Goal: Task Accomplishment & Management: Manage account settings

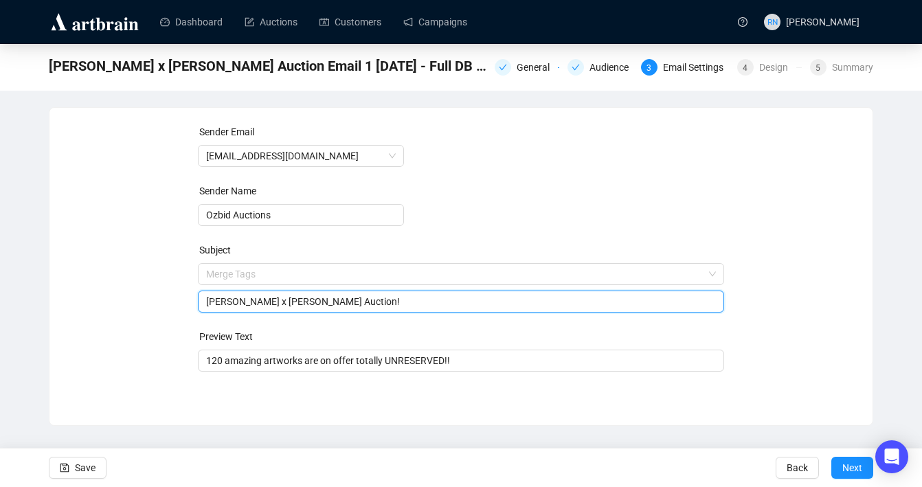
click at [337, 300] on input "[PERSON_NAME] x [PERSON_NAME] Auction!" at bounding box center [461, 301] width 511 height 15
click at [438, 300] on input "[PERSON_NAME] x [PERSON_NAME] Golf Charity Auction!" at bounding box center [461, 301] width 511 height 15
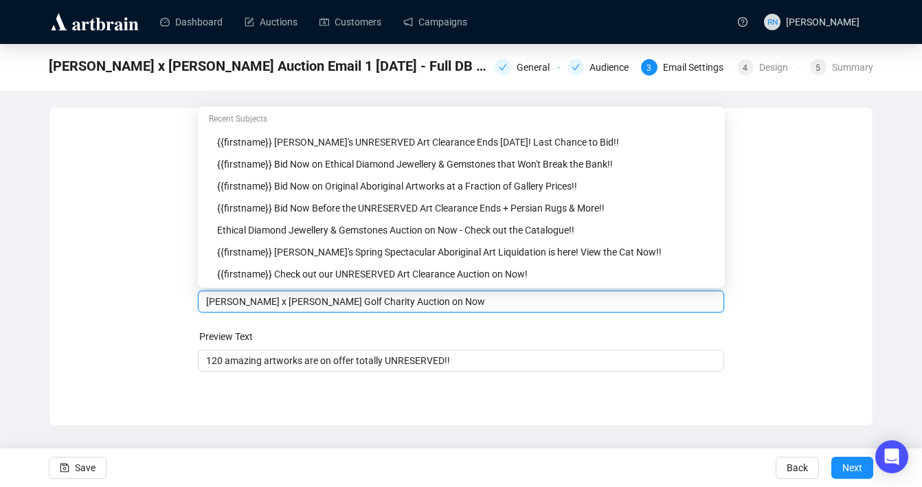
drag, startPoint x: 424, startPoint y: 304, endPoint x: 503, endPoint y: 301, distance: 79.1
click at [503, 301] on input "[PERSON_NAME] x [PERSON_NAME] Golf Charity Auction on Now" at bounding box center [461, 301] width 511 height 15
click at [460, 296] on input "[PERSON_NAME] x [PERSON_NAME] Golf Charity Auction - View & Bid Now!!" at bounding box center [461, 301] width 511 height 15
click at [457, 299] on input "[PERSON_NAME] x [PERSON_NAME] Golf Charity Auction - View this Original Work & …" at bounding box center [461, 301] width 511 height 15
click at [457, 305] on input "[PERSON_NAME] x [PERSON_NAME] Golf Charity Auction - View this Original Work & …" at bounding box center [461, 301] width 511 height 15
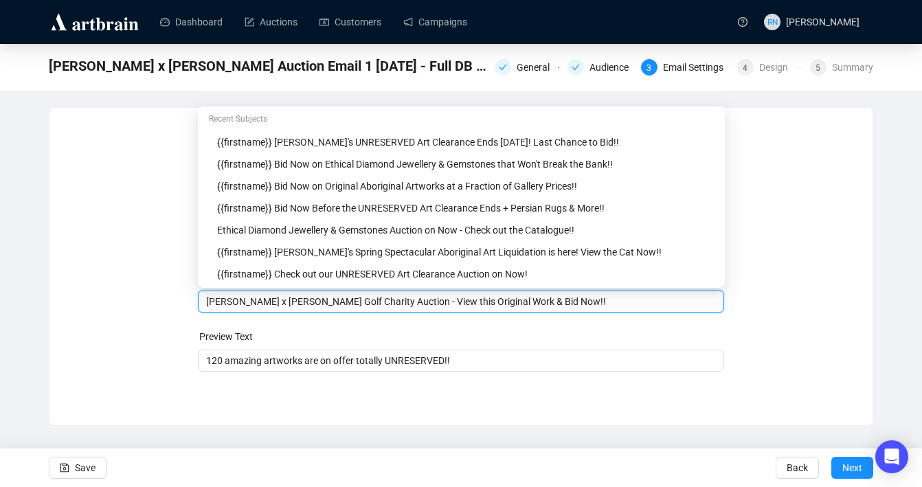
drag, startPoint x: 548, startPoint y: 298, endPoint x: 433, endPoint y: 302, distance: 114.9
click at [433, 302] on input "[PERSON_NAME] x [PERSON_NAME] Golf Charity Auction - View this Original Work & …" at bounding box center [461, 301] width 511 height 15
click at [470, 304] on input "[PERSON_NAME] x [PERSON_NAME] Golf Charity Auction - Bid Now!!" at bounding box center [461, 301] width 511 height 15
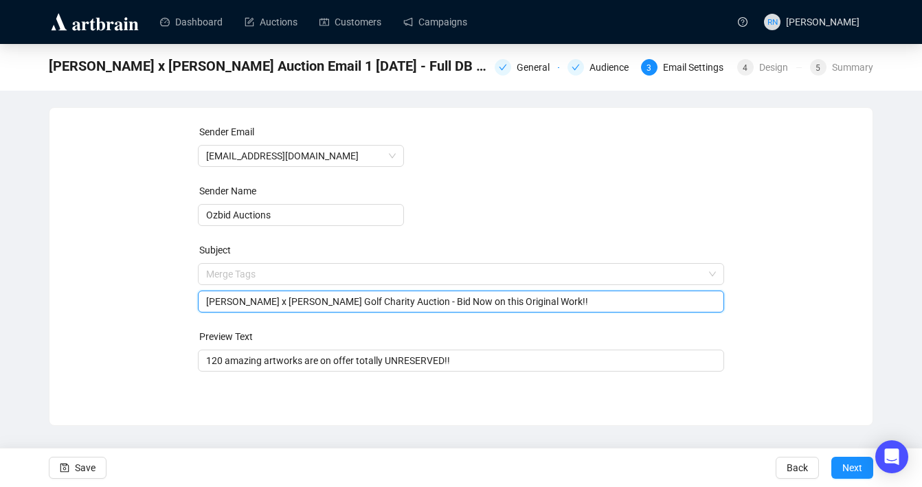
click at [482, 326] on form "Sender Email [EMAIL_ADDRESS][DOMAIN_NAME] Sender Name Ozbid Auctions Subject Me…" at bounding box center [461, 247] width 527 height 247
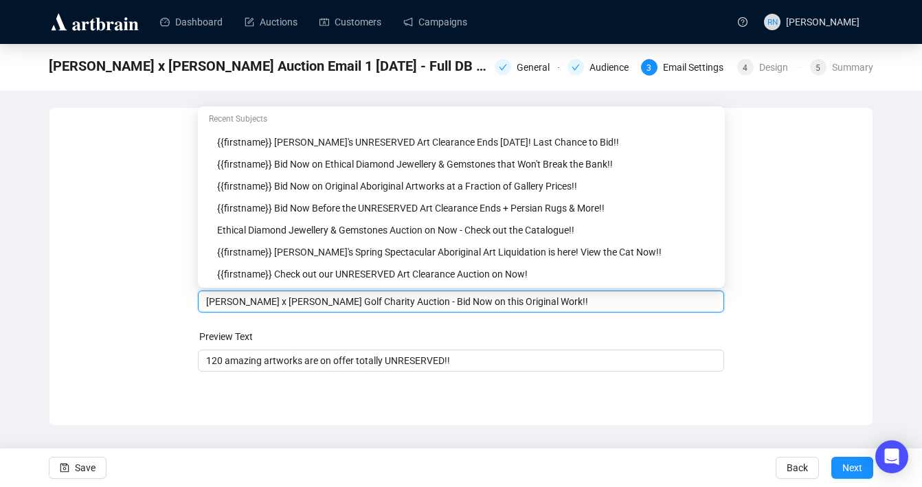
drag, startPoint x: 432, startPoint y: 304, endPoint x: 424, endPoint y: 303, distance: 7.6
click at [424, 303] on input "[PERSON_NAME] x [PERSON_NAME] Golf Charity Auction - Bid Now on this Original W…" at bounding box center [461, 301] width 511 height 15
drag, startPoint x: 561, startPoint y: 304, endPoint x: 432, endPoint y: 303, distance: 128.5
click at [432, 303] on input "[PERSON_NAME] x [PERSON_NAME] Golf Charity Auction! Bid Now on this Original Wo…" at bounding box center [461, 301] width 511 height 15
type input "[PERSON_NAME] x [PERSON_NAME] Golf Charity Auction! View & Bid Now!!"
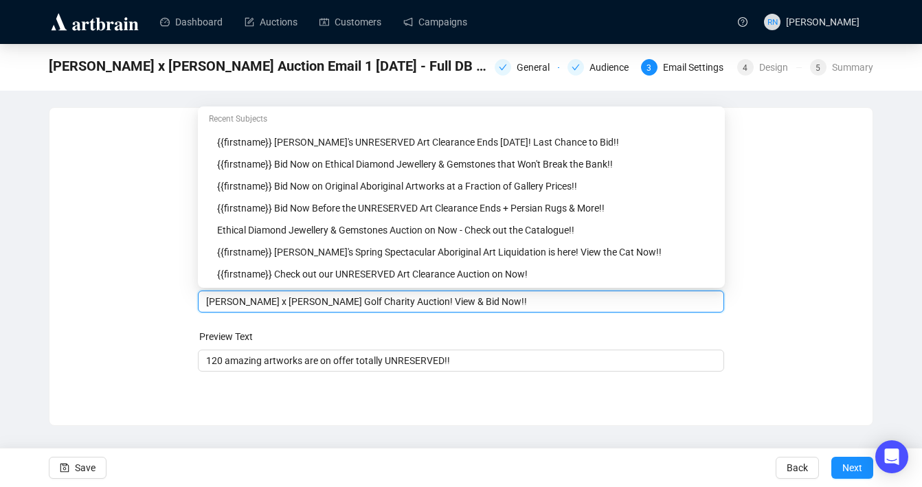
click at [588, 326] on form "Sender Email [EMAIL_ADDRESS][DOMAIN_NAME] Sender Name Ozbid Auctions Subject Me…" at bounding box center [461, 247] width 527 height 247
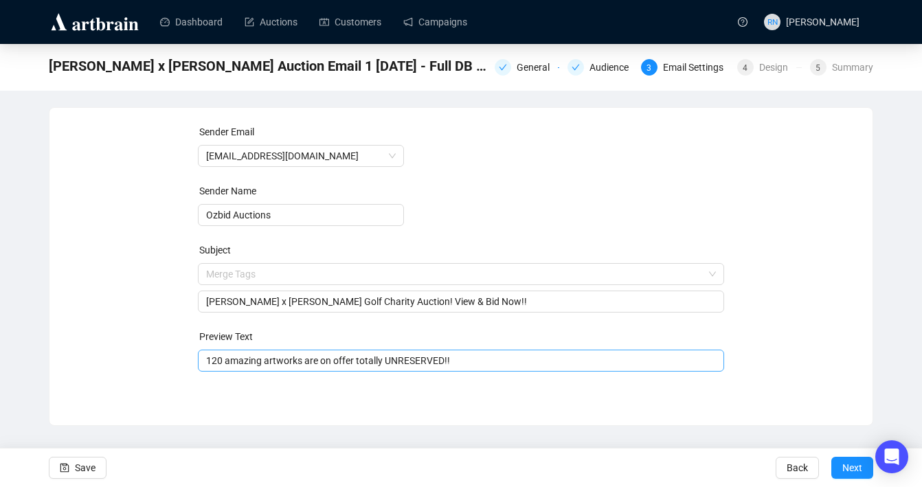
click at [304, 370] on div "120 amazing artworks are on offer totally UNRESERVED!!" at bounding box center [461, 361] width 527 height 22
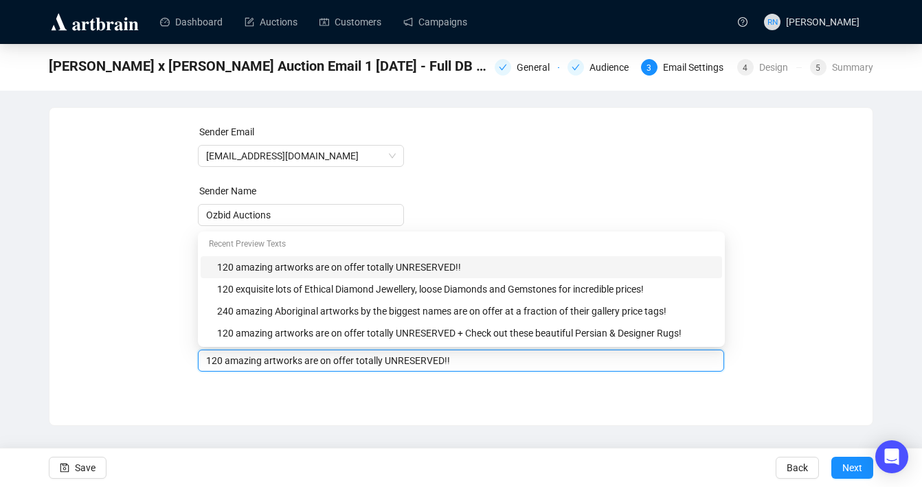
click at [304, 370] on div "120 amazing artworks are on offer totally UNRESERVED!!" at bounding box center [461, 361] width 527 height 22
click at [302, 364] on input "120 amazing artworks are on offer totally UNRESERVED!!" at bounding box center [461, 360] width 511 height 15
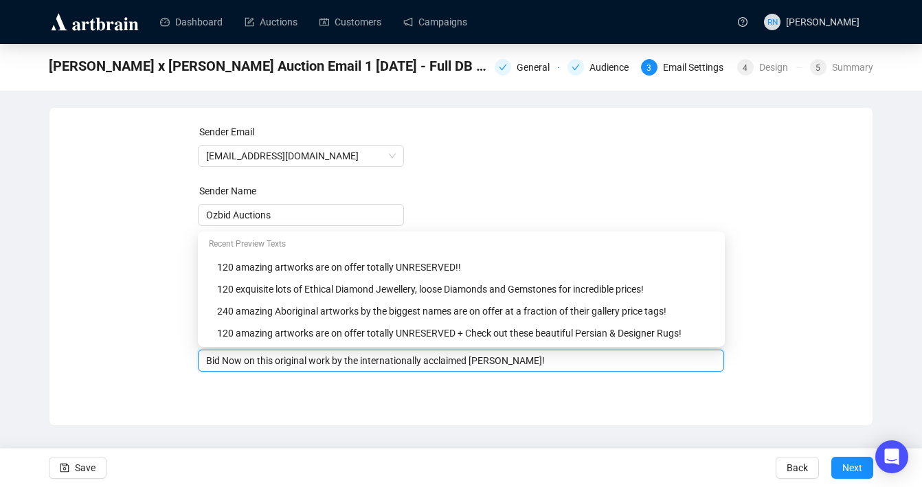
click at [170, 419] on div "Sender Email [EMAIL_ADDRESS][DOMAIN_NAME] Sender Name Ozbid Auctions Subject [P…" at bounding box center [461, 266] width 825 height 319
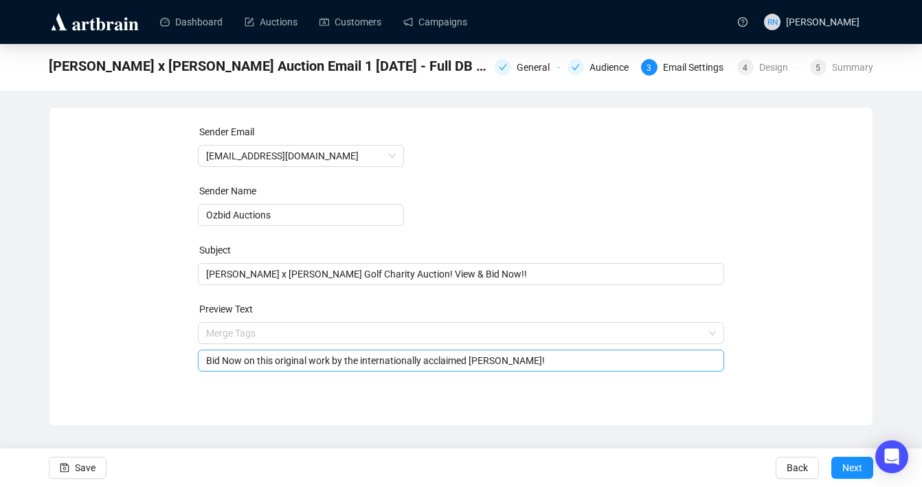
click at [317, 361] on input "Bid Now on this original work by the internationally acclaimed [PERSON_NAME]!" at bounding box center [461, 360] width 511 height 15
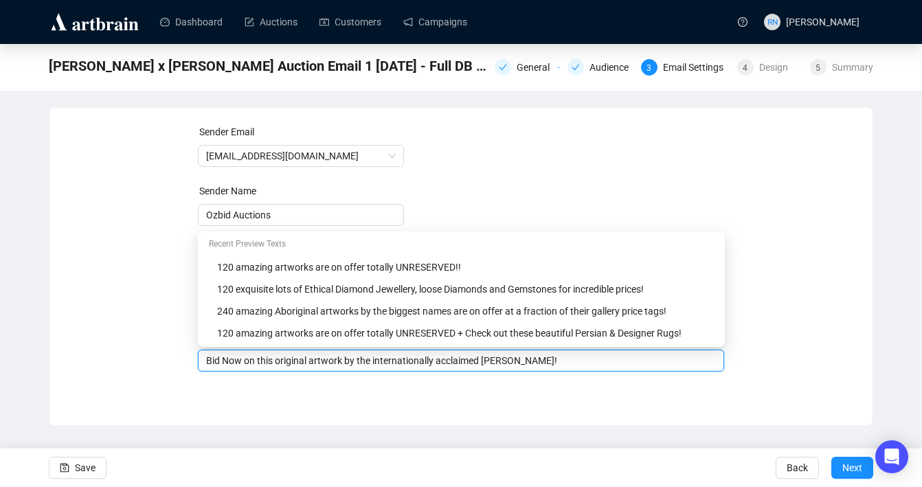
type input "Bid Now on this original artwork by the internationally acclaimed [PERSON_NAME]!"
click at [332, 415] on div "Sender Email [EMAIL_ADDRESS][DOMAIN_NAME] Sender Name Ozbid Auctions Subject [P…" at bounding box center [461, 266] width 825 height 319
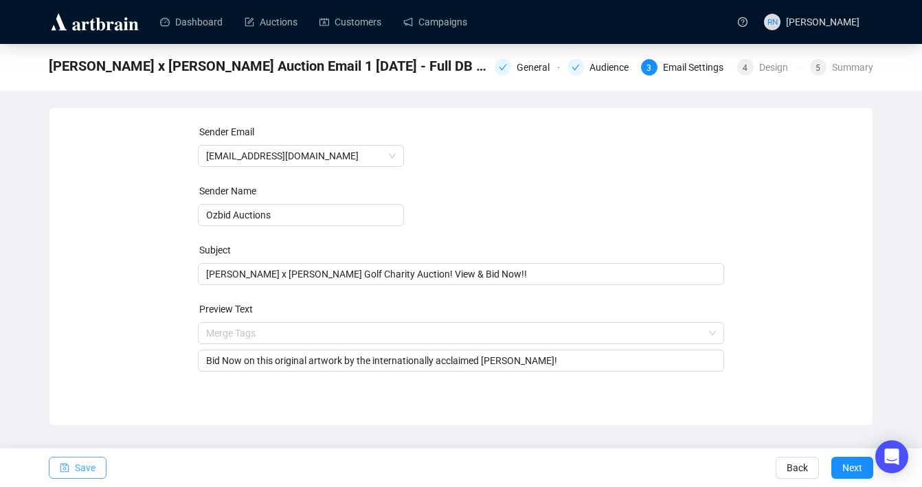
click at [98, 459] on button "Save" at bounding box center [78, 468] width 58 height 22
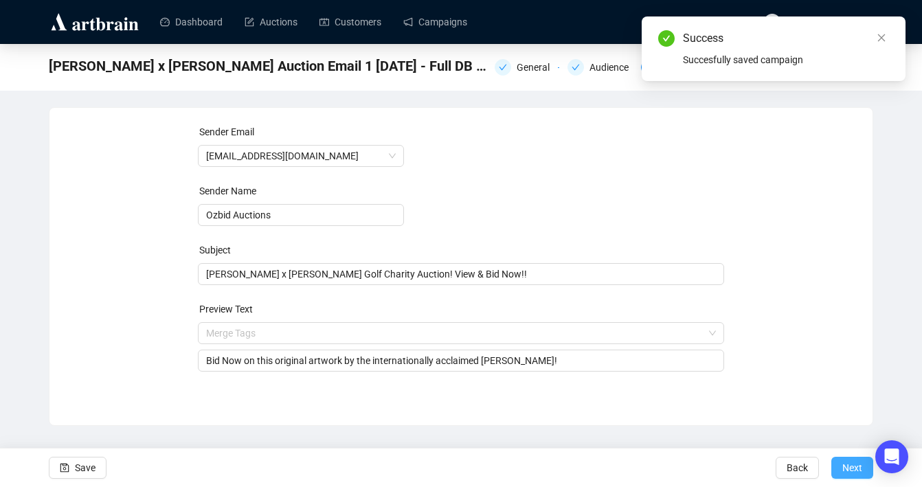
click at [850, 465] on span "Next" at bounding box center [853, 468] width 20 height 38
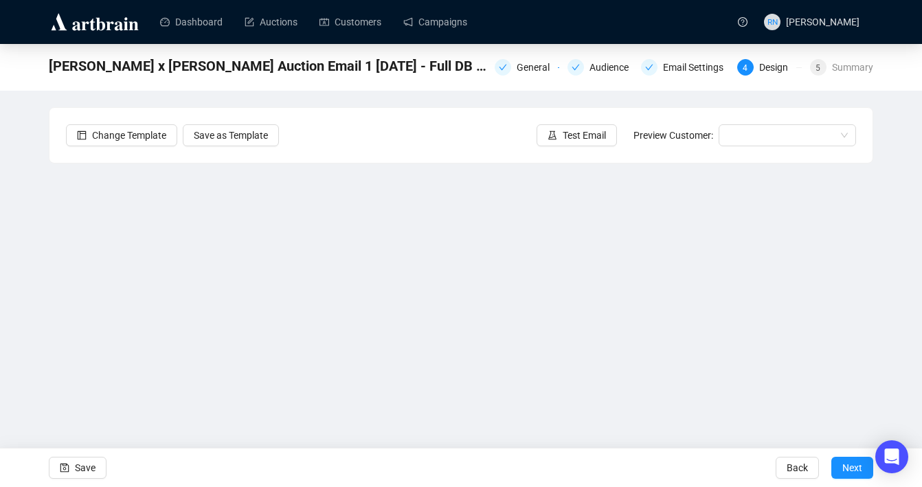
scroll to position [24, 0]
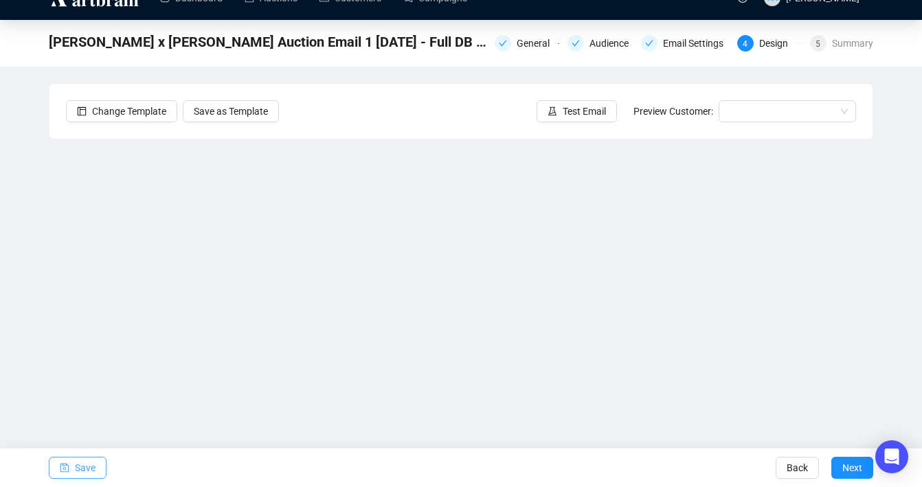
click at [83, 467] on span "Save" at bounding box center [85, 468] width 21 height 38
click at [73, 471] on button "Save" at bounding box center [78, 468] width 58 height 22
click at [581, 117] on span "Test Email" at bounding box center [584, 111] width 43 height 15
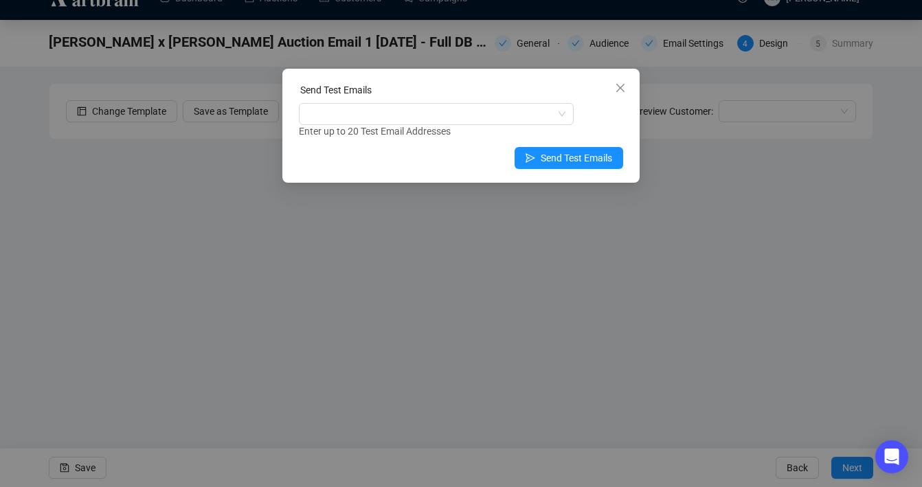
click at [377, 126] on div "Enter up to 20 Test Email Addresses" at bounding box center [461, 132] width 324 height 16
click at [375, 109] on div at bounding box center [429, 113] width 255 height 19
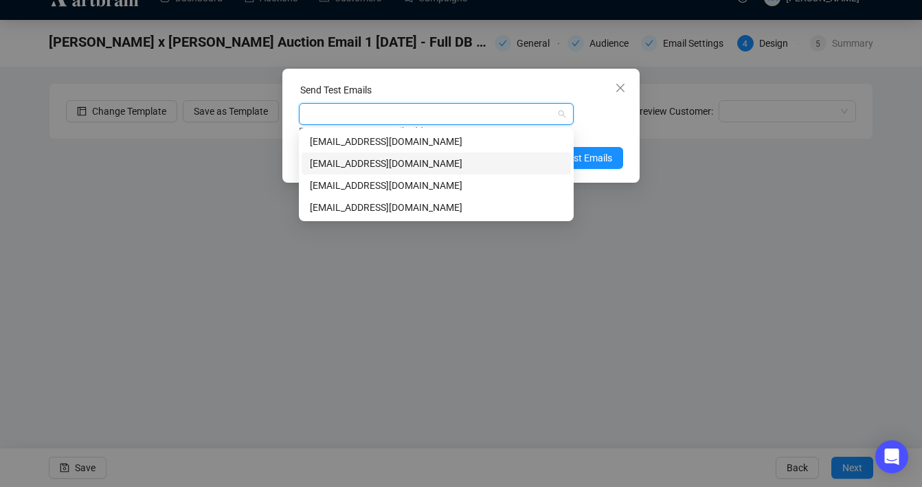
click at [374, 165] on div "[EMAIL_ADDRESS][DOMAIN_NAME]" at bounding box center [436, 163] width 253 height 15
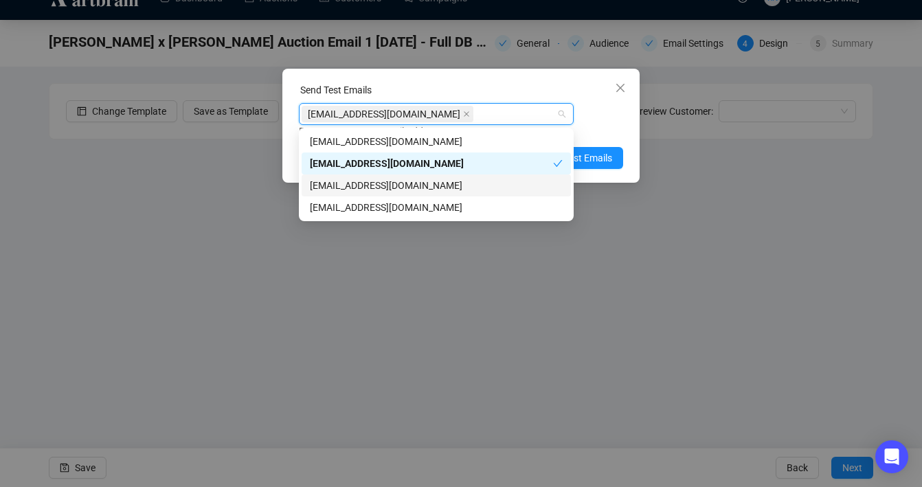
click at [402, 189] on div "[EMAIL_ADDRESS][DOMAIN_NAME]" at bounding box center [436, 185] width 253 height 15
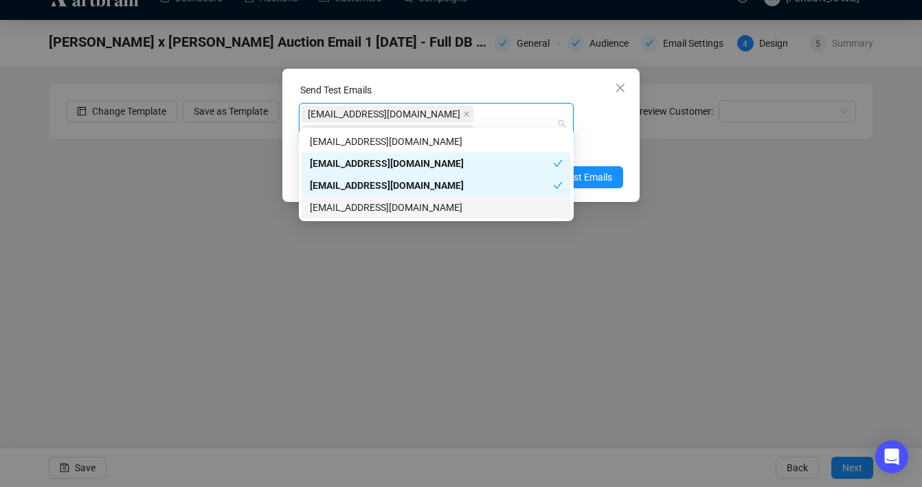
click at [402, 203] on div "[EMAIL_ADDRESS][DOMAIN_NAME]" at bounding box center [436, 207] width 253 height 15
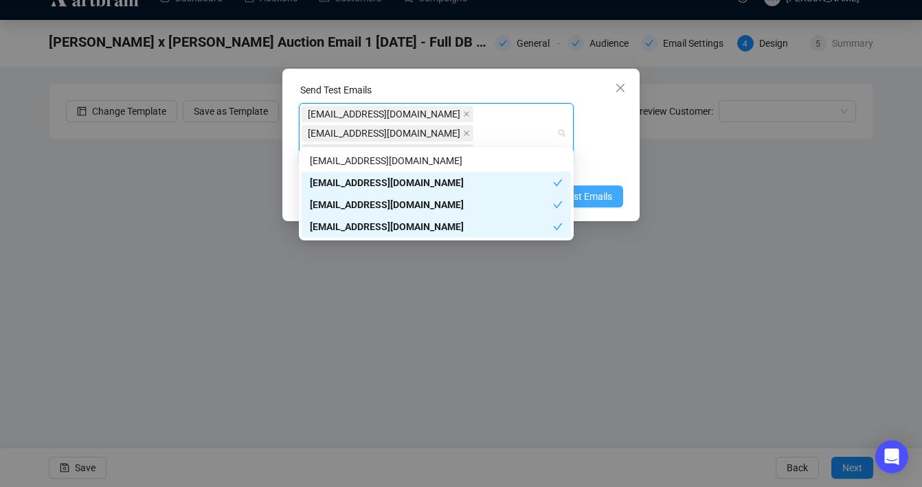
click at [597, 189] on span "Send Test Emails" at bounding box center [576, 196] width 71 height 15
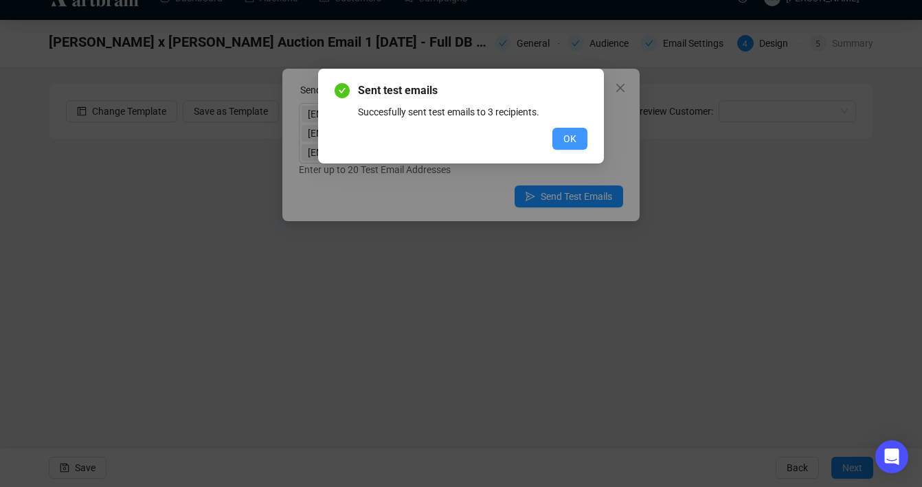
click at [569, 135] on span "OK" at bounding box center [570, 138] width 13 height 15
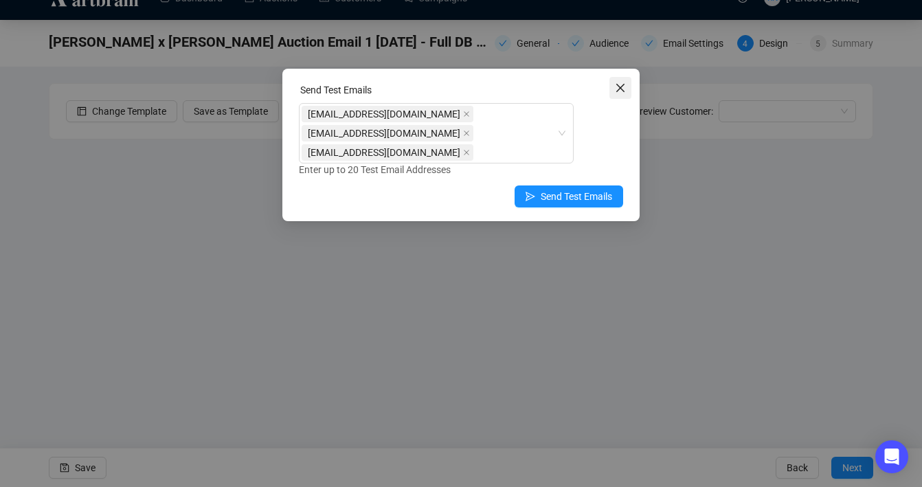
click at [621, 89] on icon "close" at bounding box center [620, 87] width 11 height 11
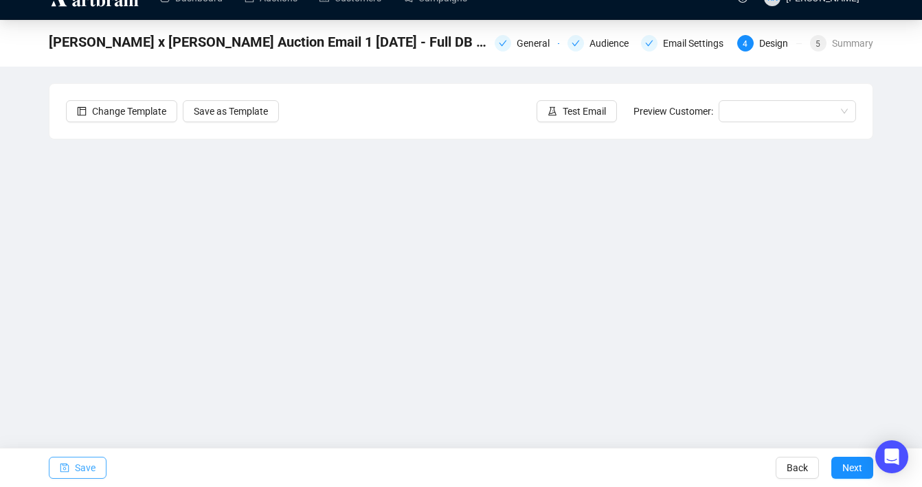
click at [80, 471] on span "Save" at bounding box center [85, 468] width 21 height 38
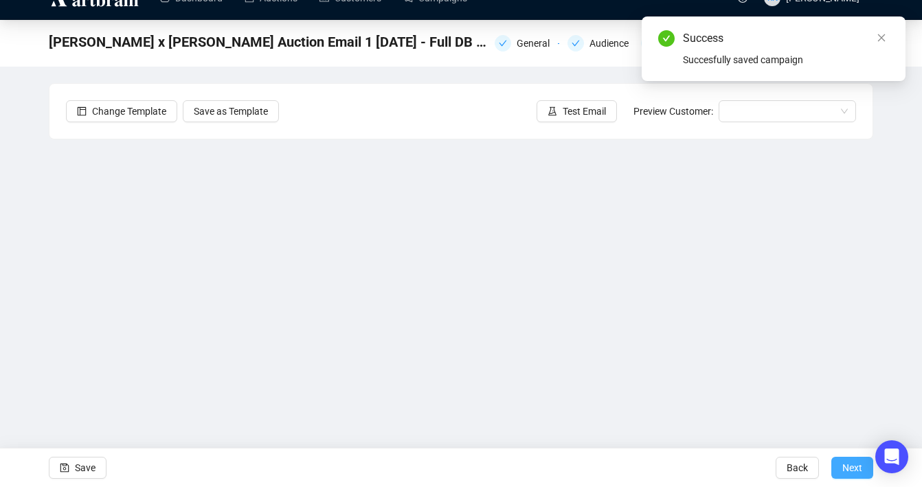
click at [844, 471] on span "Next" at bounding box center [853, 468] width 20 height 38
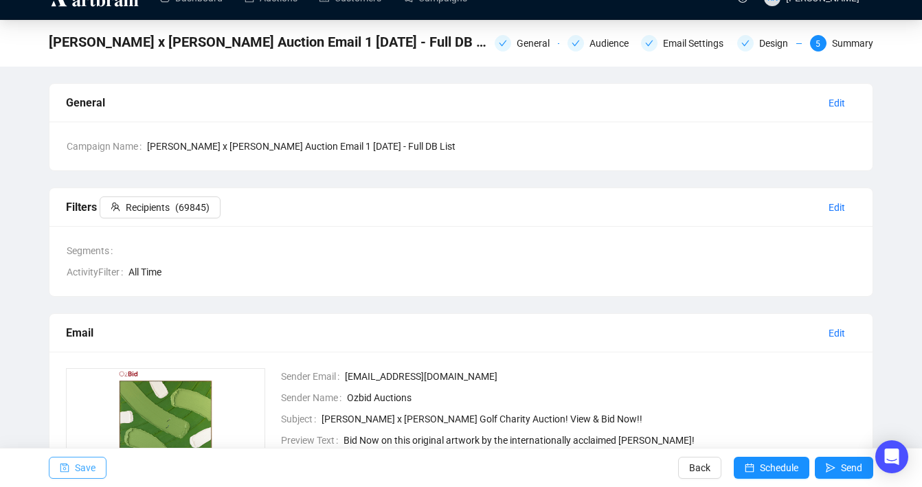
click at [80, 476] on span "Save" at bounding box center [85, 468] width 21 height 38
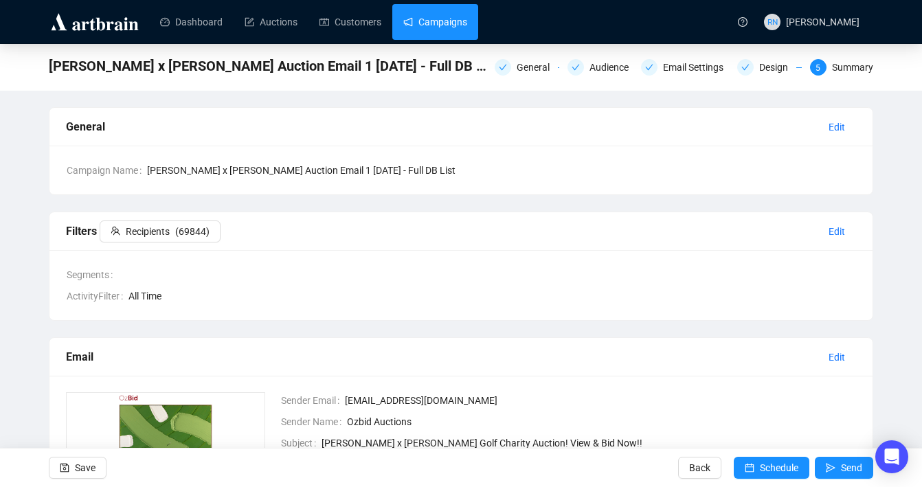
click at [467, 30] on link "Campaigns" at bounding box center [435, 22] width 64 height 36
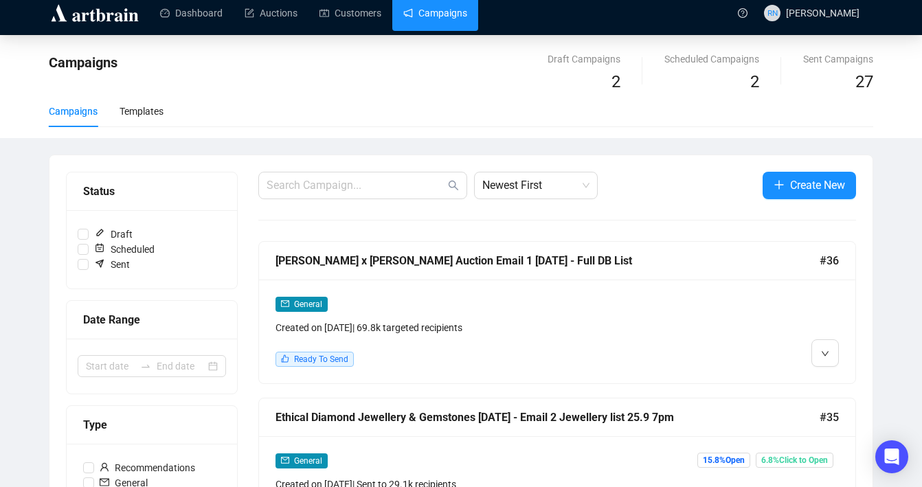
scroll to position [79, 0]
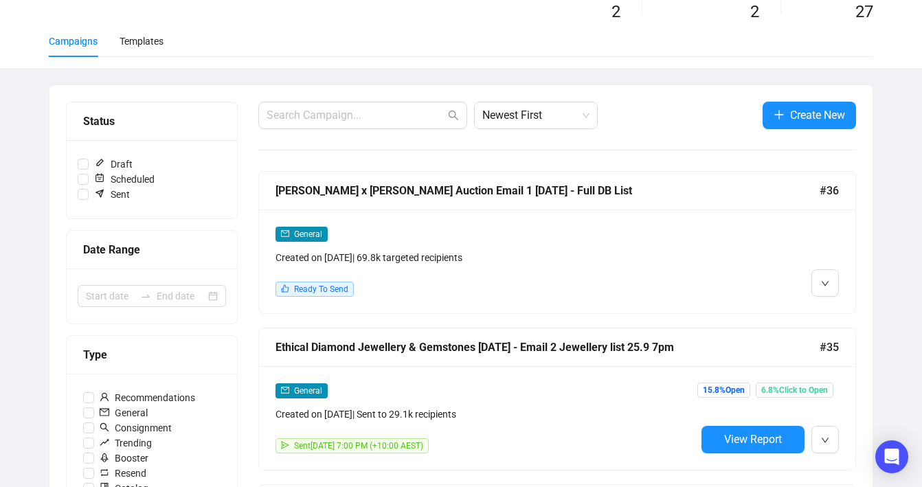
click at [430, 271] on div "General Created on [DATE] | 69.8k targeted recipients Ready To Send" at bounding box center [486, 261] width 421 height 71
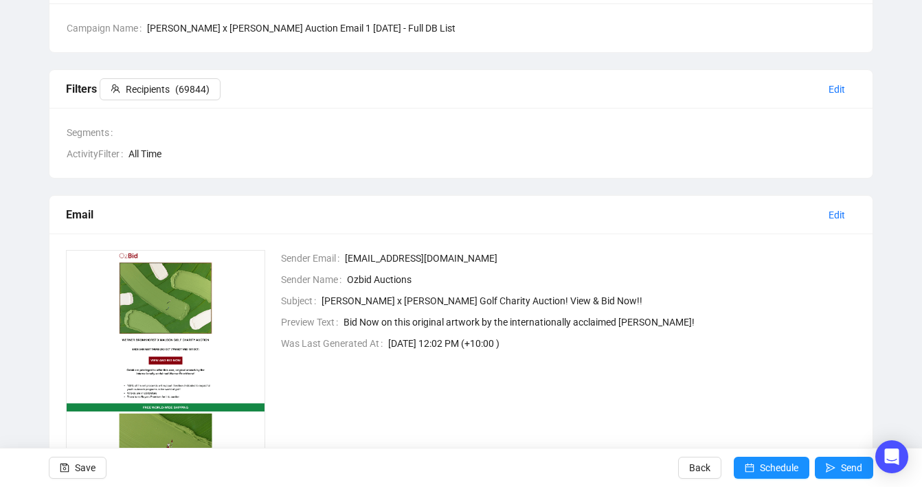
scroll to position [197, 0]
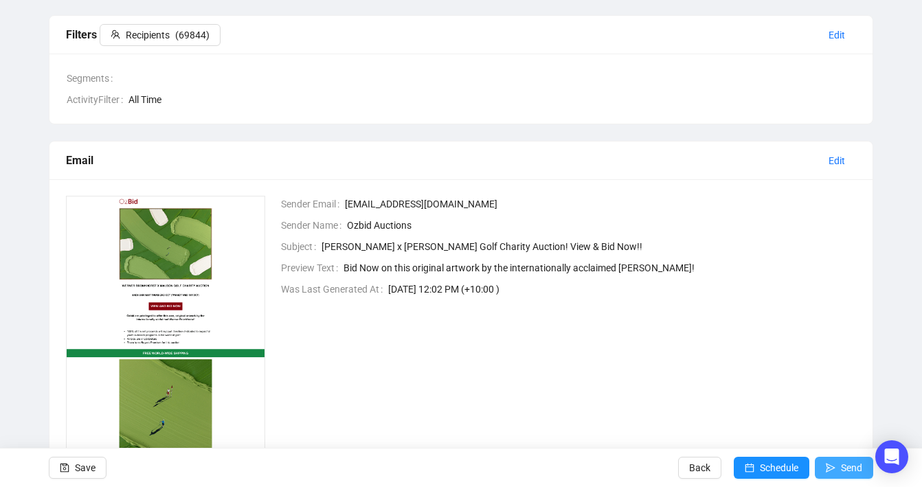
click at [833, 458] on span "submit" at bounding box center [831, 468] width 10 height 38
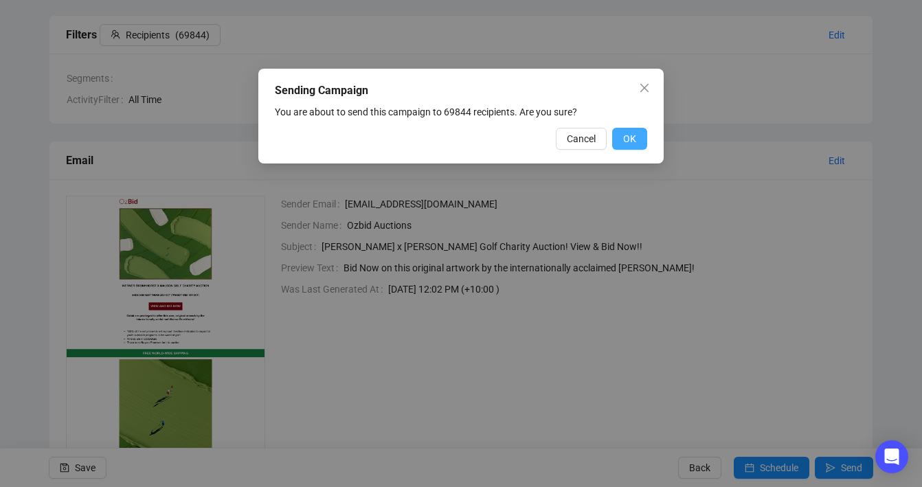
click at [632, 138] on span "OK" at bounding box center [629, 138] width 13 height 15
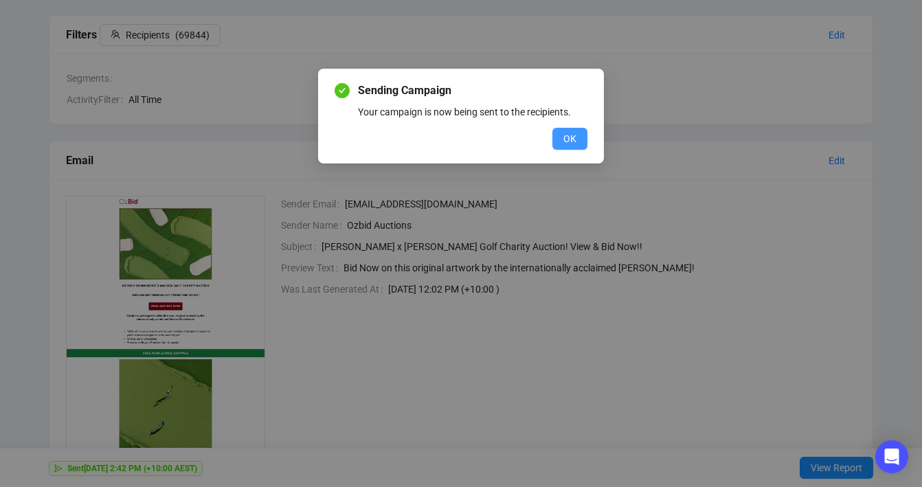
click at [572, 139] on span "OK" at bounding box center [570, 138] width 13 height 15
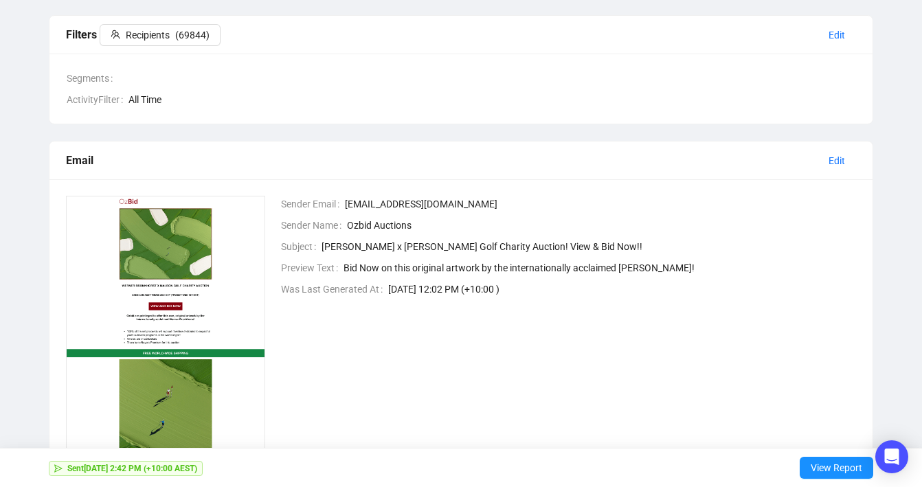
scroll to position [0, 0]
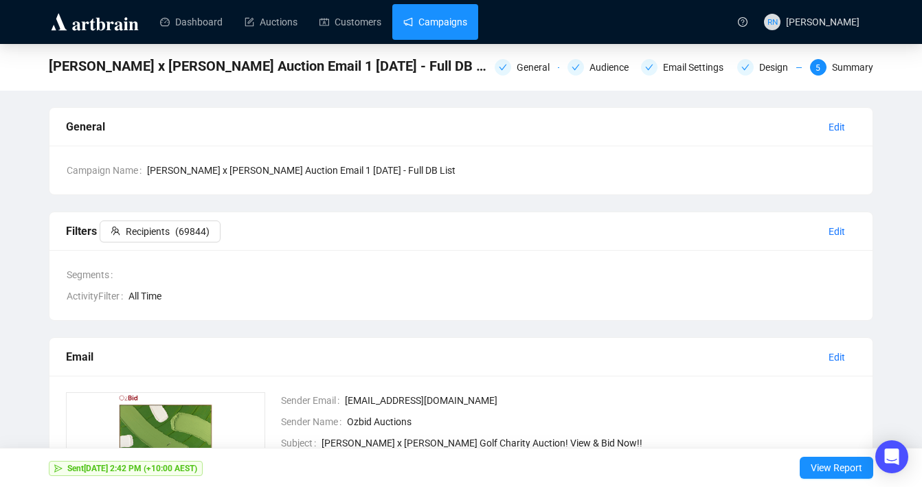
click at [447, 31] on link "Campaigns" at bounding box center [435, 22] width 64 height 36
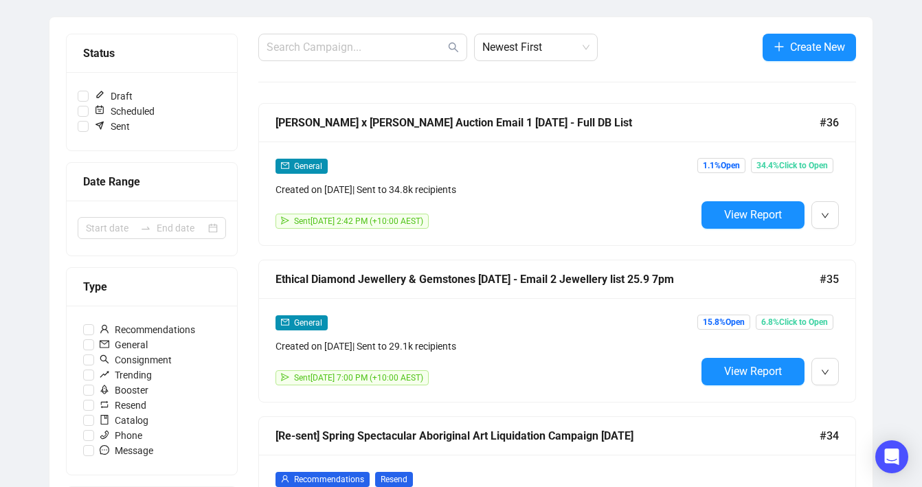
scroll to position [149, 0]
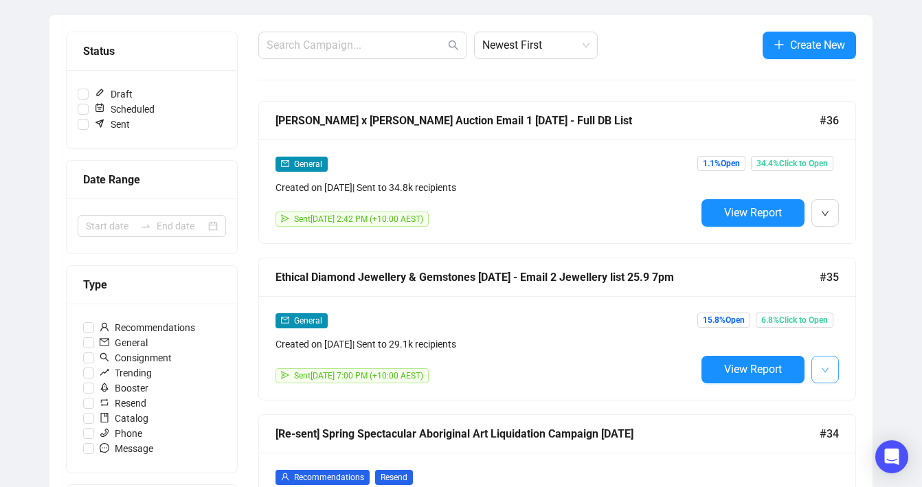
click at [835, 373] on button "button" at bounding box center [825, 369] width 27 height 27
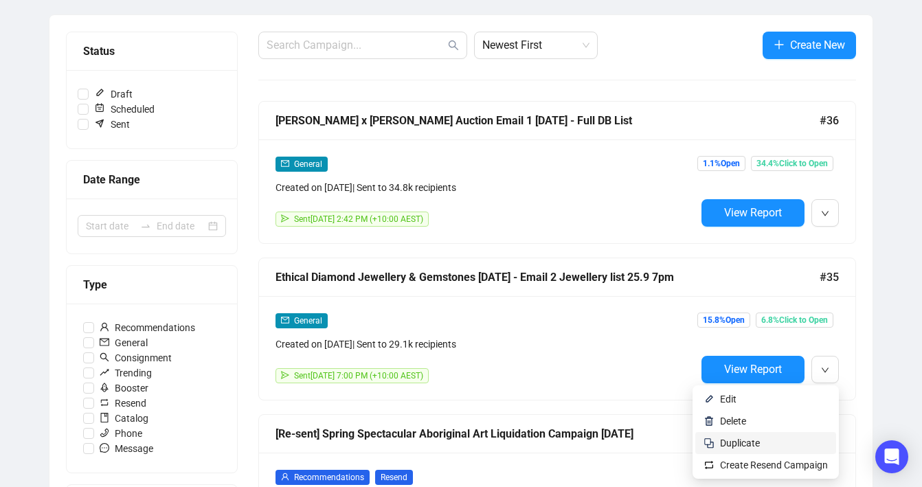
click at [793, 440] on span "Duplicate" at bounding box center [774, 443] width 108 height 15
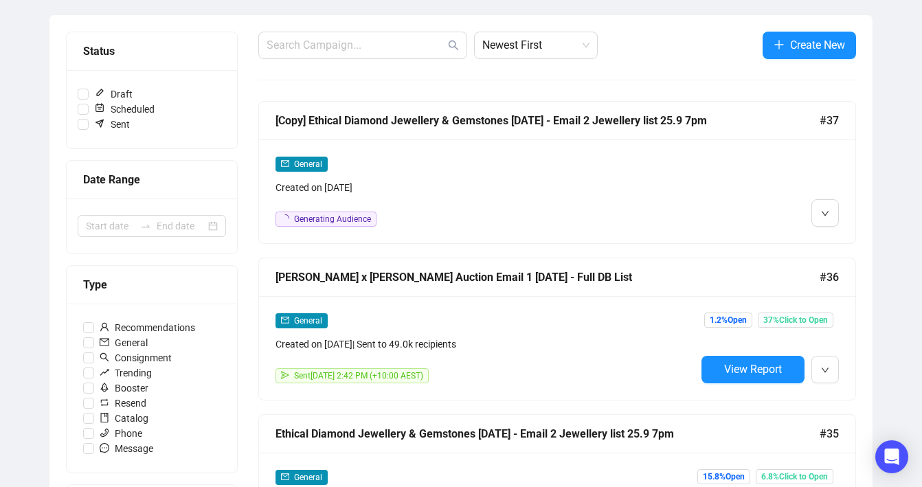
click at [452, 172] on div "General Created on [DATE]" at bounding box center [486, 175] width 421 height 39
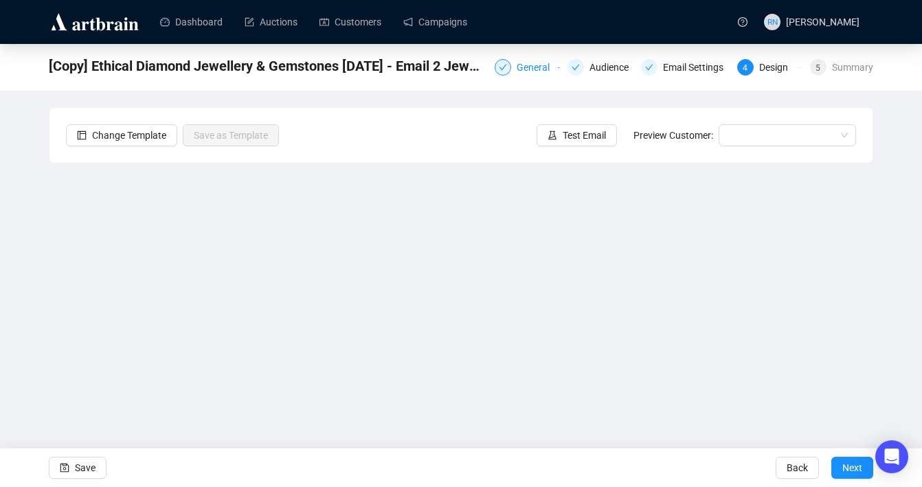
click at [520, 74] on div "General" at bounding box center [537, 67] width 41 height 16
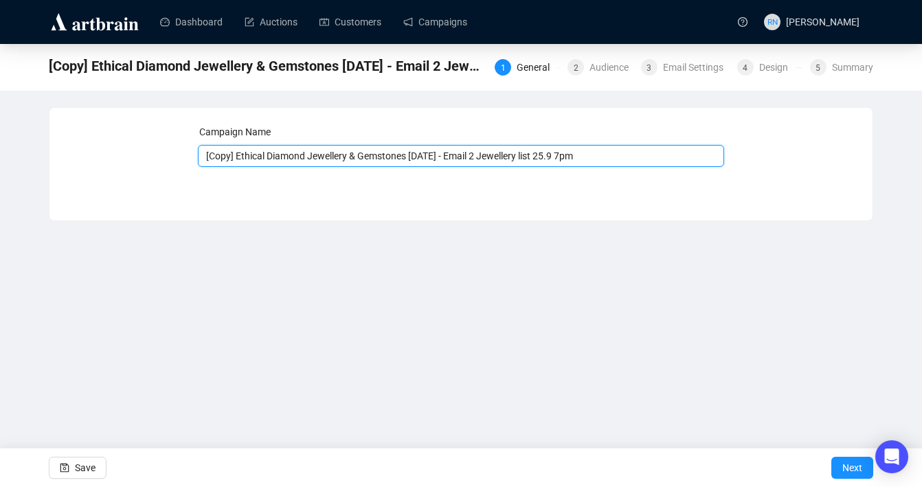
click at [235, 158] on input "[Copy] Ethical Diamond Jewellery & Gemstones [DATE] - Email 2 Jewellery list 25…" at bounding box center [461, 156] width 527 height 22
drag, startPoint x: 241, startPoint y: 159, endPoint x: 129, endPoint y: 159, distance: 112.0
click at [129, 159] on div "Campaign Name [Copy] Ethical Diamond Jewellery & Gemstones [DATE] - Email 2 Jew…" at bounding box center [461, 153] width 790 height 59
click at [400, 153] on input "Ethical Diamond Jewellery & Gemstones [DATE] - Email 2 Jewellery list 25.9 7pm" at bounding box center [461, 156] width 527 height 22
click at [463, 158] on input "Ethical Diamond Jewellery & Gemstones [DATE] - Email 2 Jewellery list 25.9 7pm" at bounding box center [461, 156] width 527 height 22
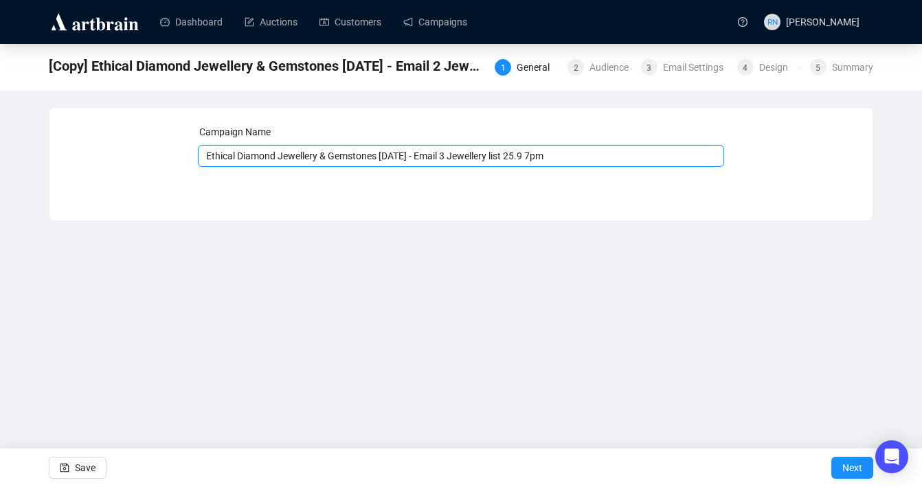
click at [504, 157] on input "Ethical Diamond Jewellery & Gemstones [DATE] - Email 3 Jewellery list 25.9 7pm" at bounding box center [461, 156] width 527 height 22
click at [488, 157] on input "Ethical Diamond Jewellery & Gemstones [DATE] - Email 3 Jewellery list 25.9 7pm" at bounding box center [461, 156] width 527 height 22
click at [515, 156] on input "Ethical Diamond Jewellery & Gemstones [DATE] - Email 3 FULL list 25.9 7pm" at bounding box center [461, 156] width 527 height 22
drag, startPoint x: 548, startPoint y: 156, endPoint x: 531, endPoint y: 156, distance: 16.5
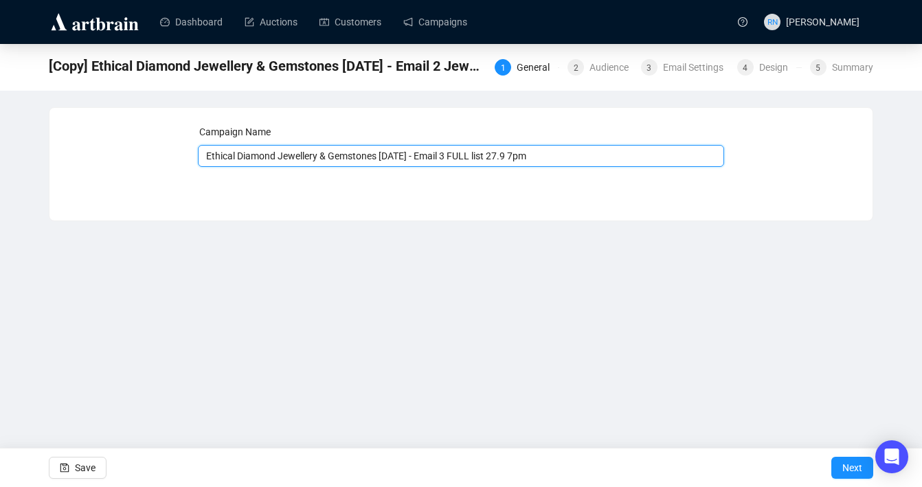
click at [531, 156] on input "Ethical Diamond Jewellery & Gemstones [DATE] - Email 3 FULL list 27.9 7pm" at bounding box center [461, 156] width 527 height 22
type input "Ethical Diamond Jewellery & Gemstones [DATE] - Email 3 FULL list 27.9 12pm"
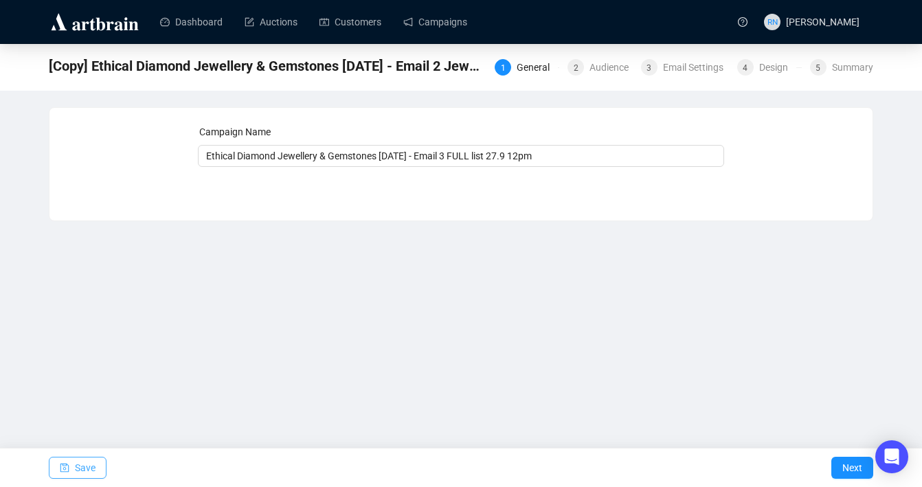
click at [82, 460] on span "Save" at bounding box center [85, 468] width 21 height 38
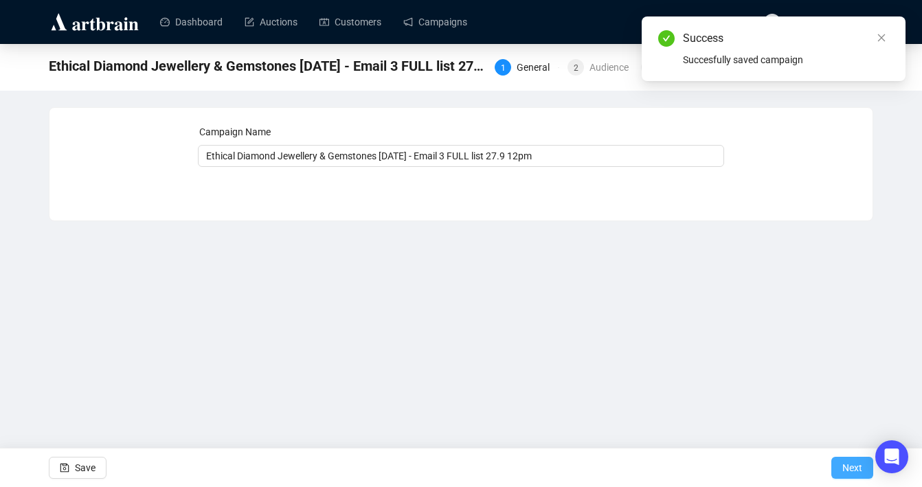
click at [846, 476] on span "Next" at bounding box center [853, 468] width 20 height 38
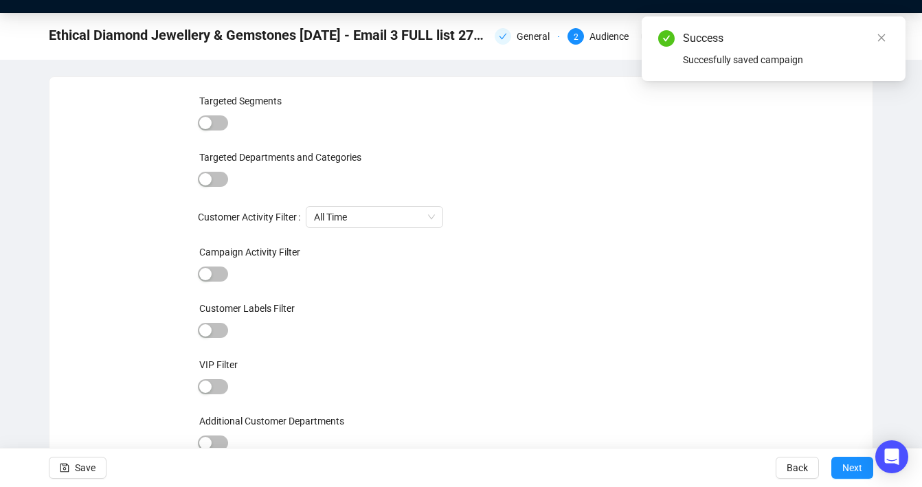
scroll to position [21, 0]
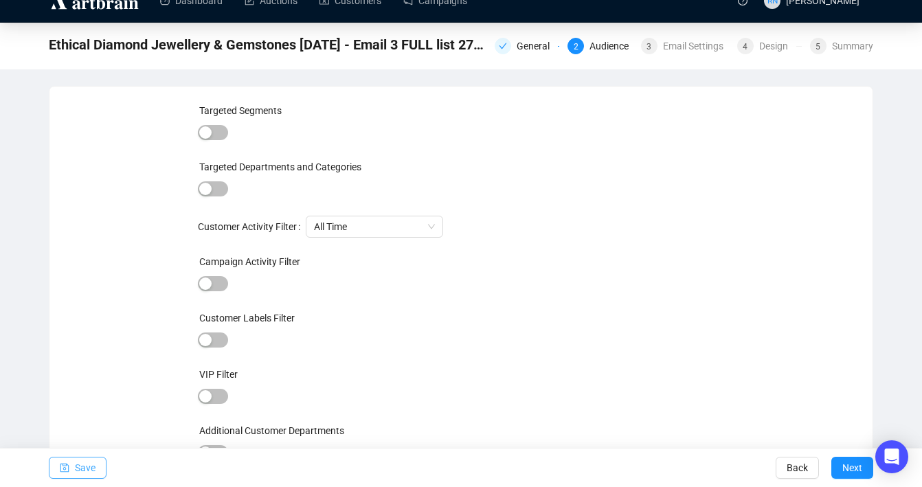
click at [75, 468] on span "Save" at bounding box center [85, 468] width 21 height 38
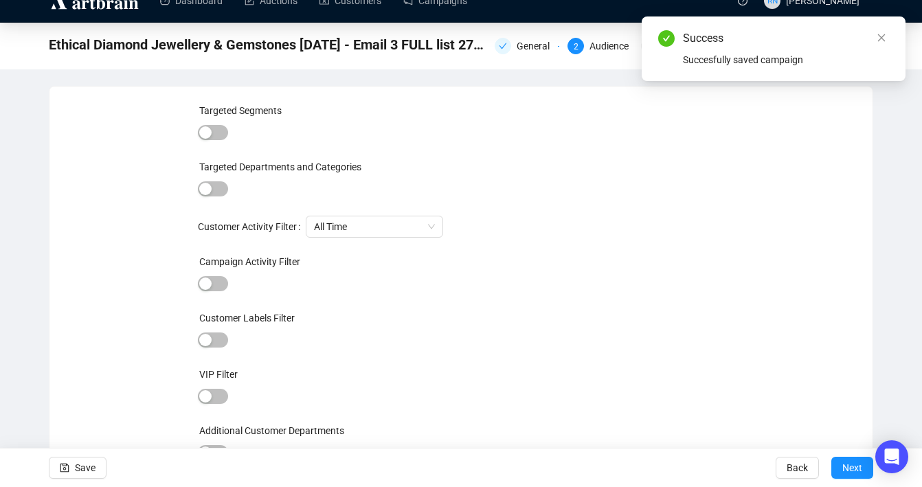
scroll to position [0, 0]
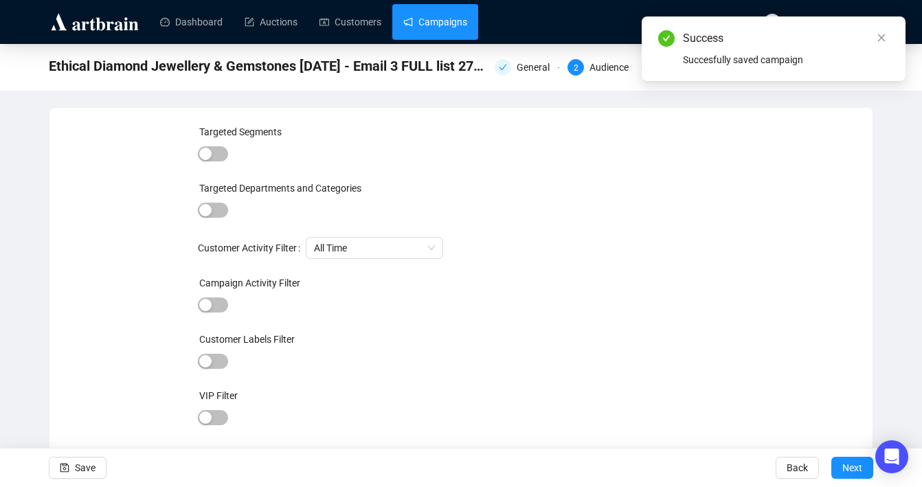
click at [445, 28] on link "Campaigns" at bounding box center [435, 22] width 64 height 36
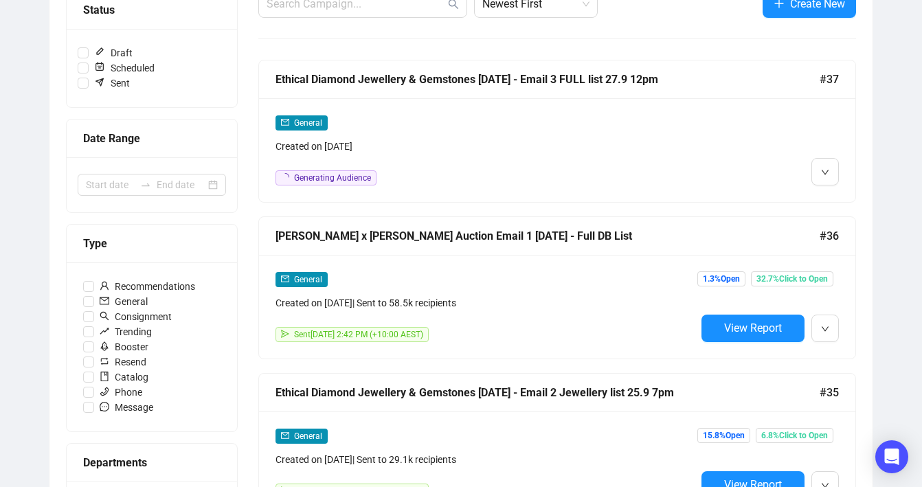
scroll to position [193, 0]
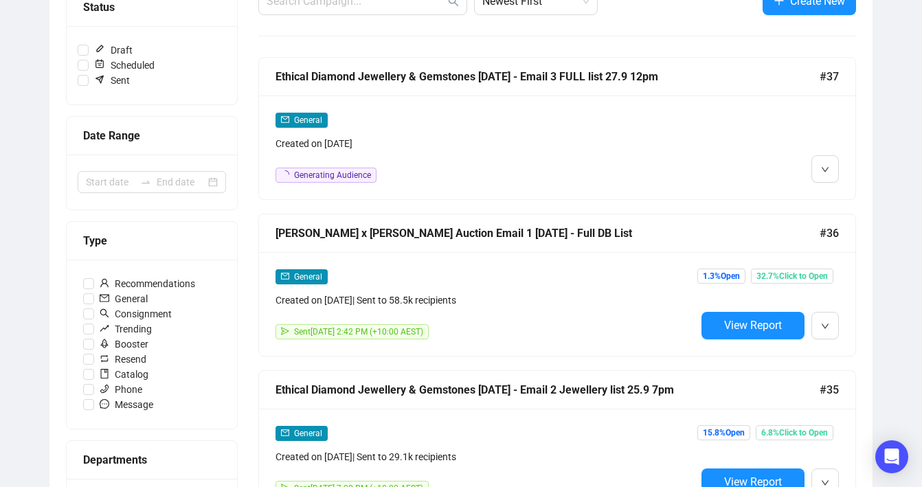
click at [463, 151] on div "General Created on [DATE] Generating Audience" at bounding box center [486, 147] width 421 height 71
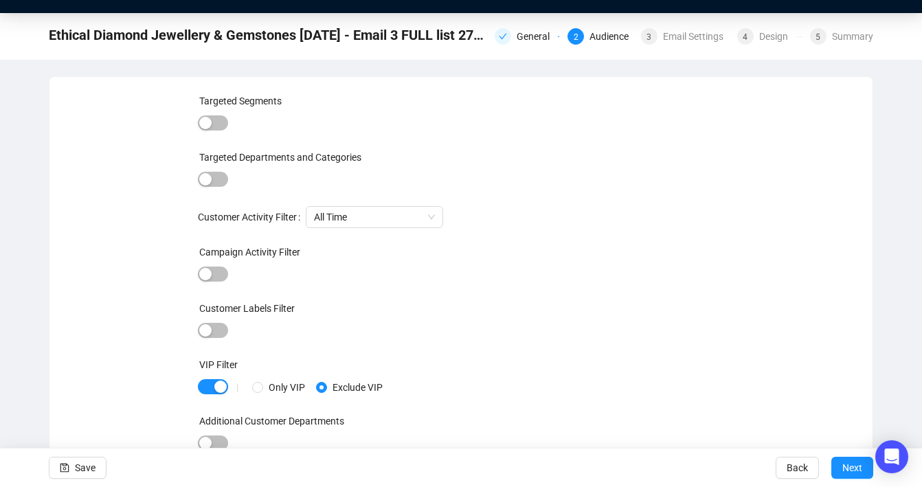
scroll to position [31, 0]
click at [326, 337] on div at bounding box center [461, 331] width 527 height 19
click at [89, 469] on span "Save" at bounding box center [85, 468] width 21 height 38
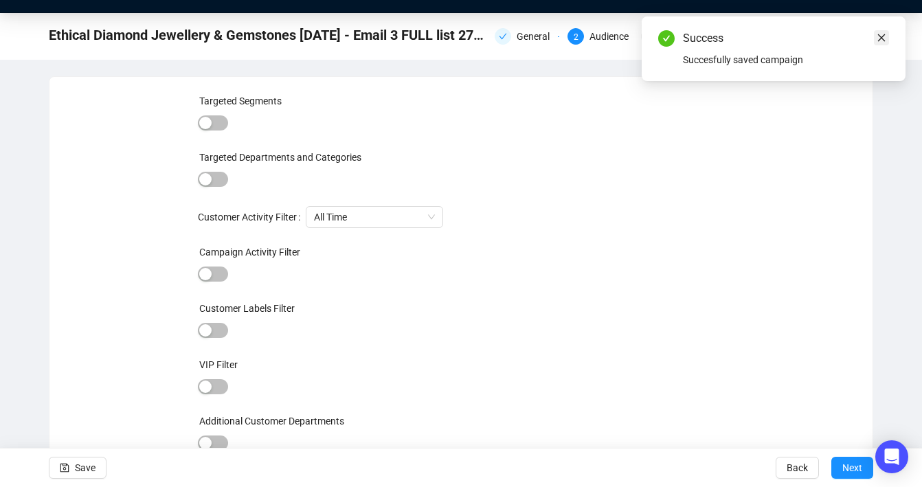
click at [878, 36] on icon "close" at bounding box center [882, 38] width 10 height 10
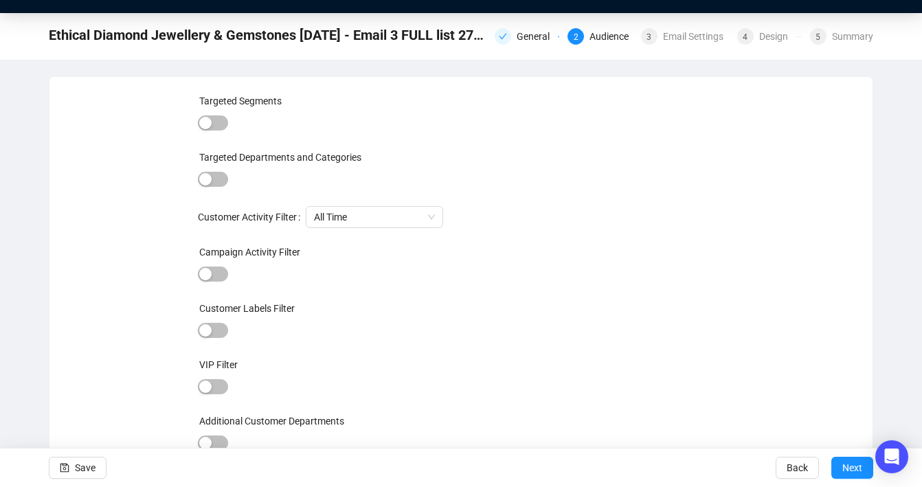
click at [667, 45] on div "General 2 Audience 3 Email Settings 4 Design 5 Summary" at bounding box center [684, 35] width 379 height 22
click at [665, 40] on div "Email Settings" at bounding box center [697, 36] width 69 height 16
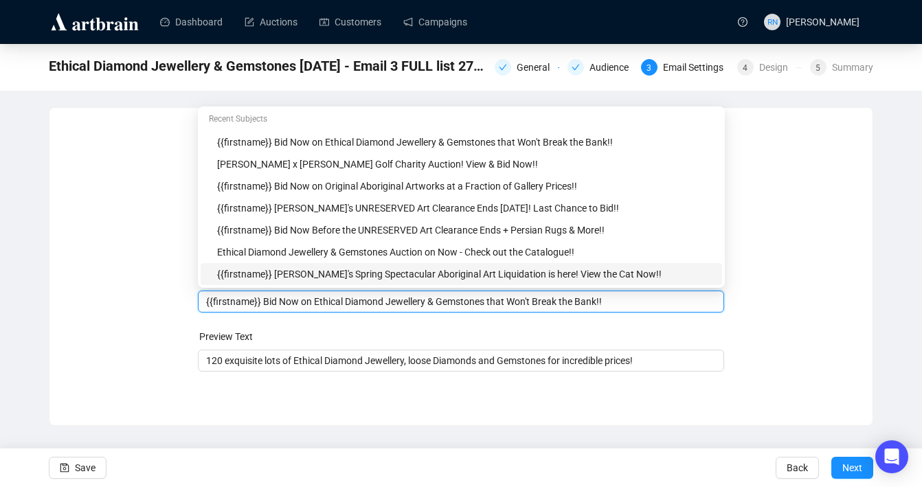
drag, startPoint x: 264, startPoint y: 274, endPoint x: 298, endPoint y: 277, distance: 33.8
click at [298, 277] on body "Dashboard Auctions Customers Campaigns RN [PERSON_NAME] Ethical Diamond Jewelle…" at bounding box center [461, 243] width 922 height 487
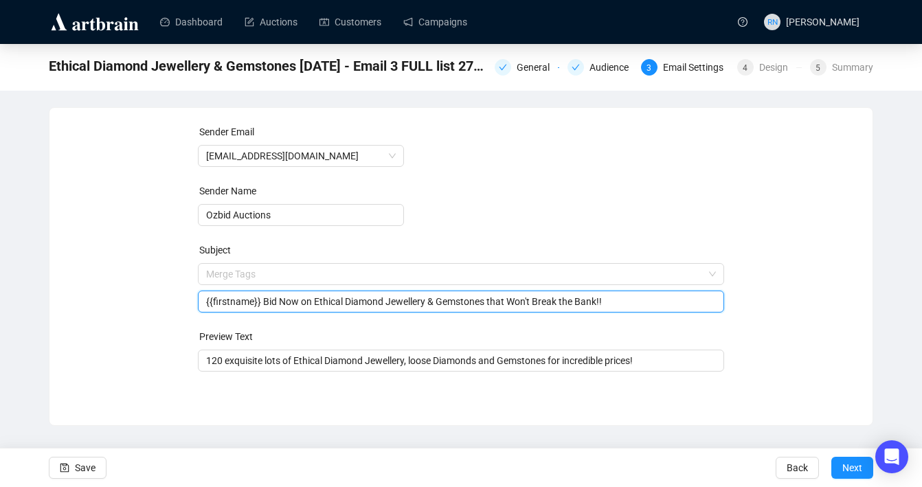
click at [319, 315] on form "Sender Email [EMAIL_ADDRESS][DOMAIN_NAME] Sender Name Ozbid Auctions Subject Me…" at bounding box center [461, 247] width 527 height 247
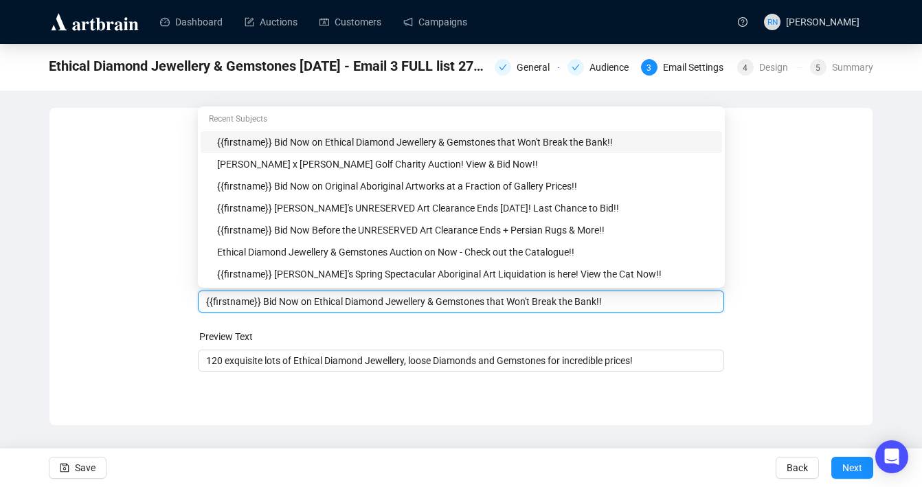
drag, startPoint x: 318, startPoint y: 304, endPoint x: 265, endPoint y: 300, distance: 53.0
click at [265, 300] on input "{{firstname}} Bid Now on Ethical Diamond Jewellery & Gemstones that Won't Break…" at bounding box center [461, 301] width 511 height 15
drag, startPoint x: 528, startPoint y: 304, endPoint x: 691, endPoint y: 311, distance: 163.0
click at [691, 311] on div "{{firstname}} Don't Miss Out on Ethical Diamond Jewellery & Gemstones that Won'…" at bounding box center [461, 302] width 527 height 22
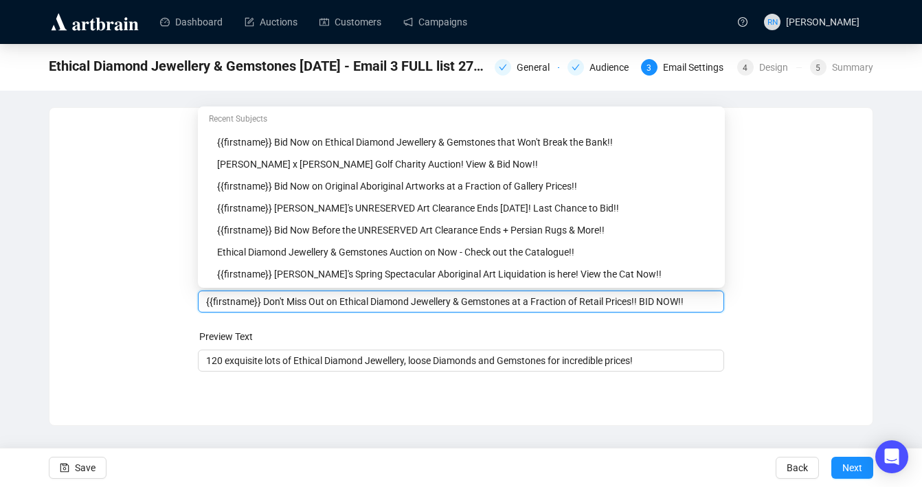
type input "{{firstname}} Don't Miss Out on Ethical Diamond Jewellery & Gemstones at a Frac…"
click at [772, 326] on div "Sender Email [EMAIL_ADDRESS][DOMAIN_NAME] Sender Name Ozbid Auctions Subject Me…" at bounding box center [461, 256] width 790 height 264
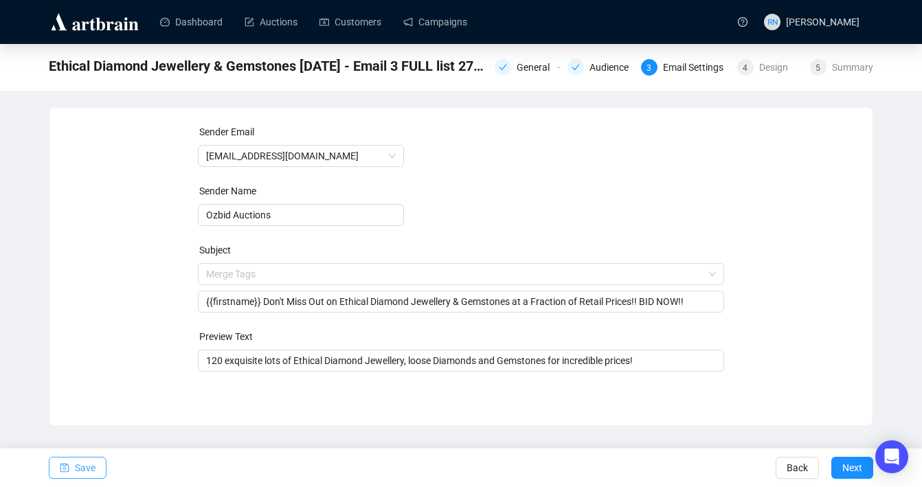
click at [82, 466] on span "Save" at bounding box center [85, 468] width 21 height 38
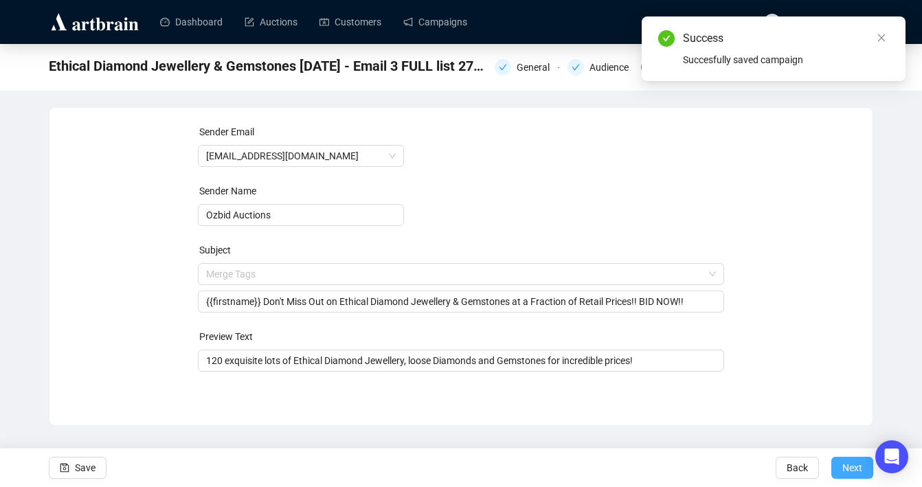
click at [847, 468] on span "Next" at bounding box center [853, 468] width 20 height 38
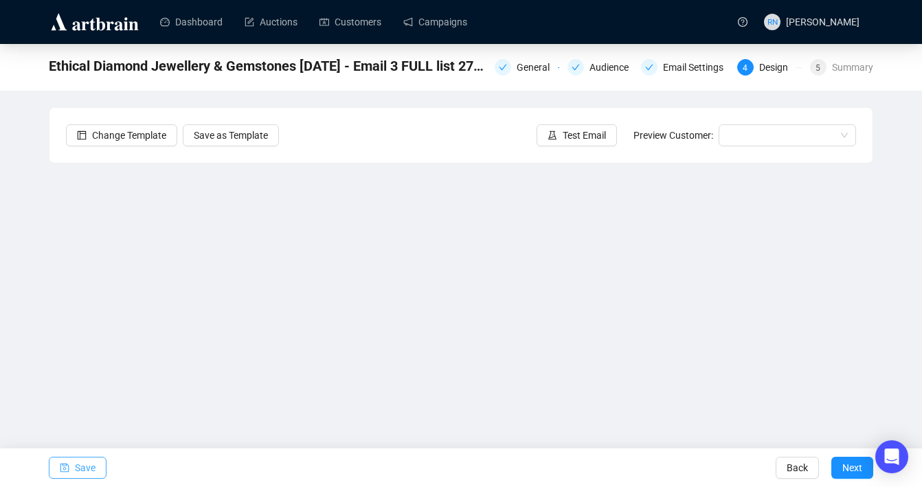
click at [80, 471] on span "Save" at bounding box center [85, 468] width 21 height 38
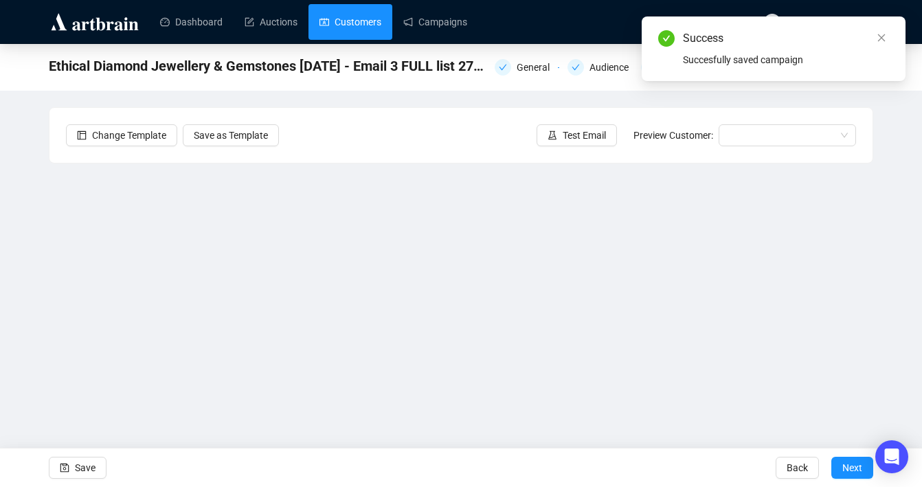
click at [352, 25] on link "Customers" at bounding box center [351, 22] width 62 height 36
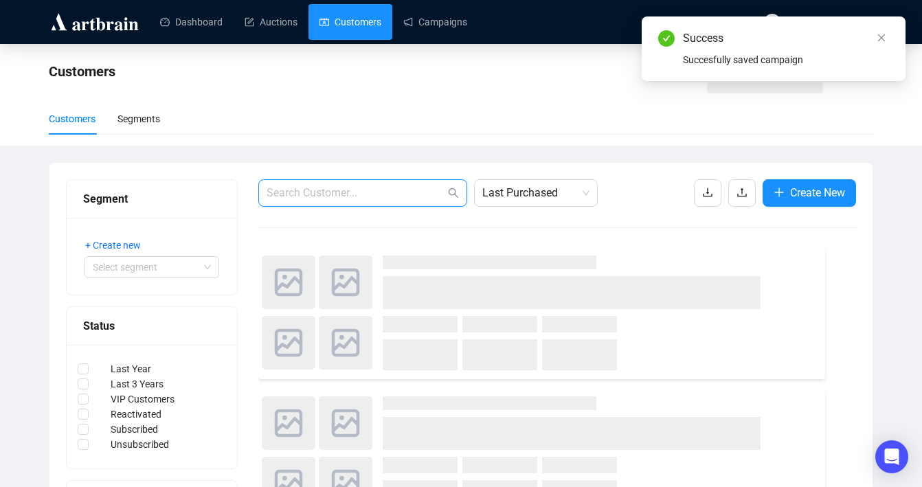
click at [390, 199] on input "text" at bounding box center [356, 193] width 179 height 16
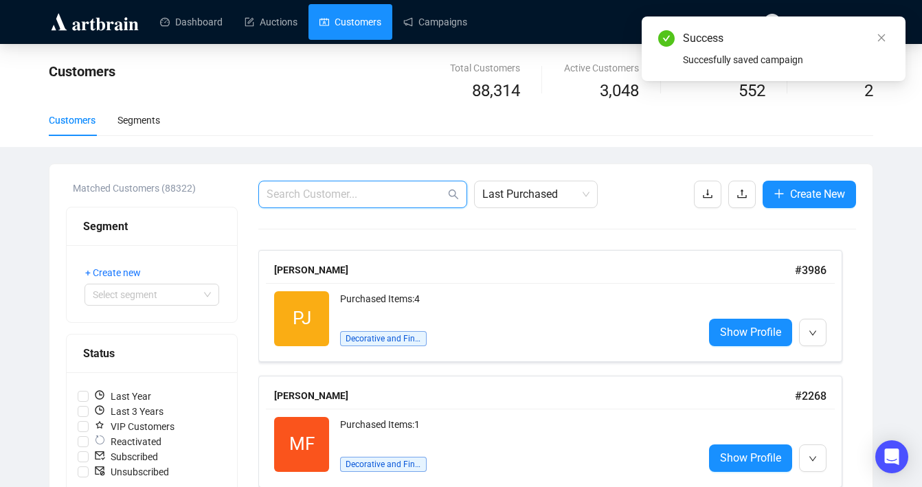
paste input "[EMAIL_ADDRESS][DOMAIN_NAME]"
type input "[EMAIL_ADDRESS][DOMAIN_NAME]"
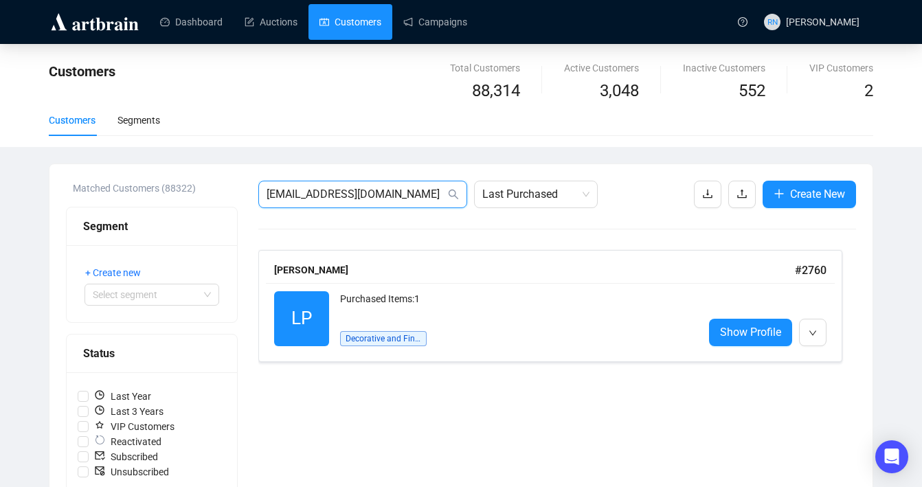
click at [335, 188] on input "[EMAIL_ADDRESS][DOMAIN_NAME]" at bounding box center [356, 194] width 179 height 16
paste input "[EMAIL_ADDRESS][DOMAIN_NAME]"
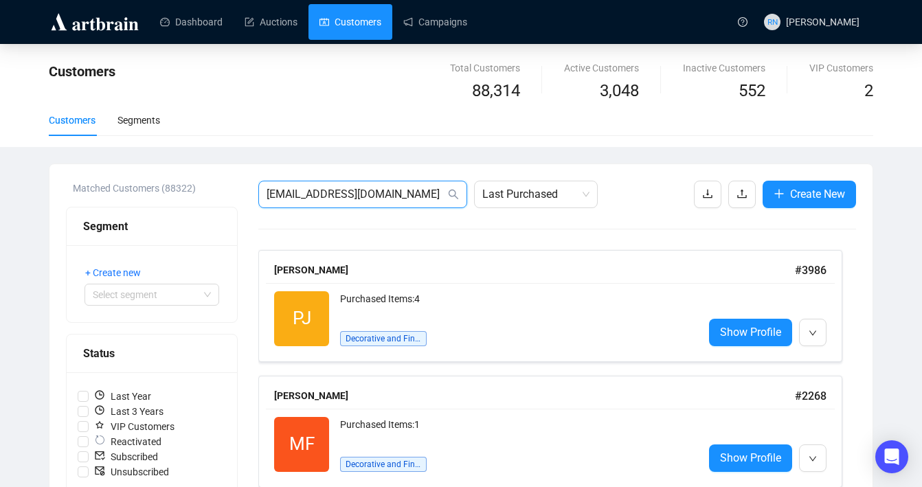
type input "[EMAIL_ADDRESS][DOMAIN_NAME]"
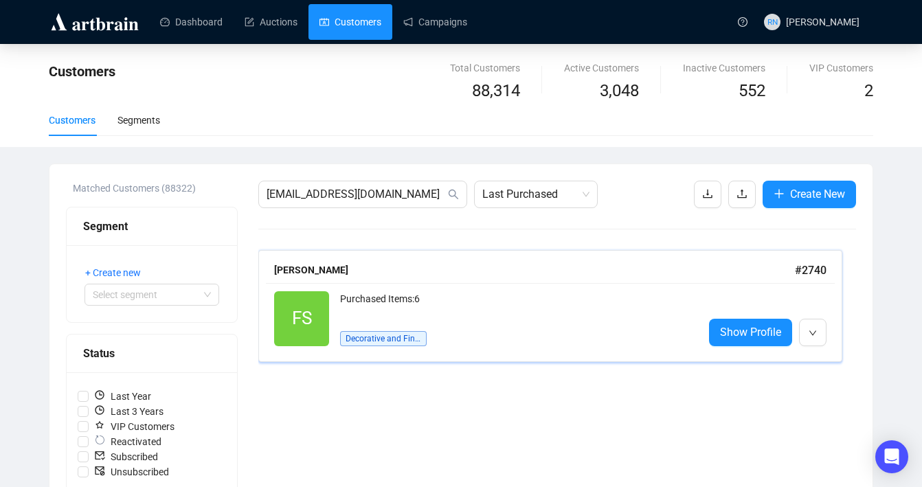
click at [412, 320] on div "Decorative and Fine Arts" at bounding box center [383, 332] width 87 height 27
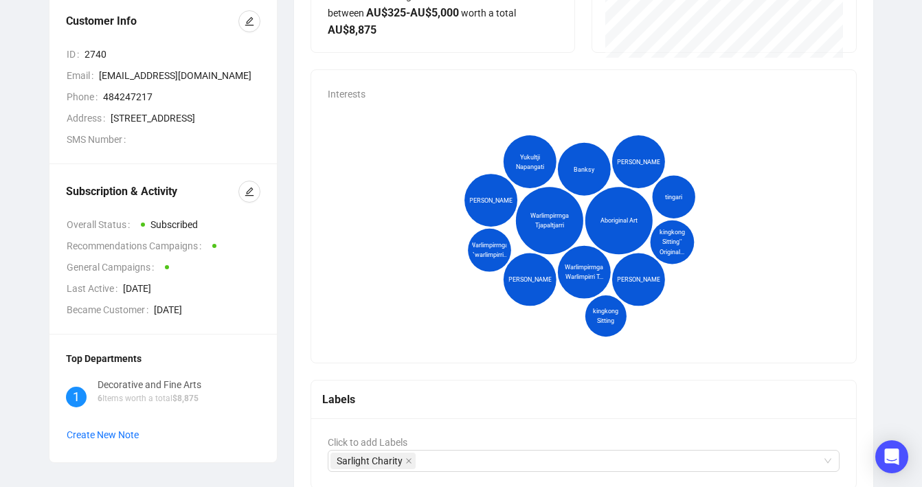
scroll to position [218, 0]
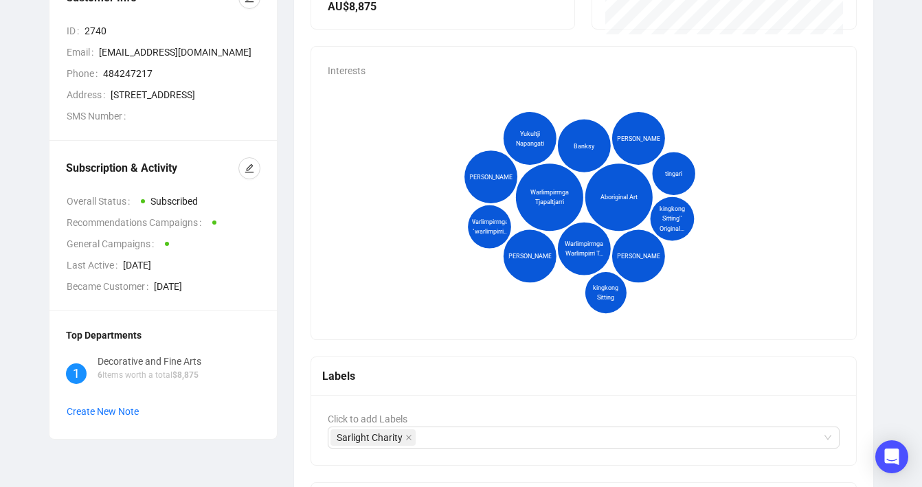
click at [186, 369] on div "Decorative and Fine Arts" at bounding box center [150, 361] width 104 height 15
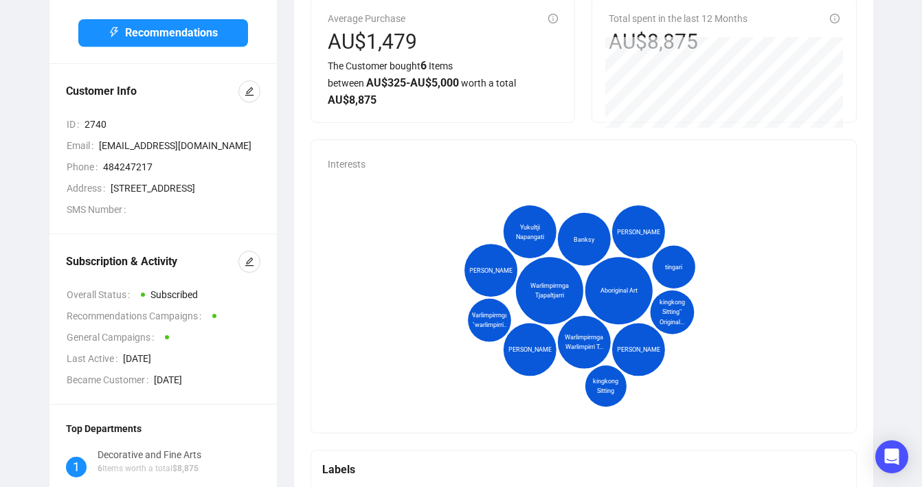
scroll to position [0, 0]
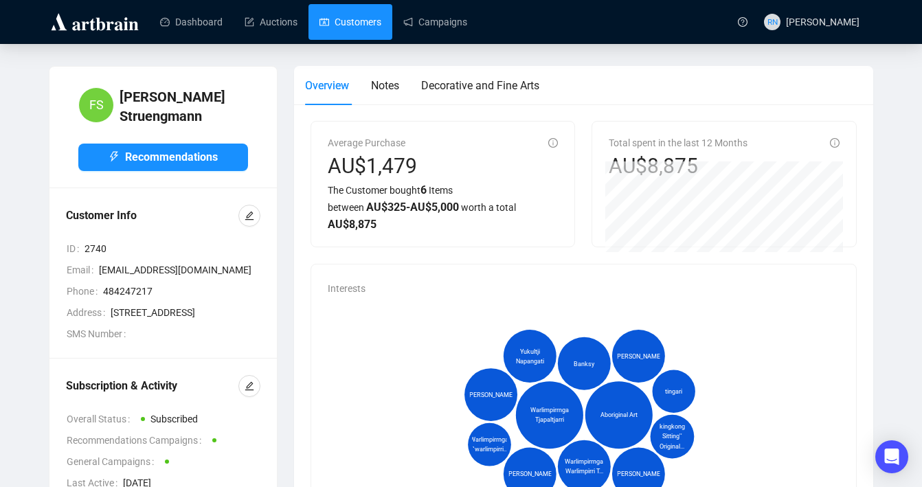
click at [365, 22] on link "Customers" at bounding box center [351, 22] width 62 height 36
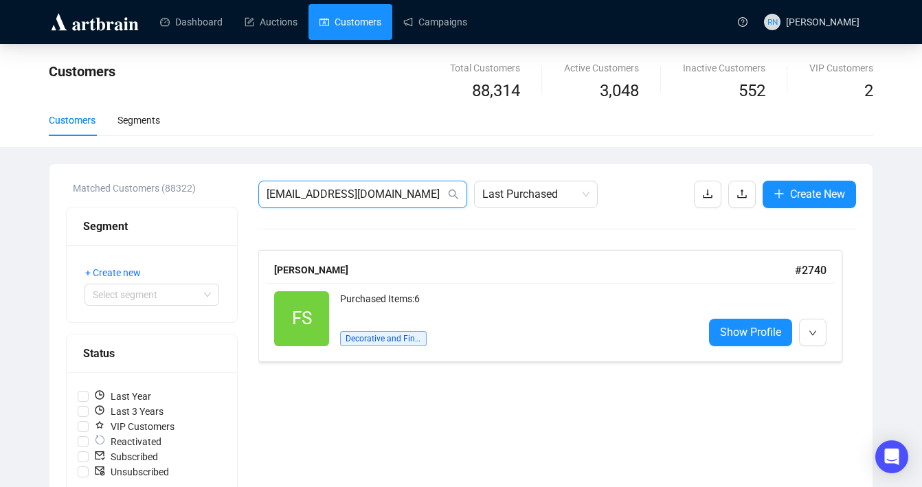
click at [346, 194] on input "[EMAIL_ADDRESS][DOMAIN_NAME]" at bounding box center [356, 194] width 179 height 16
paste input "[EMAIL_ADDRESS]"
type input "[EMAIL_ADDRESS][DOMAIN_NAME]"
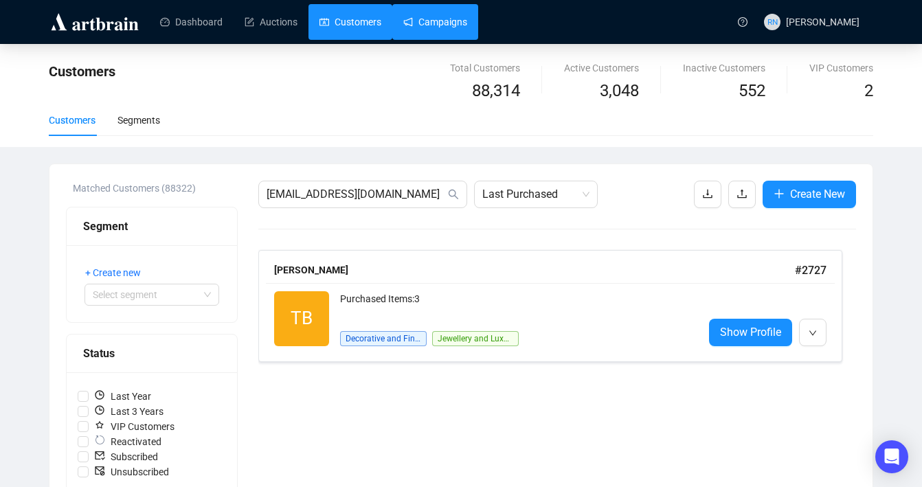
click at [432, 21] on link "Campaigns" at bounding box center [435, 22] width 64 height 36
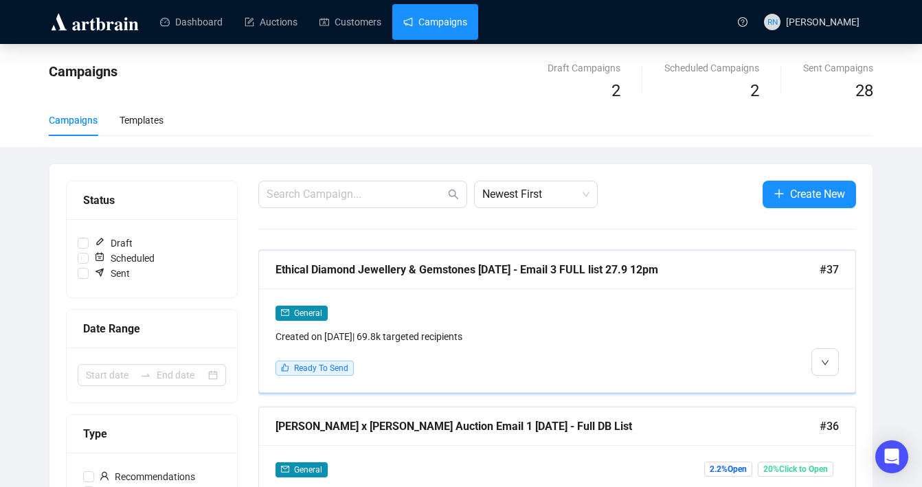
click at [385, 326] on div "General Created on [DATE] | 69.8k targeted recipients" at bounding box center [486, 324] width 421 height 39
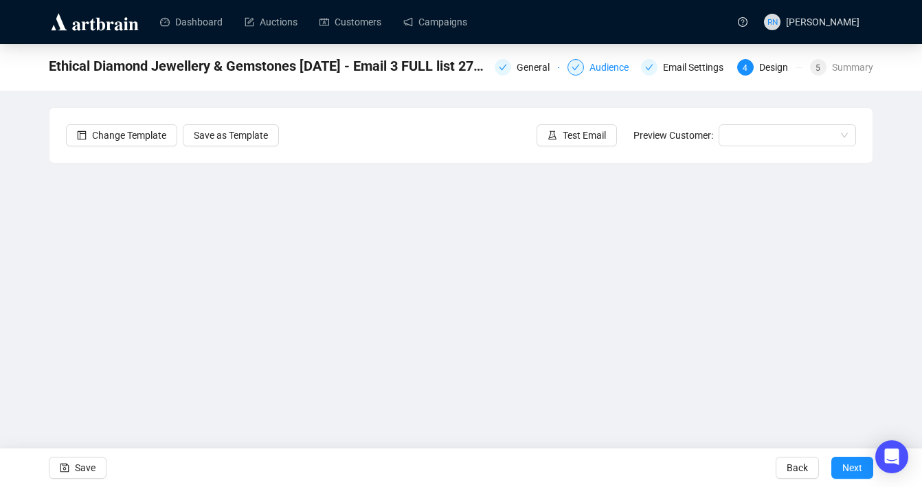
click at [597, 64] on div "Audience" at bounding box center [613, 67] width 47 height 16
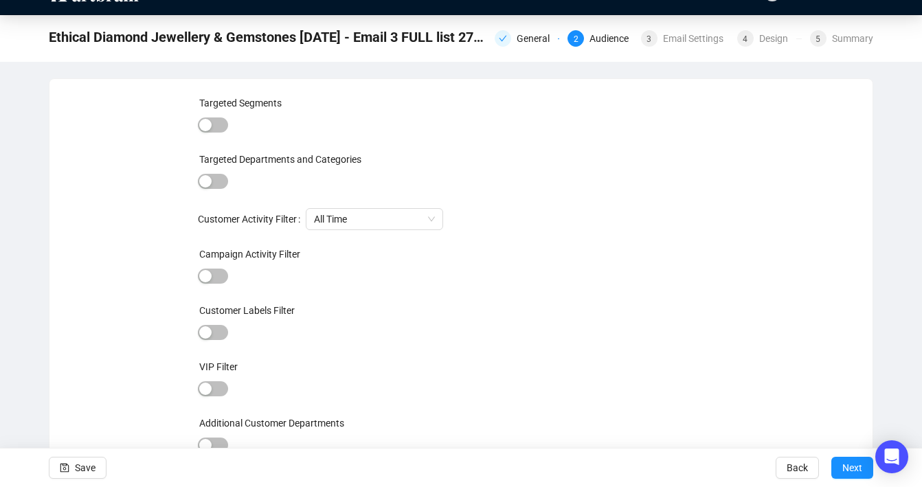
scroll to position [30, 0]
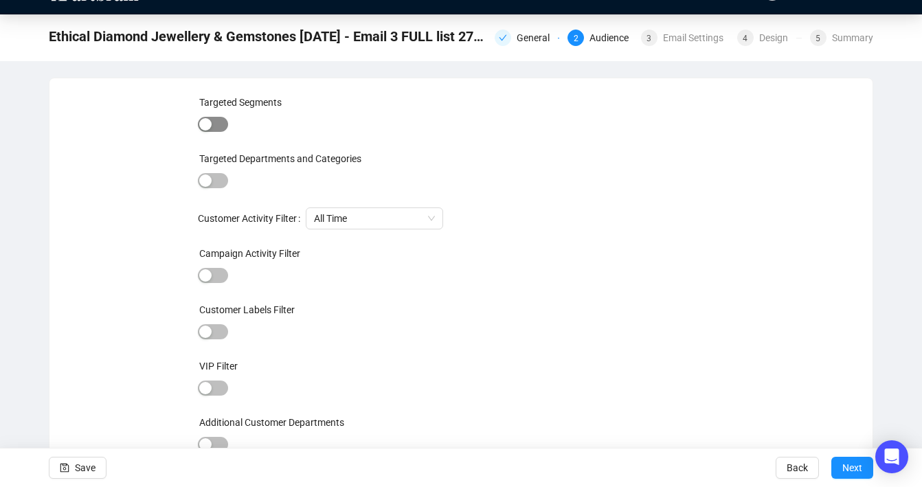
click at [218, 124] on span "button" at bounding box center [213, 124] width 30 height 15
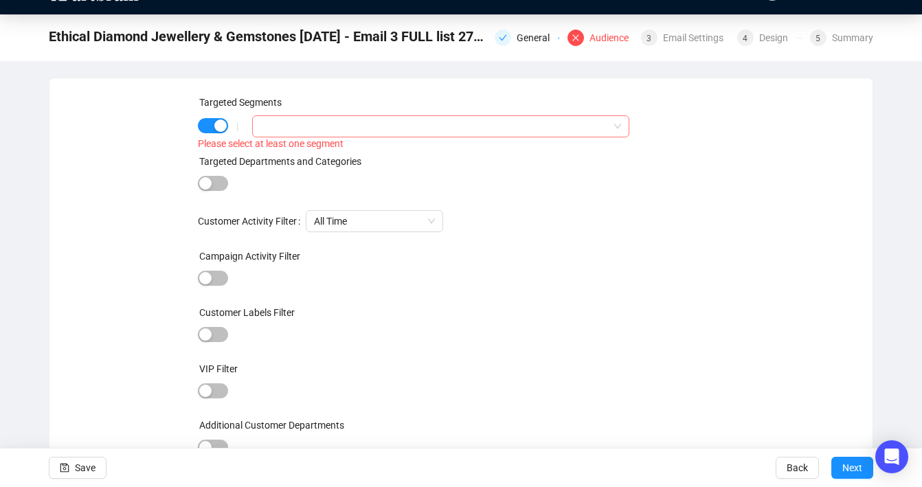
click at [320, 123] on div at bounding box center [433, 126] width 357 height 19
click at [218, 133] on div at bounding box center [213, 126] width 30 height 19
click at [218, 126] on div "button" at bounding box center [220, 126] width 12 height 12
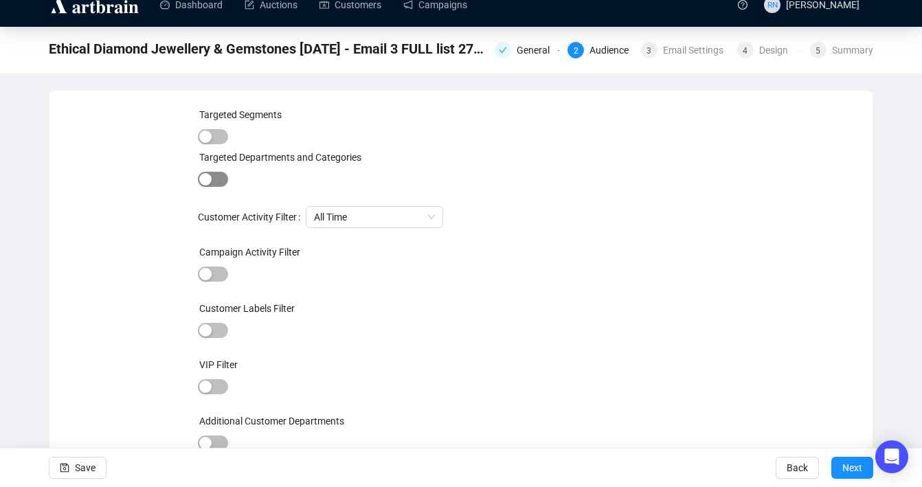
scroll to position [17, 0]
click at [218, 186] on span "button" at bounding box center [213, 179] width 30 height 15
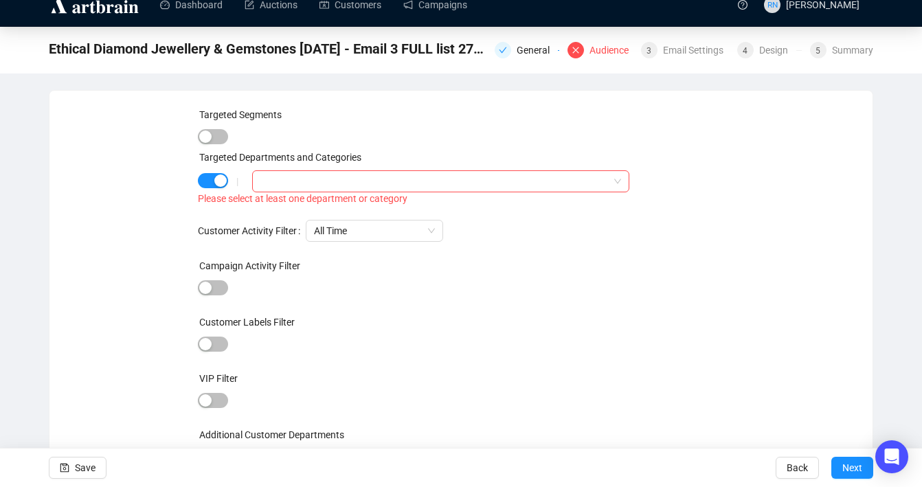
click at [301, 192] on div "Please select at least one department or category" at bounding box center [461, 199] width 527 height 16
click at [278, 180] on div at bounding box center [433, 181] width 357 height 19
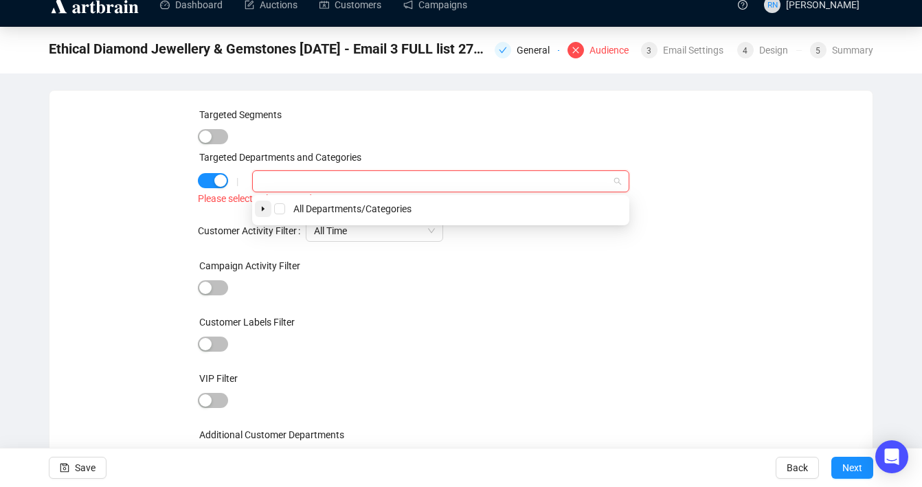
click at [260, 206] on icon "caret-down" at bounding box center [263, 208] width 7 height 7
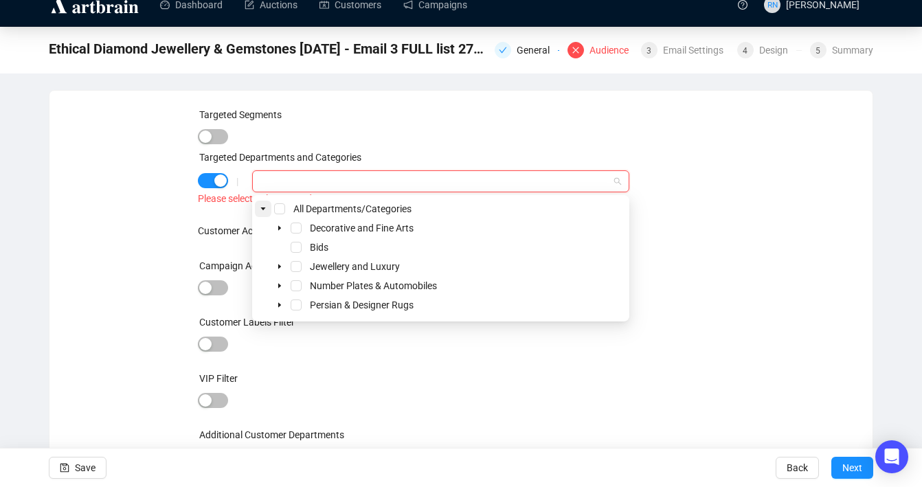
click at [260, 206] on icon "caret-down" at bounding box center [263, 208] width 7 height 7
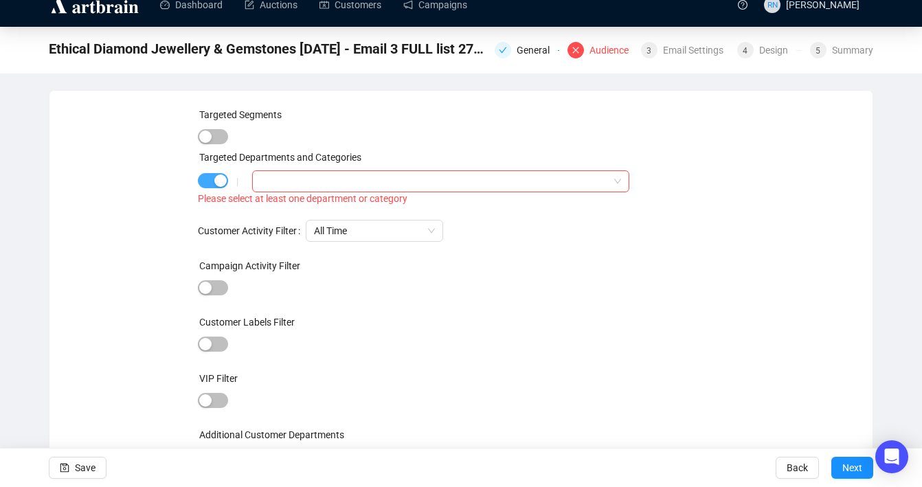
click at [220, 181] on div "button" at bounding box center [220, 181] width 12 height 12
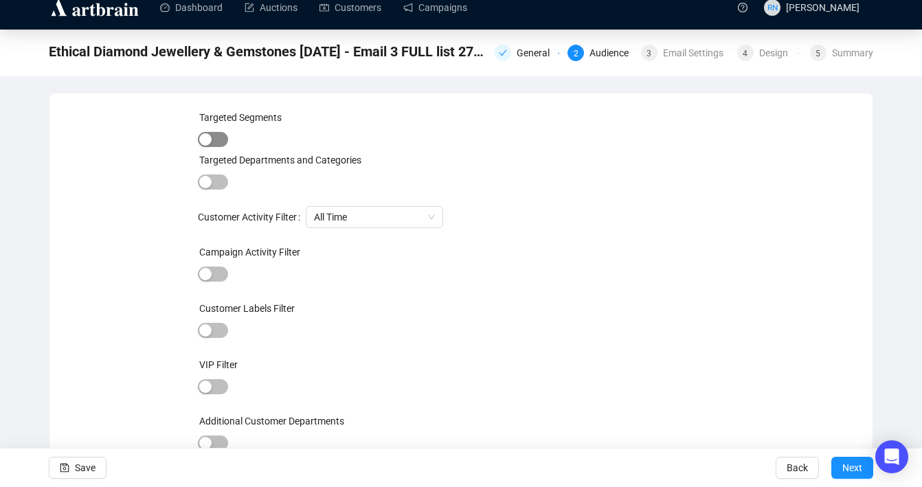
click at [216, 137] on span "button" at bounding box center [213, 139] width 30 height 15
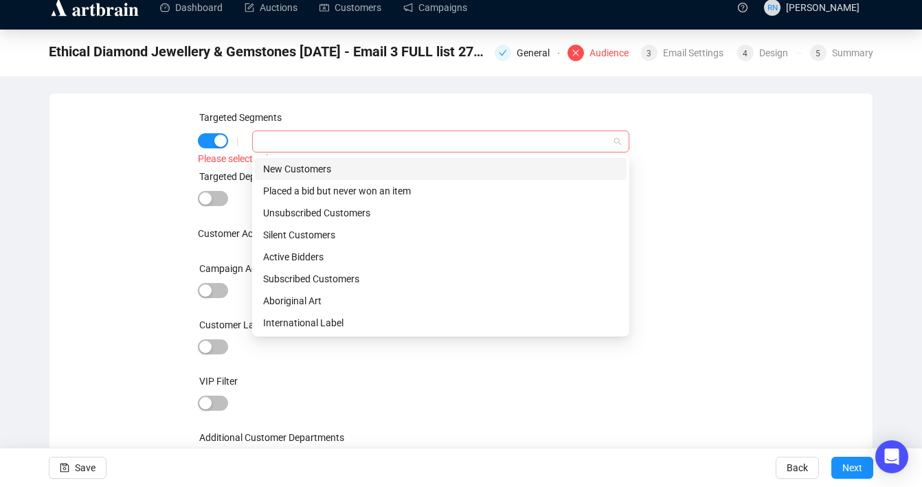
click at [282, 139] on div at bounding box center [433, 141] width 357 height 19
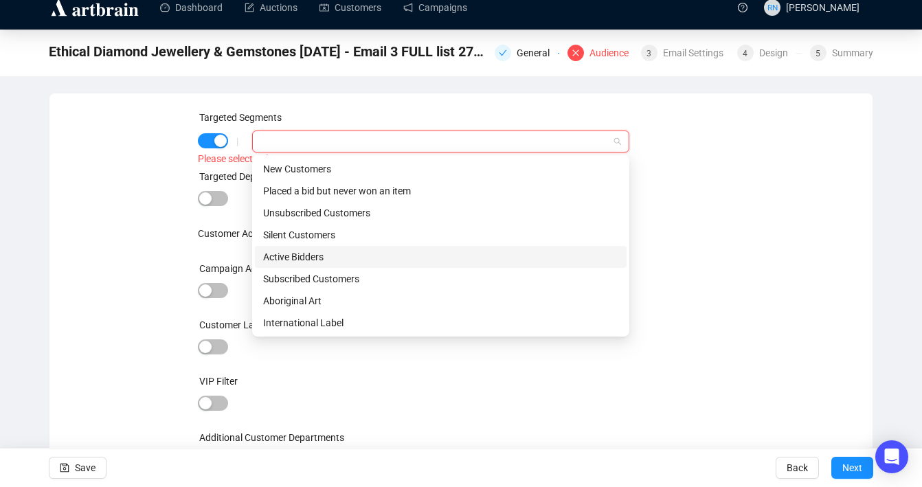
scroll to position [31, 0]
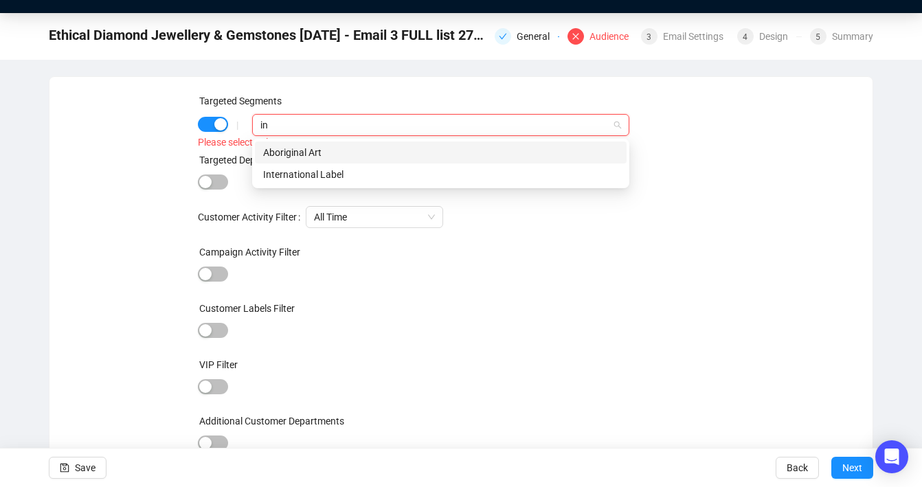
type input "i"
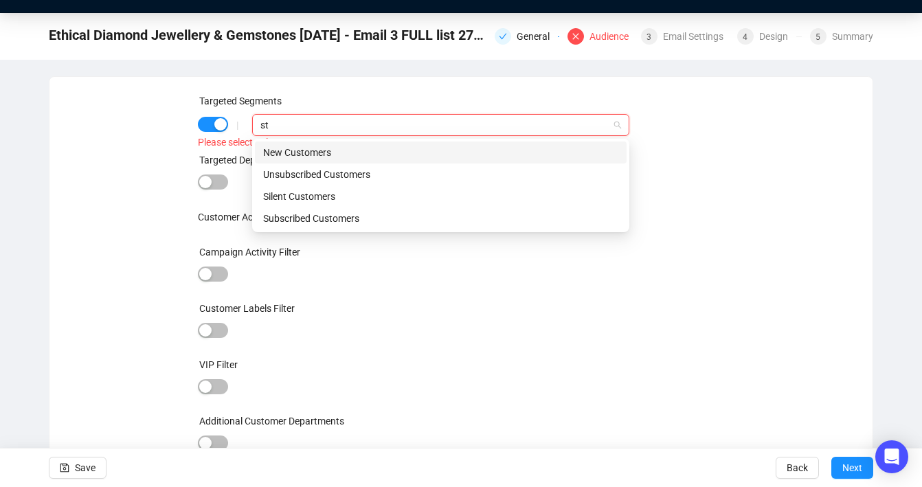
type input "s"
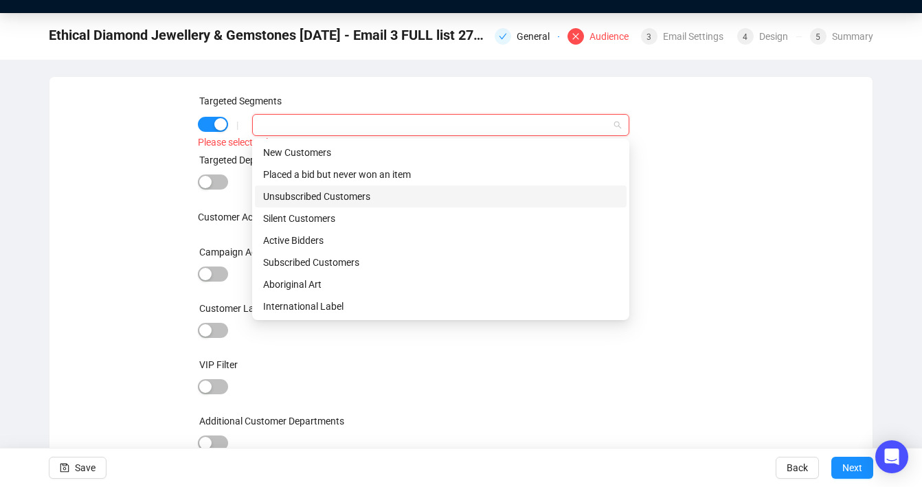
click at [158, 316] on div "Targeted Segments | Please select at least one segment Targeted Departments and…" at bounding box center [461, 281] width 790 height 377
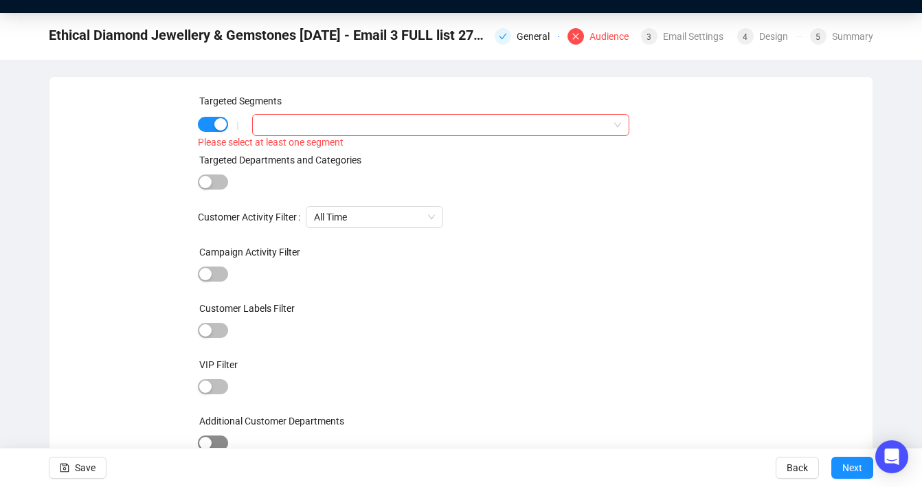
click at [209, 447] on div "button" at bounding box center [205, 443] width 12 height 12
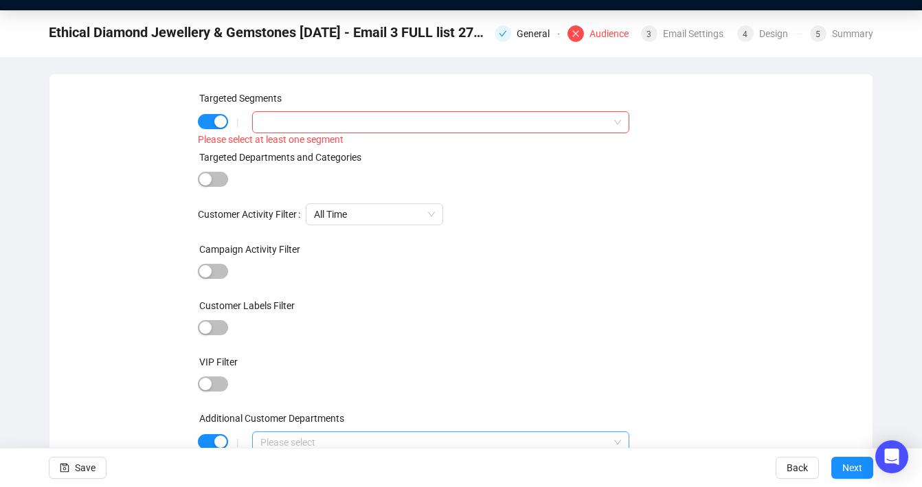
click at [282, 444] on div at bounding box center [433, 442] width 357 height 19
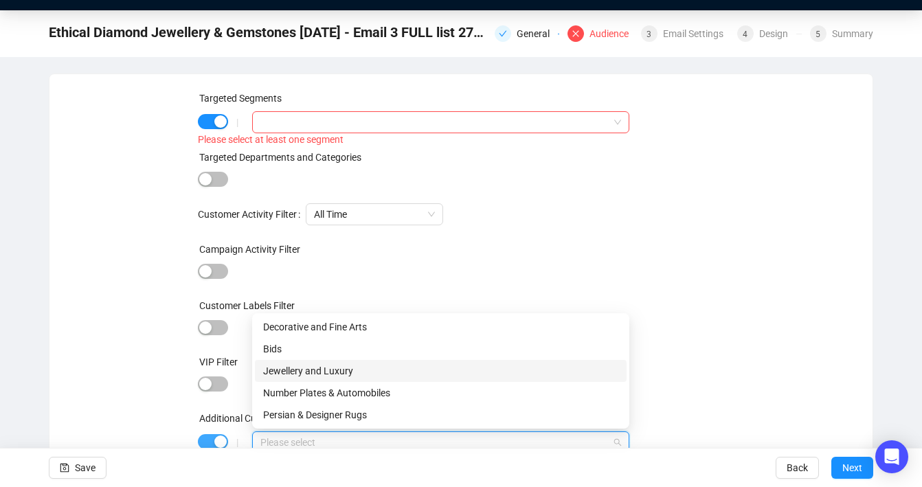
click at [219, 438] on div "button" at bounding box center [220, 442] width 12 height 12
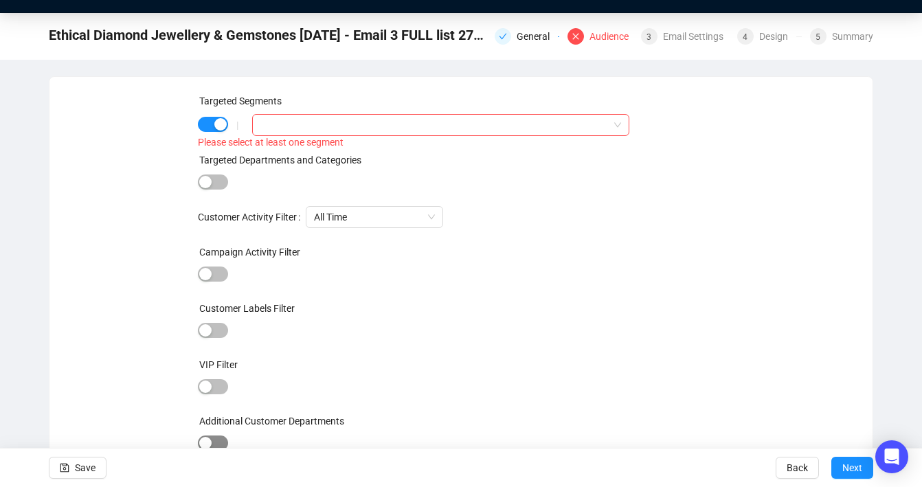
scroll to position [31, 0]
click at [375, 128] on div at bounding box center [433, 124] width 357 height 19
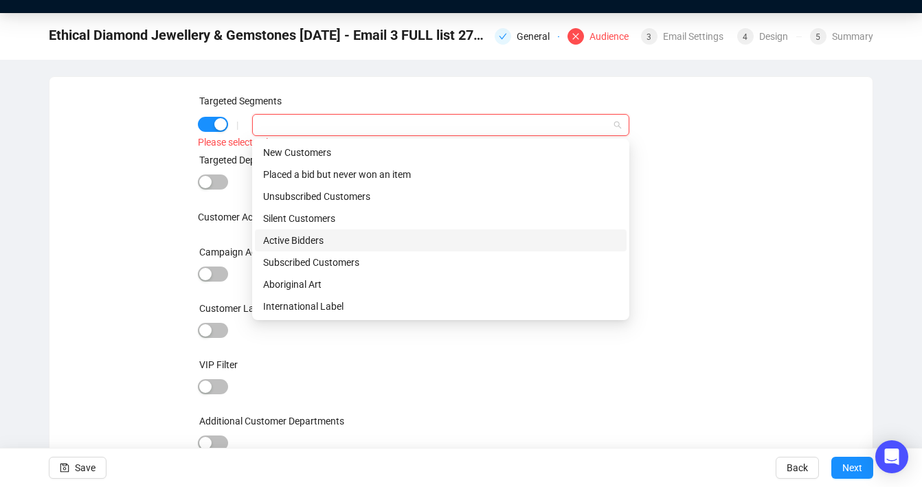
click at [170, 261] on div "Targeted Segments | Please select at least one segment Targeted Departments and…" at bounding box center [461, 281] width 790 height 377
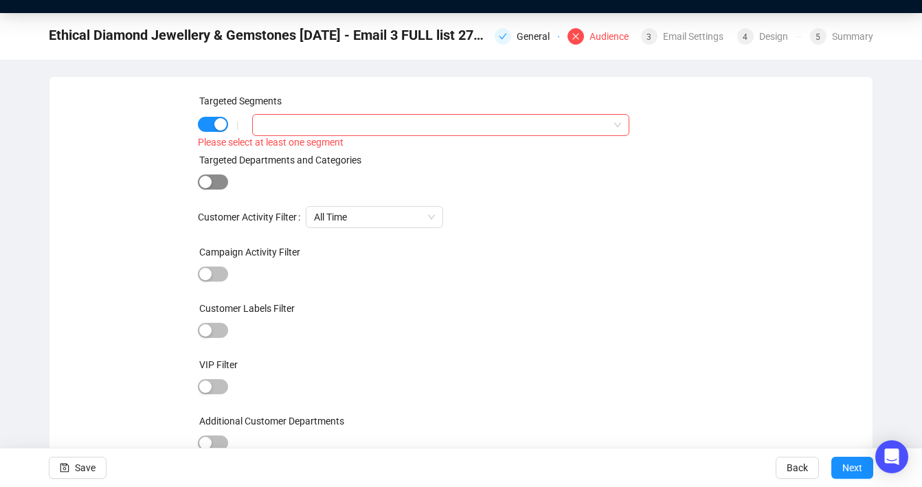
click at [213, 184] on span "button" at bounding box center [213, 182] width 30 height 15
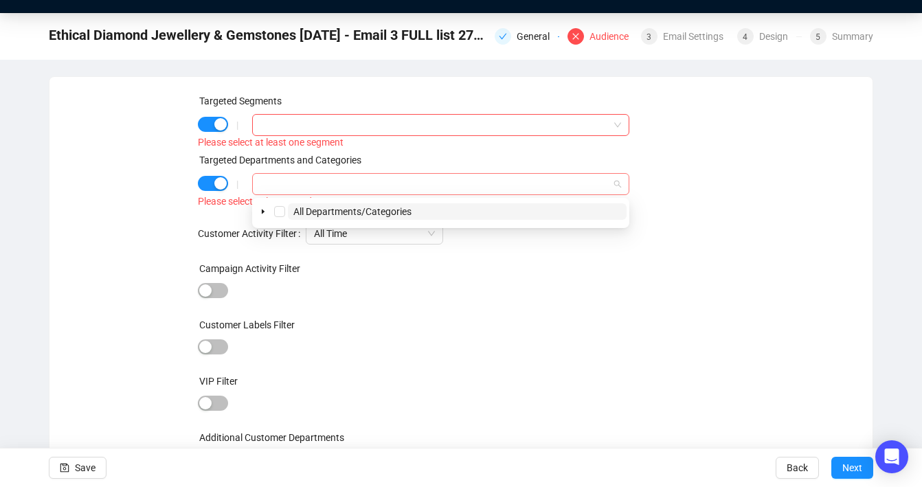
click at [295, 190] on div at bounding box center [433, 184] width 357 height 19
click at [258, 210] on span at bounding box center [263, 211] width 16 height 16
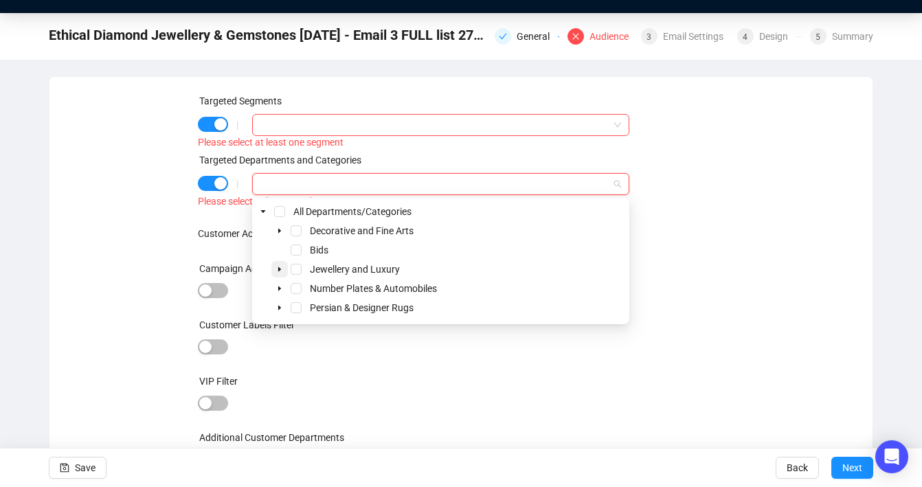
scroll to position [47, 0]
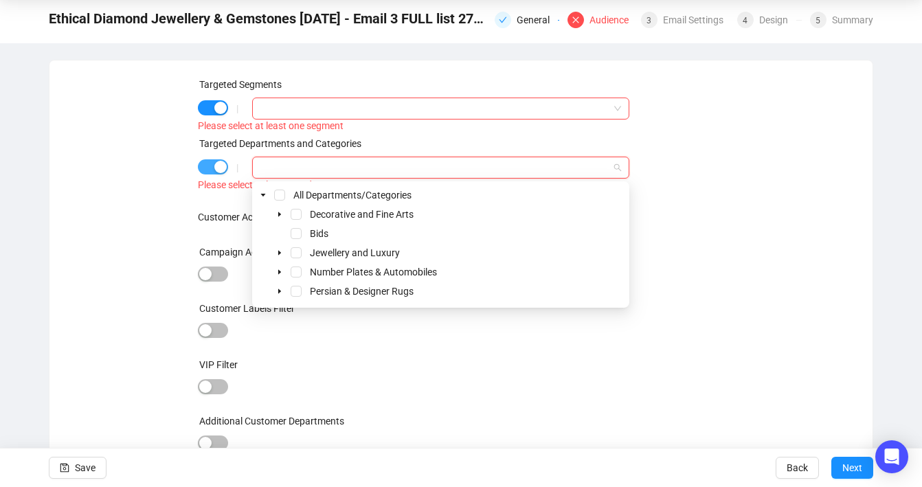
click at [214, 166] on div "button" at bounding box center [220, 167] width 12 height 12
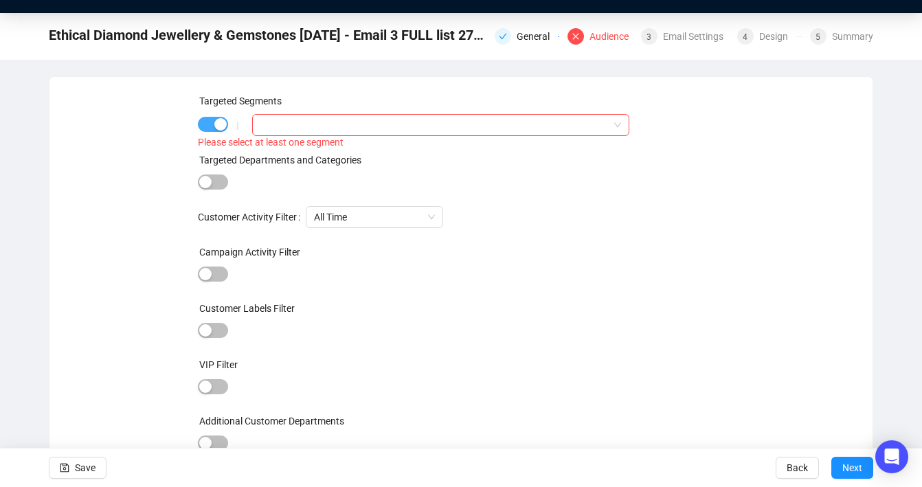
click at [220, 123] on div "button" at bounding box center [220, 124] width 12 height 12
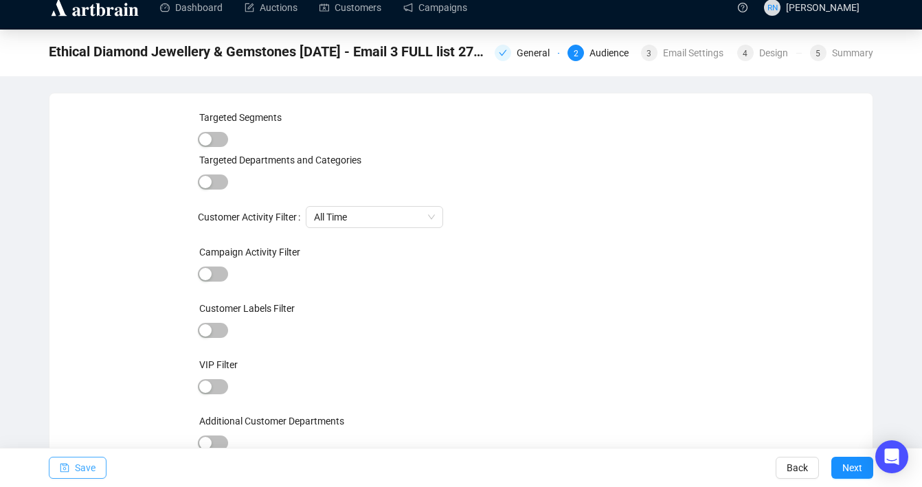
click at [84, 465] on span "Save" at bounding box center [85, 468] width 21 height 38
click at [344, 16] on link "Customers" at bounding box center [351, 8] width 62 height 36
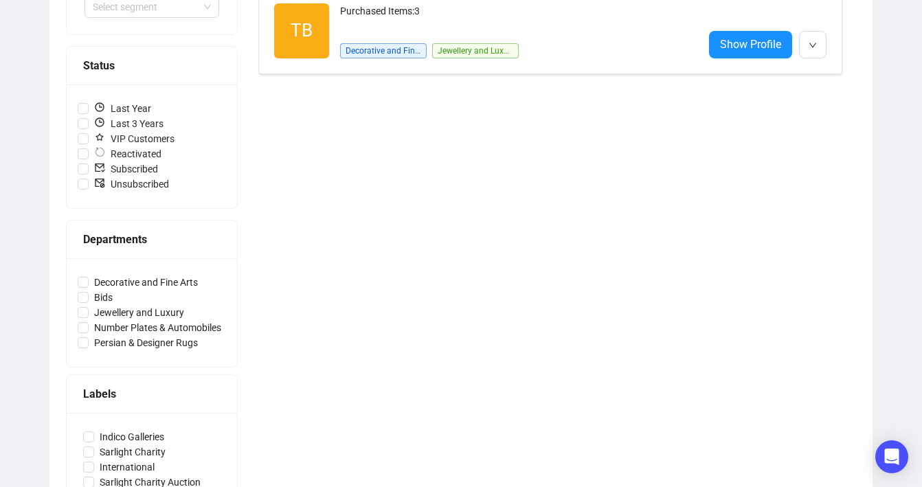
scroll to position [335, 0]
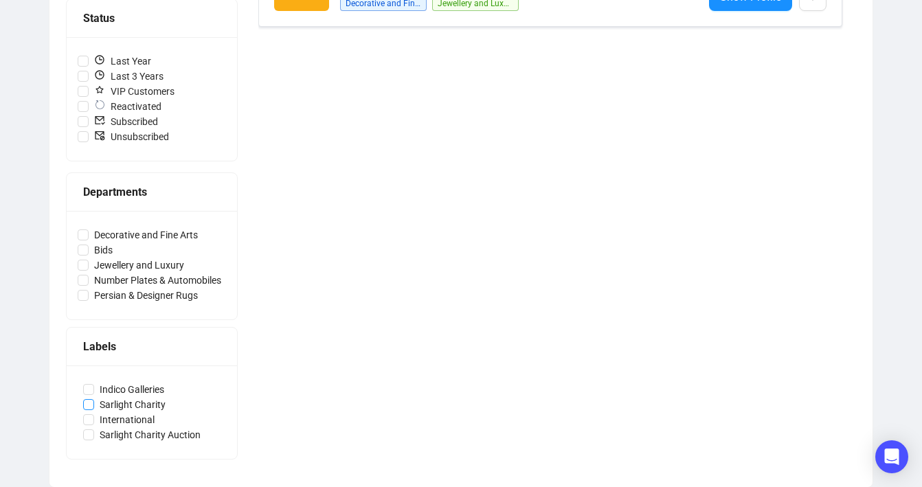
click at [119, 403] on span "Sarlight Charity" at bounding box center [132, 404] width 77 height 15
click at [94, 403] on input "Sarlight Charity" at bounding box center [88, 404] width 11 height 11
checkbox input "true"
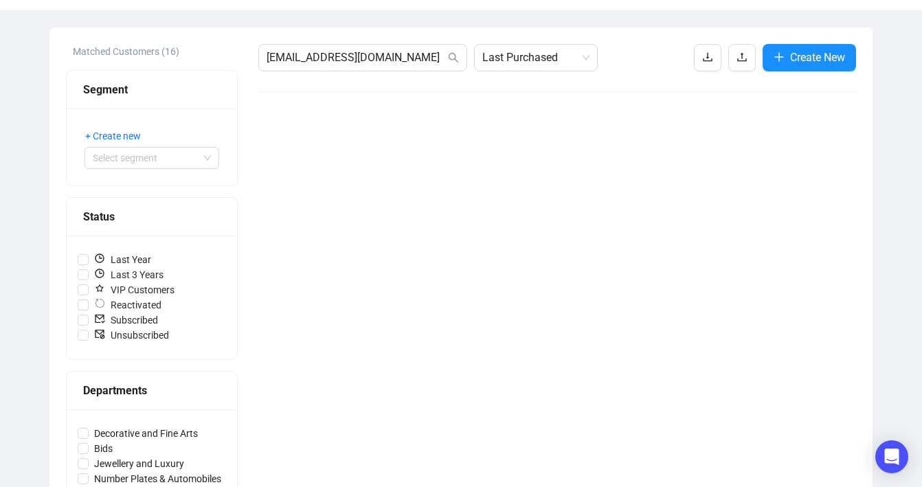
scroll to position [0, 0]
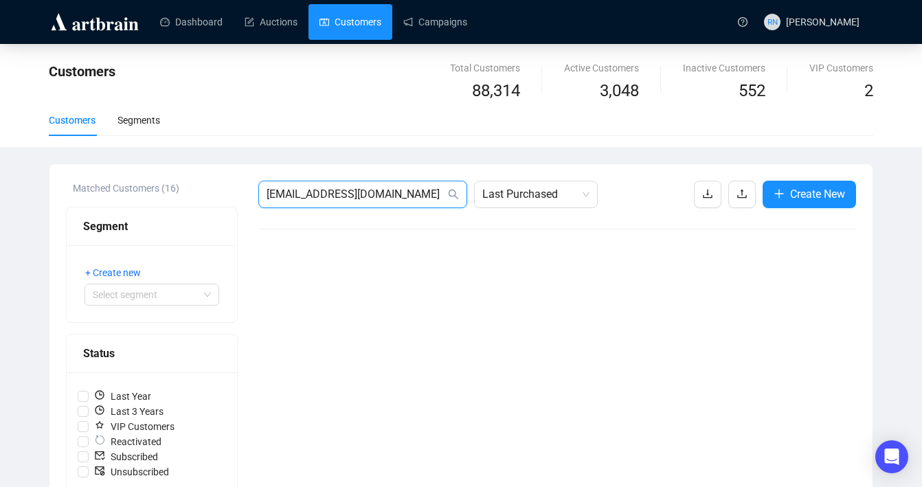
click at [427, 192] on input "[EMAIL_ADDRESS][DOMAIN_NAME]" at bounding box center [356, 194] width 179 height 16
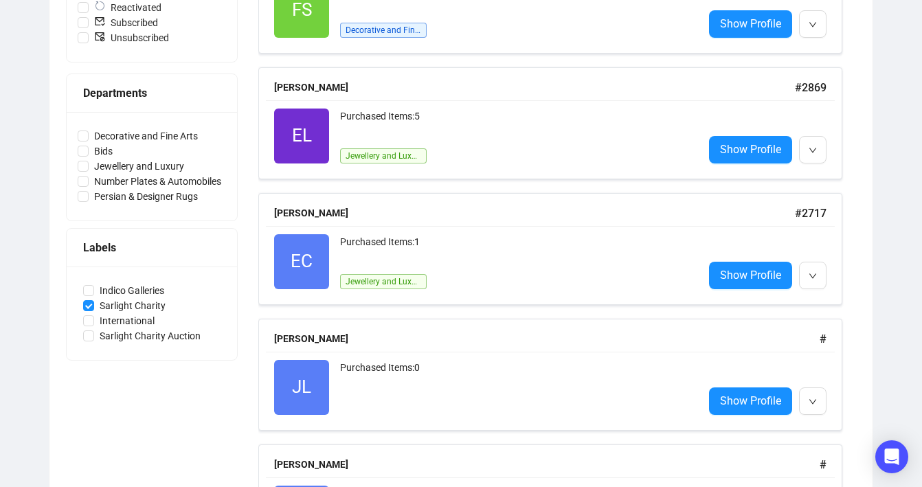
scroll to position [454, 0]
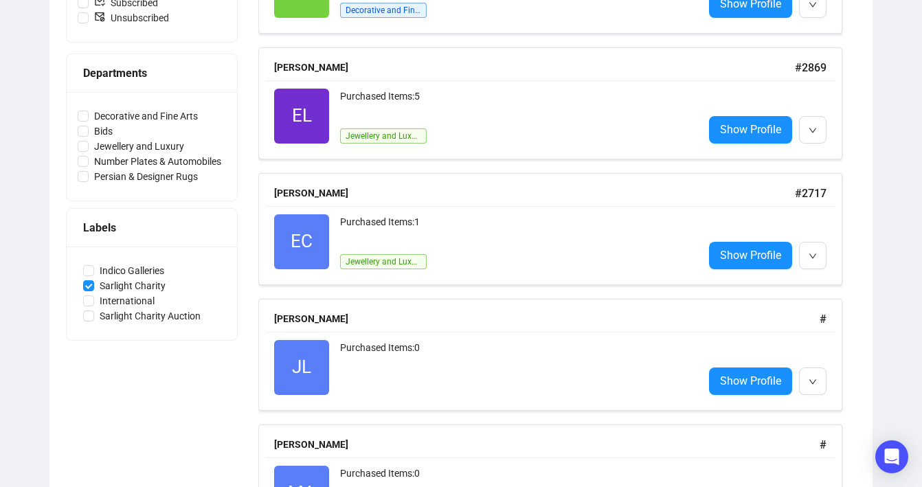
click at [88, 286] on input "Sarlight Charity" at bounding box center [88, 285] width 11 height 11
checkbox input "false"
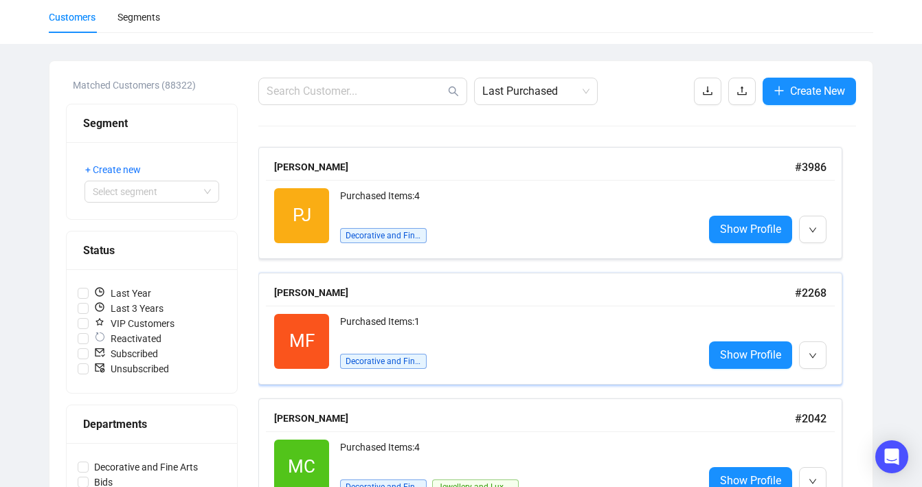
scroll to position [402, 0]
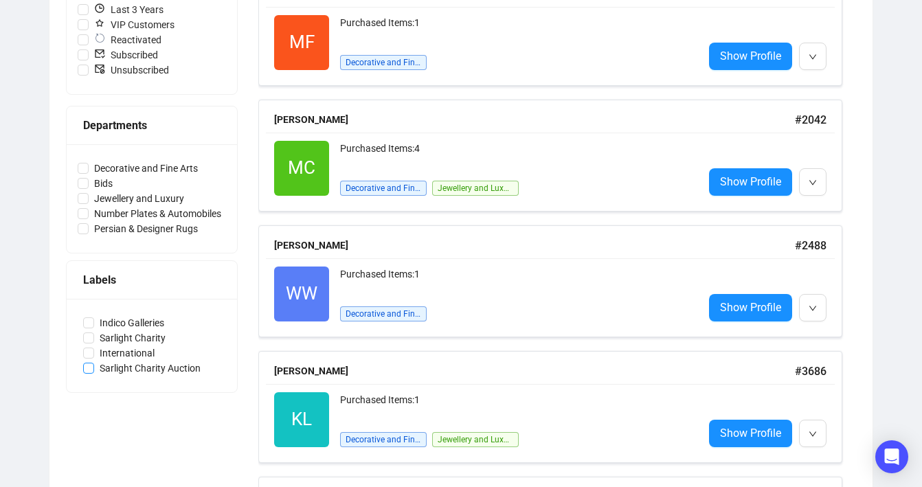
click at [118, 366] on span "Sarlight Charity Auction" at bounding box center [150, 368] width 112 height 15
click at [94, 366] on input "Sarlight Charity Auction" at bounding box center [88, 368] width 11 height 11
checkbox input "true"
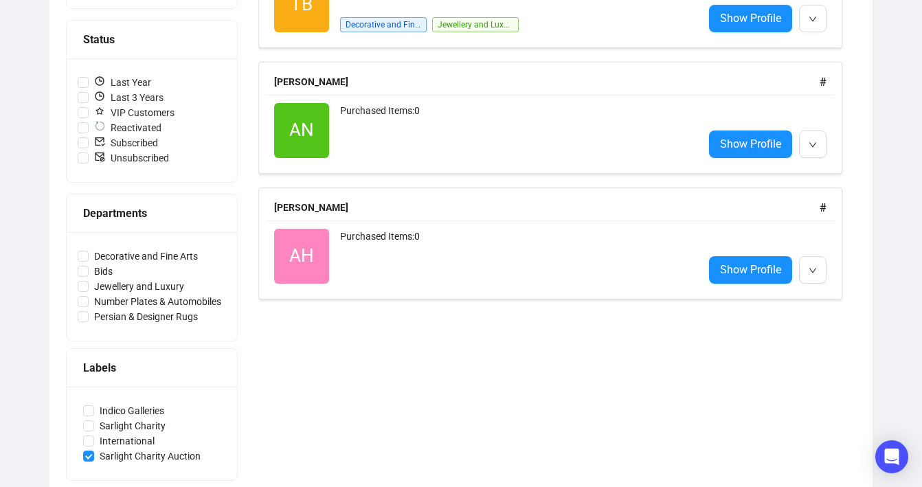
scroll to position [335, 0]
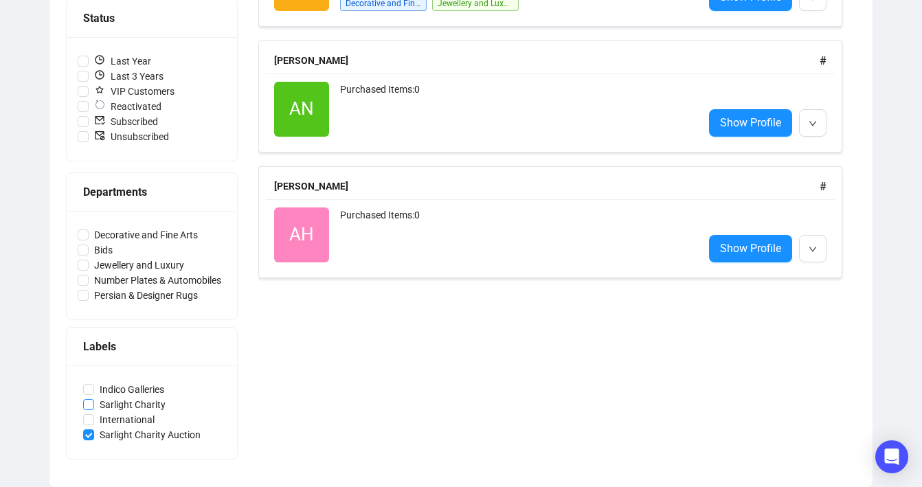
click at [137, 403] on span "Sarlight Charity" at bounding box center [132, 404] width 77 height 15
click at [94, 403] on input "Sarlight Charity" at bounding box center [88, 404] width 11 height 11
checkbox input "true"
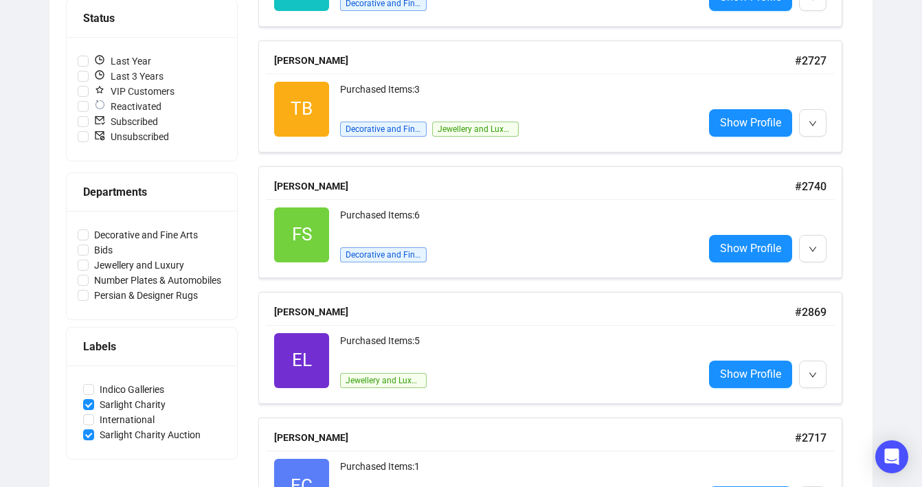
scroll to position [1073, 0]
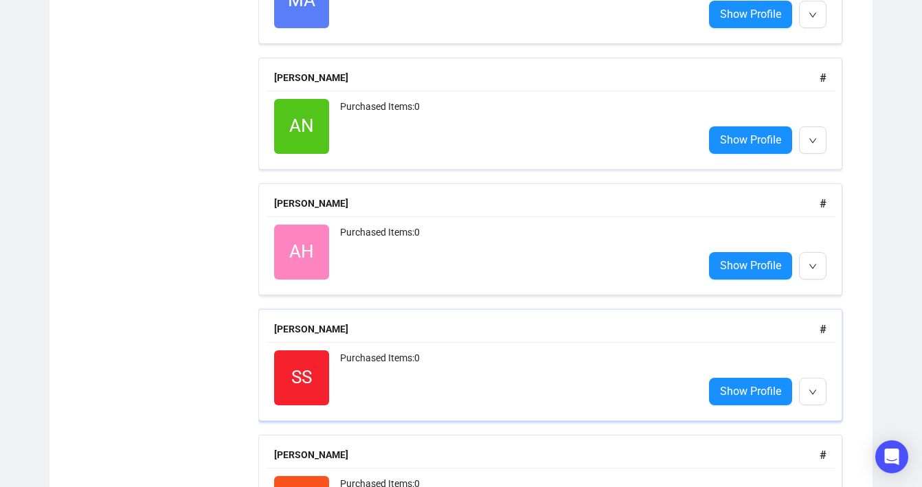
click at [340, 330] on div "[PERSON_NAME]" at bounding box center [547, 329] width 546 height 15
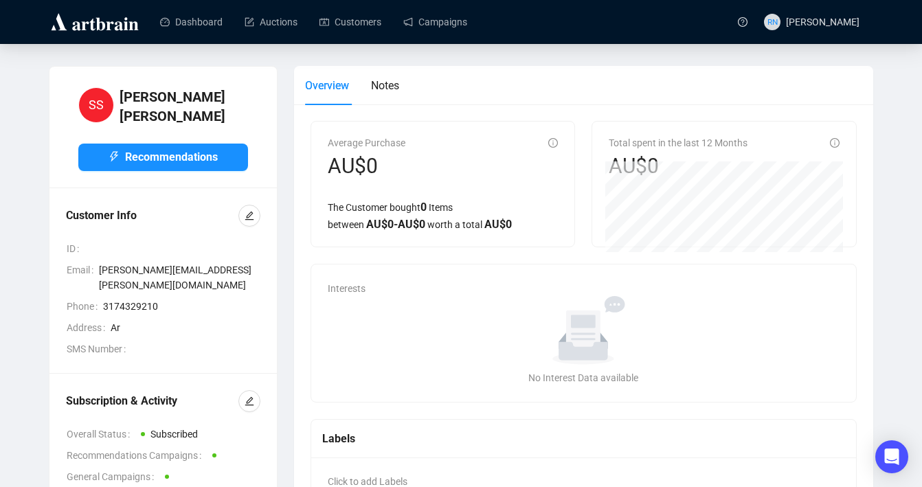
click at [174, 263] on span "[PERSON_NAME][EMAIL_ADDRESS][PERSON_NAME][DOMAIN_NAME]" at bounding box center [180, 278] width 162 height 30
copy span "[PERSON_NAME][EMAIL_ADDRESS][PERSON_NAME][DOMAIN_NAME]"
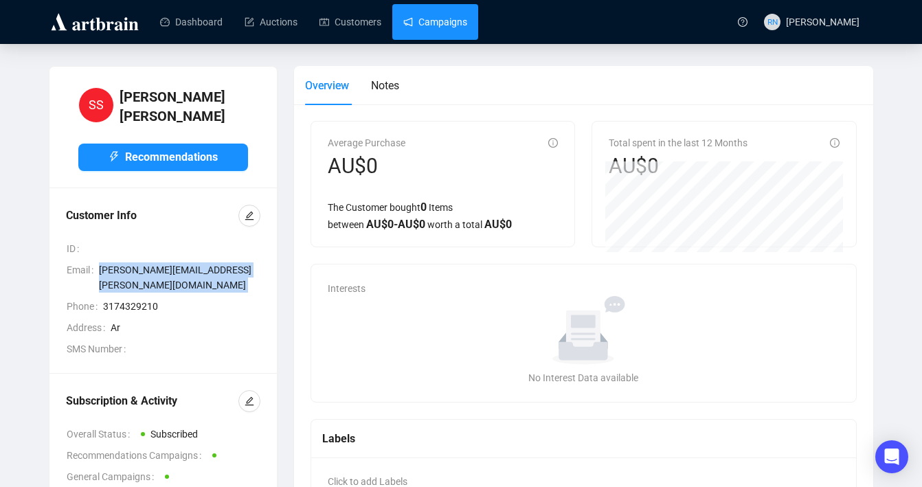
click at [436, 19] on link "Campaigns" at bounding box center [435, 22] width 64 height 36
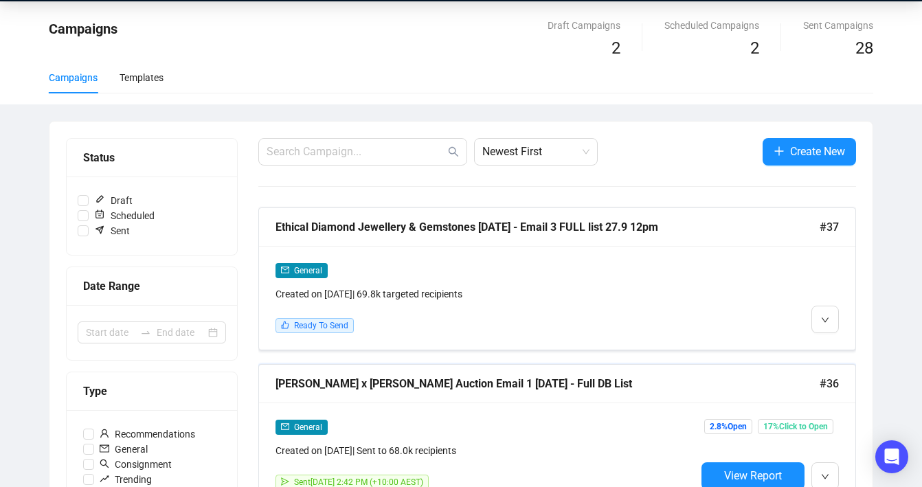
scroll to position [84, 0]
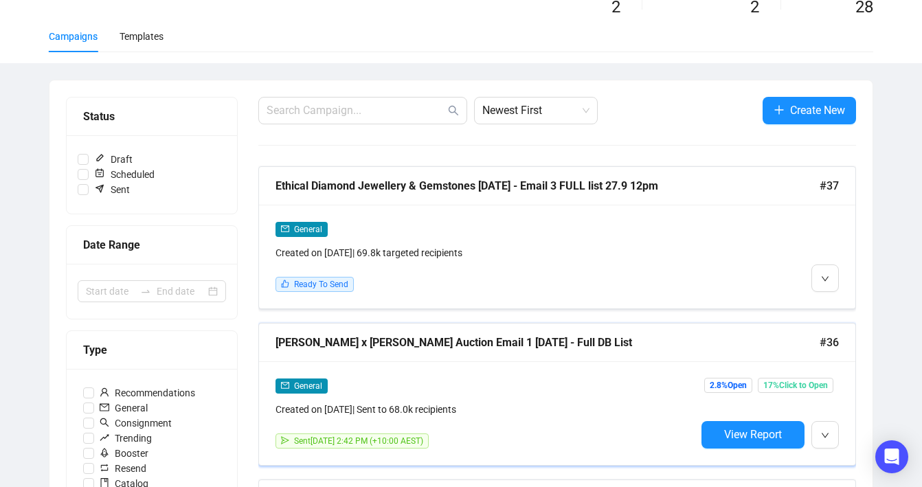
click at [488, 398] on div "General Created on [DATE] | Sent to 68.0k recipients" at bounding box center [486, 397] width 421 height 39
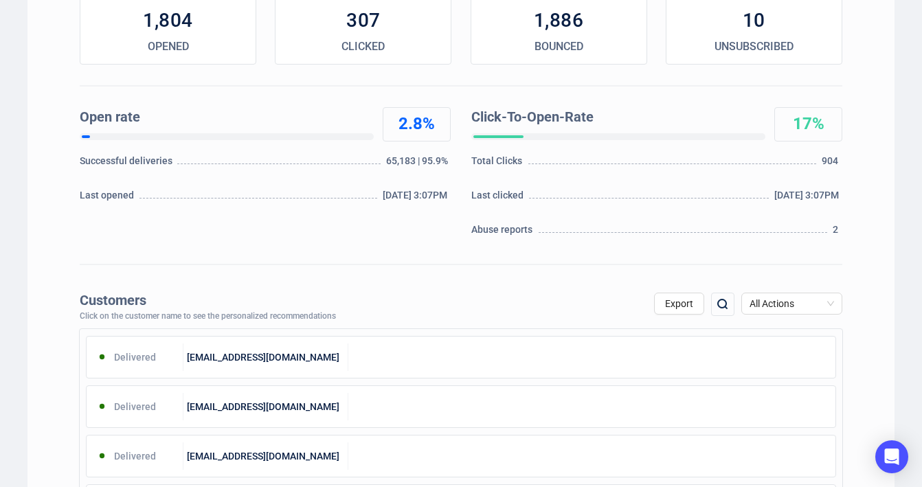
scroll to position [335, 0]
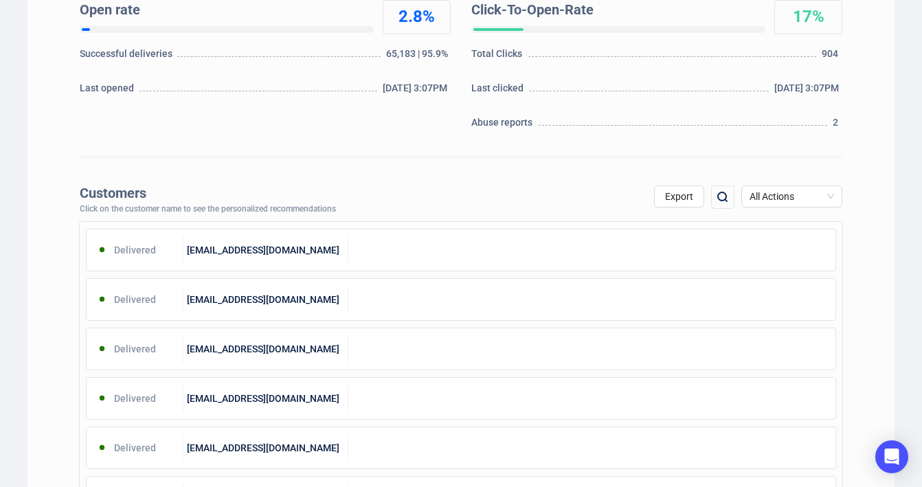
click at [720, 200] on img at bounding box center [723, 197] width 16 height 16
click at [662, 203] on input "text" at bounding box center [650, 198] width 116 height 25
paste input "[PERSON_NAME][EMAIL_ADDRESS][PERSON_NAME][DOMAIN_NAME]"
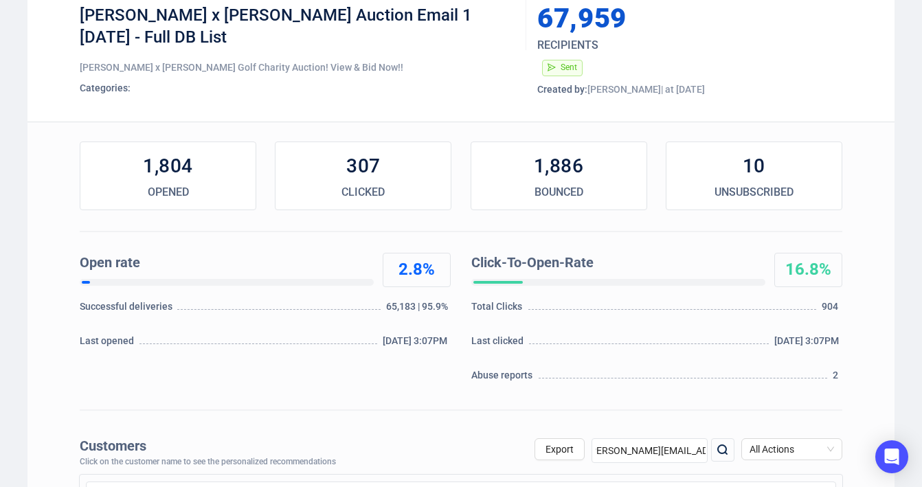
scroll to position [199, 0]
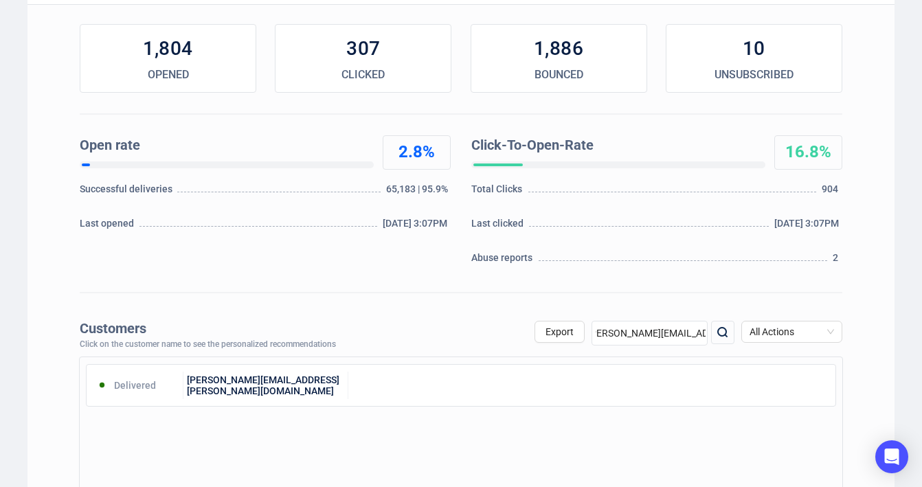
click at [632, 335] on input "[PERSON_NAME][EMAIL_ADDRESS][PERSON_NAME][DOMAIN_NAME]" at bounding box center [650, 333] width 116 height 25
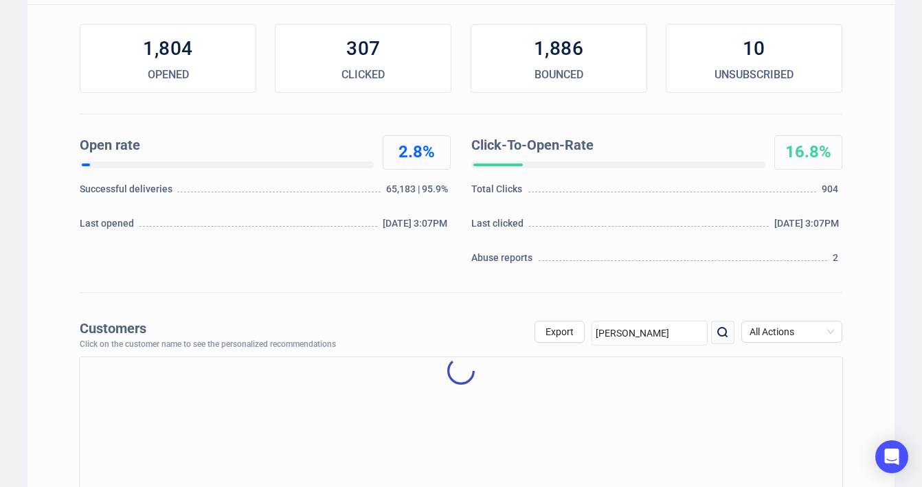
type input "[PERSON_NAME]"
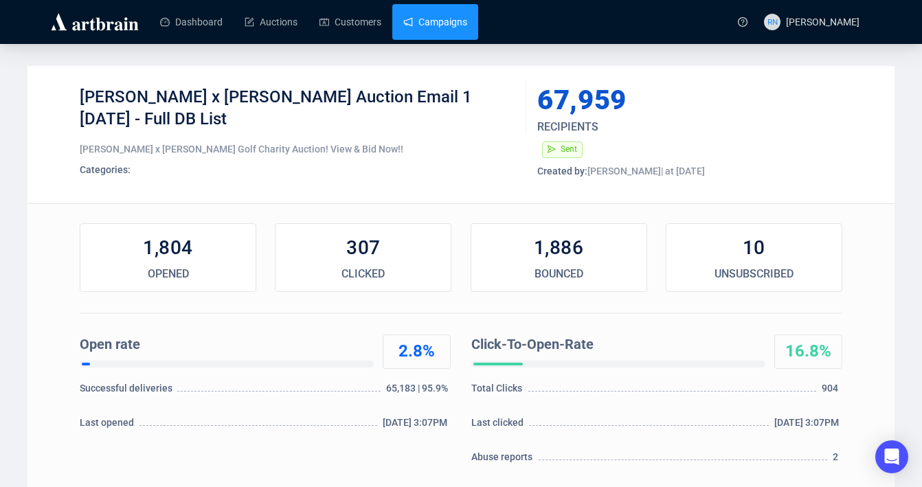
click at [443, 20] on link "Campaigns" at bounding box center [435, 22] width 64 height 36
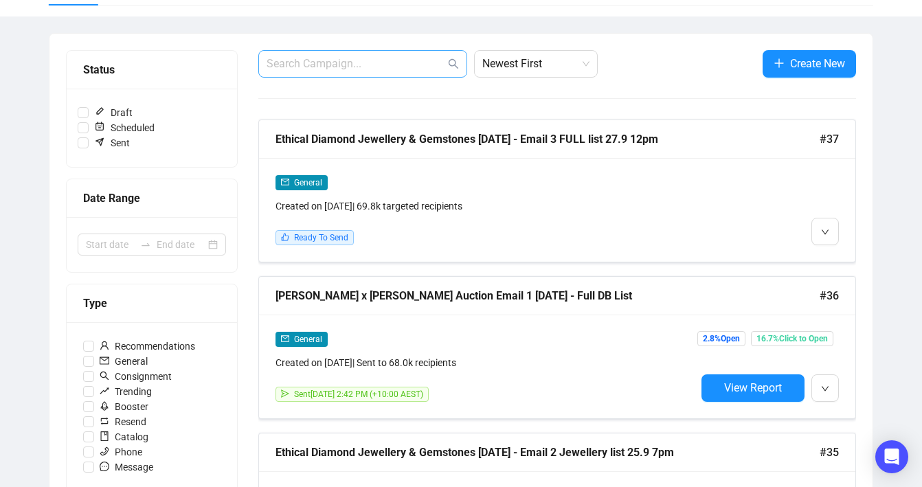
scroll to position [183, 0]
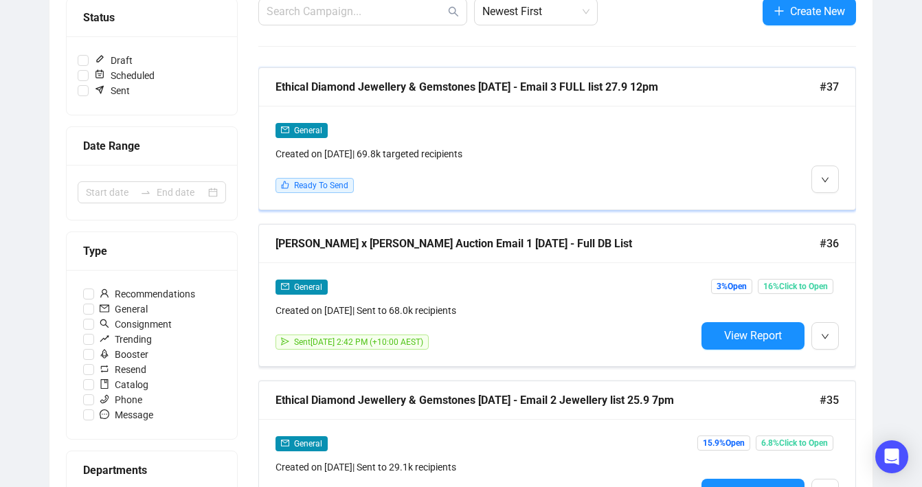
click at [496, 167] on div "General Created on [DATE] | 69.8k targeted recipients Ready To Send" at bounding box center [486, 157] width 421 height 71
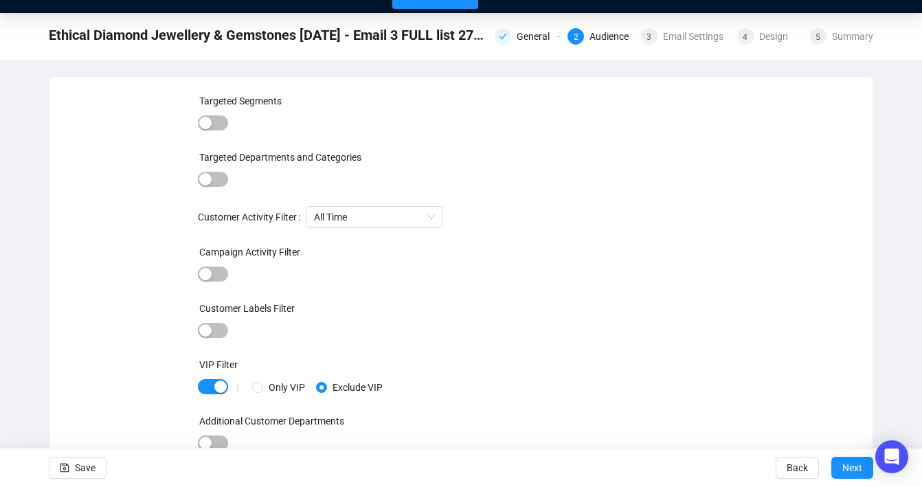
scroll to position [31, 0]
click at [75, 471] on span "Save" at bounding box center [85, 468] width 21 height 38
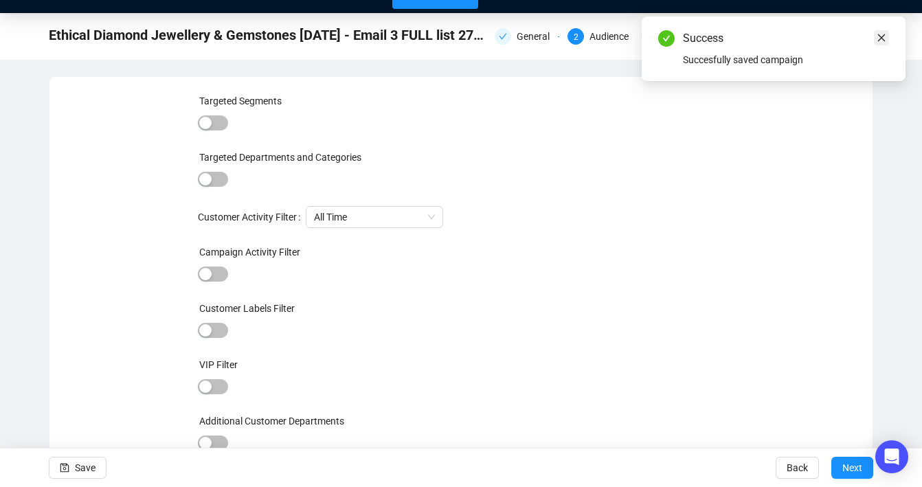
click at [885, 43] on link "Close" at bounding box center [881, 37] width 15 height 15
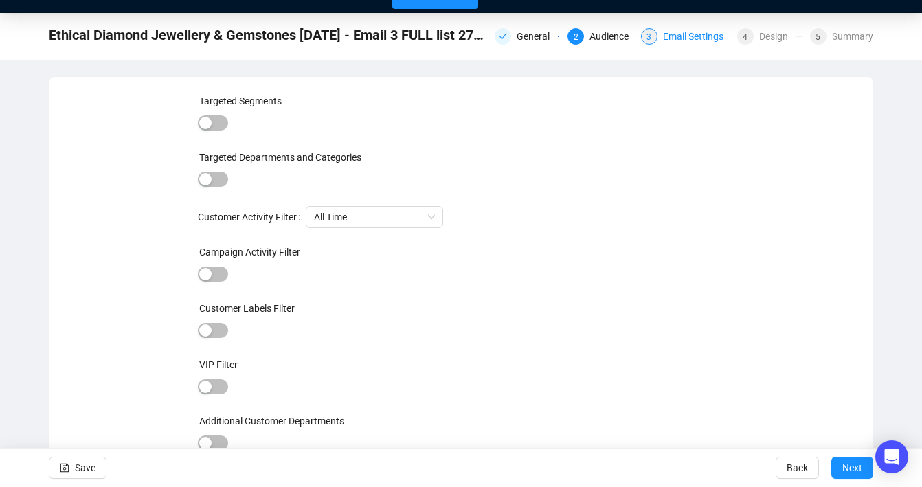
click at [700, 38] on div "Email Settings" at bounding box center [697, 36] width 69 height 16
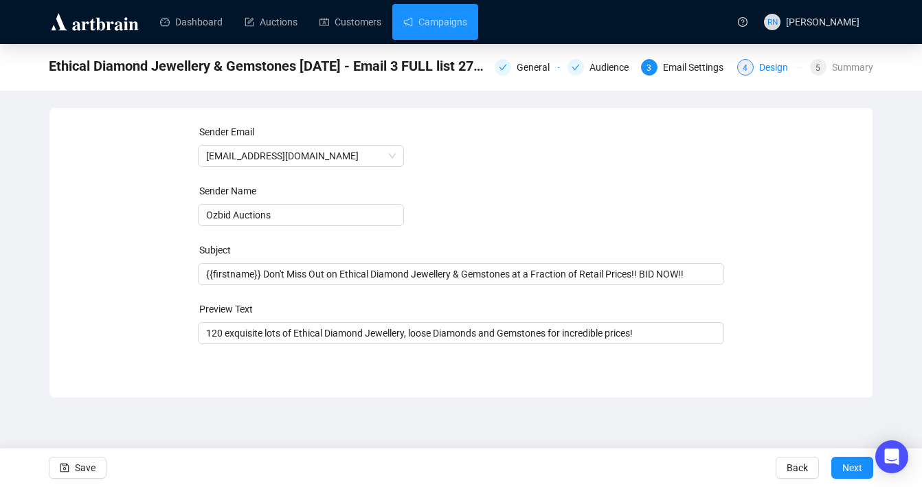
click at [761, 67] on div "Design" at bounding box center [777, 67] width 37 height 16
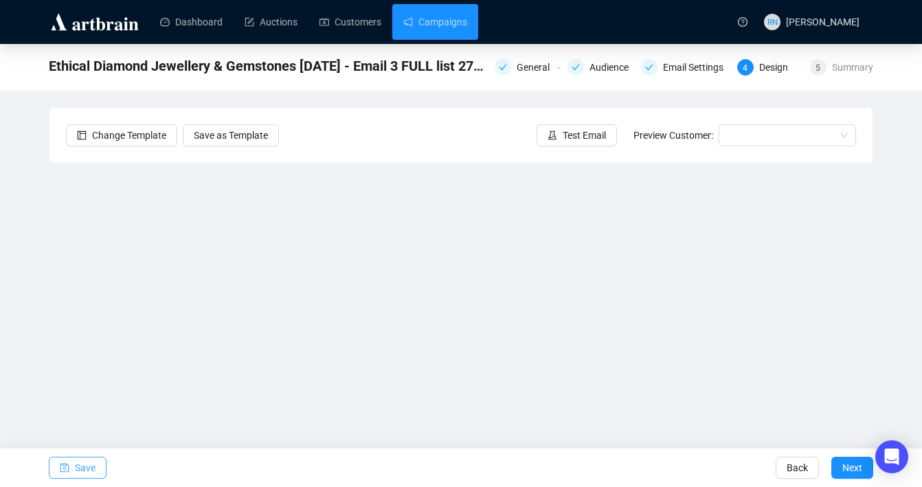
click at [89, 468] on span "Save" at bounding box center [85, 468] width 21 height 38
click at [86, 469] on span "Save" at bounding box center [85, 468] width 21 height 38
click at [93, 470] on span "Save" at bounding box center [85, 468] width 21 height 38
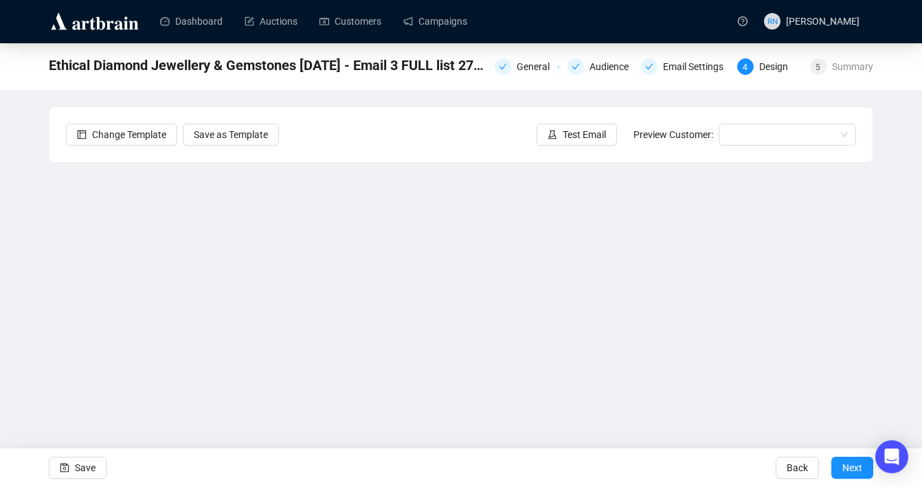
scroll to position [24, 0]
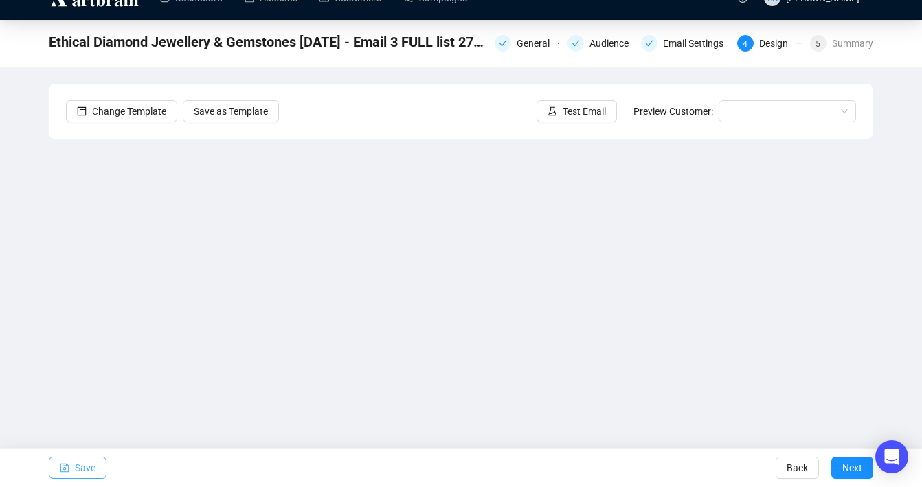
click at [90, 471] on span "Save" at bounding box center [85, 468] width 21 height 38
click at [104, 467] on button "Save" at bounding box center [78, 468] width 58 height 22
click at [589, 113] on span "Test Email" at bounding box center [584, 111] width 43 height 15
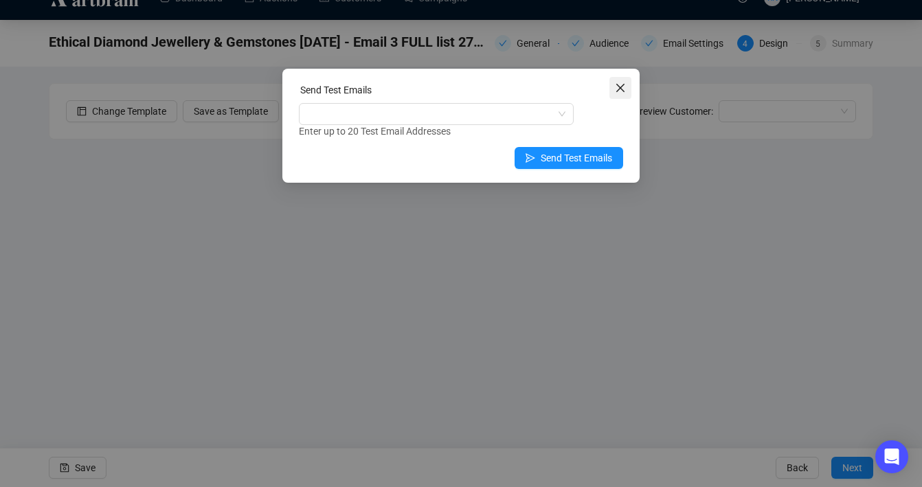
click at [617, 78] on button "Close" at bounding box center [621, 88] width 22 height 22
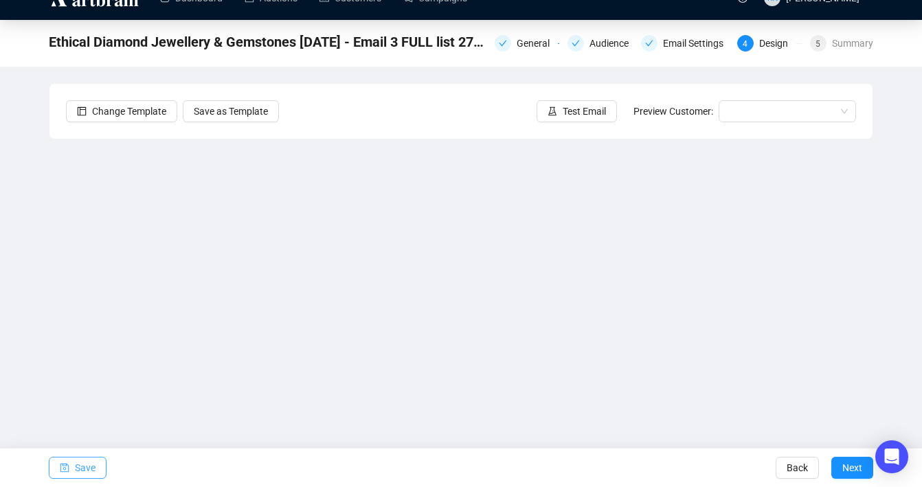
click at [92, 462] on span "Save" at bounding box center [85, 468] width 21 height 38
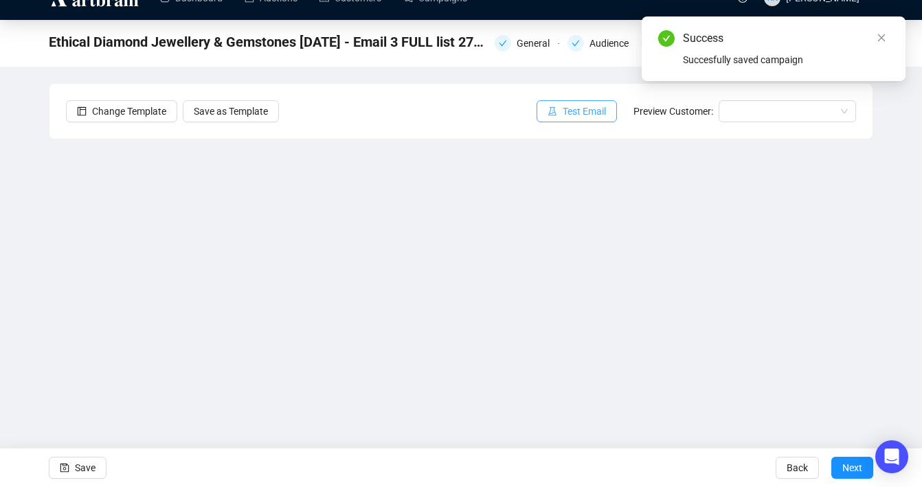
click at [595, 107] on span "Test Email" at bounding box center [584, 111] width 43 height 15
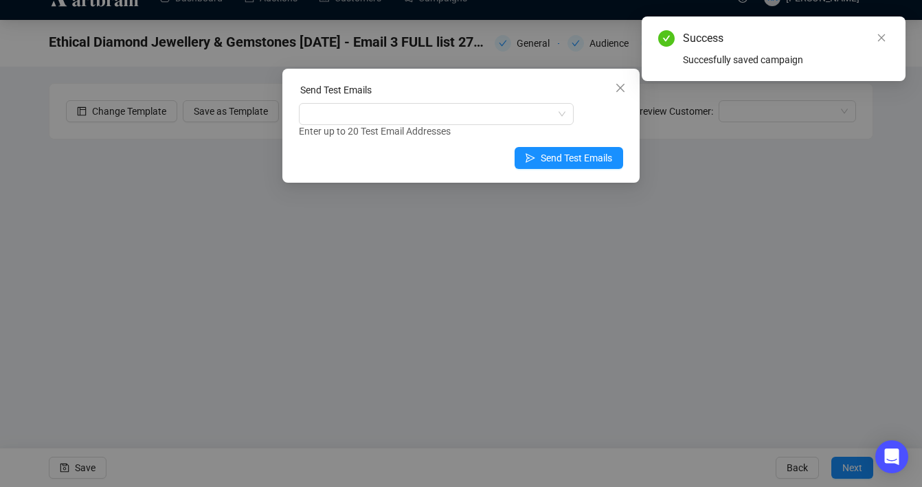
click at [449, 125] on div "Enter up to 20 Test Email Addresses" at bounding box center [461, 132] width 324 height 16
click at [441, 120] on div at bounding box center [429, 113] width 255 height 19
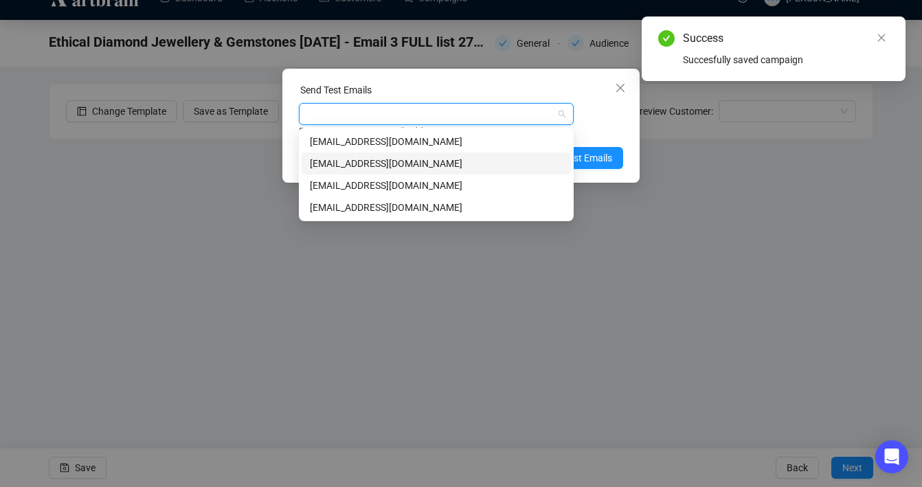
click at [422, 164] on div "[EMAIL_ADDRESS][DOMAIN_NAME]" at bounding box center [436, 163] width 253 height 15
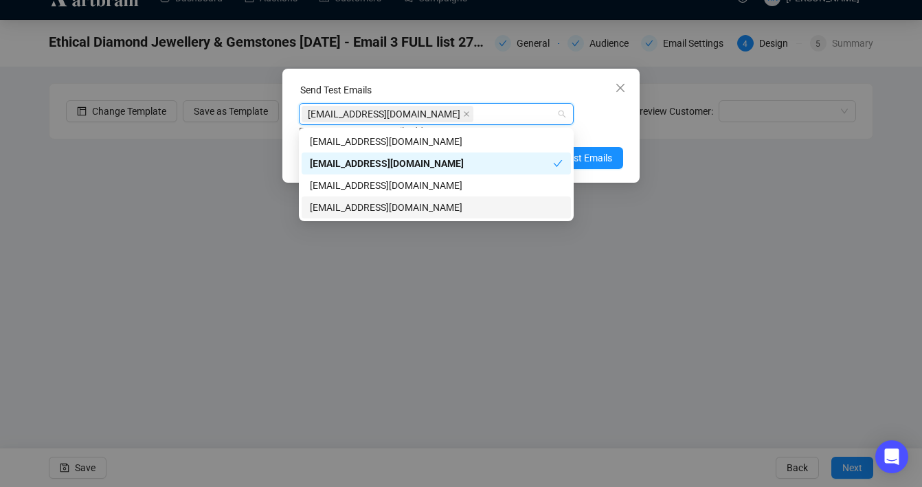
click at [419, 208] on div "[EMAIL_ADDRESS][DOMAIN_NAME]" at bounding box center [436, 207] width 253 height 15
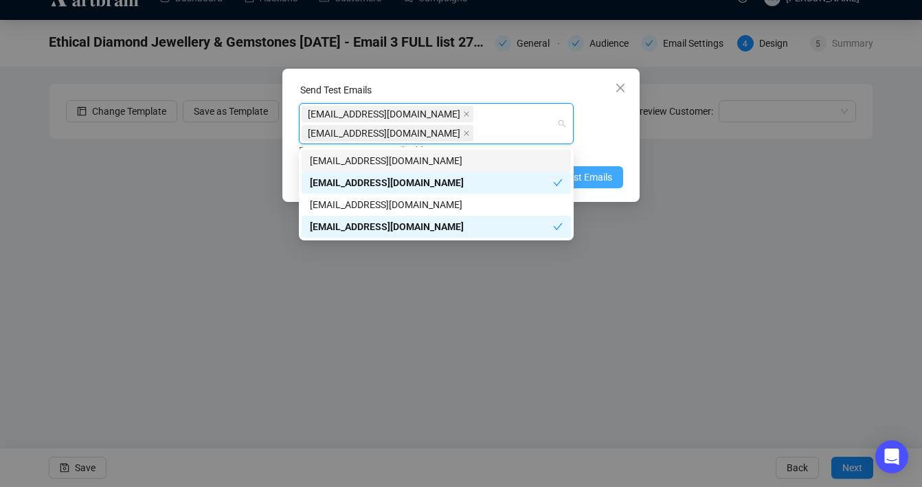
click at [617, 175] on button "Send Test Emails" at bounding box center [569, 177] width 109 height 22
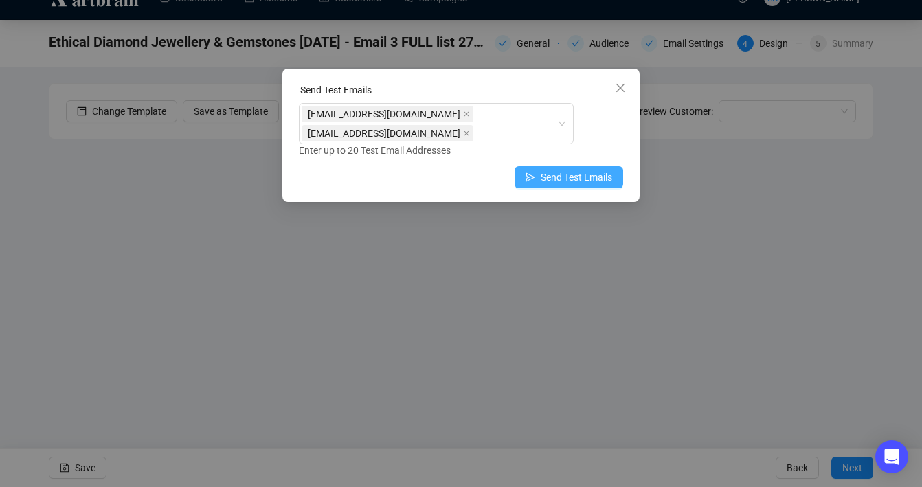
click at [572, 179] on body "Dashboard Auctions Customers Campaigns RN [PERSON_NAME] Ethical Diamond Jewelle…" at bounding box center [461, 219] width 922 height 487
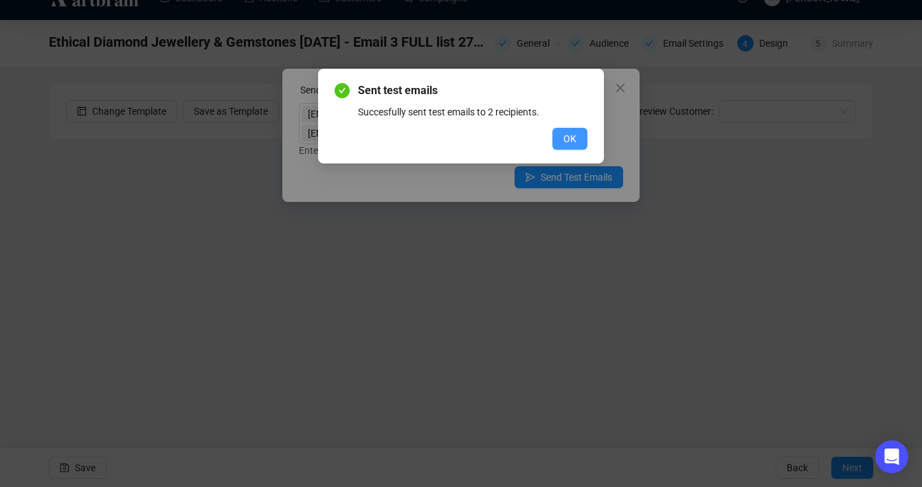
click at [577, 134] on button "OK" at bounding box center [570, 139] width 35 height 22
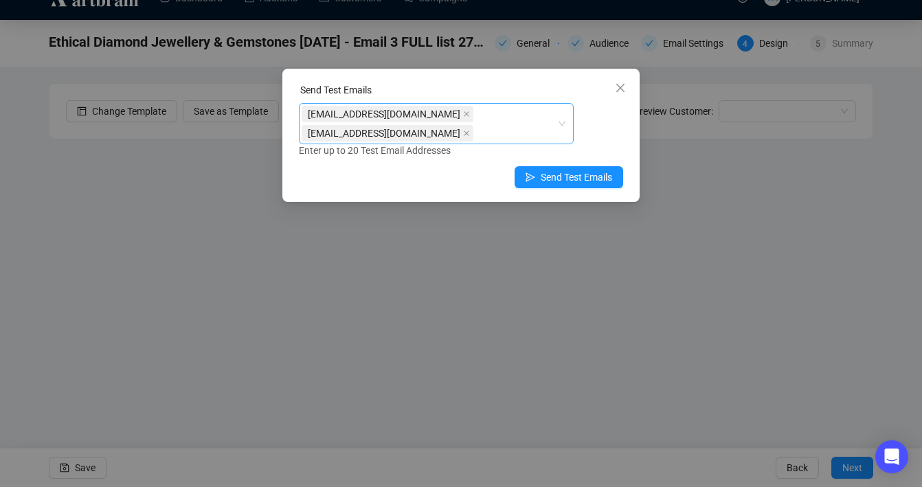
click at [523, 139] on div "[EMAIL_ADDRESS][DOMAIN_NAME] [EMAIL_ADDRESS][DOMAIN_NAME]" at bounding box center [429, 123] width 255 height 38
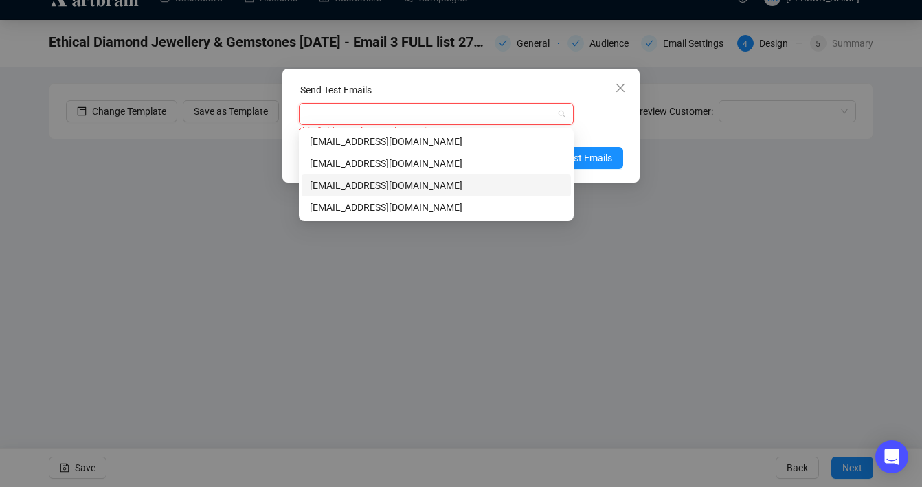
click at [504, 179] on div "[EMAIL_ADDRESS][DOMAIN_NAME]" at bounding box center [436, 185] width 253 height 15
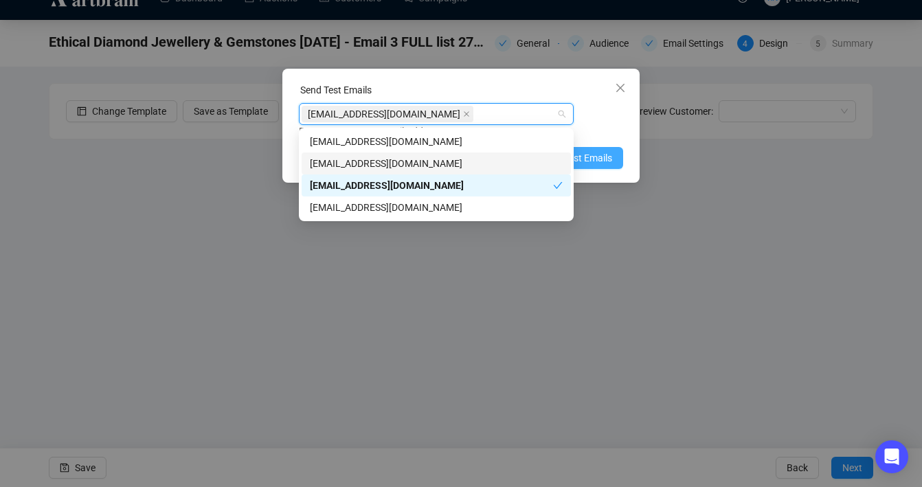
click at [590, 159] on span "Send Test Emails" at bounding box center [576, 158] width 71 height 15
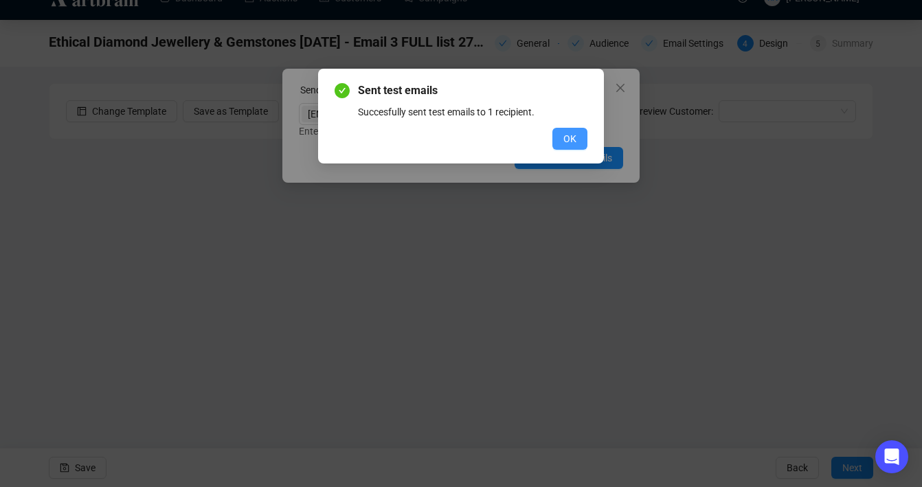
click at [564, 144] on span "OK" at bounding box center [570, 138] width 13 height 15
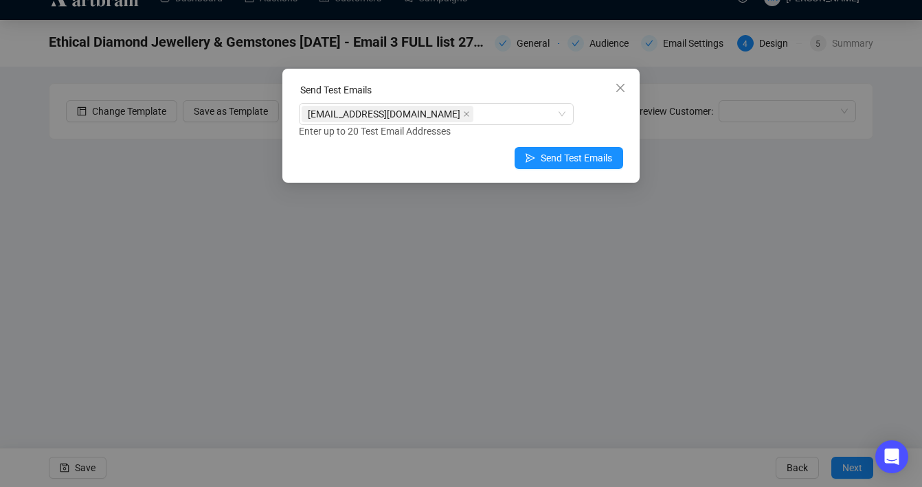
click at [623, 89] on icon "close" at bounding box center [620, 87] width 11 height 11
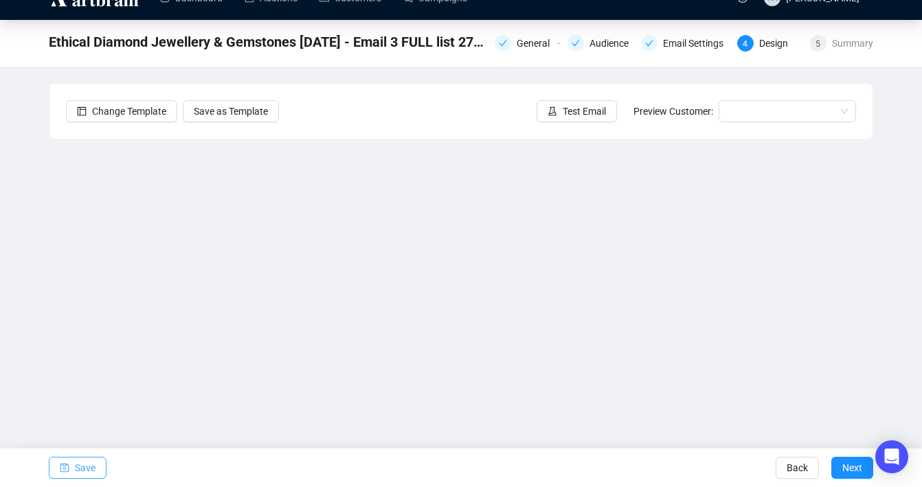
click at [87, 468] on span "Save" at bounding box center [85, 468] width 21 height 38
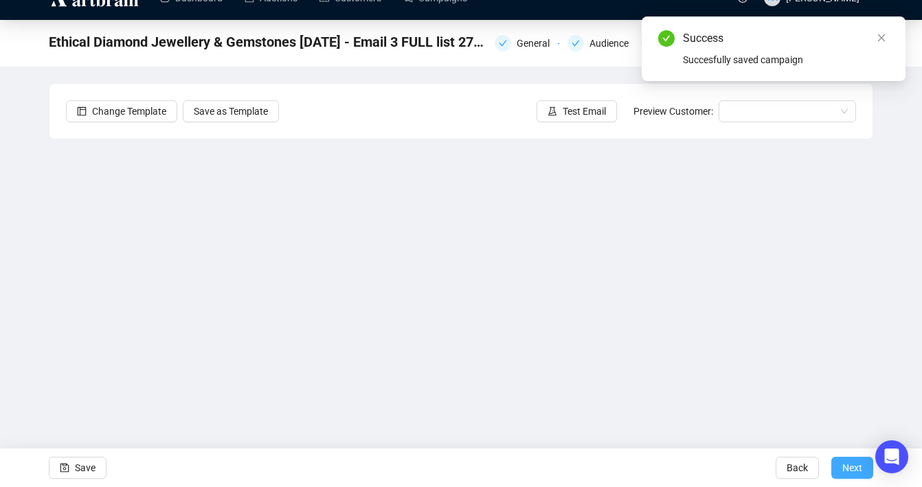
click at [852, 470] on span "Next" at bounding box center [853, 468] width 20 height 38
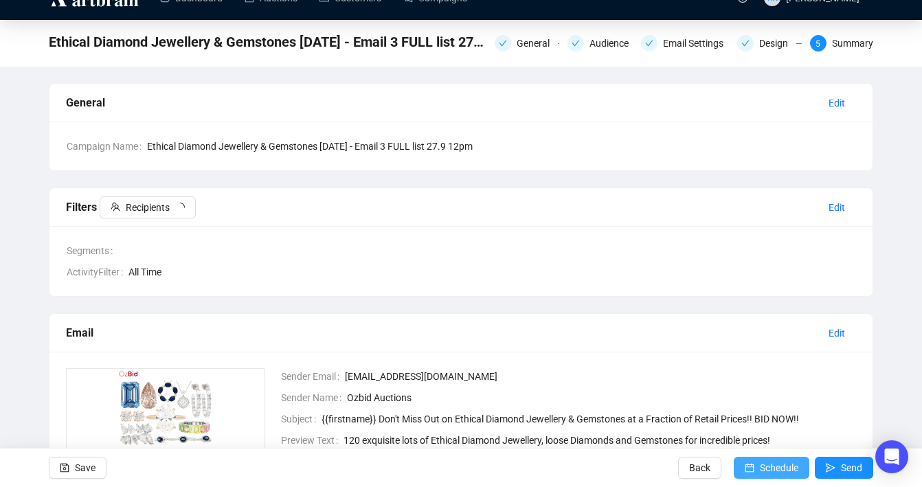
click at [774, 471] on span "Schedule" at bounding box center [779, 468] width 38 height 38
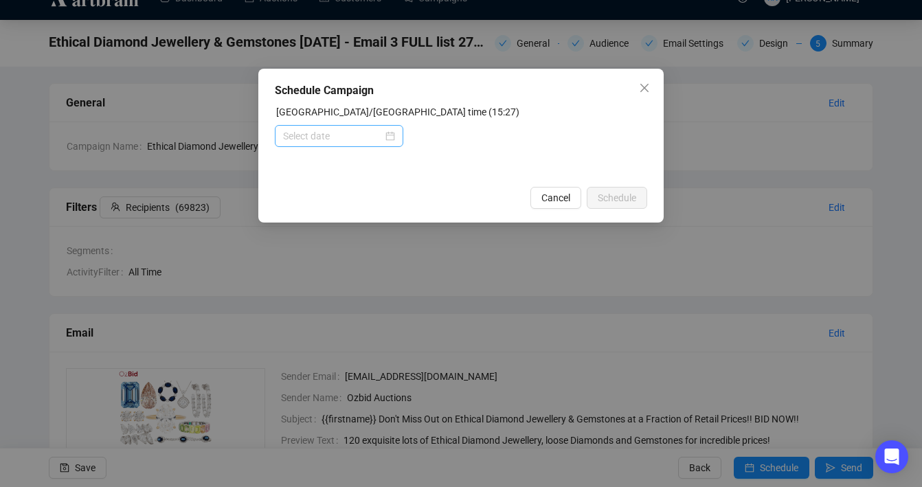
click at [386, 133] on div at bounding box center [339, 136] width 112 height 15
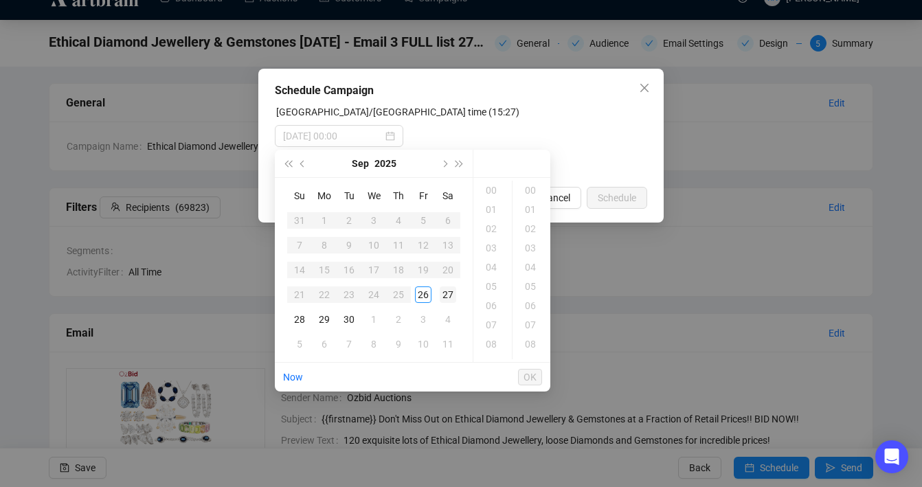
click at [452, 300] on div "27" at bounding box center [448, 295] width 16 height 16
click at [496, 322] on div "12" at bounding box center [492, 322] width 33 height 19
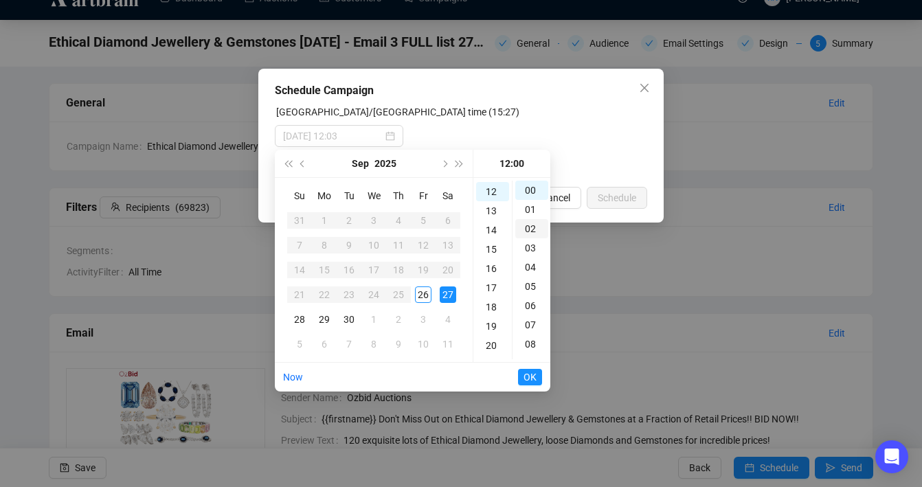
scroll to position [231, 0]
type input "[DATE] 12:00"
click at [531, 375] on span "OK" at bounding box center [530, 377] width 13 height 26
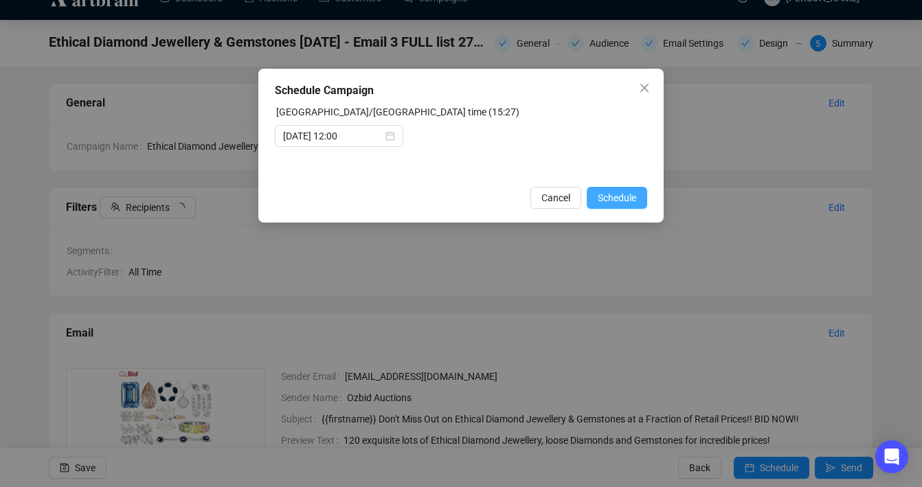
click at [610, 198] on span "Schedule" at bounding box center [617, 197] width 38 height 15
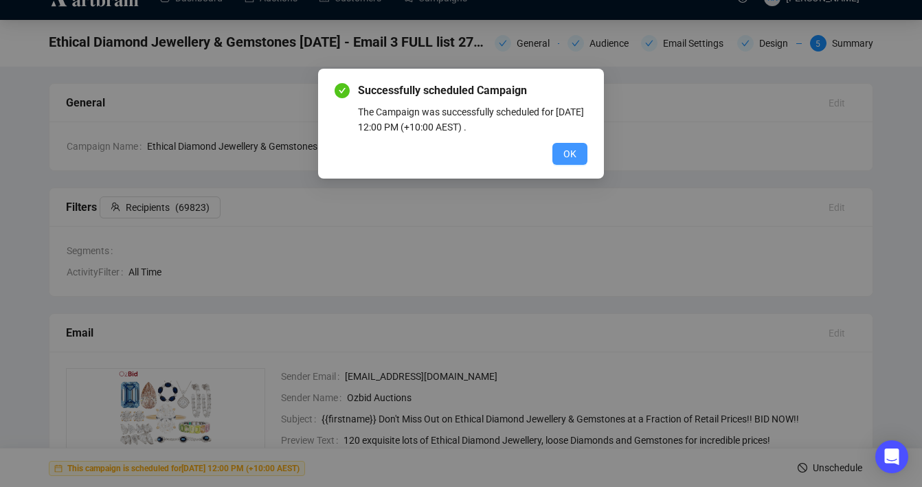
click at [577, 153] on button "OK" at bounding box center [570, 154] width 35 height 22
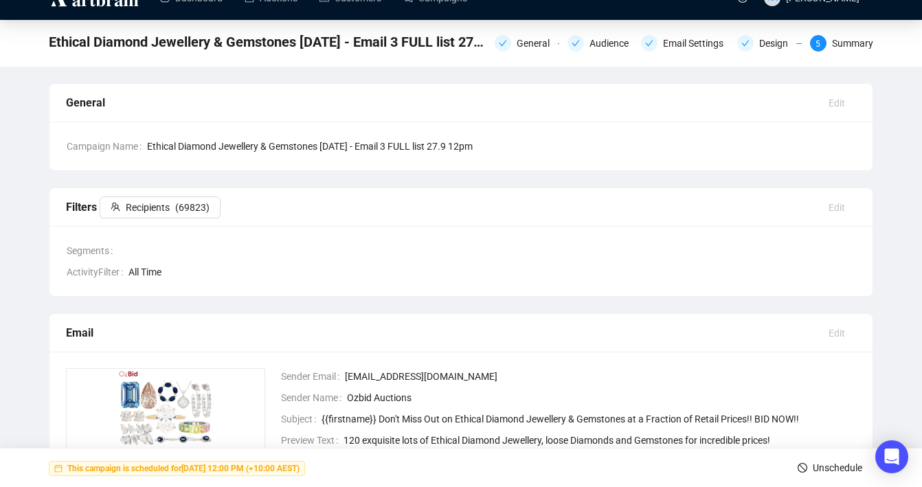
scroll to position [0, 0]
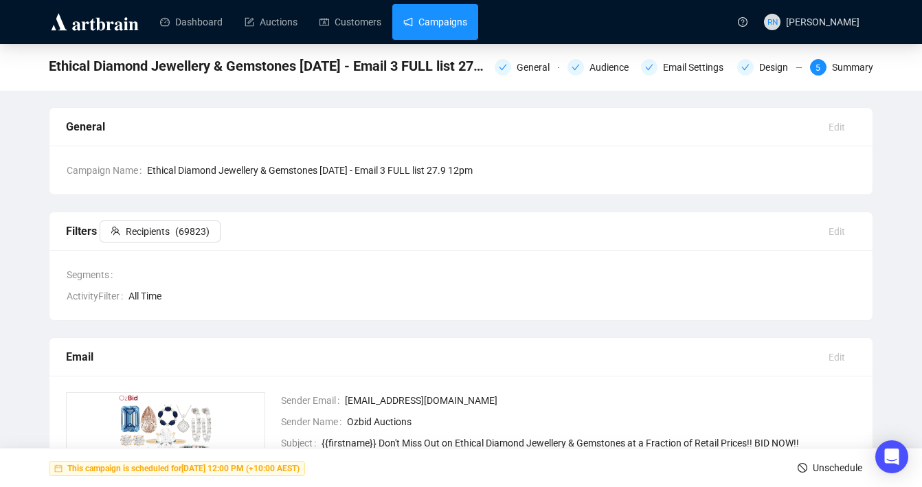
click at [436, 13] on link "Campaigns" at bounding box center [435, 22] width 64 height 36
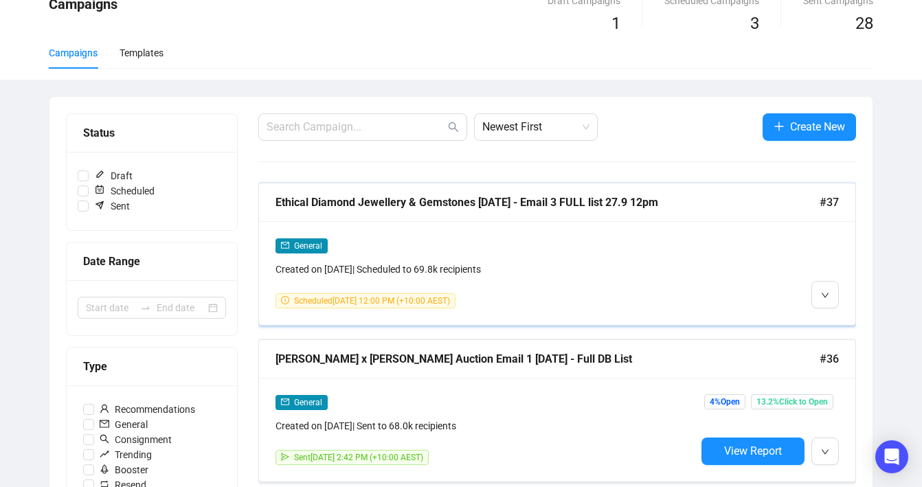
scroll to position [68, 0]
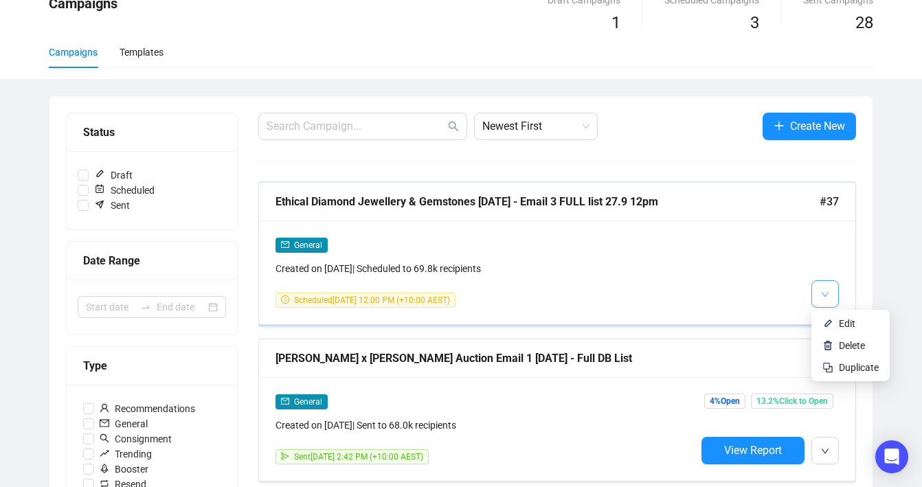
click at [827, 298] on icon "down" at bounding box center [825, 295] width 8 height 8
click at [836, 373] on li "Duplicate" at bounding box center [850, 368] width 73 height 22
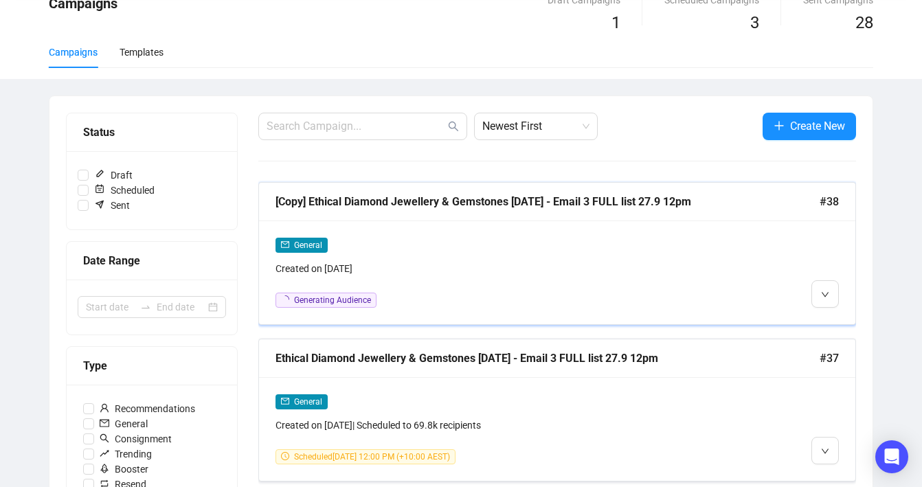
click at [438, 266] on div "Created on [DATE]" at bounding box center [486, 268] width 421 height 15
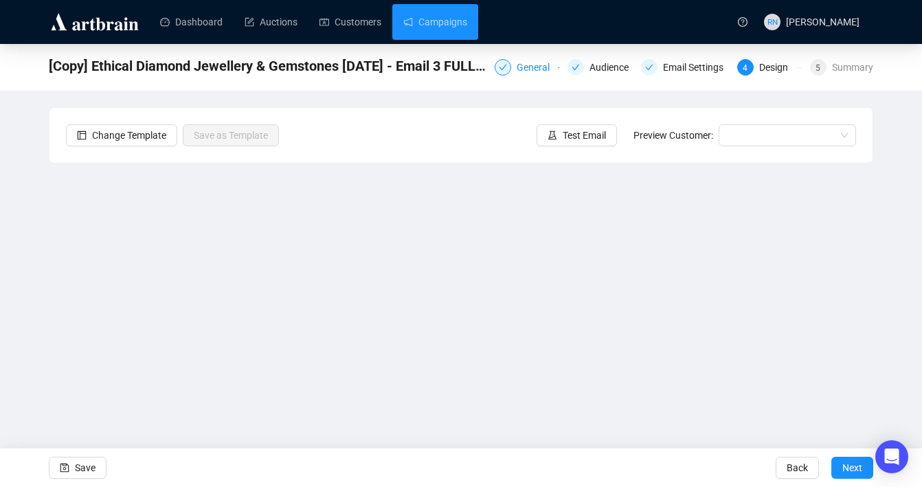
click at [517, 59] on div "General" at bounding box center [537, 67] width 41 height 16
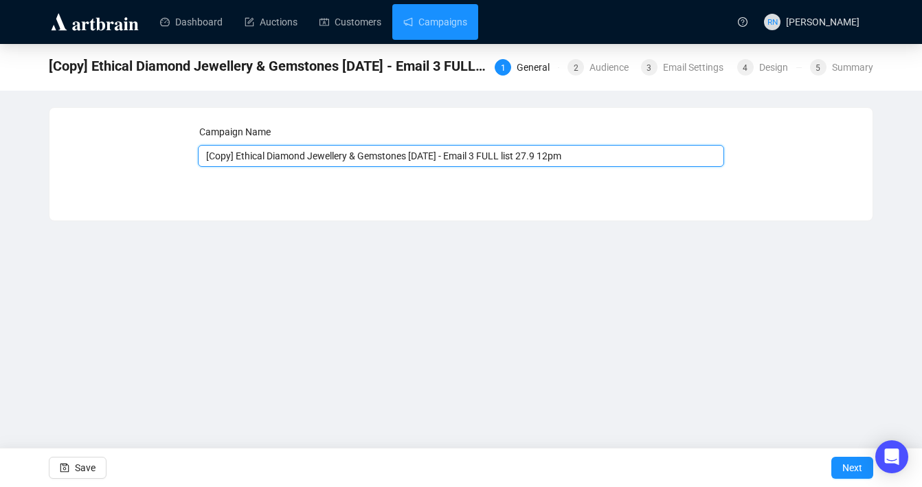
drag, startPoint x: 241, startPoint y: 155, endPoint x: 171, endPoint y: 150, distance: 70.3
click at [171, 150] on div "Campaign Name [Copy] Ethical Diamond Jewellery & Gemstones [DATE] - Email 3 FUL…" at bounding box center [461, 153] width 790 height 59
click at [463, 159] on input "Ethical Diamond Jewellery & Gemstones [DATE] - Email 3 FULL list 27.9 12pm" at bounding box center [461, 156] width 527 height 22
click at [476, 157] on input "Ethical Diamond Jewellery & Gemstones [DATE] - Email 4 FULL list 27.9 12pm" at bounding box center [461, 156] width 527 height 22
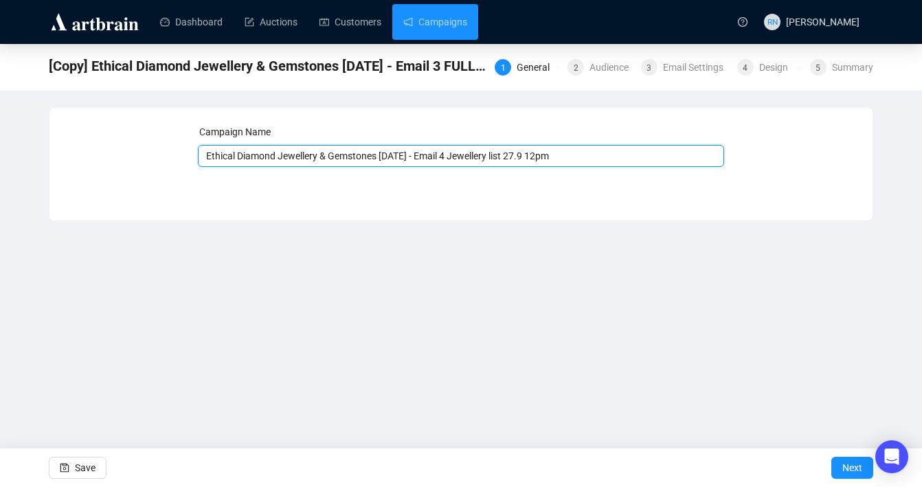
click at [535, 159] on input "Ethical Diamond Jewellery & Gemstones [DATE] - Email 4 Jewellery list 27.9 12pm" at bounding box center [461, 156] width 527 height 22
click at [556, 156] on input "Ethical Diamond Jewellery & Gemstones [DATE] - Email 4 Jewellery list 28.9 12pm" at bounding box center [461, 156] width 527 height 22
click at [563, 156] on input "Ethical Diamond Jewellery & Gemstones [DATE] - Email 4 Jewellery list 28.9 10pm" at bounding box center [461, 156] width 527 height 22
type input "Ethical Diamond Jewellery & Gemstones [DATE] - Email 4 Jewellery list 28.9 10am"
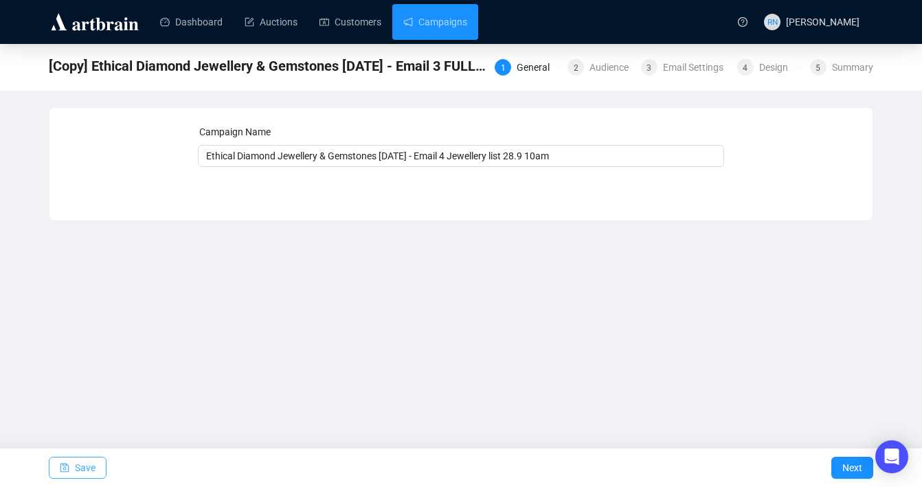
click at [71, 477] on button "Save" at bounding box center [78, 468] width 58 height 22
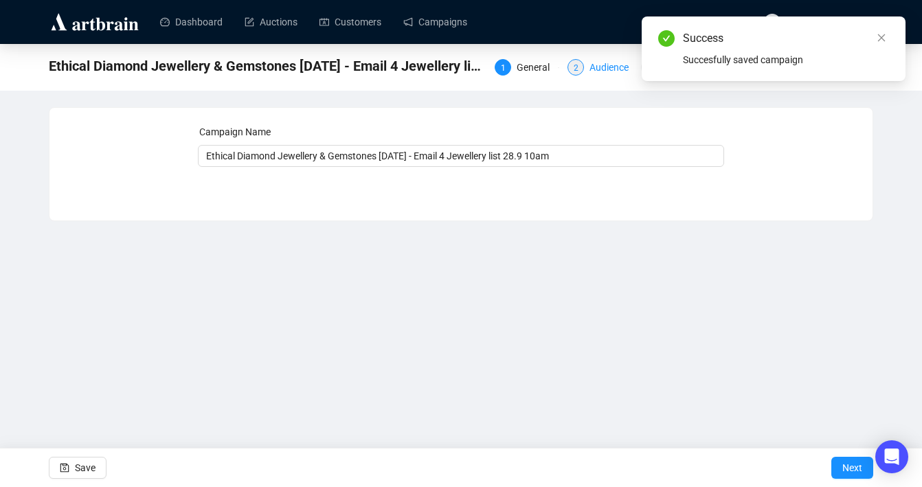
click at [576, 67] on div "2" at bounding box center [576, 67] width 16 height 16
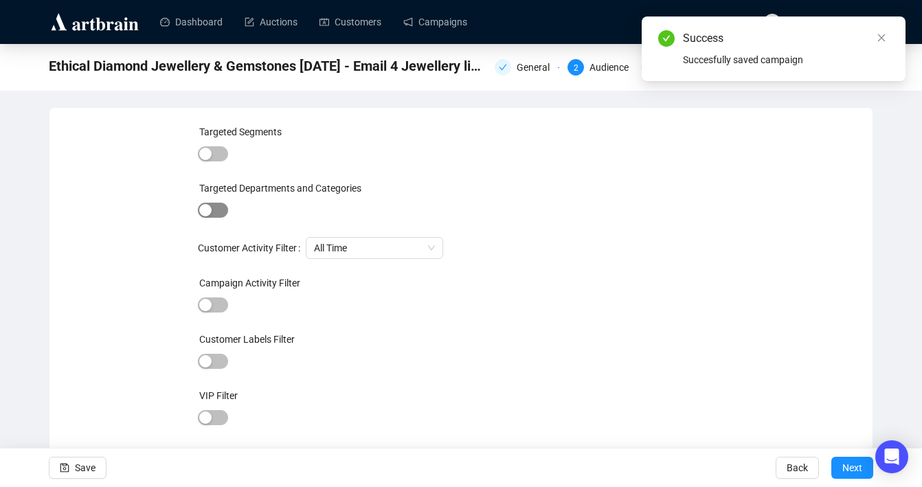
click at [216, 207] on span "button" at bounding box center [213, 210] width 30 height 15
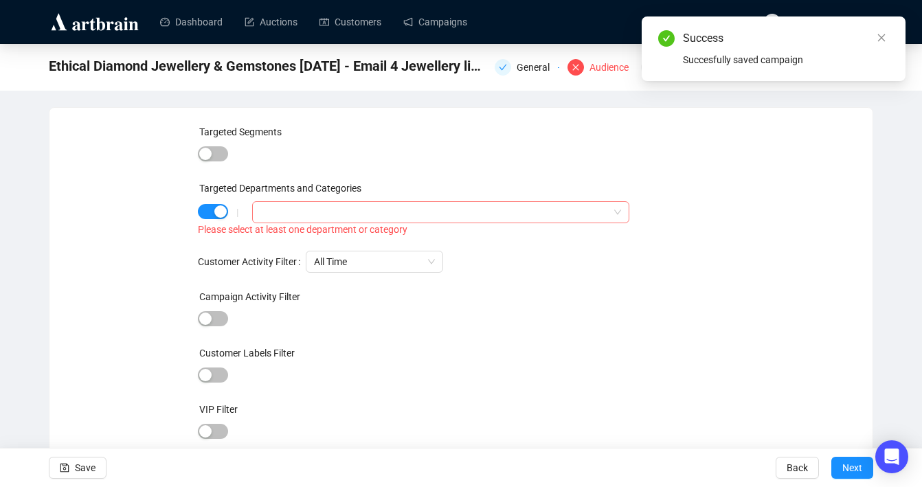
click at [273, 204] on div at bounding box center [433, 212] width 357 height 19
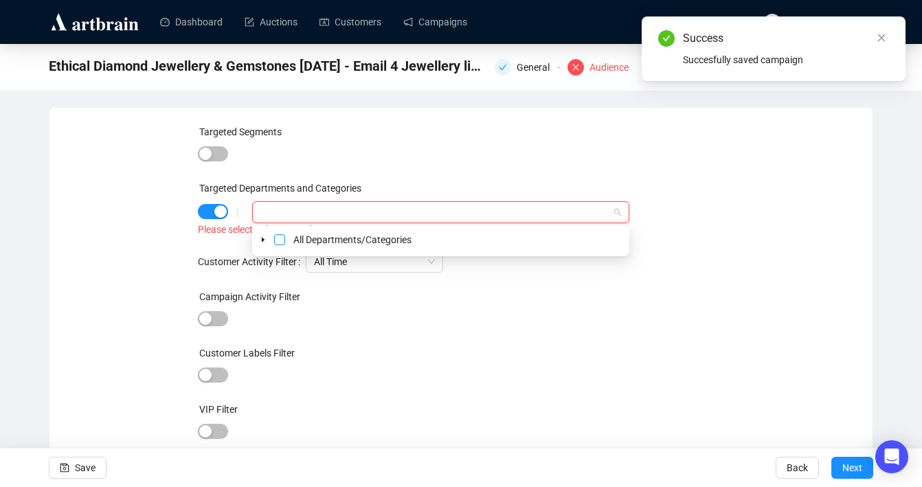
click at [280, 242] on span "Select All Departments/Categories" at bounding box center [279, 239] width 11 height 11
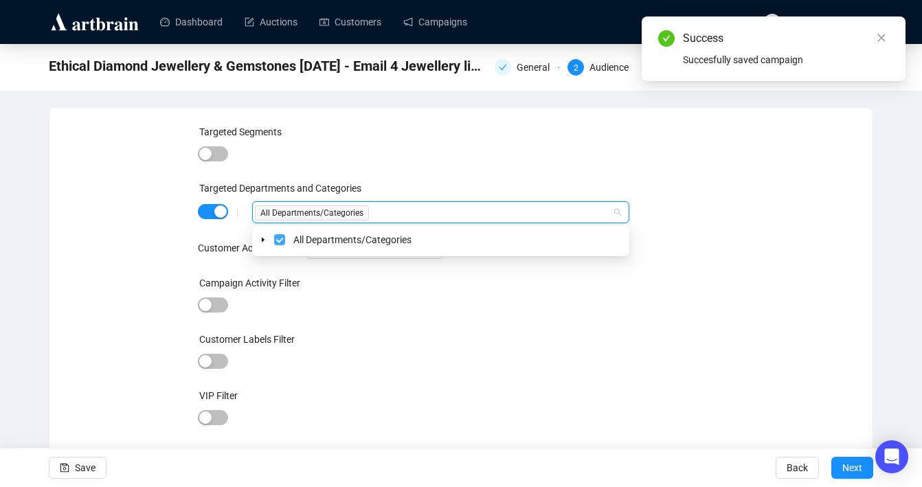
click at [280, 242] on span "Select All Departments/Categories" at bounding box center [279, 239] width 11 height 11
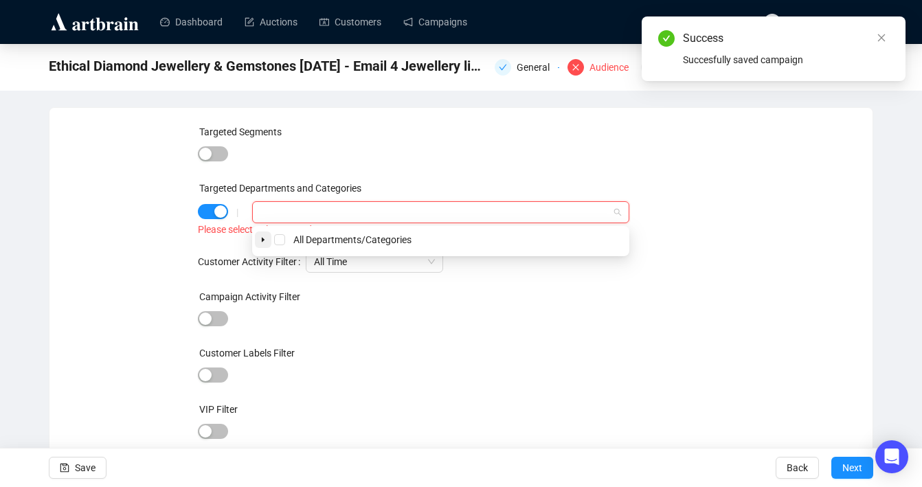
click at [265, 242] on icon "caret-down" at bounding box center [263, 239] width 7 height 7
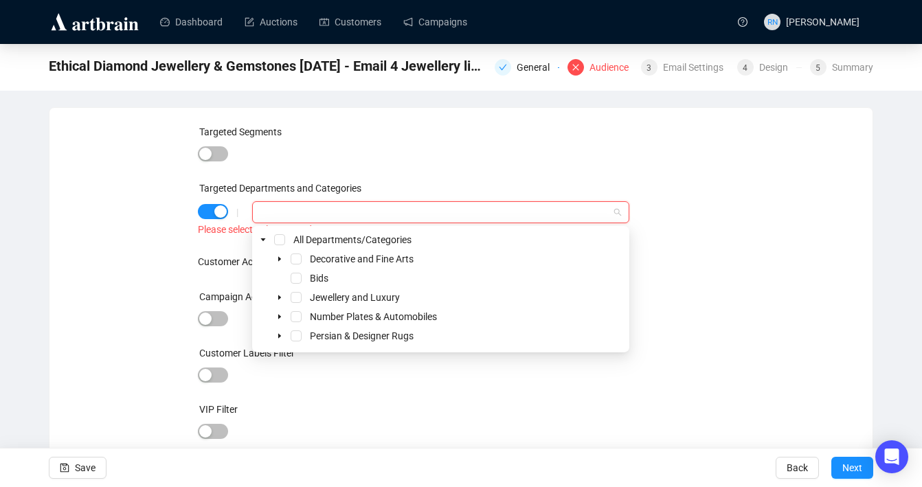
click at [300, 291] on div "Jewellery and Luxury" at bounding box center [441, 297] width 372 height 16
click at [297, 297] on span "Select Jewellery and Luxury" at bounding box center [296, 297] width 11 height 11
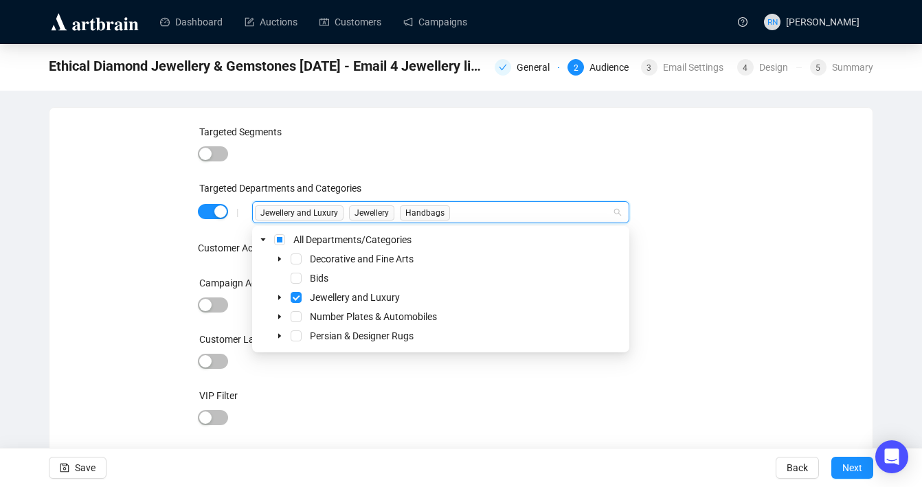
click at [104, 279] on div "Targeted Segments Targeted Departments and Categories | Jewellery and Luxury Je…" at bounding box center [461, 312] width 790 height 377
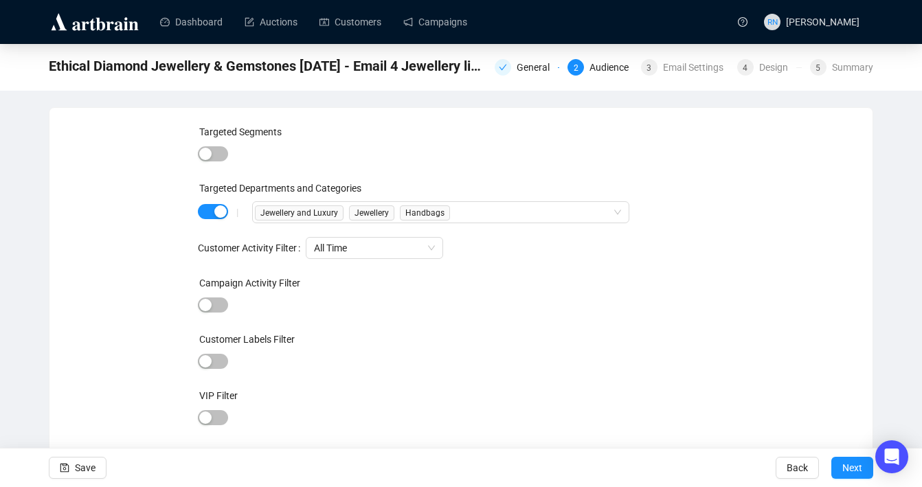
scroll to position [31, 0]
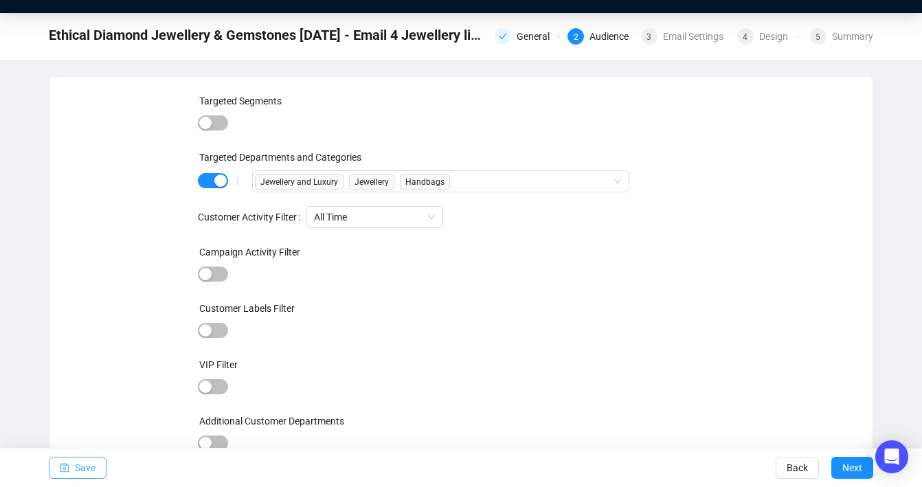
click at [74, 469] on button "Save" at bounding box center [78, 468] width 58 height 22
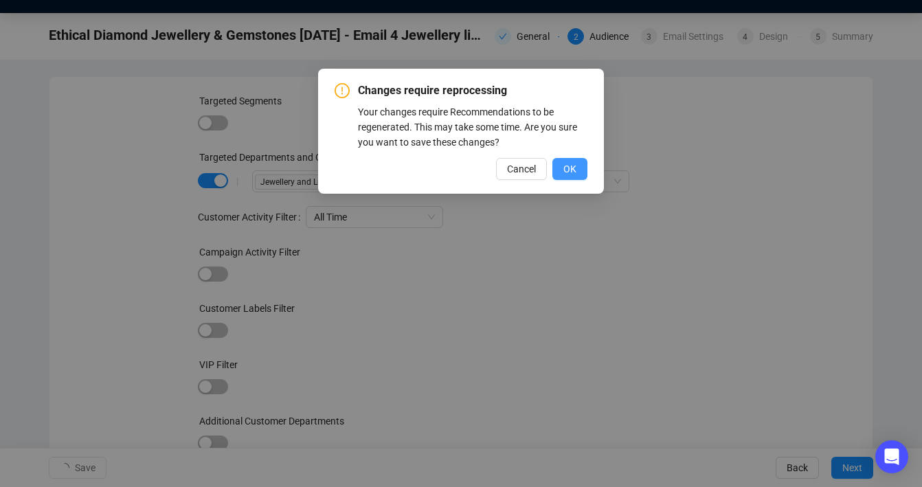
click at [564, 168] on span "OK" at bounding box center [570, 169] width 13 height 15
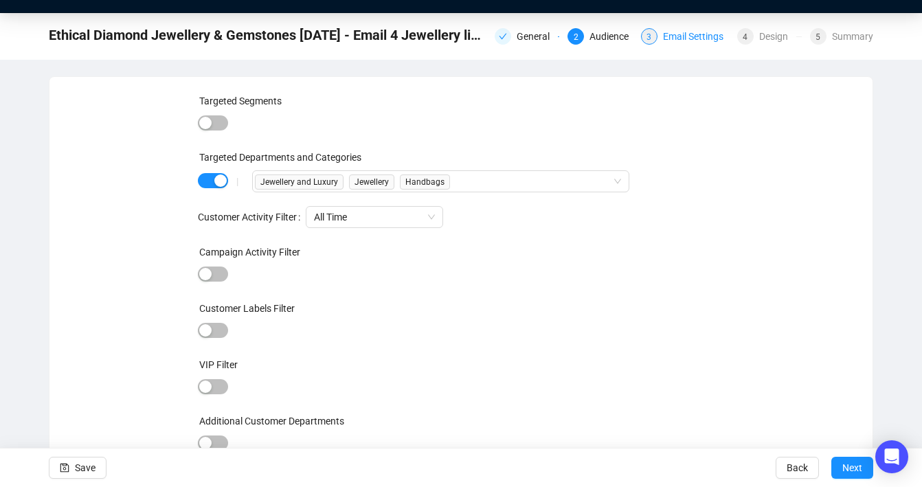
click at [673, 41] on div "Email Settings" at bounding box center [697, 36] width 69 height 16
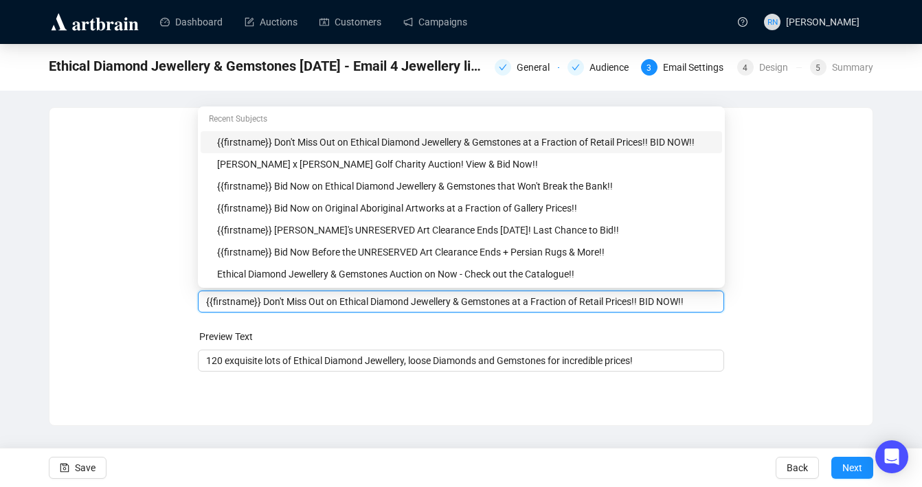
click at [264, 274] on body "Dashboard Auctions Customers Campaigns RN [PERSON_NAME] Ethical Diamond Jewelle…" at bounding box center [461, 243] width 922 height 487
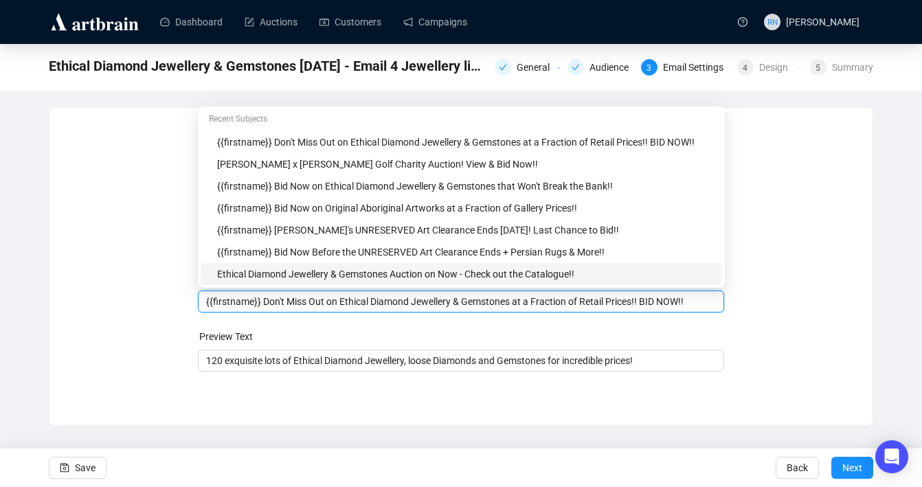
drag, startPoint x: 264, startPoint y: 302, endPoint x: 346, endPoint y: 300, distance: 82.5
click at [346, 300] on input "{{firstname}} Don't Miss Out on Ethical Diamond Jewellery & Gemstones at a Frac…" at bounding box center [461, 301] width 511 height 15
click at [419, 307] on input "{{firstname}} It's Time to Bid on Ethical Diamond Jewellery & Gemstones at a Fr…" at bounding box center [461, 301] width 511 height 15
click at [471, 304] on input "{{firstname}} It's Time to Bid on Ethical Diamond Jewellery & Gemstones at a Fr…" at bounding box center [461, 301] width 511 height 15
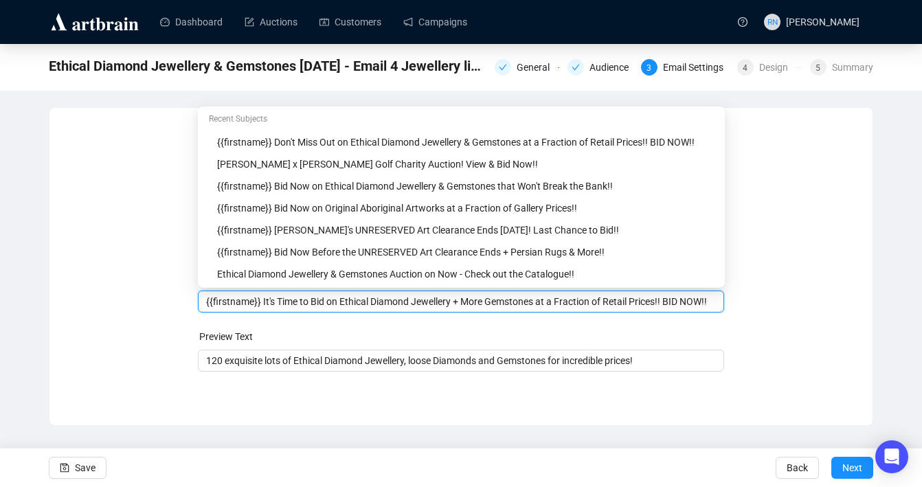
drag, startPoint x: 502, startPoint y: 303, endPoint x: 739, endPoint y: 303, distance: 237.1
click at [739, 303] on div "Sender Email [EMAIL_ADDRESS][DOMAIN_NAME] Sender Name Ozbid Auctions Subject Me…" at bounding box center [461, 256] width 790 height 264
click at [392, 315] on form "Sender Email [EMAIL_ADDRESS][DOMAIN_NAME] Sender Name Ozbid Auctions Subject Me…" at bounding box center [461, 247] width 527 height 247
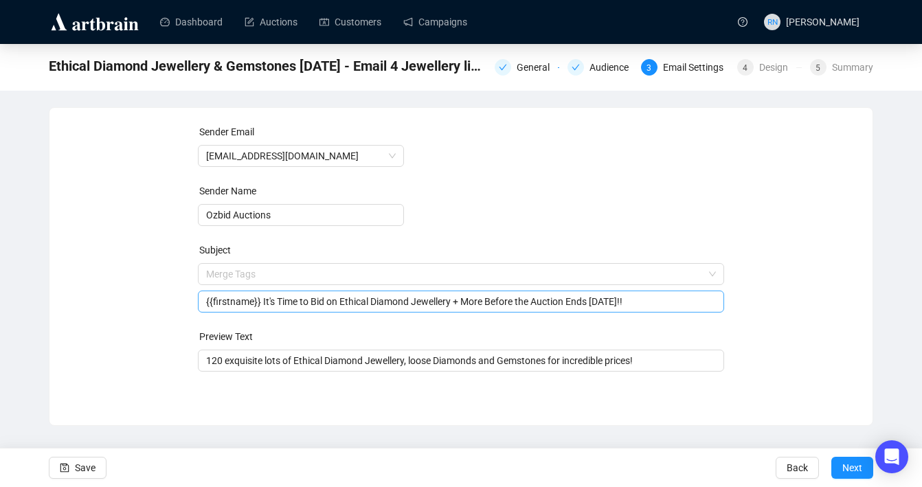
click at [471, 305] on input "{{firstname}} It's Time to Bid on Ethical Diamond Jewellery + More Before the A…" at bounding box center [461, 301] width 511 height 15
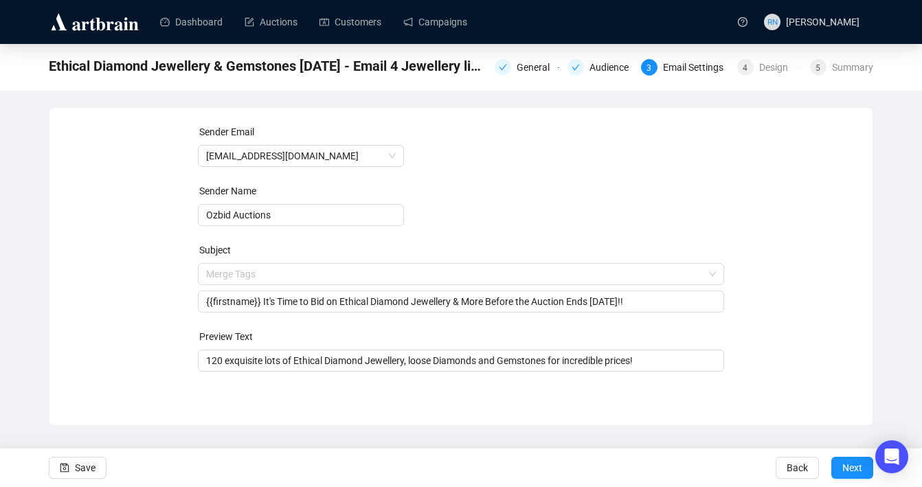
click at [480, 323] on form "Sender Email [EMAIL_ADDRESS][DOMAIN_NAME] Sender Name Ozbid Auctions Subject Me…" at bounding box center [461, 247] width 527 height 247
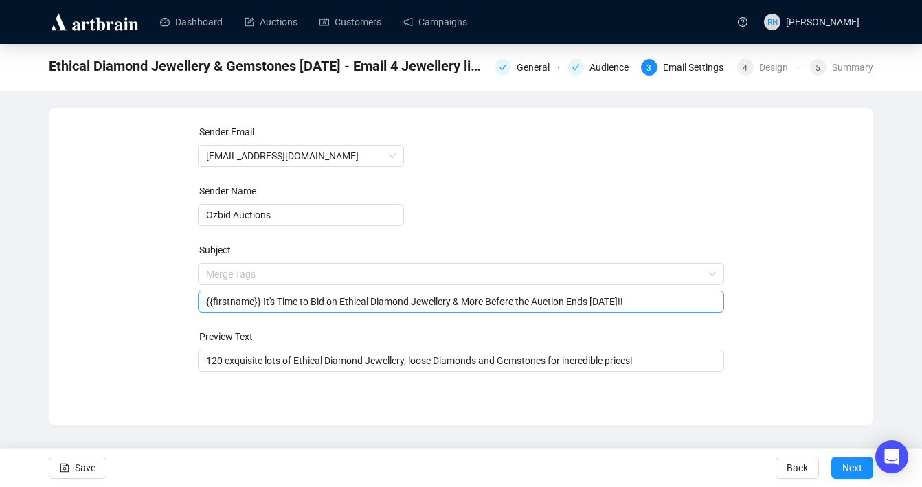
click at [505, 302] on input "{{firstname}} It's Time to Bid on Ethical Diamond Jewellery & More Before the A…" at bounding box center [461, 301] width 511 height 15
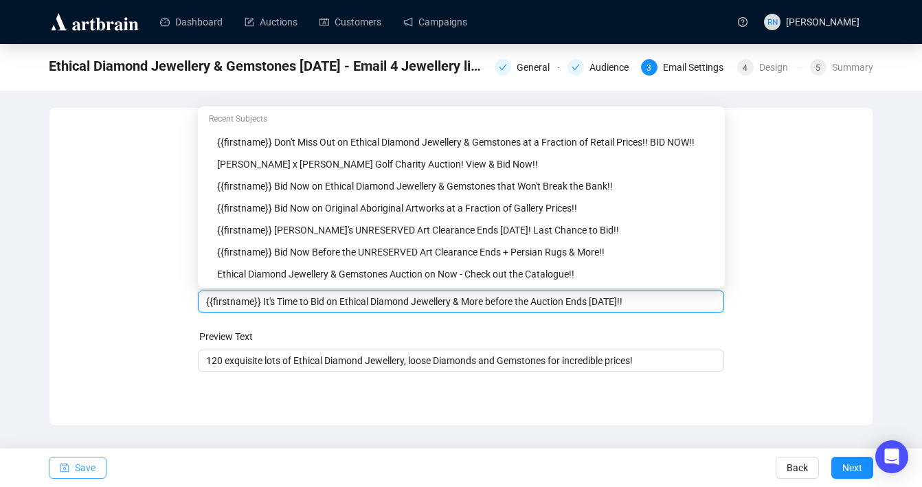
type input "{{firstname}} It's Time to Bid on Ethical Diamond Jewellery & More before the A…"
click at [91, 476] on span "Save" at bounding box center [85, 468] width 21 height 38
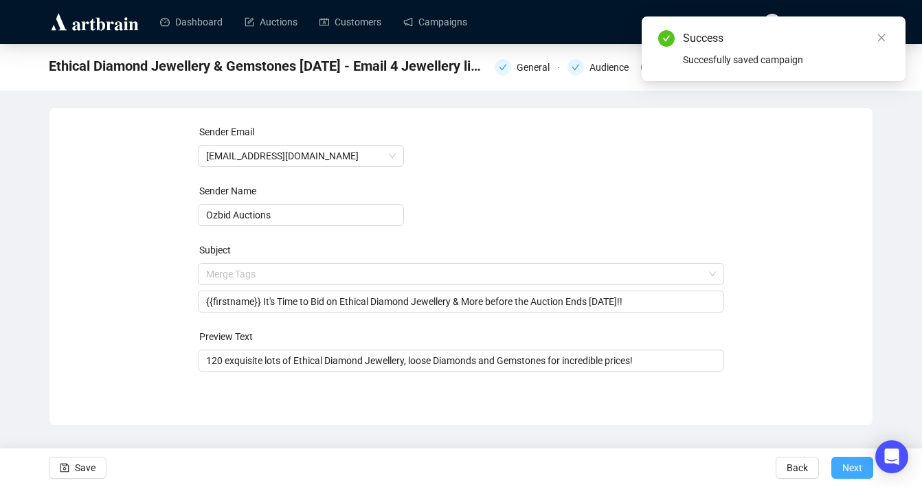
click at [860, 461] on span "Next" at bounding box center [853, 468] width 20 height 38
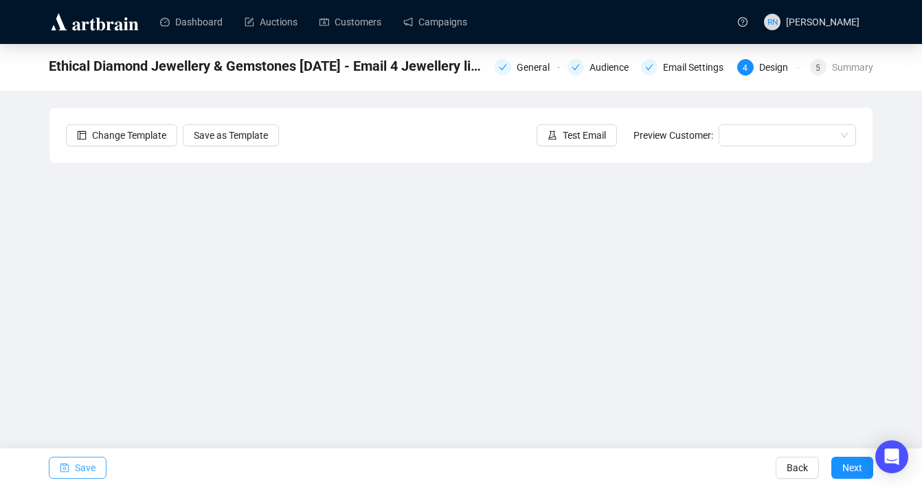
click at [63, 470] on icon "save" at bounding box center [65, 468] width 10 height 10
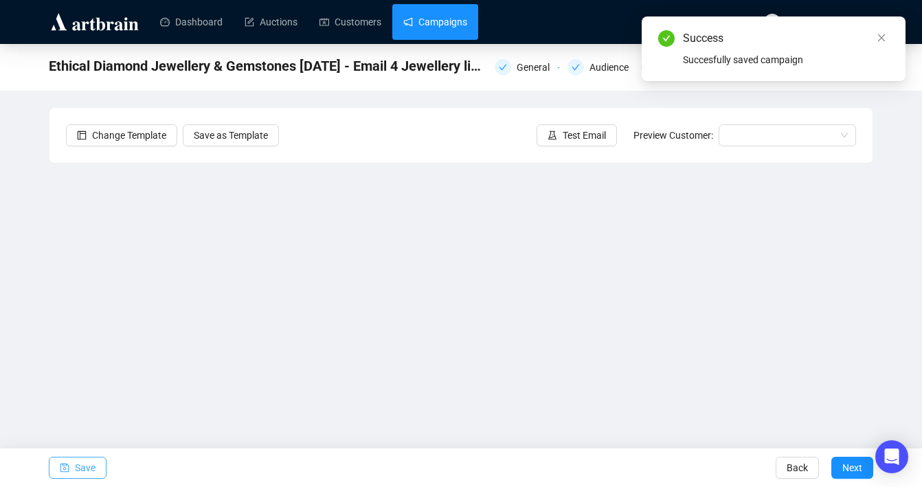
click at [421, 15] on link "Campaigns" at bounding box center [435, 22] width 64 height 36
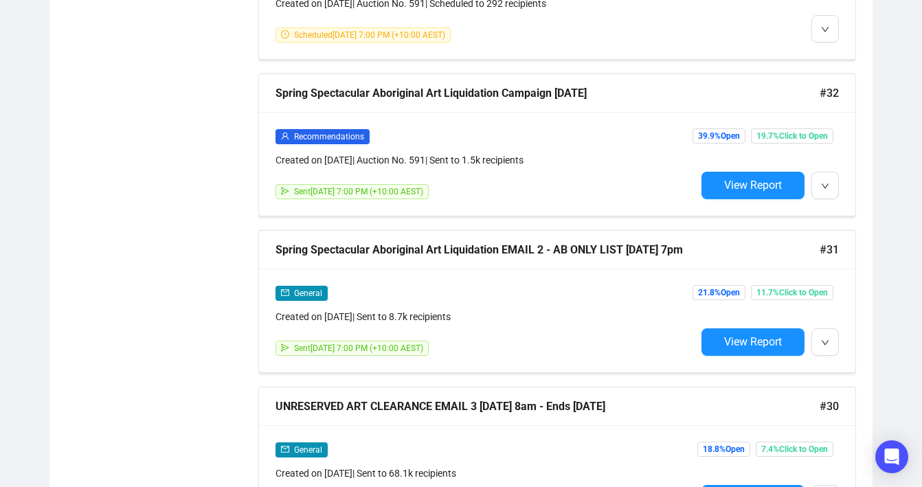
scroll to position [1117, 0]
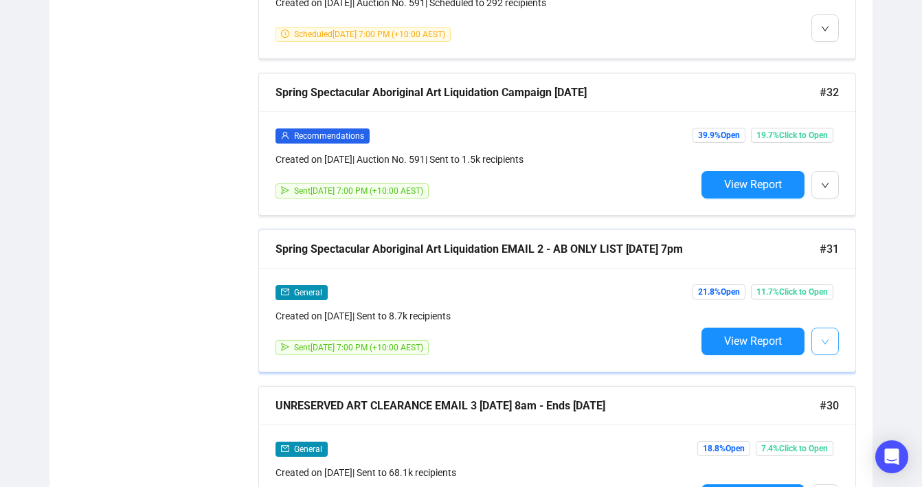
click at [827, 340] on icon "down" at bounding box center [825, 342] width 8 height 8
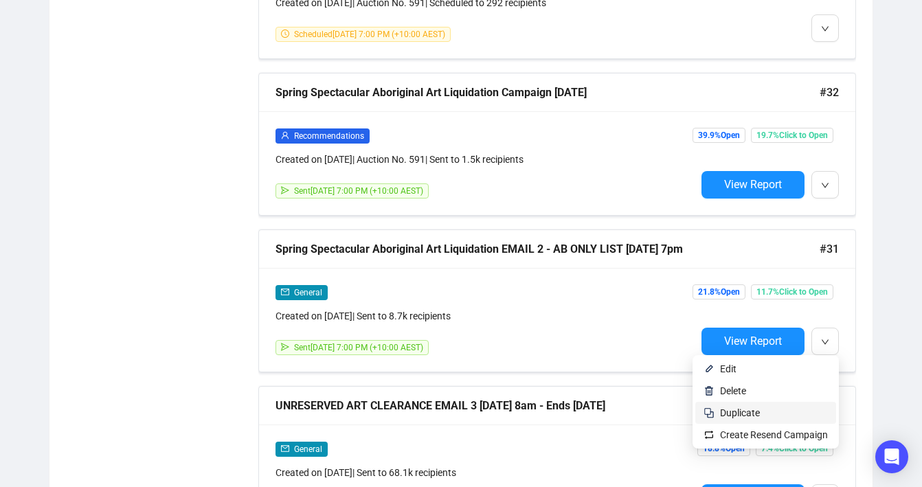
click at [798, 408] on span "Duplicate" at bounding box center [774, 412] width 108 height 15
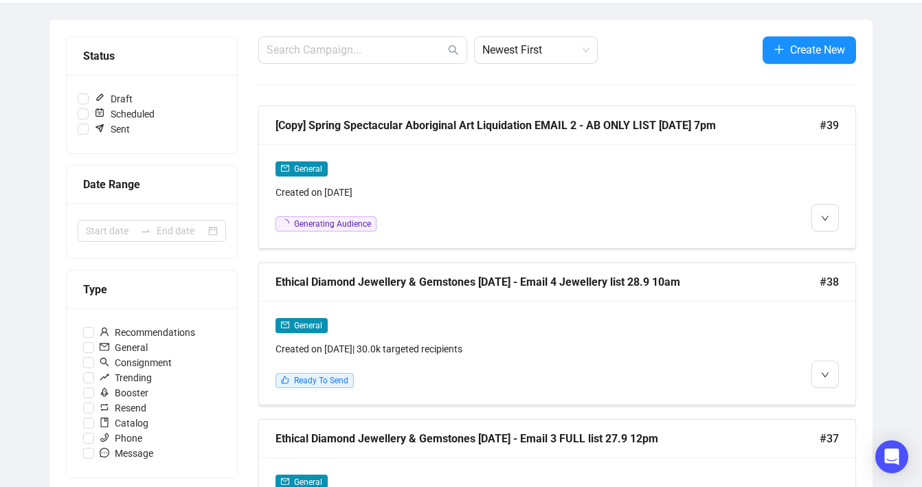
scroll to position [0, 0]
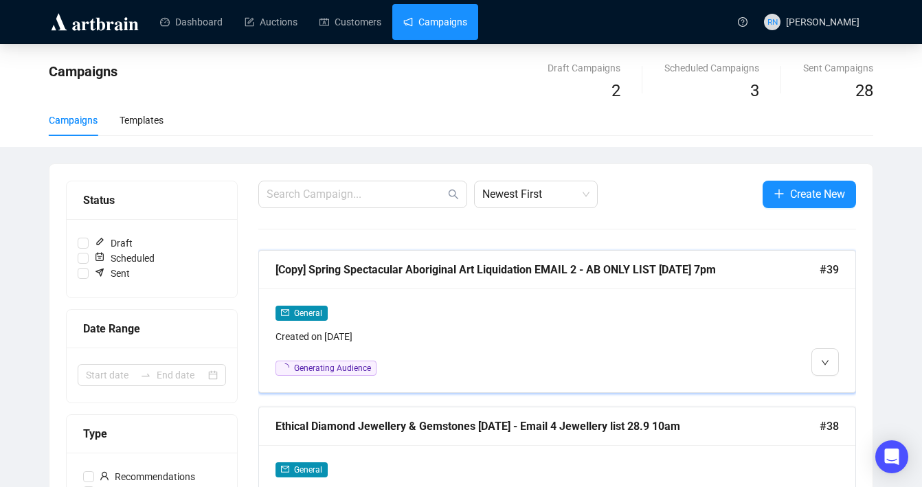
click at [414, 298] on div "General Created on [DATE] Generating Audience" at bounding box center [557, 341] width 597 height 104
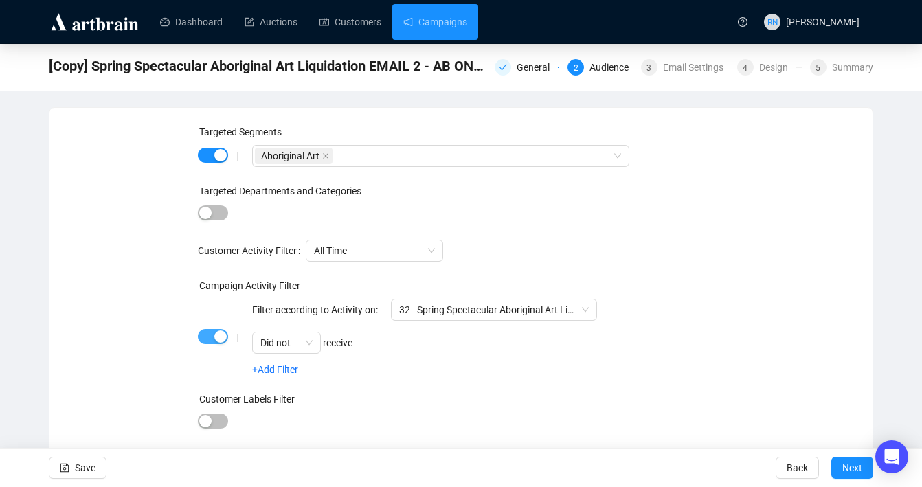
click at [220, 337] on div "button" at bounding box center [220, 337] width 12 height 12
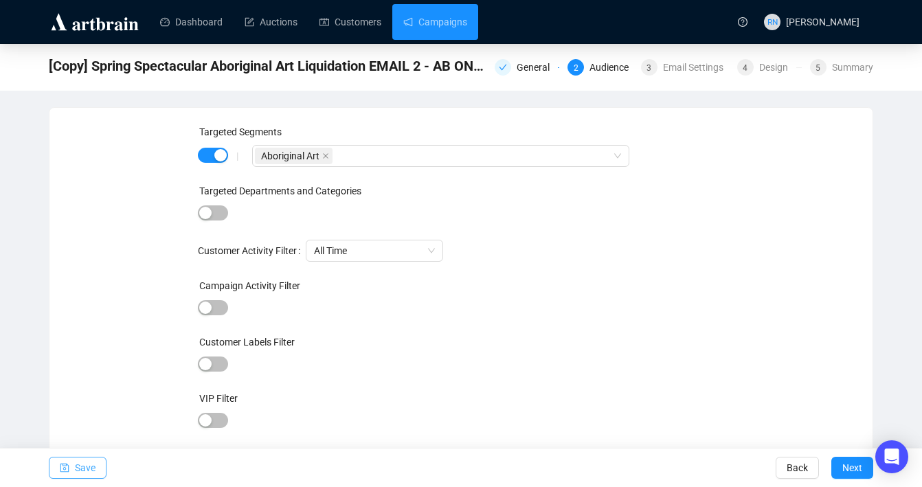
click at [82, 463] on span "Save" at bounding box center [85, 468] width 21 height 38
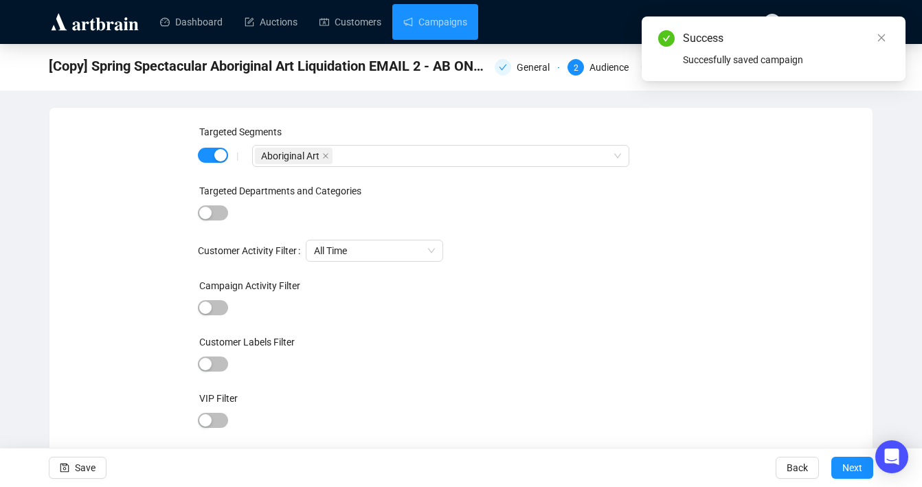
click at [510, 79] on div "[Copy] Spring Spectacular Aboriginal Art Liquidation EMAIL 2 - AB ONLY LIST [DA…" at bounding box center [461, 65] width 825 height 27
click at [517, 71] on div "General" at bounding box center [537, 67] width 41 height 16
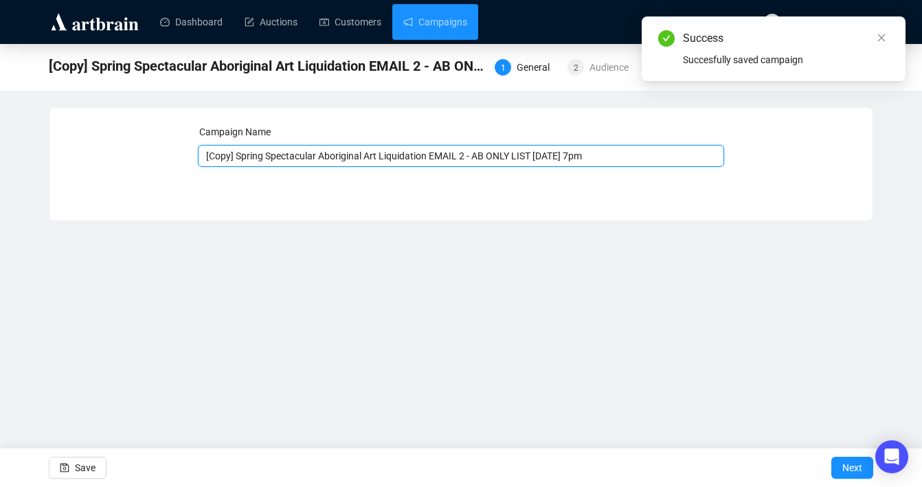
drag, startPoint x: 241, startPoint y: 157, endPoint x: 170, endPoint y: 156, distance: 70.1
click at [170, 156] on div "Campaign Name [Copy] Spring Spectacular Aboriginal Art Liquidation EMAIL 2 - AB…" at bounding box center [461, 153] width 790 height 59
click at [441, 159] on input "Spring Spectacular Aboriginal Art Liquidation EMAIL 2 - AB ONLY LIST [DATE] 7pm" at bounding box center [461, 156] width 527 height 22
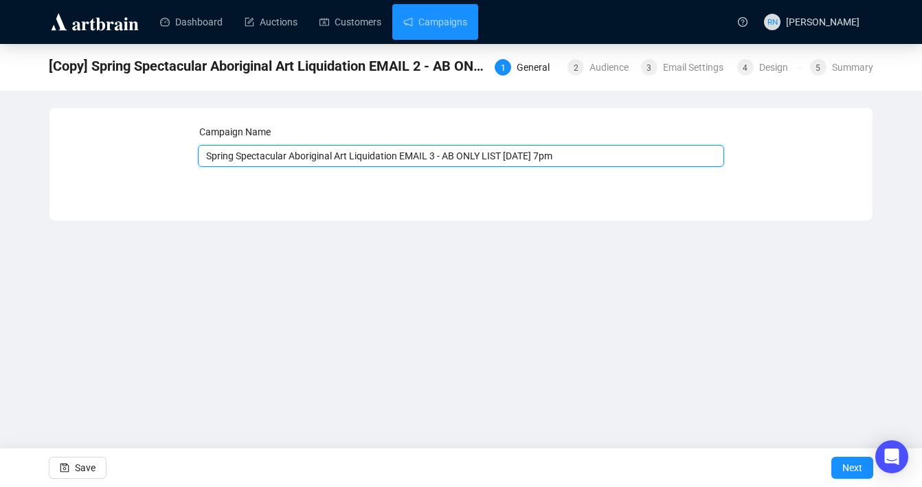
click at [532, 158] on input "Spring Spectacular Aboriginal Art Liquidation EMAIL 3 - AB ONLY LIST [DATE] 7pm" at bounding box center [461, 156] width 527 height 22
click at [564, 159] on input "Spring Spectacular Aboriginal Art Liquidation EMAIL 3 - AB ONLY LIST [DATE] 7pm" at bounding box center [461, 156] width 527 height 22
type input "Spring Spectacular Aboriginal Art Liquidation EMAIL 3 - AB ONLY LIST [DATE] 10am"
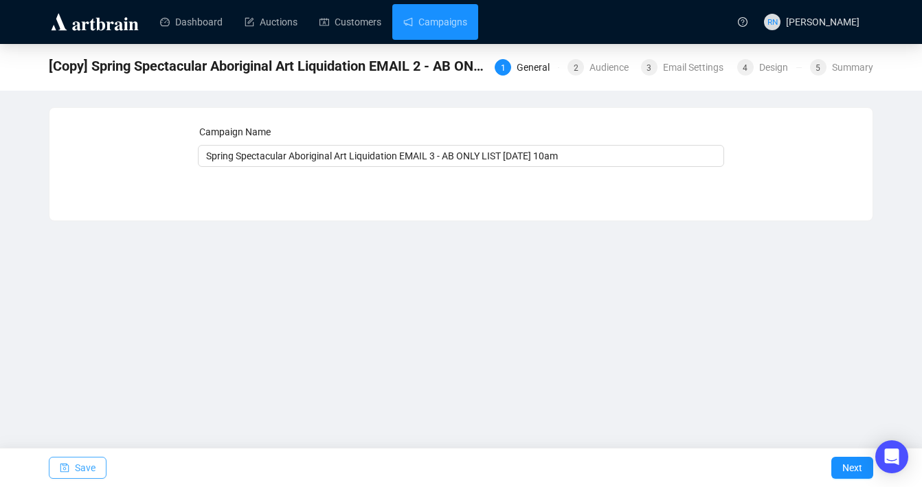
click at [83, 461] on span "Save" at bounding box center [85, 468] width 21 height 38
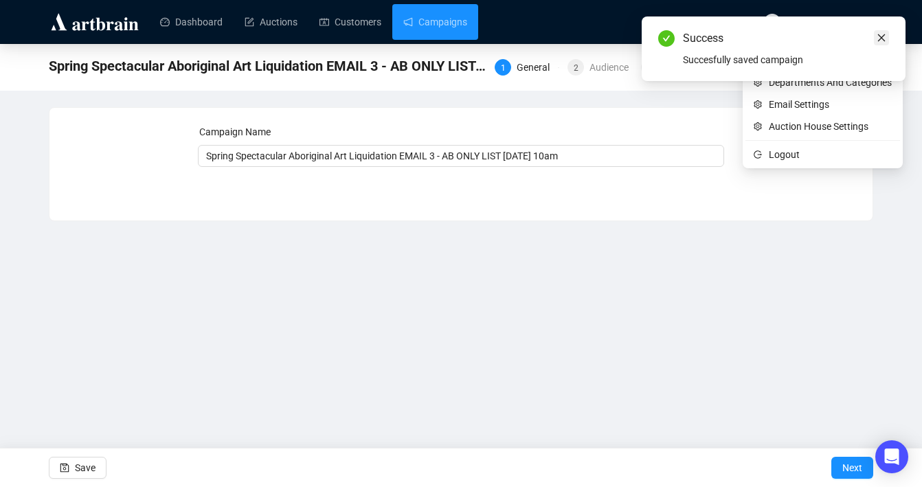
click at [882, 35] on icon "close" at bounding box center [882, 38] width 10 height 10
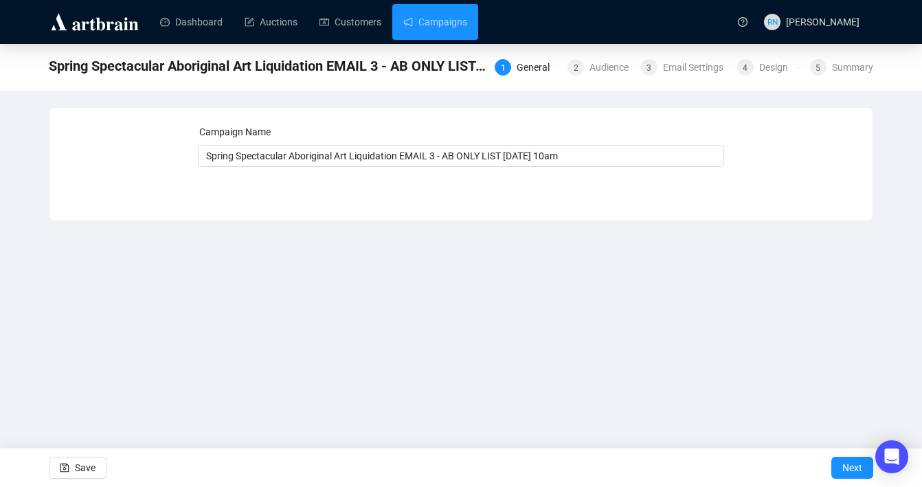
click at [674, 77] on div "Spring Spectacular Aboriginal Art Liquidation EMAIL 3 - AB ONLY LIST [DATE] 10a…" at bounding box center [461, 65] width 825 height 27
click at [672, 68] on div "Email Settings" at bounding box center [697, 67] width 69 height 16
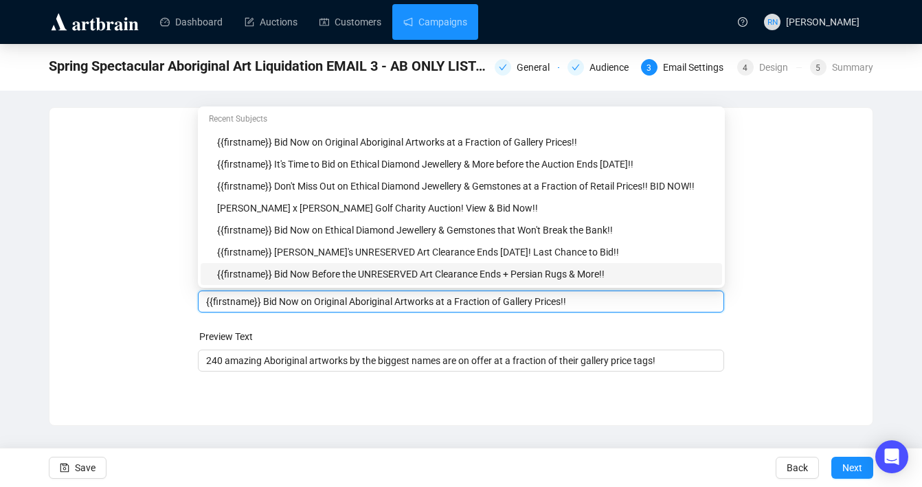
drag, startPoint x: 596, startPoint y: 275, endPoint x: 282, endPoint y: 274, distance: 313.4
click at [282, 274] on body "Dashboard Auctions Customers Campaigns RN [PERSON_NAME] Spring Spectacular Abor…" at bounding box center [461, 243] width 922 height 487
drag, startPoint x: 265, startPoint y: 300, endPoint x: 621, endPoint y: 303, distance: 355.3
click at [621, 303] on input "{{firstname}} Bid Now on Original Aboriginal Artworks at a Fraction of Gallery …" at bounding box center [461, 301] width 511 height 15
click at [321, 304] on input "{{firstname}} Bid Now on Original Aboriginal Artworks at a Fraction of Gallery …" at bounding box center [461, 301] width 511 height 15
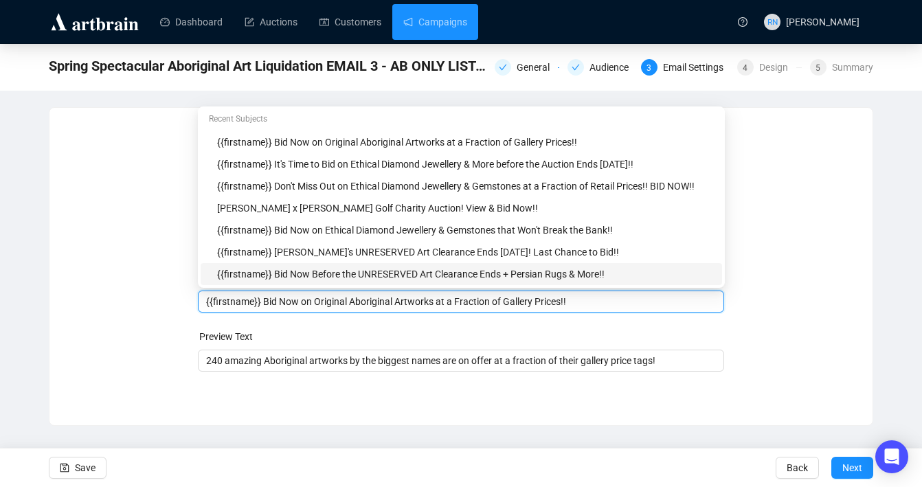
drag, startPoint x: 357, startPoint y: 303, endPoint x: 267, endPoint y: 300, distance: 90.1
click at [267, 300] on input "{{firstname}} Bid Now on Original Aboriginal Artworks at a Fraction of Gallery …" at bounding box center [461, 301] width 511 height 15
click at [397, 304] on input "{{firstname}} Authentic Aboriginal Artworks at a Fraction of Gallery Prices!!" at bounding box center [461, 301] width 511 height 15
drag, startPoint x: 635, startPoint y: 301, endPoint x: 501, endPoint y: 299, distance: 134.0
click at [501, 299] on input "{{firstname}} Authentic Aboriginal Artworks at Unbeatable Prices!! a Fraction o…" at bounding box center [461, 301] width 511 height 15
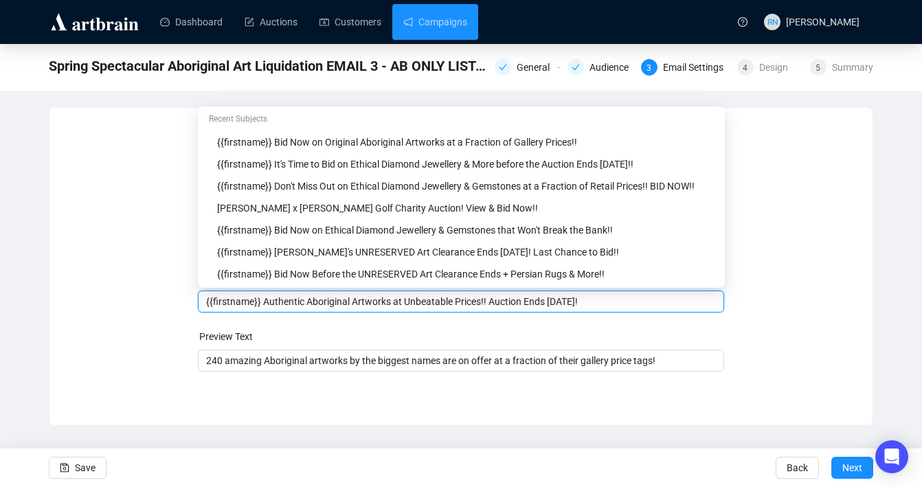
type input "{{firstname}} Authentic Aboriginal Artworks at Unbeatable Prices!! Auction Ends…"
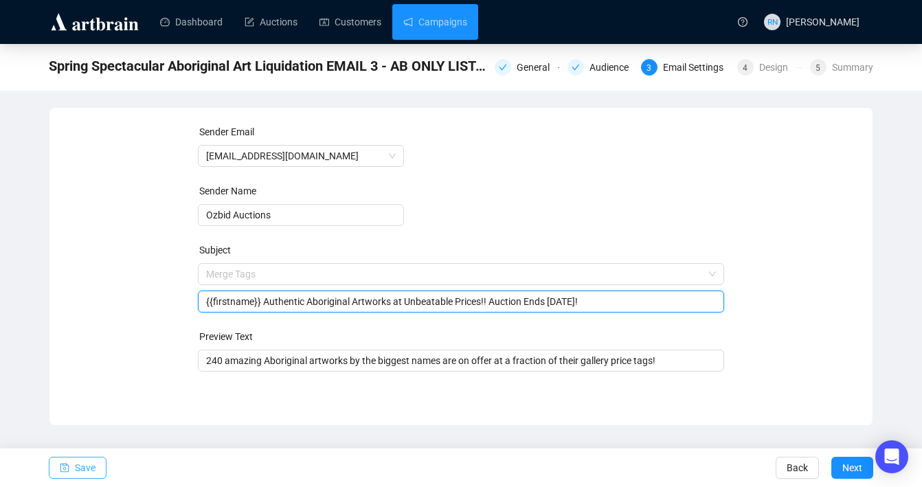
click at [92, 463] on span "Save" at bounding box center [85, 468] width 21 height 38
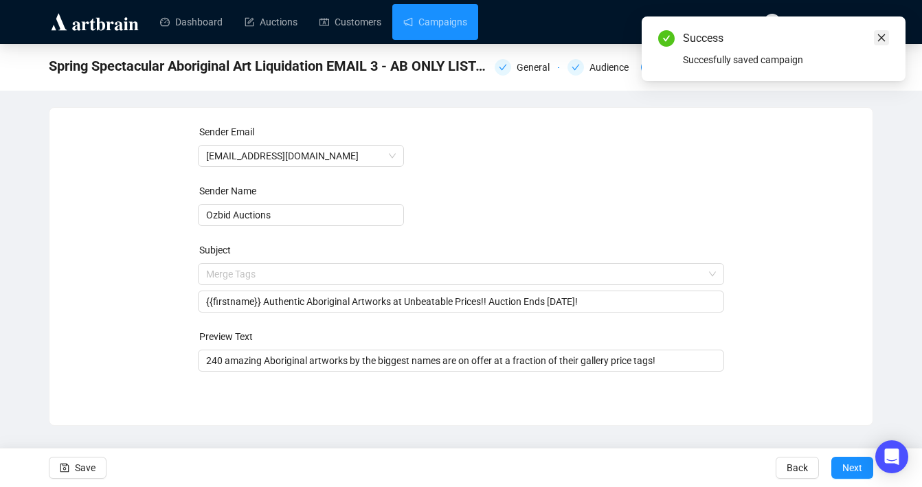
click at [882, 35] on icon "close" at bounding box center [882, 38] width 10 height 10
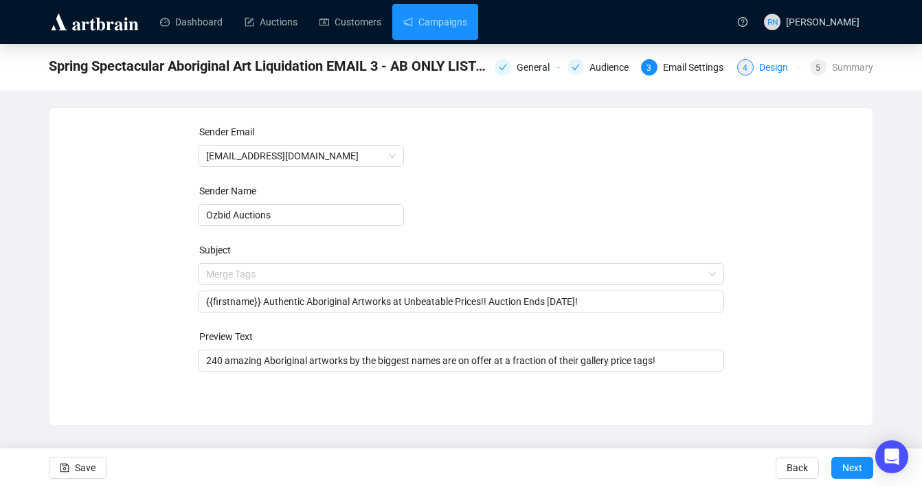
click at [780, 61] on div "Design" at bounding box center [777, 67] width 37 height 16
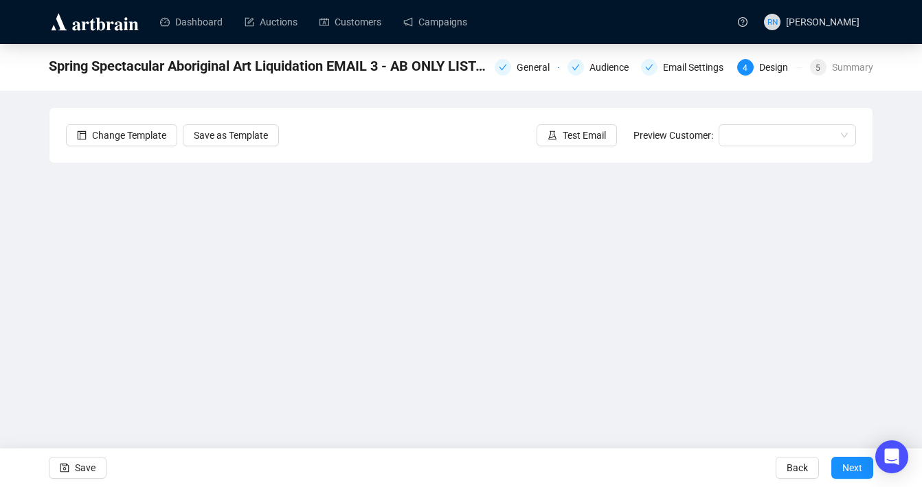
scroll to position [24, 0]
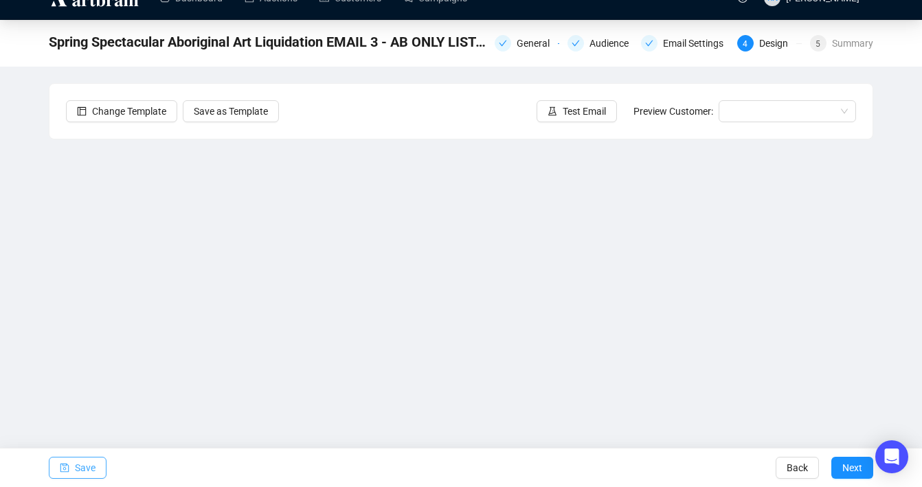
click at [87, 467] on span "Save" at bounding box center [85, 468] width 21 height 38
click at [96, 463] on span "Save" at bounding box center [85, 468] width 21 height 38
click at [85, 466] on span "Save" at bounding box center [85, 468] width 21 height 38
click at [100, 467] on button "Save" at bounding box center [78, 468] width 58 height 22
click at [96, 470] on span "Save" at bounding box center [85, 468] width 21 height 38
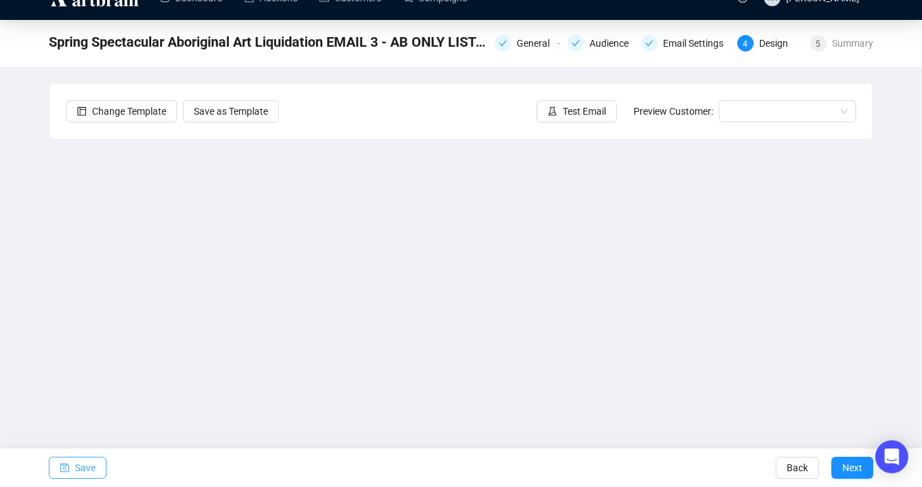
click at [90, 472] on span "Save" at bounding box center [85, 468] width 21 height 38
click at [95, 471] on span "Save" at bounding box center [85, 468] width 21 height 38
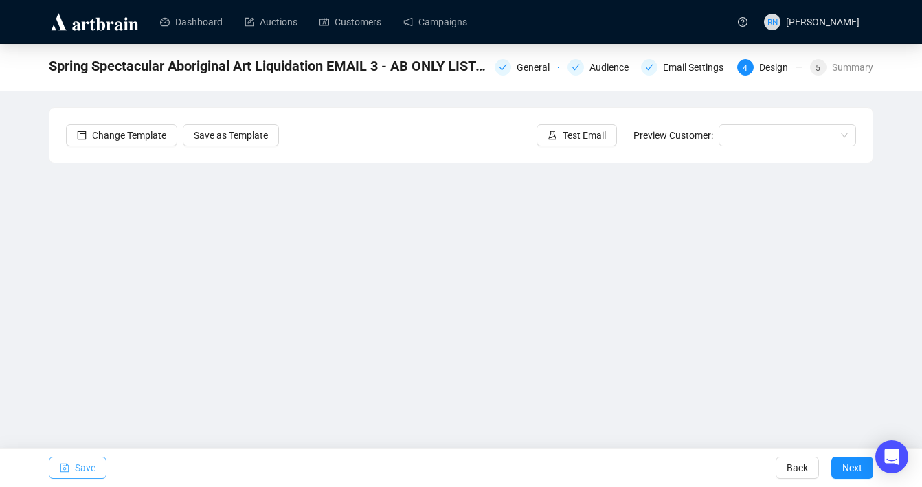
click at [74, 477] on button "Save" at bounding box center [78, 468] width 58 height 22
click at [78, 469] on span "Save" at bounding box center [85, 468] width 21 height 38
click at [563, 132] on span "Test Email" at bounding box center [584, 135] width 43 height 15
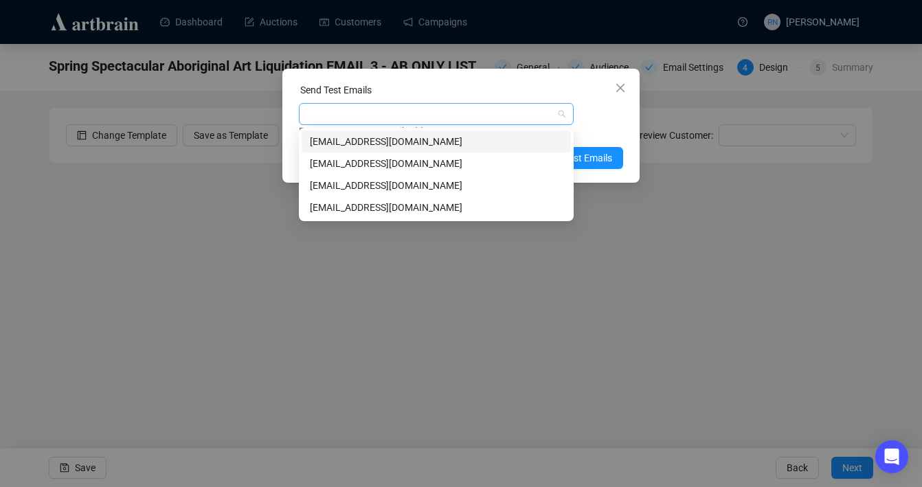
click at [375, 119] on div at bounding box center [429, 113] width 255 height 19
click at [373, 168] on div "[EMAIL_ADDRESS][DOMAIN_NAME]" at bounding box center [436, 163] width 253 height 15
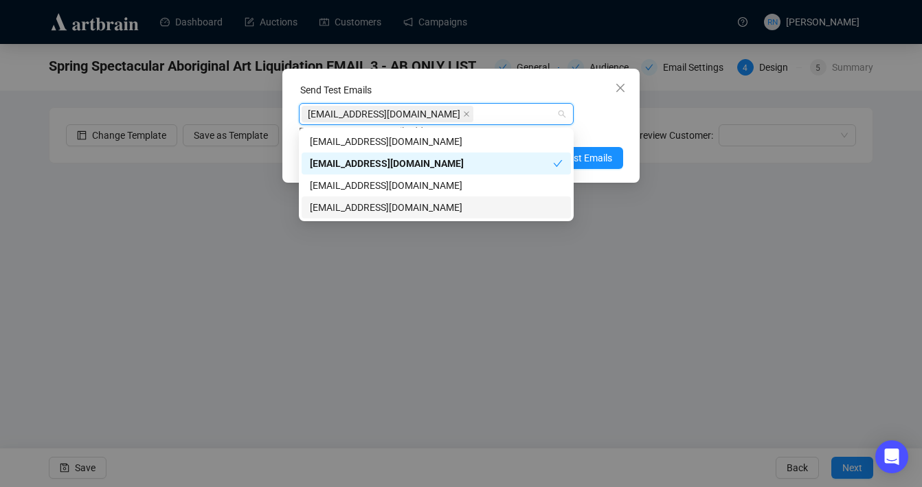
click at [399, 210] on div "[EMAIL_ADDRESS][DOMAIN_NAME]" at bounding box center [436, 207] width 253 height 15
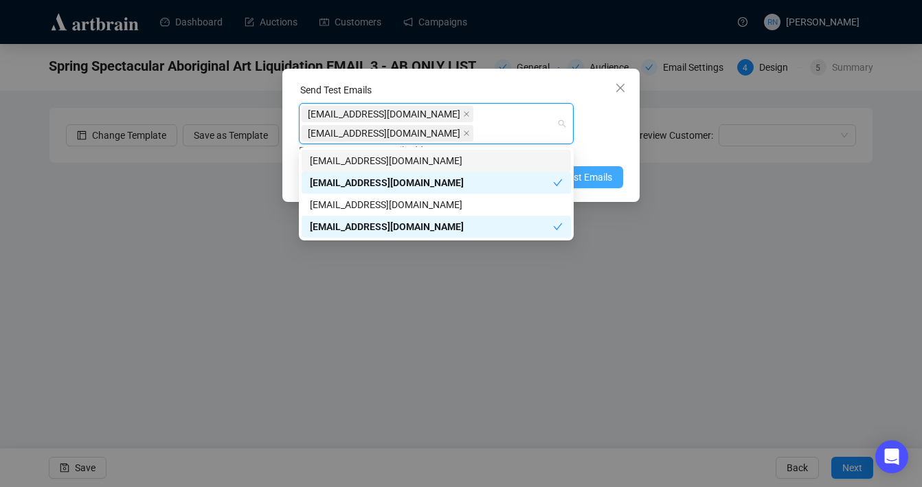
click at [607, 177] on span "Send Test Emails" at bounding box center [576, 177] width 71 height 15
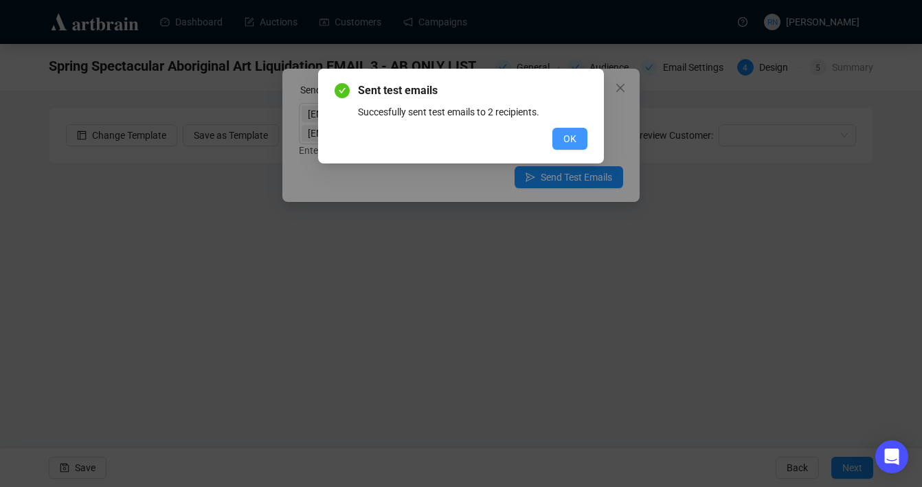
click at [586, 143] on button "OK" at bounding box center [570, 139] width 35 height 22
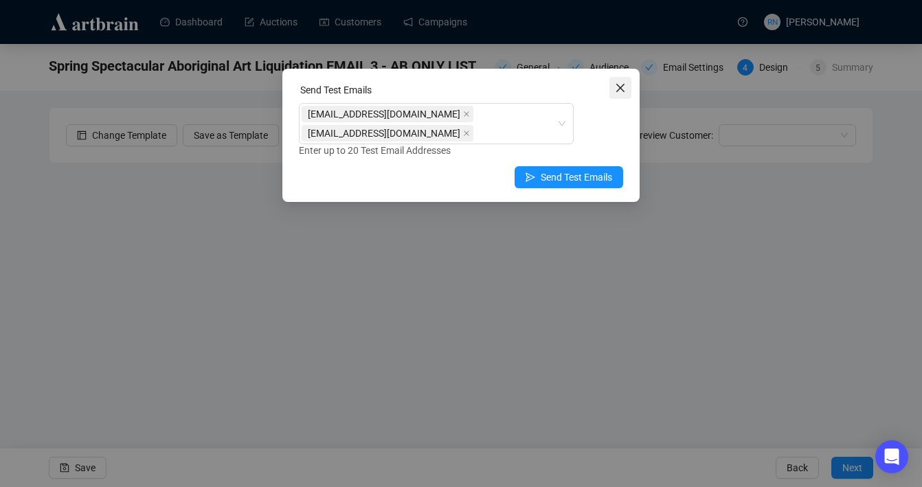
click at [618, 95] on button "Close" at bounding box center [621, 88] width 22 height 22
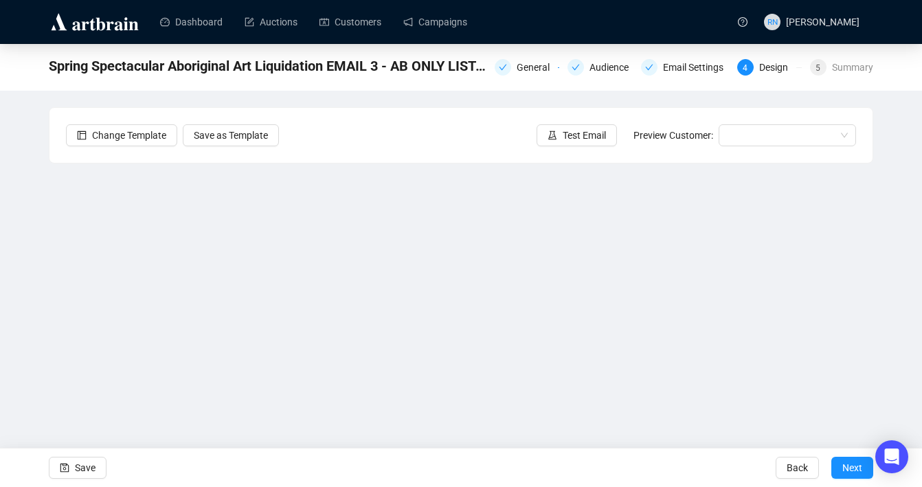
scroll to position [24, 0]
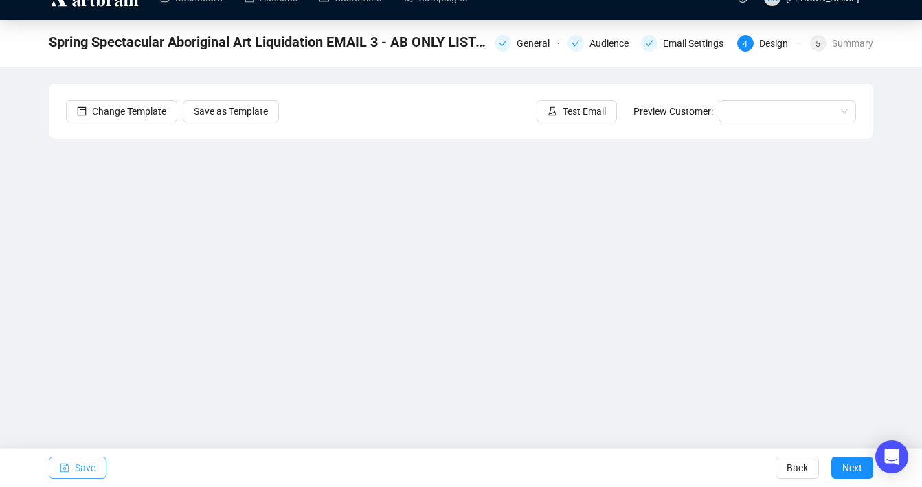
click at [78, 469] on span "Save" at bounding box center [85, 468] width 21 height 38
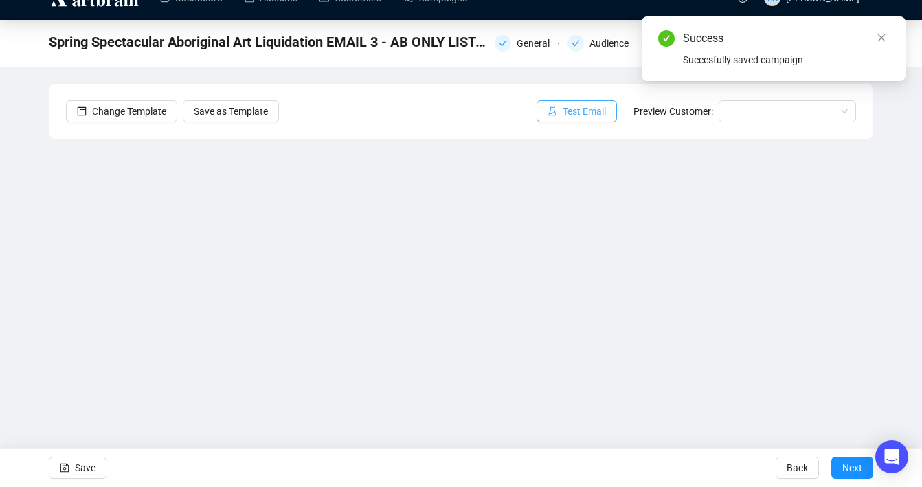
click at [586, 111] on span "Test Email" at bounding box center [584, 111] width 43 height 15
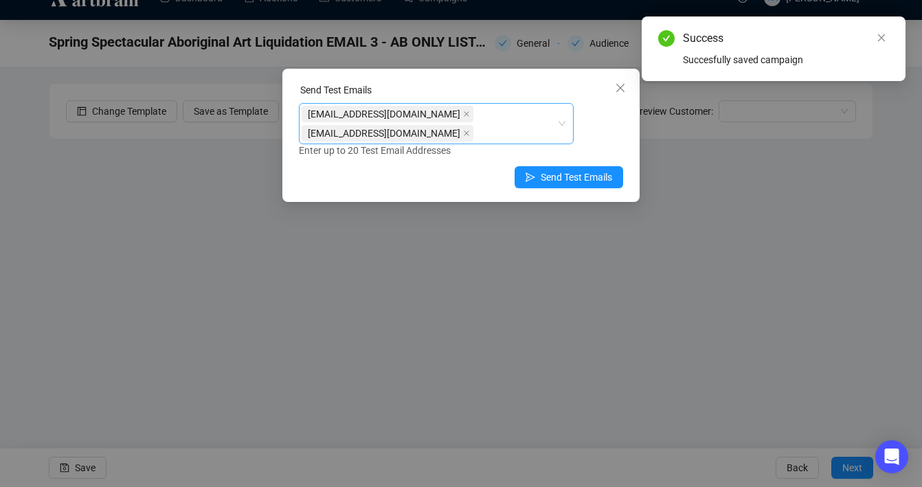
click at [529, 134] on div "[EMAIL_ADDRESS][DOMAIN_NAME] [EMAIL_ADDRESS][DOMAIN_NAME]" at bounding box center [429, 123] width 255 height 38
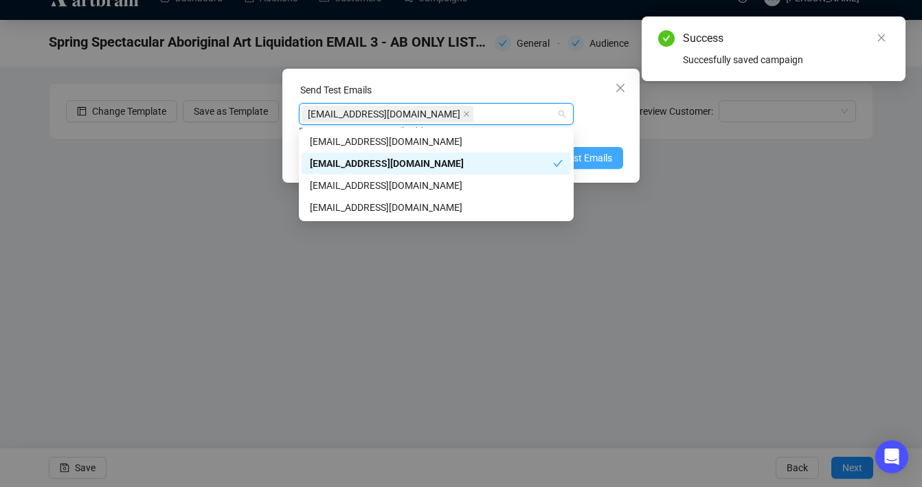
click at [605, 162] on span "Send Test Emails" at bounding box center [576, 158] width 71 height 15
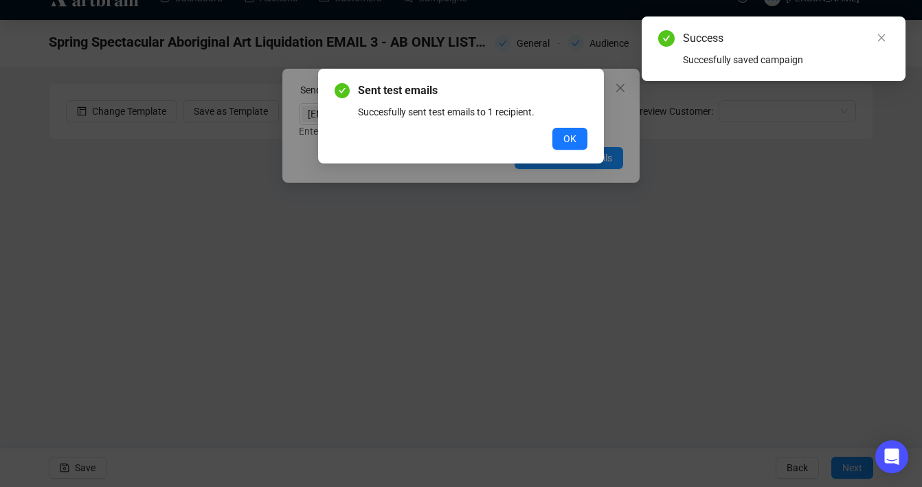
click at [567, 171] on div "Sent test emails Succesfully sent test emails to 1 recipient. OK" at bounding box center [461, 243] width 922 height 487
click at [590, 140] on div "Sent test emails Succesfully sent test emails to 1 recipient. OK" at bounding box center [461, 116] width 286 height 95
click at [572, 138] on span "OK" at bounding box center [570, 138] width 13 height 15
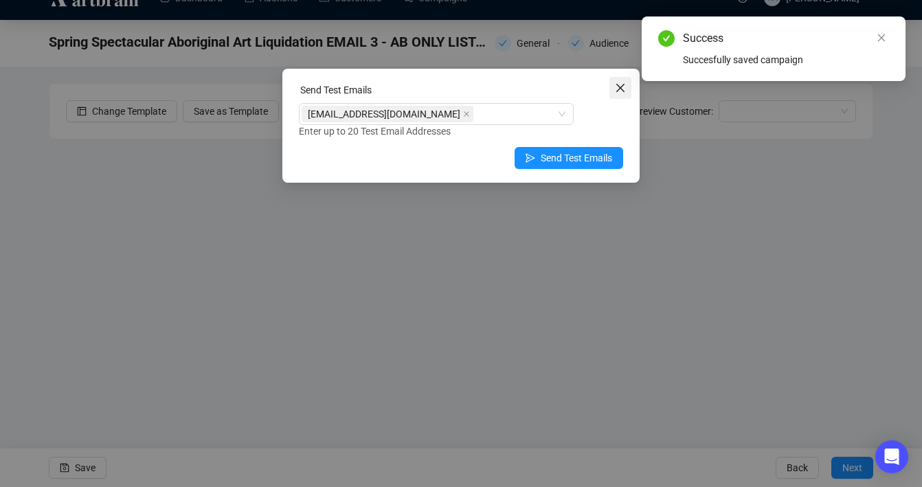
click at [623, 91] on icon "close" at bounding box center [620, 88] width 8 height 8
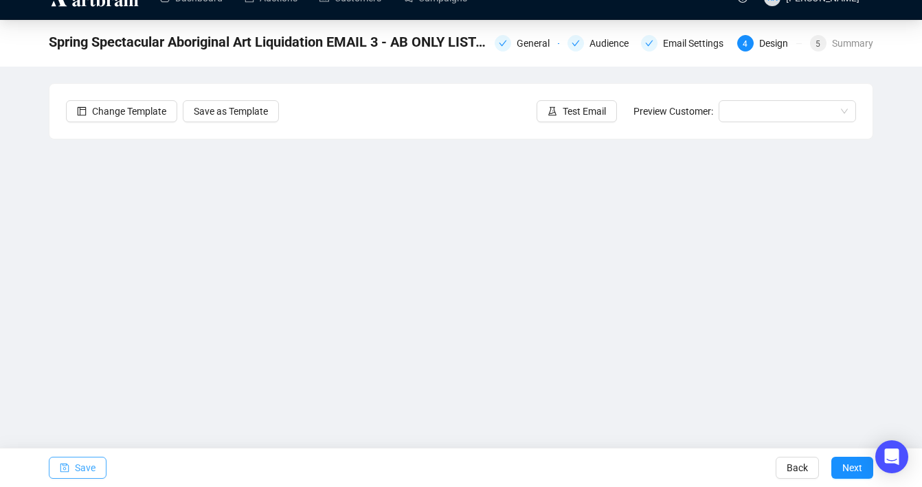
click at [85, 460] on span "Save" at bounding box center [85, 468] width 21 height 38
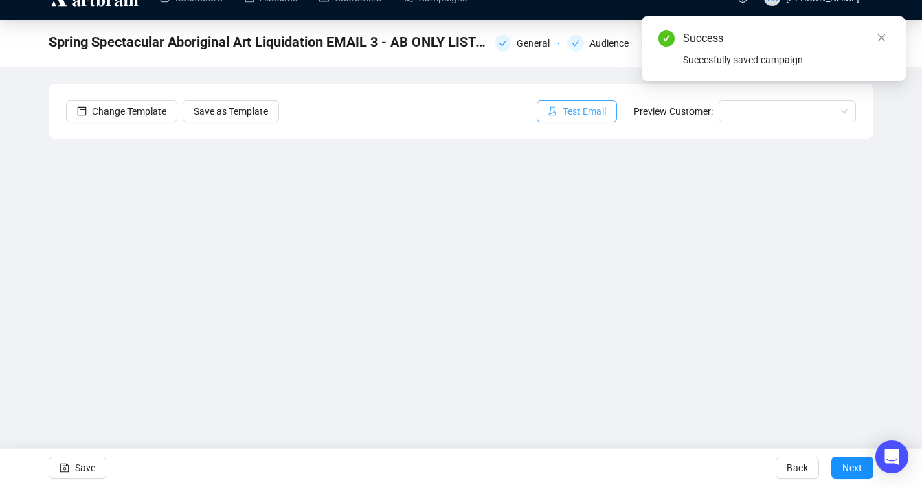
click at [545, 120] on button "Test Email" at bounding box center [577, 111] width 80 height 22
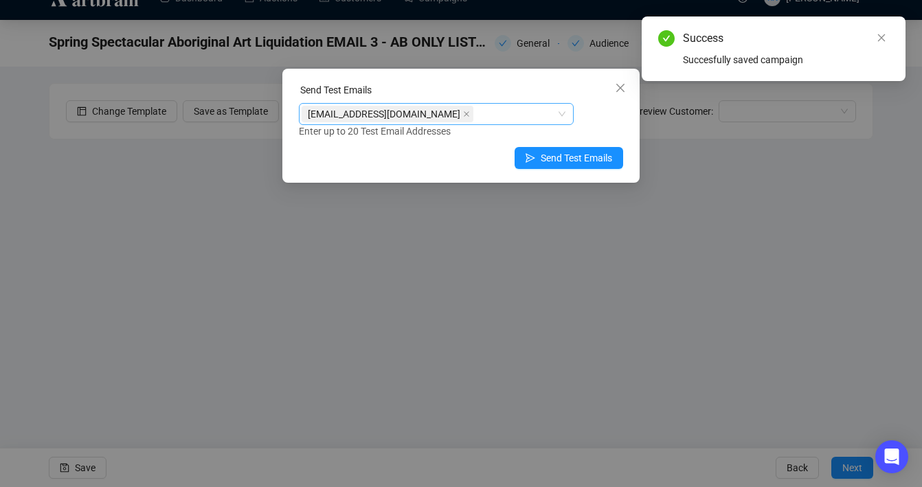
click at [453, 123] on div "[EMAIL_ADDRESS][DOMAIN_NAME]" at bounding box center [429, 113] width 255 height 19
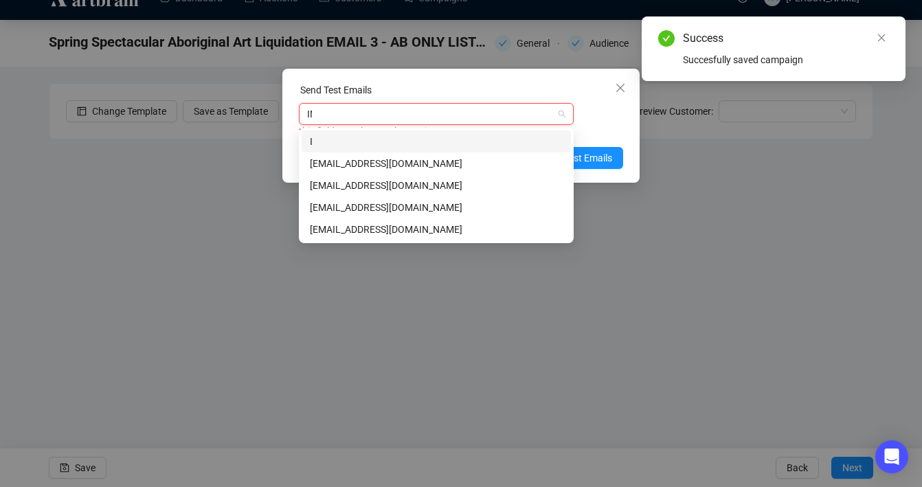
type input "INF"
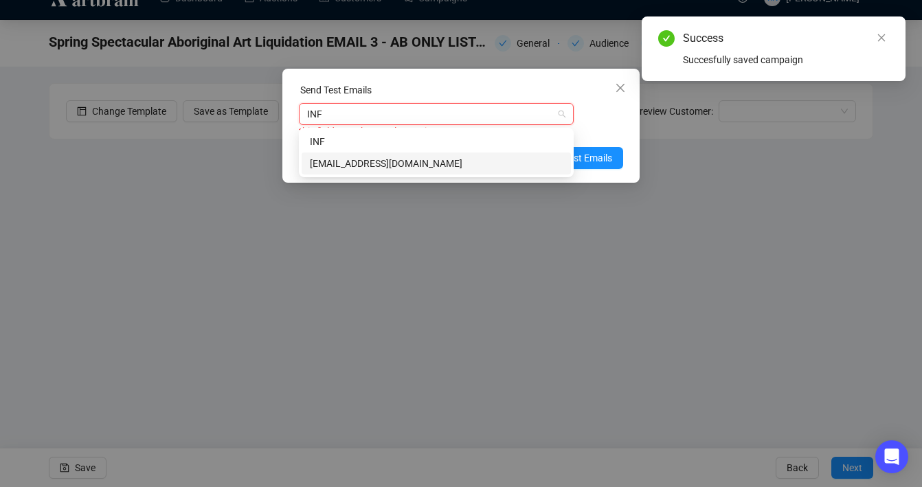
click at [436, 164] on div "[EMAIL_ADDRESS][DOMAIN_NAME]" at bounding box center [436, 163] width 253 height 15
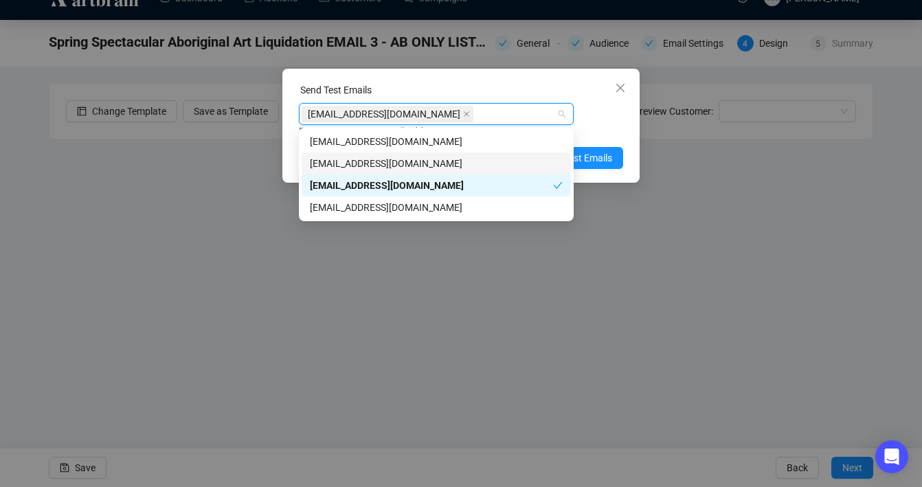
click at [603, 126] on div "Enter up to 20 Test Email Addresses" at bounding box center [461, 132] width 324 height 16
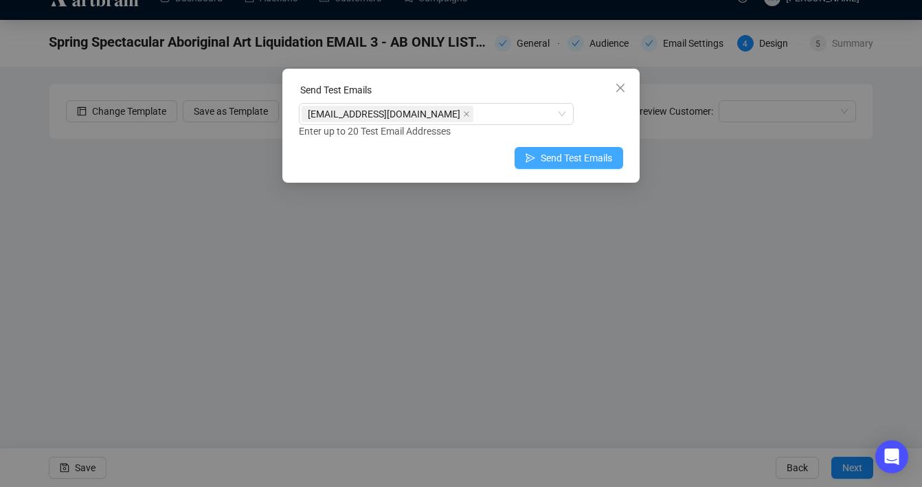
click at [577, 164] on span "Send Test Emails" at bounding box center [576, 158] width 71 height 15
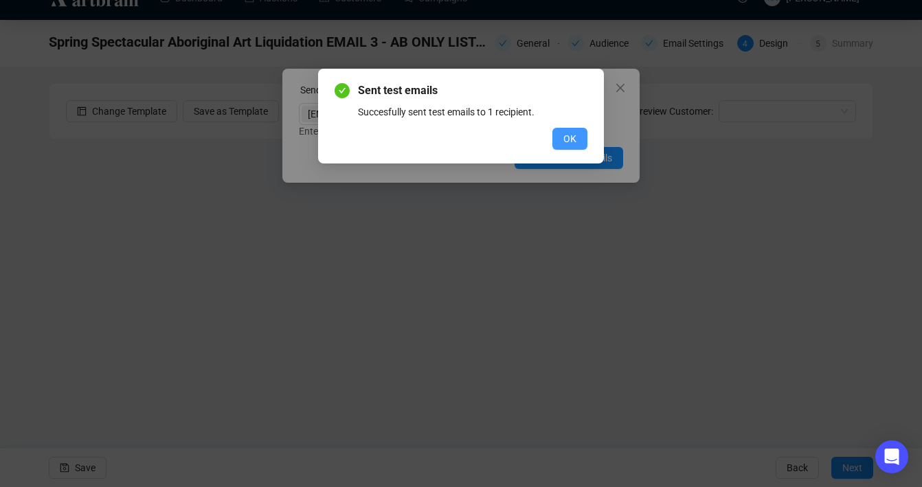
click at [583, 132] on button "OK" at bounding box center [570, 139] width 35 height 22
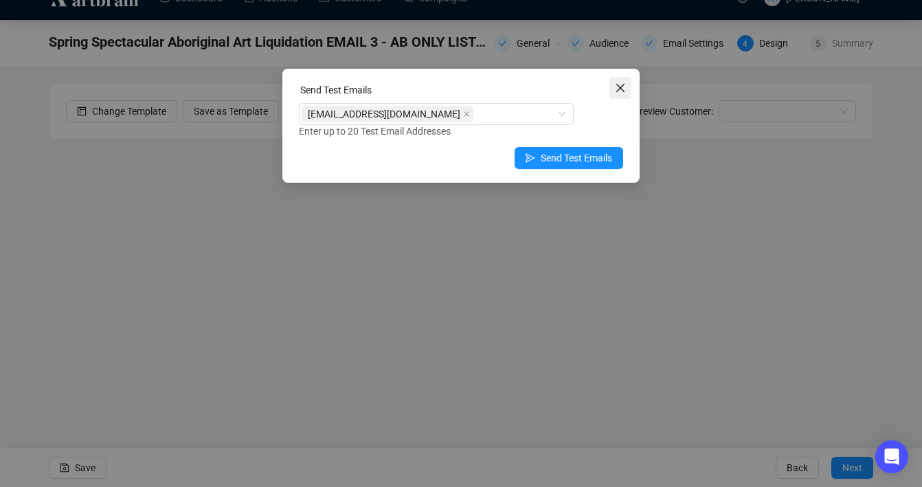
click at [626, 88] on span "Close" at bounding box center [621, 87] width 22 height 11
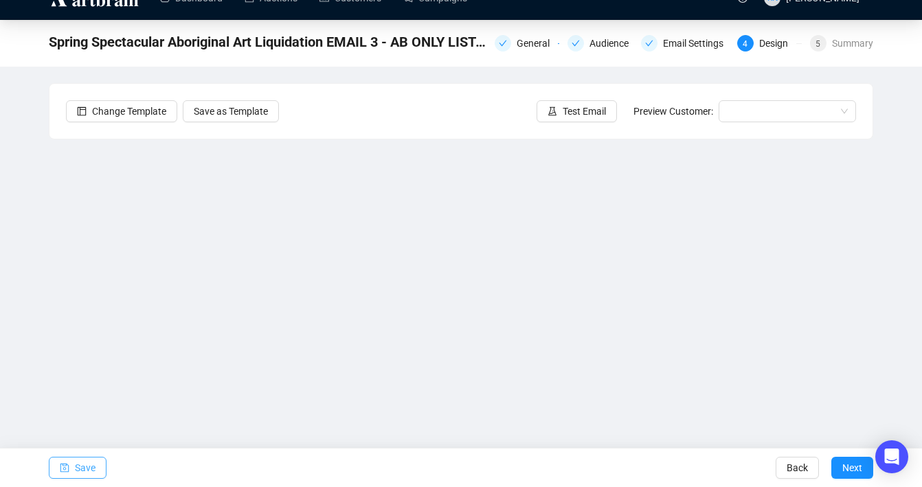
click at [81, 471] on span "Save" at bounding box center [85, 468] width 21 height 38
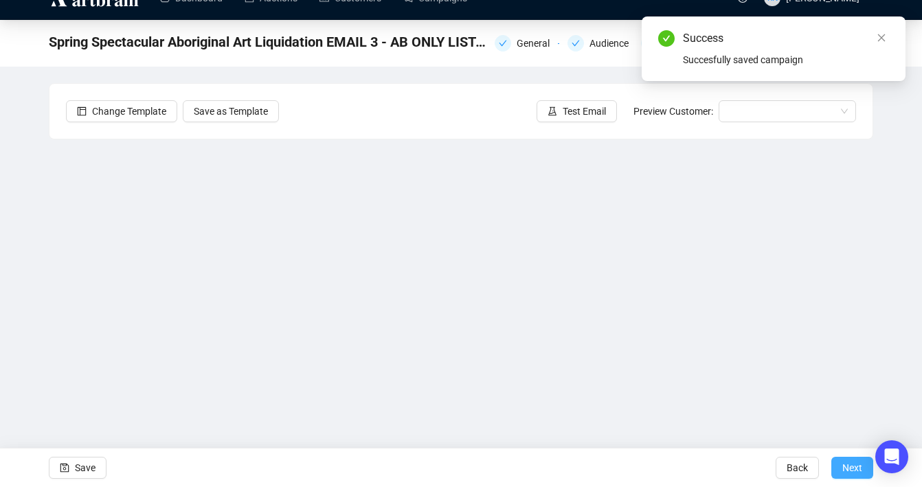
click at [844, 469] on span "Next" at bounding box center [853, 468] width 20 height 38
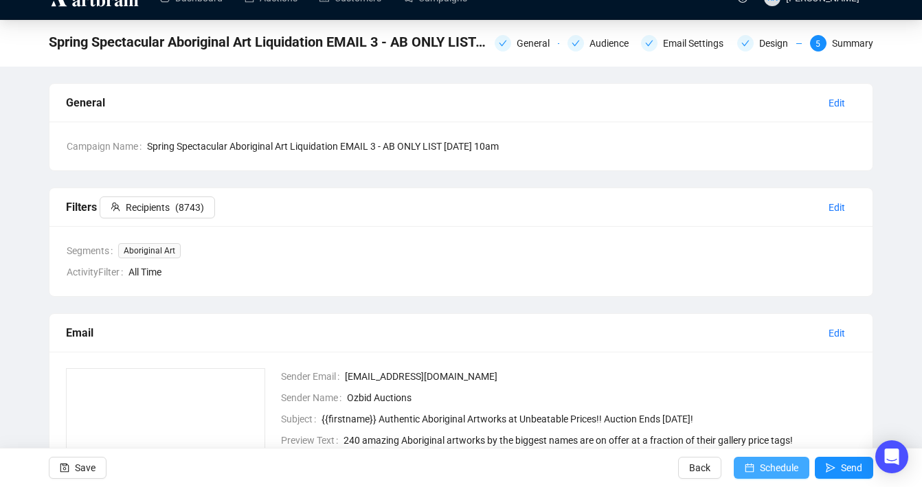
click at [760, 468] on span "Schedule" at bounding box center [779, 468] width 38 height 38
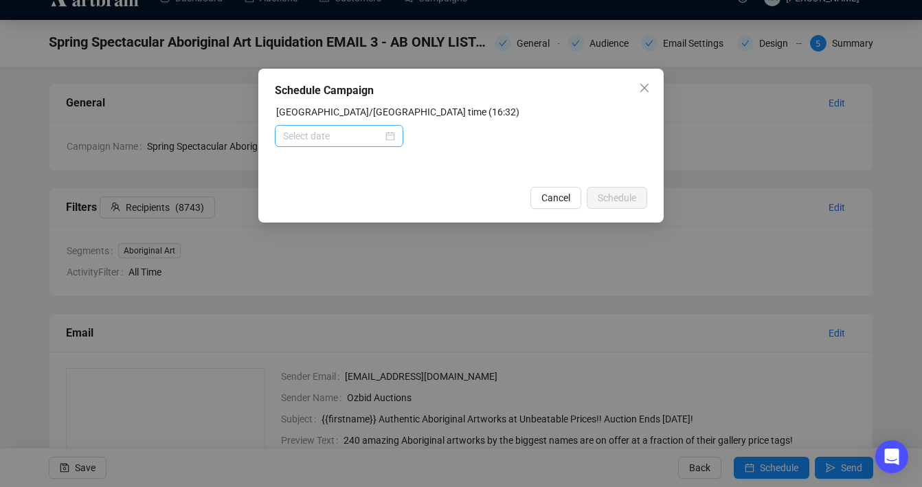
click at [388, 142] on div at bounding box center [339, 136] width 112 height 15
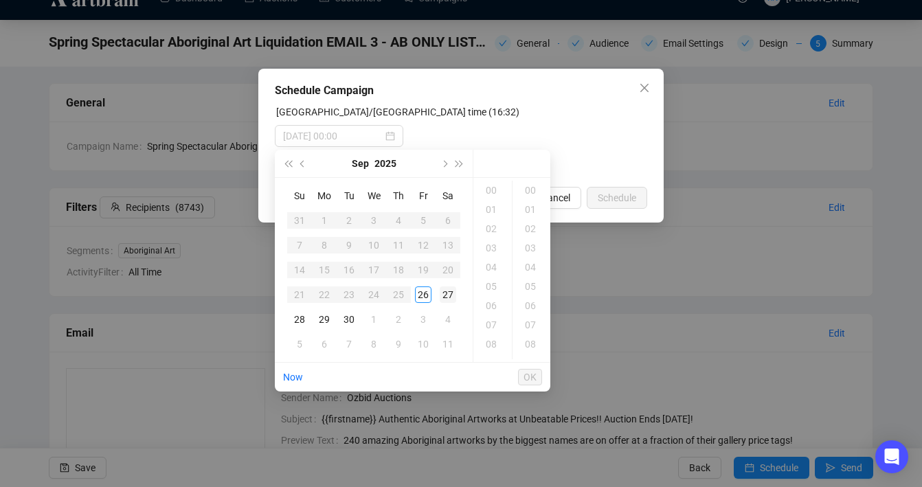
click at [446, 293] on div "27" at bounding box center [448, 295] width 16 height 16
click at [489, 348] on div "10" at bounding box center [492, 346] width 33 height 19
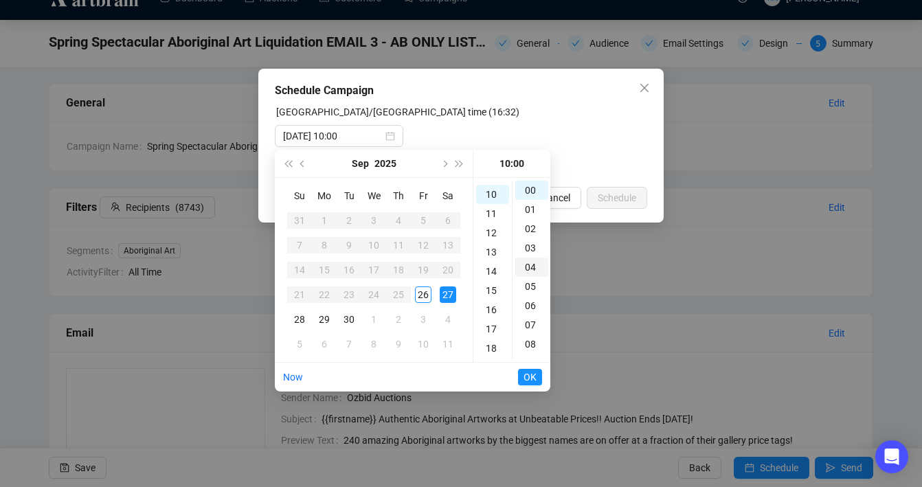
scroll to position [192, 0]
type input "[DATE] 10:00"
click at [535, 377] on span "OK" at bounding box center [530, 377] width 13 height 26
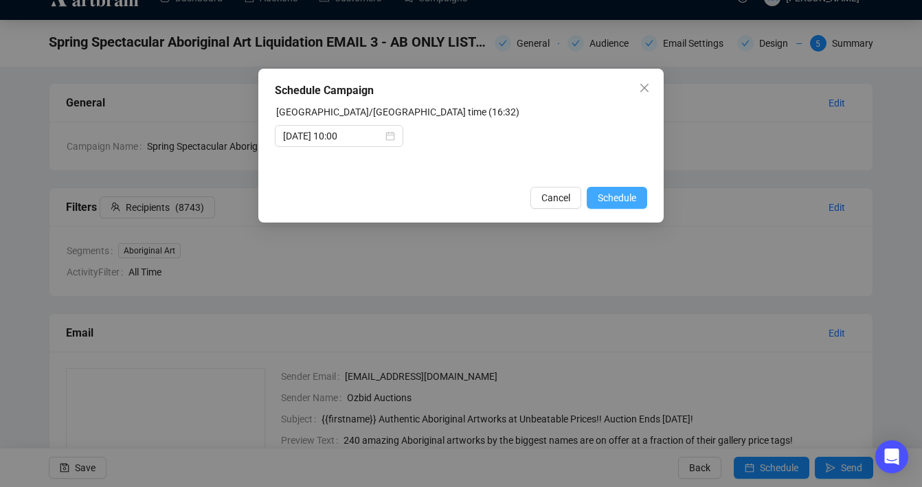
click at [622, 201] on span "Schedule" at bounding box center [617, 197] width 38 height 15
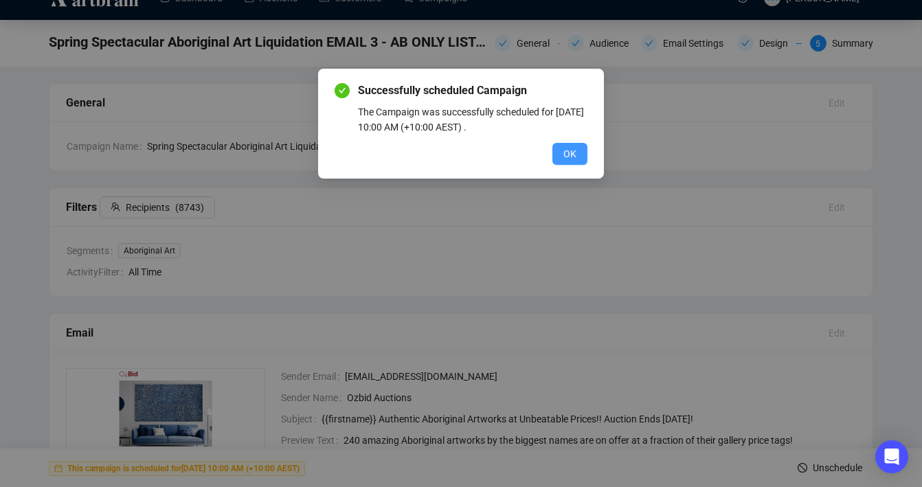
click at [574, 156] on span "OK" at bounding box center [570, 153] width 13 height 15
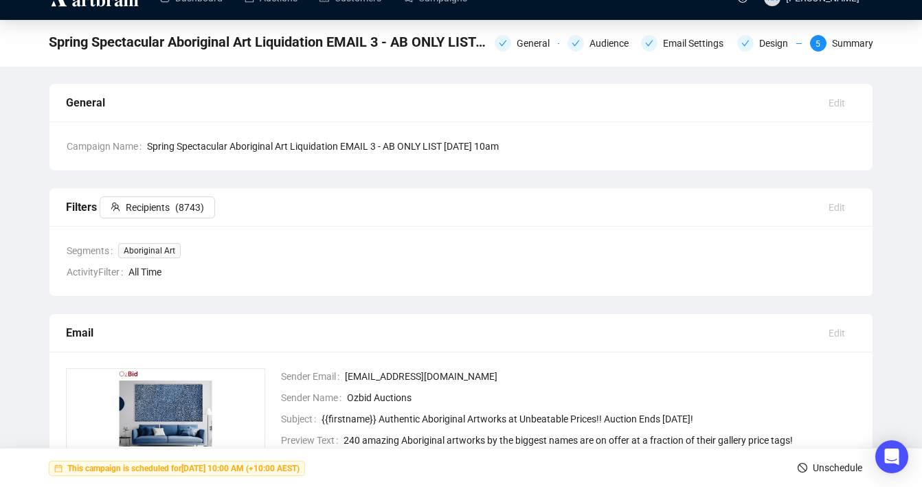
scroll to position [0, 0]
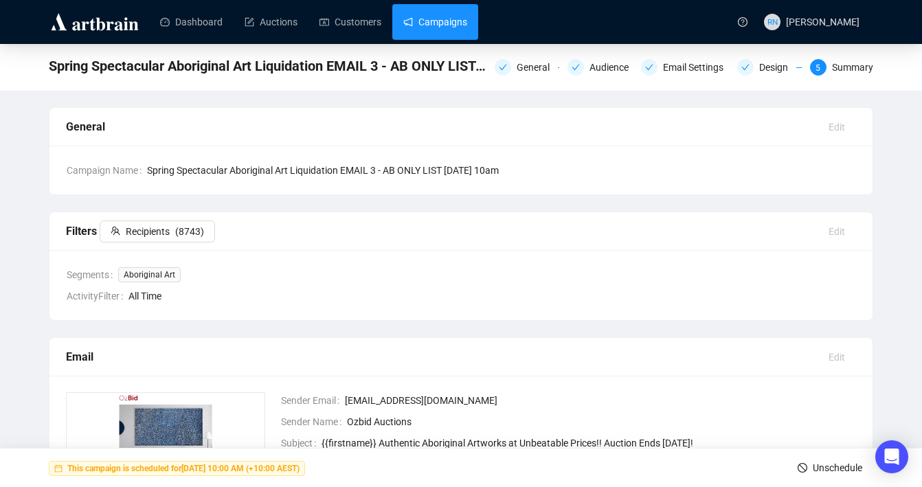
click at [434, 25] on link "Campaigns" at bounding box center [435, 22] width 64 height 36
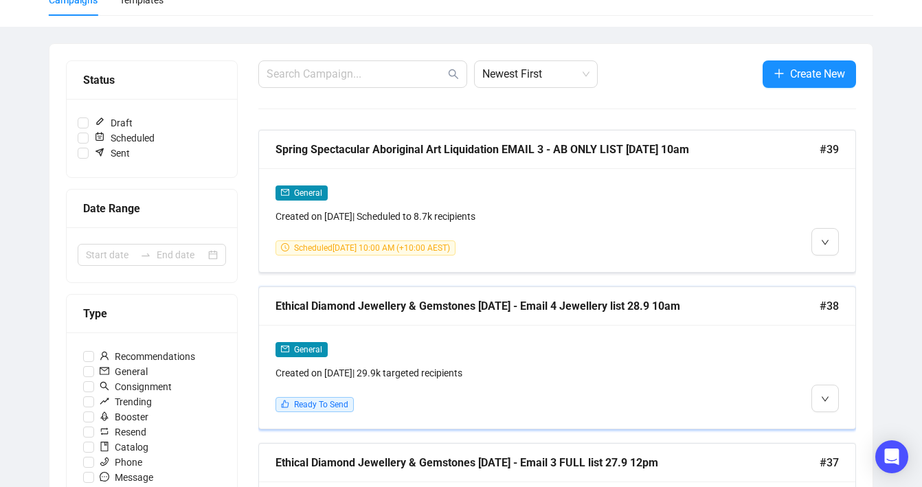
scroll to position [126, 0]
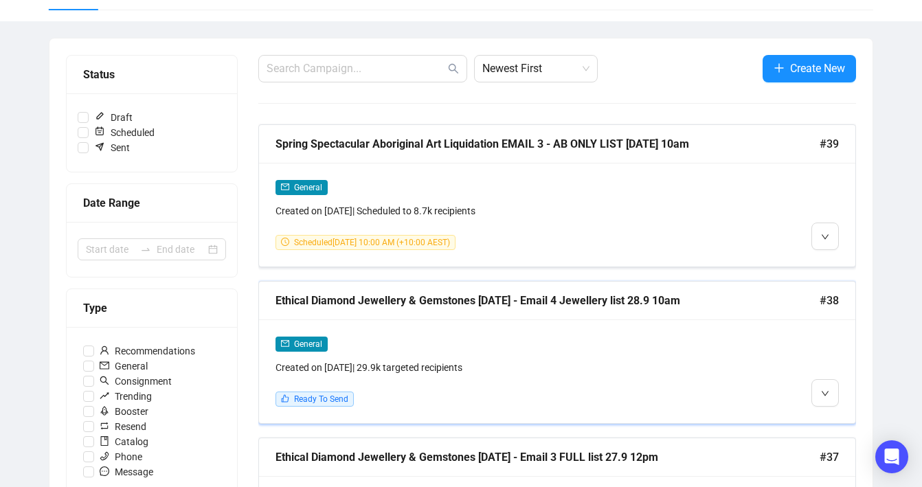
click at [498, 355] on div "General Created on [DATE] | 29.9k targeted recipients" at bounding box center [486, 355] width 421 height 39
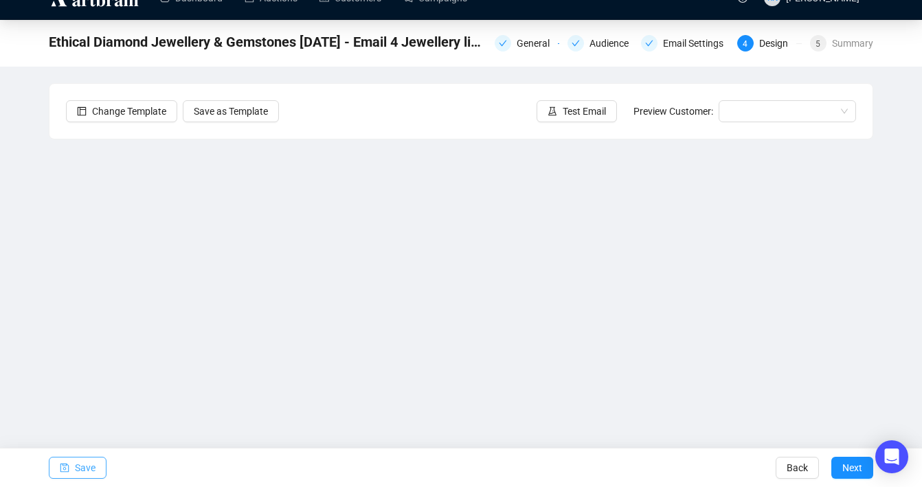
click at [86, 463] on span "Save" at bounding box center [85, 468] width 21 height 38
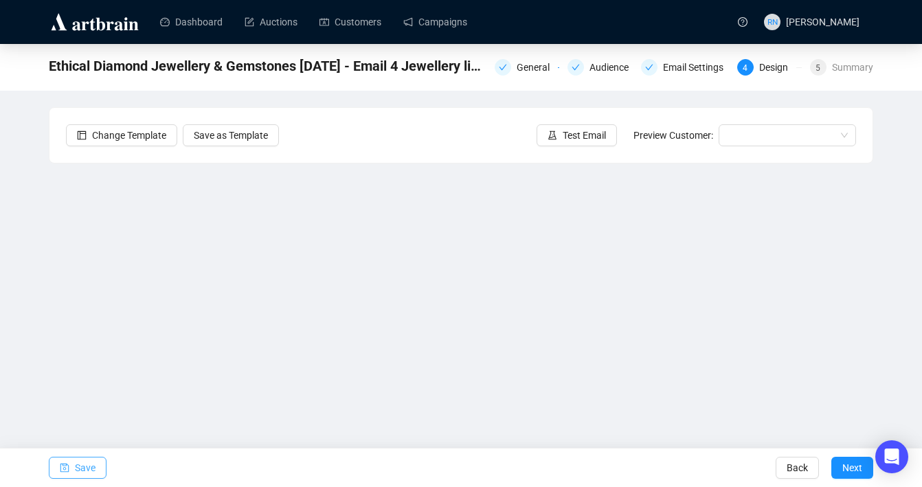
click at [63, 465] on icon "save" at bounding box center [64, 468] width 9 height 9
click at [90, 469] on span "Save" at bounding box center [85, 468] width 21 height 38
click at [76, 458] on span "Save" at bounding box center [85, 468] width 21 height 38
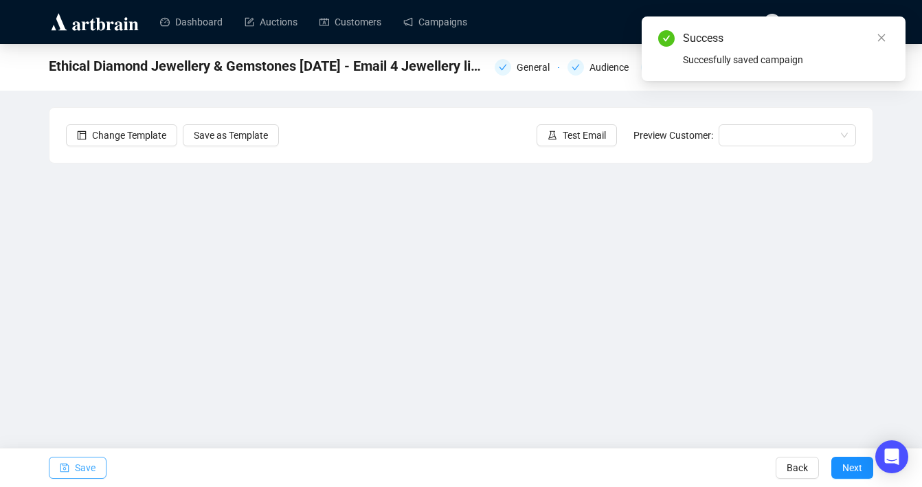
click at [63, 465] on icon "save" at bounding box center [64, 468] width 9 height 9
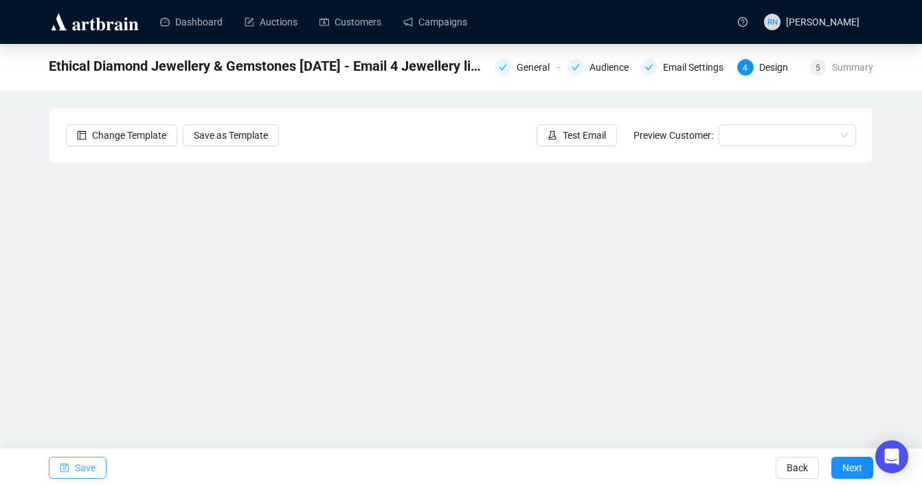
click at [67, 473] on span "button" at bounding box center [65, 468] width 10 height 38
click at [78, 470] on span "Save" at bounding box center [85, 468] width 21 height 38
click at [570, 143] on button "Test Email" at bounding box center [577, 135] width 80 height 22
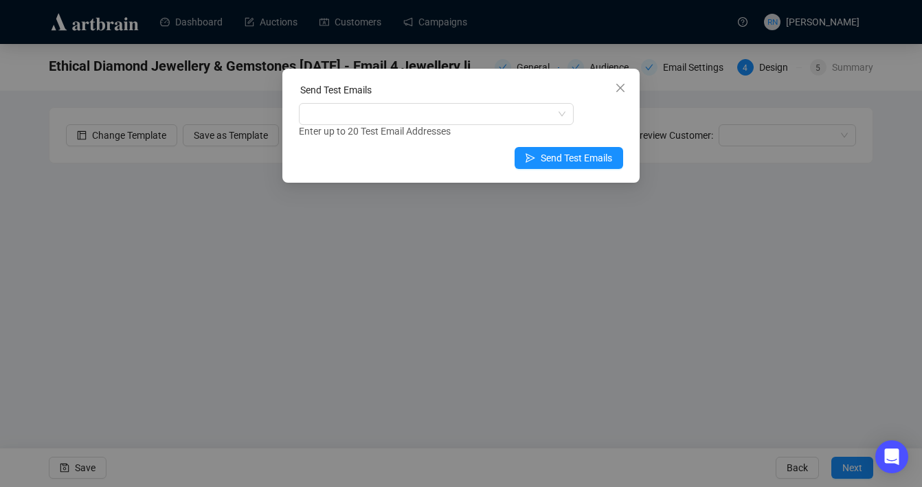
click at [360, 101] on div "Send Test Emails" at bounding box center [461, 92] width 324 height 21
click at [361, 110] on div at bounding box center [429, 113] width 255 height 19
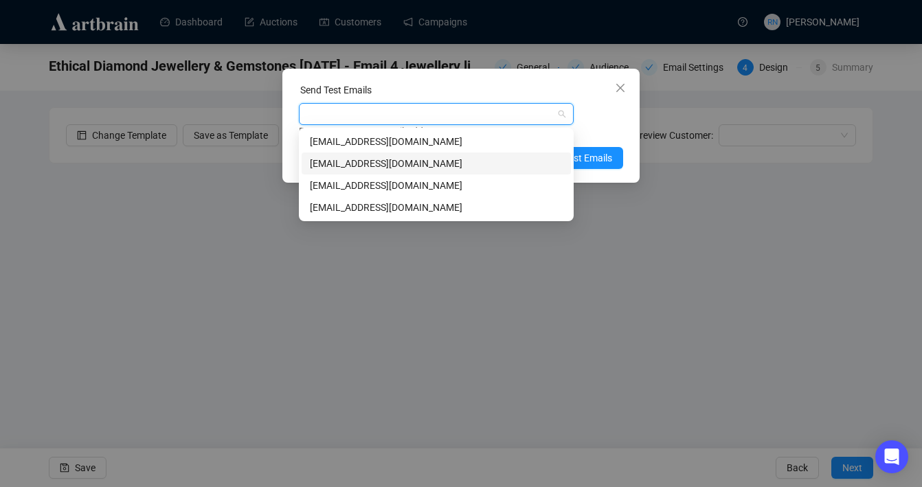
click at [363, 163] on div "[EMAIL_ADDRESS][DOMAIN_NAME]" at bounding box center [436, 163] width 253 height 15
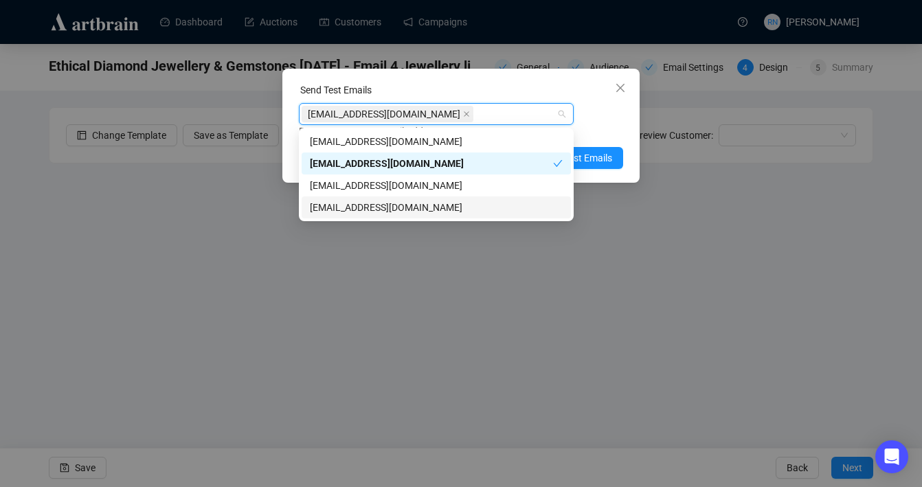
click at [411, 206] on div "[EMAIL_ADDRESS][DOMAIN_NAME]" at bounding box center [436, 207] width 253 height 15
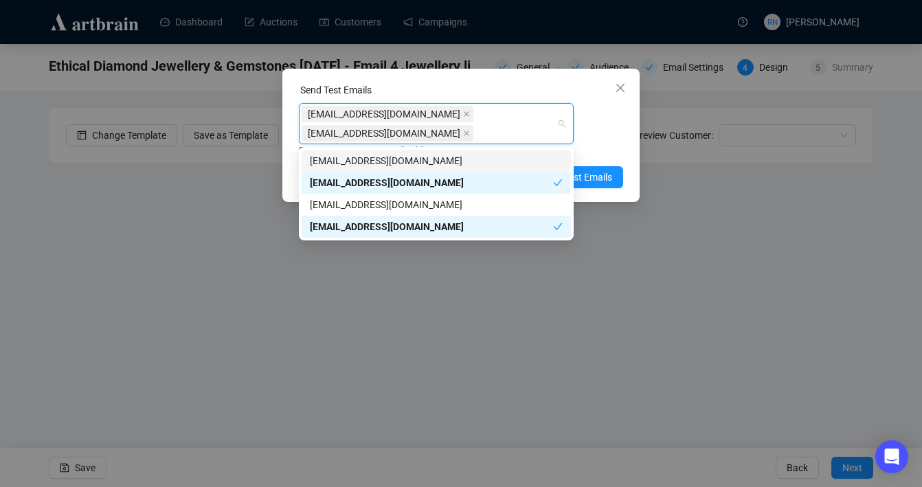
click at [598, 145] on div "Enter up to 20 Test Email Addresses" at bounding box center [461, 151] width 324 height 16
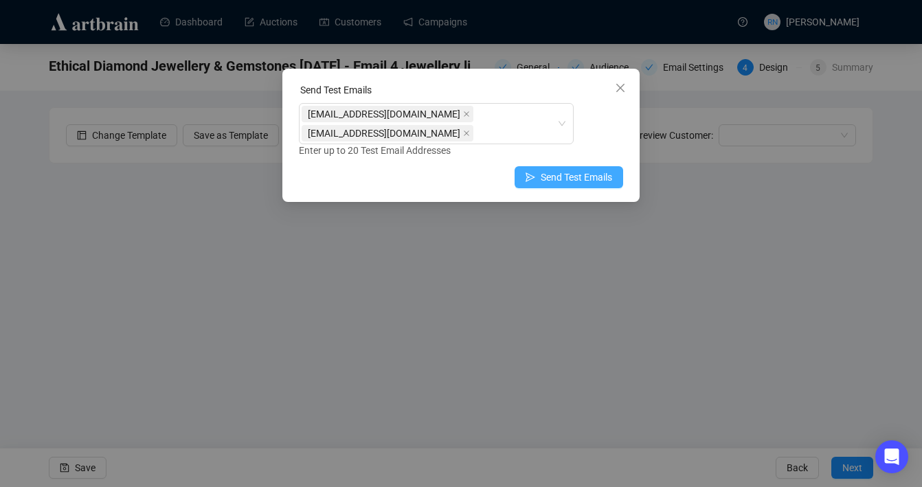
click at [585, 182] on span "Send Test Emails" at bounding box center [576, 177] width 71 height 15
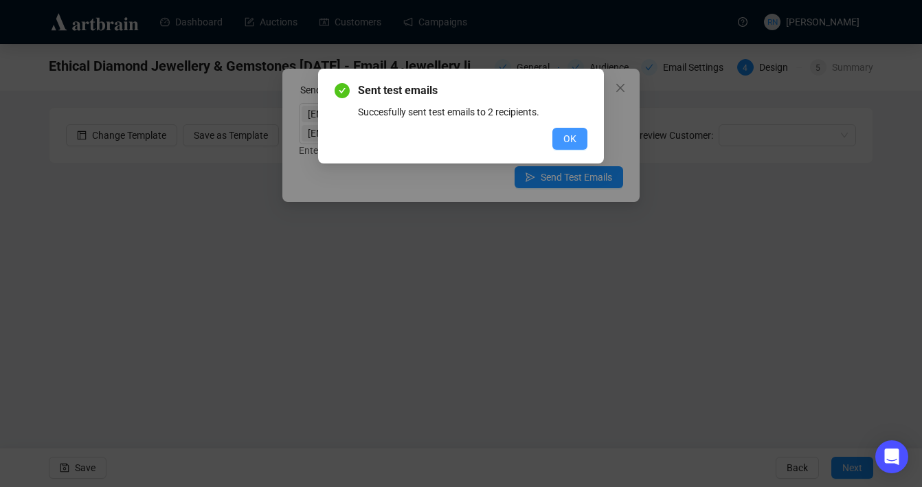
click at [564, 143] on span "OK" at bounding box center [570, 138] width 13 height 15
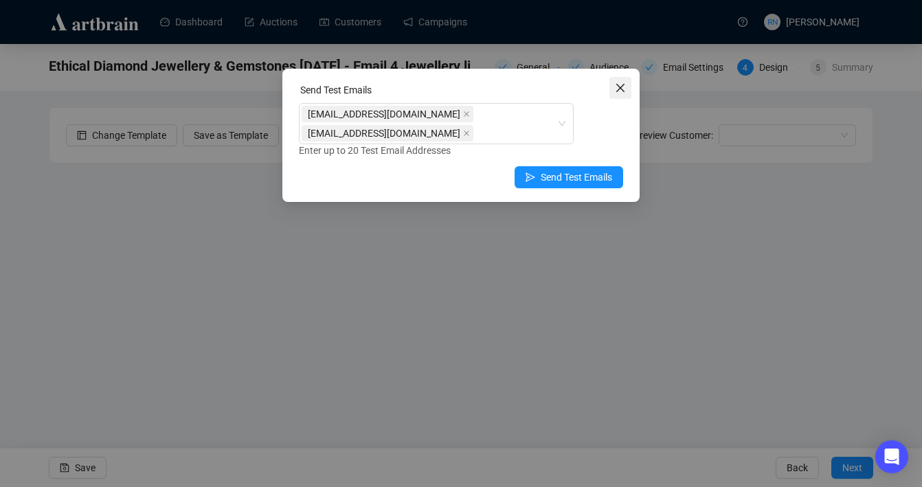
click at [618, 90] on icon "close" at bounding box center [620, 88] width 8 height 8
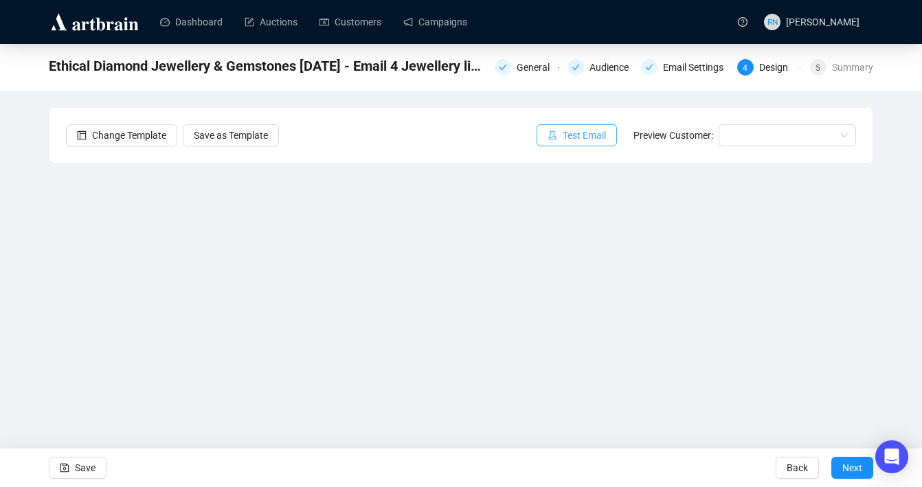
click at [553, 135] on button "Test Email" at bounding box center [577, 135] width 80 height 22
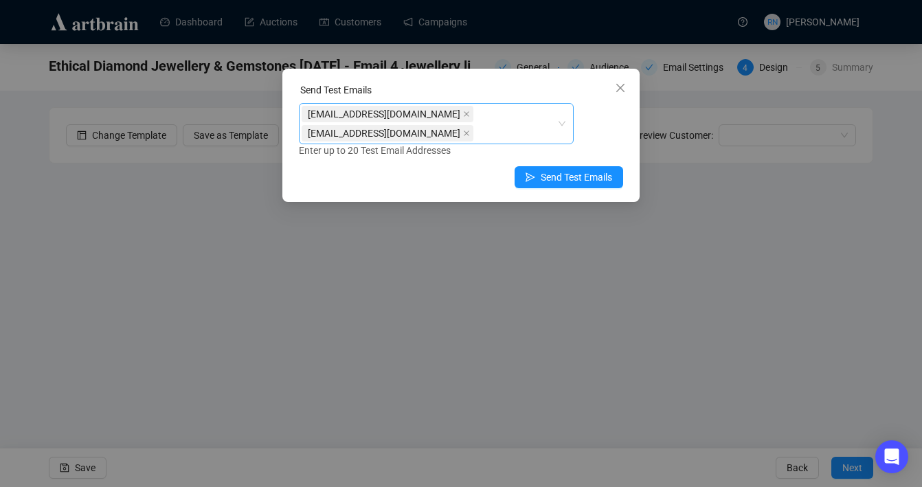
click at [436, 109] on div "[EMAIL_ADDRESS][DOMAIN_NAME] [EMAIL_ADDRESS][DOMAIN_NAME]" at bounding box center [429, 123] width 255 height 38
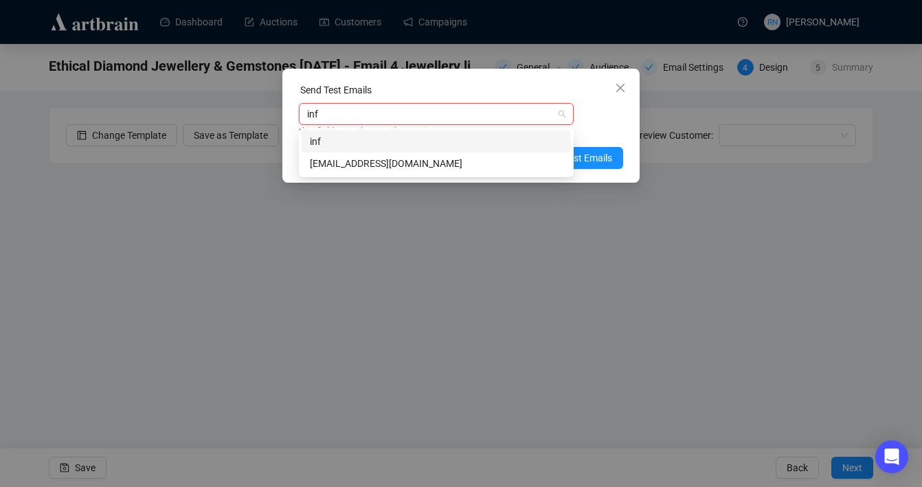
type input "info"
click at [451, 166] on div "[EMAIL_ADDRESS][DOMAIN_NAME]" at bounding box center [436, 163] width 253 height 15
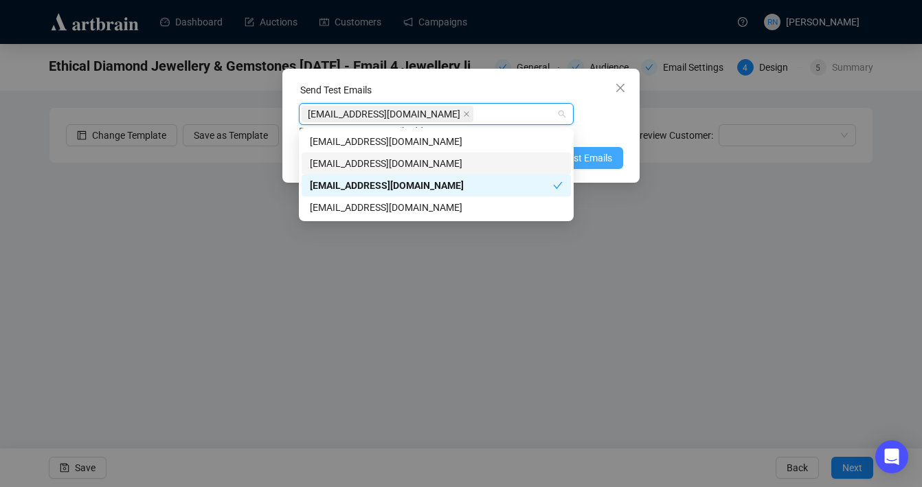
click at [609, 161] on span "Send Test Emails" at bounding box center [576, 158] width 71 height 15
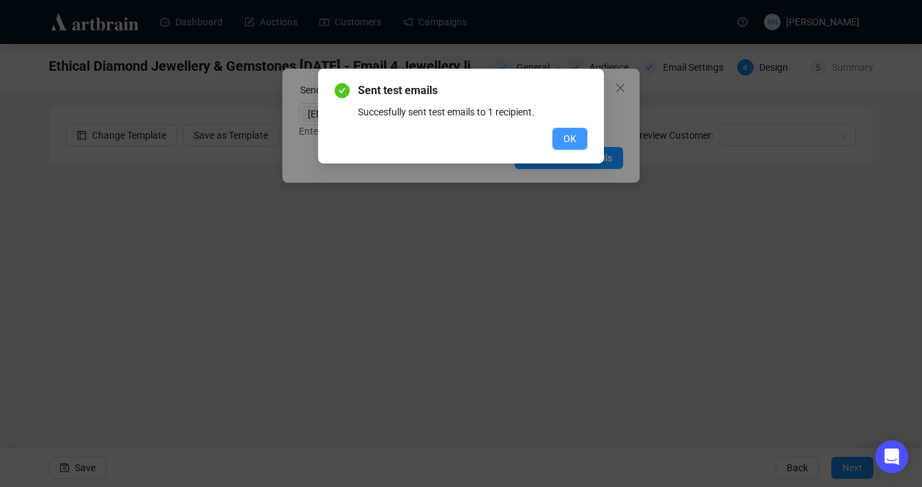
click at [571, 139] on span "OK" at bounding box center [570, 138] width 13 height 15
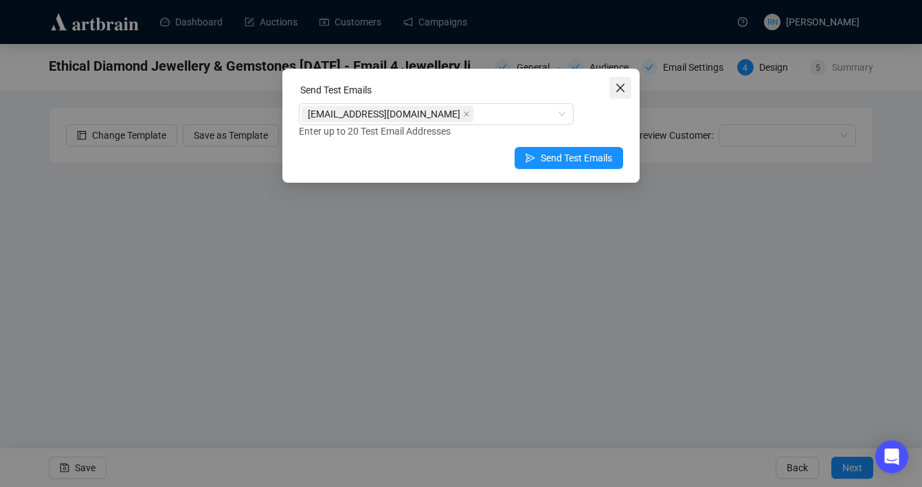
click at [620, 91] on icon "close" at bounding box center [620, 87] width 11 height 11
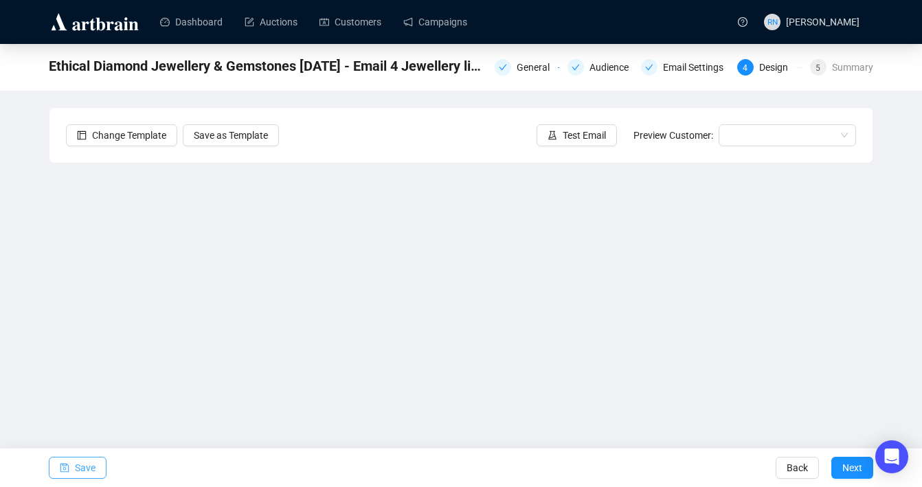
click at [78, 476] on span "Save" at bounding box center [85, 468] width 21 height 38
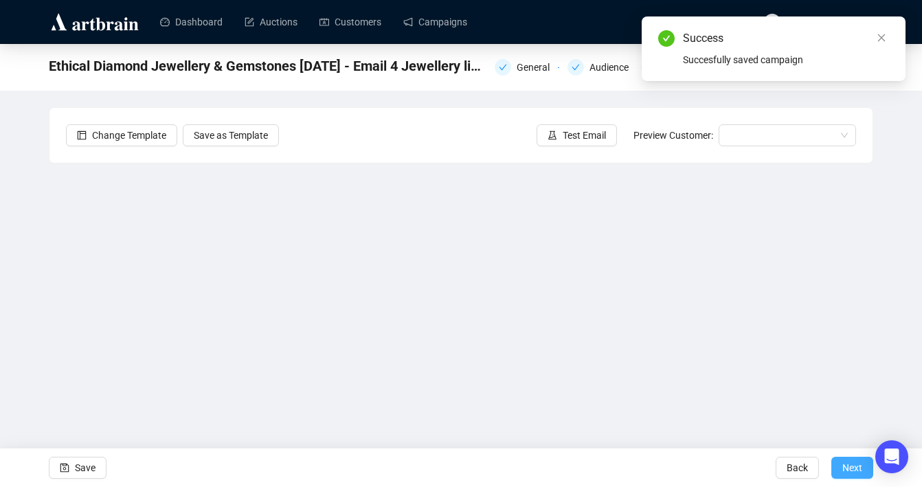
click at [841, 466] on button "Next" at bounding box center [853, 468] width 42 height 22
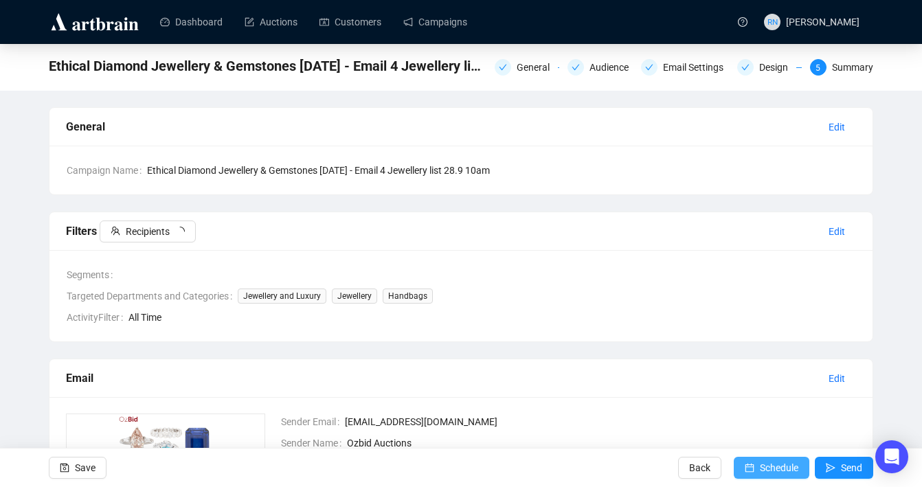
click at [760, 461] on span "Schedule" at bounding box center [779, 468] width 38 height 38
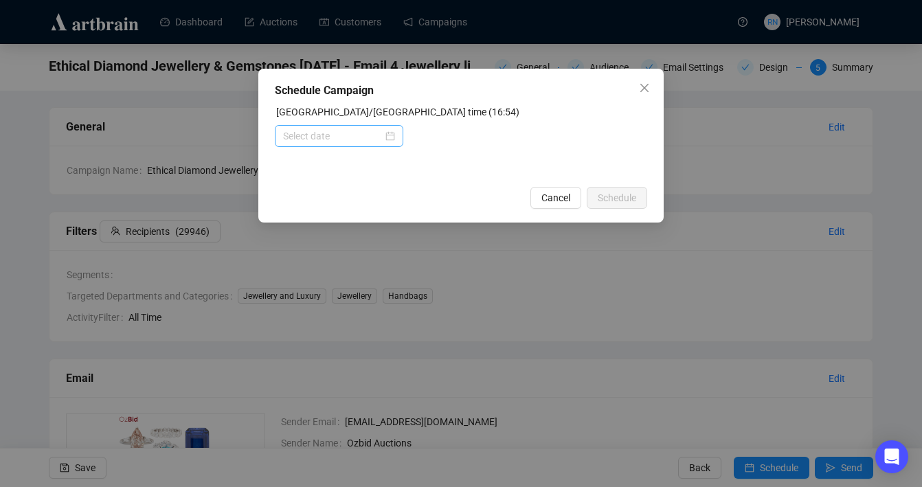
click at [388, 138] on div at bounding box center [339, 136] width 112 height 15
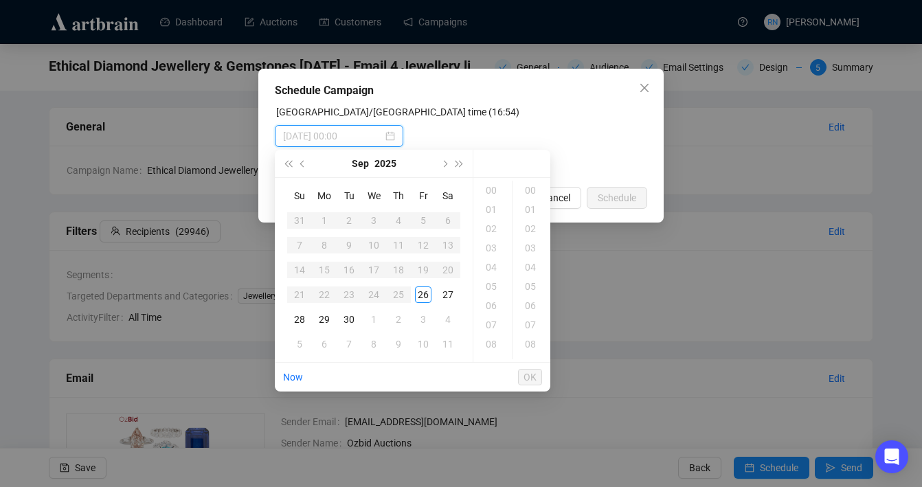
type input "[DATE] 00:00"
click at [299, 320] on div "28" at bounding box center [299, 319] width 16 height 16
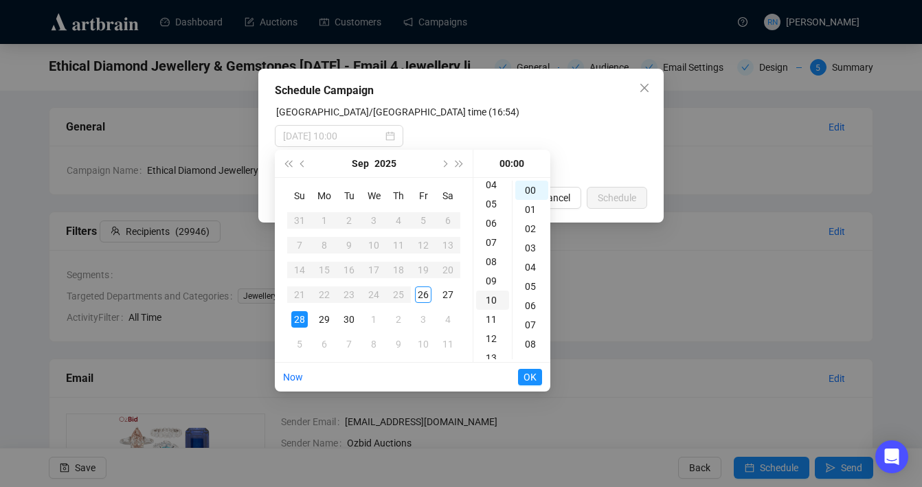
click at [496, 299] on div "10" at bounding box center [492, 300] width 33 height 19
click at [527, 192] on div "00" at bounding box center [531, 190] width 33 height 19
type input "[DATE] 10:00"
click at [531, 379] on span "OK" at bounding box center [530, 377] width 13 height 26
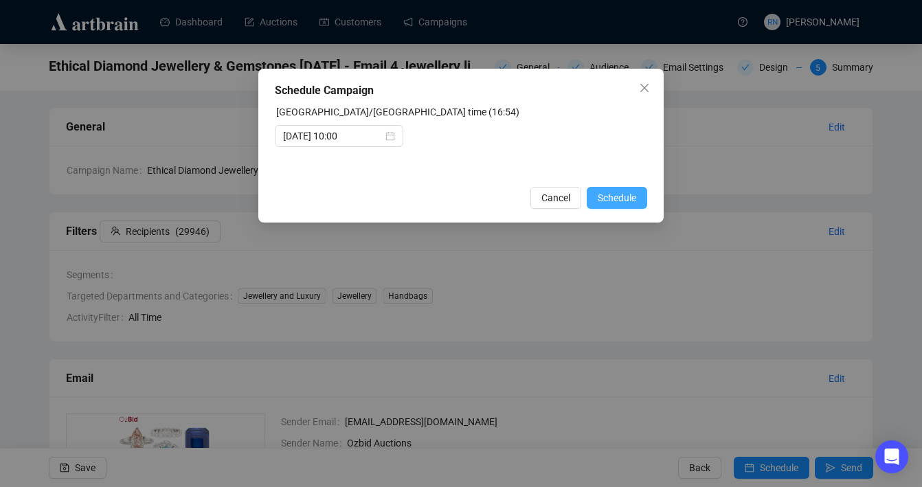
click at [630, 194] on span "Schedule" at bounding box center [617, 197] width 38 height 15
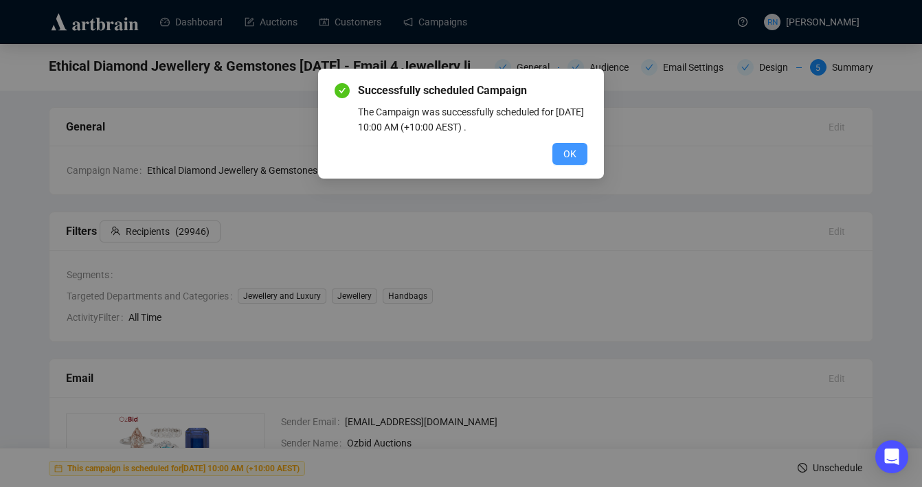
click at [568, 154] on span "OK" at bounding box center [570, 153] width 13 height 15
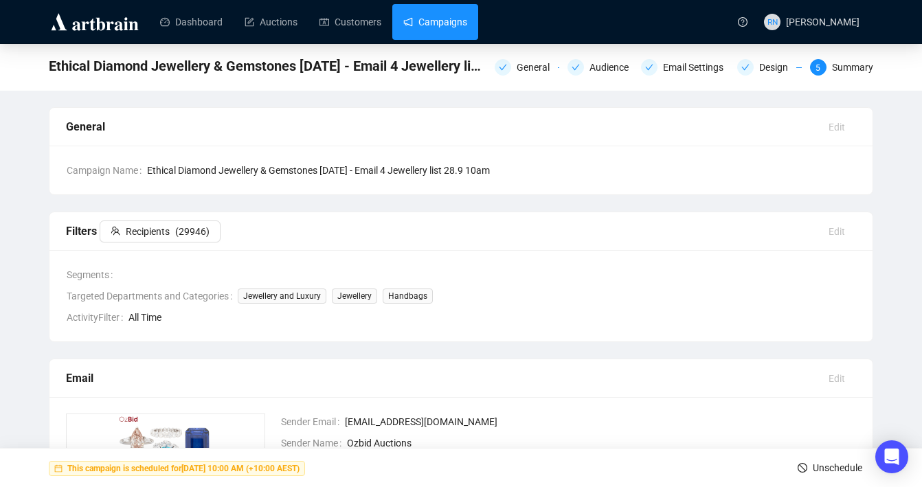
click at [438, 12] on link "Campaigns" at bounding box center [435, 22] width 64 height 36
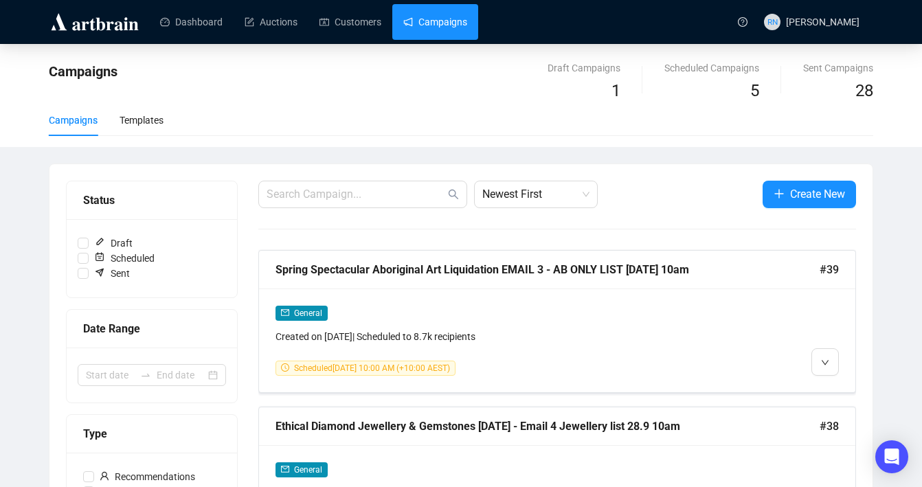
click at [438, 17] on link "Campaigns" at bounding box center [435, 22] width 64 height 36
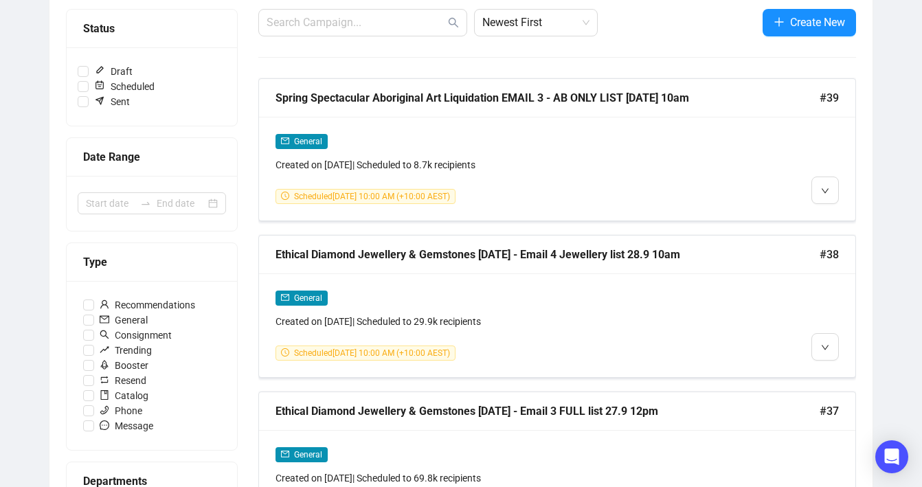
scroll to position [171, 0]
click at [841, 184] on div "General Created on [DATE] | Scheduled to 8.7k recipients Scheduled [DATE] 10:00…" at bounding box center [557, 170] width 597 height 104
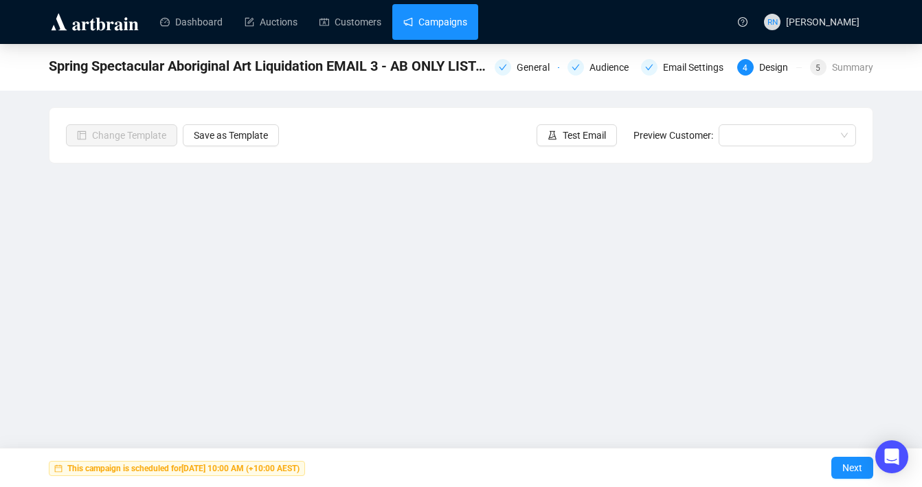
click at [445, 30] on link "Campaigns" at bounding box center [435, 22] width 64 height 36
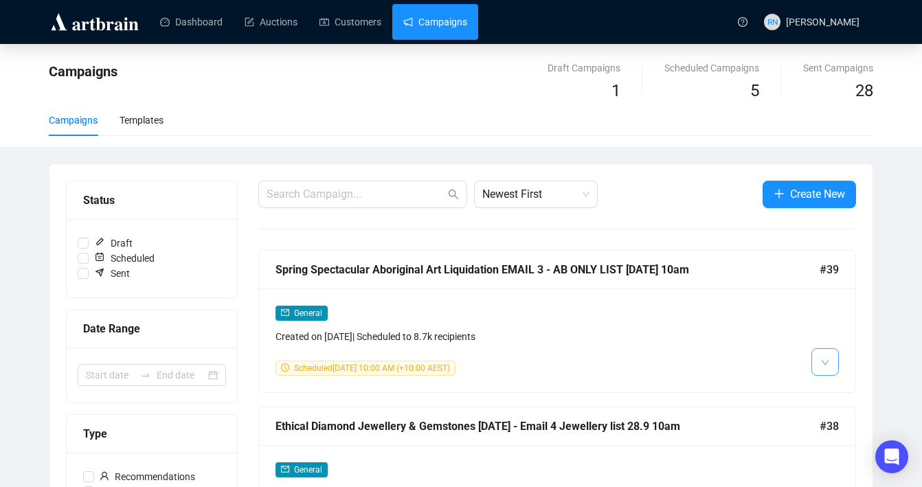
click at [824, 363] on icon "down" at bounding box center [825, 362] width 7 height 5
click at [821, 364] on icon "down" at bounding box center [825, 363] width 8 height 8
click at [841, 435] on span "Duplicate" at bounding box center [859, 435] width 40 height 11
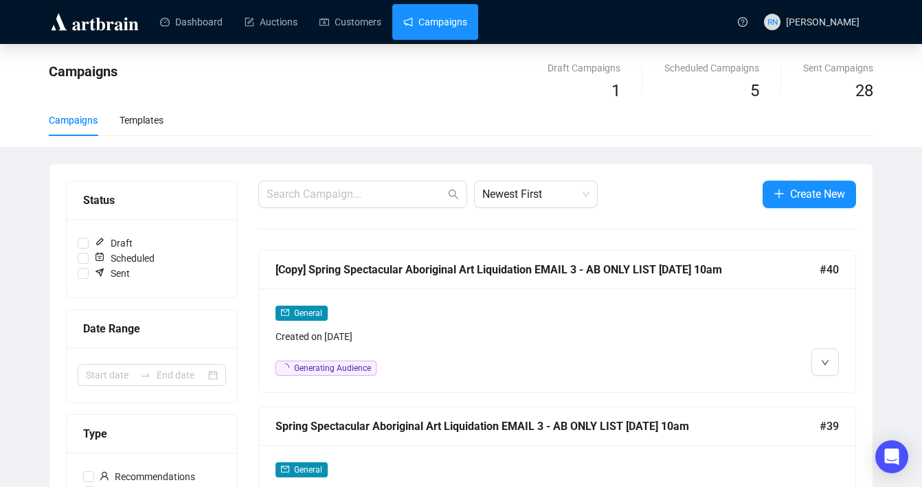
click at [416, 309] on div "General" at bounding box center [486, 313] width 421 height 16
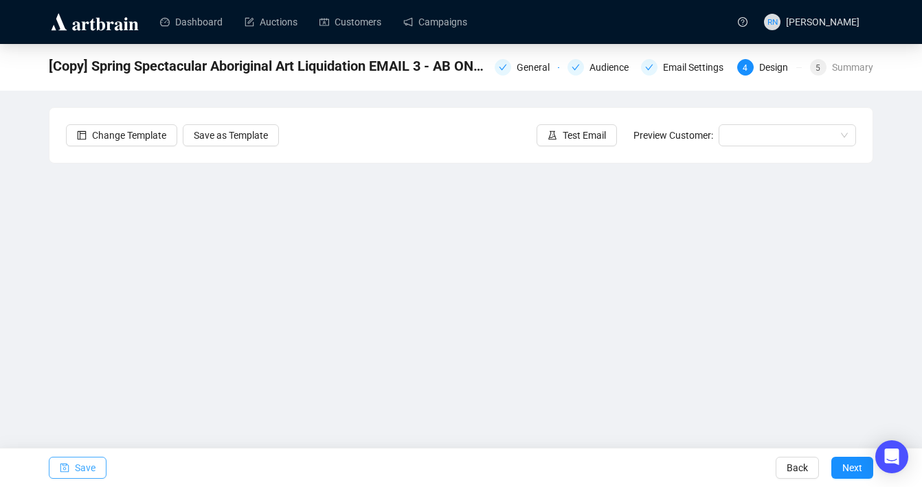
click at [74, 470] on button "Save" at bounding box center [78, 468] width 58 height 22
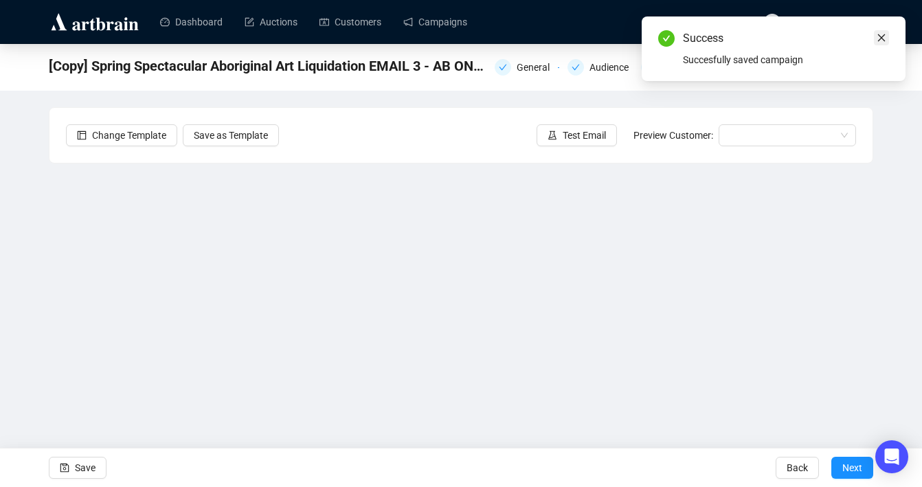
click at [878, 38] on icon "close" at bounding box center [882, 38] width 10 height 10
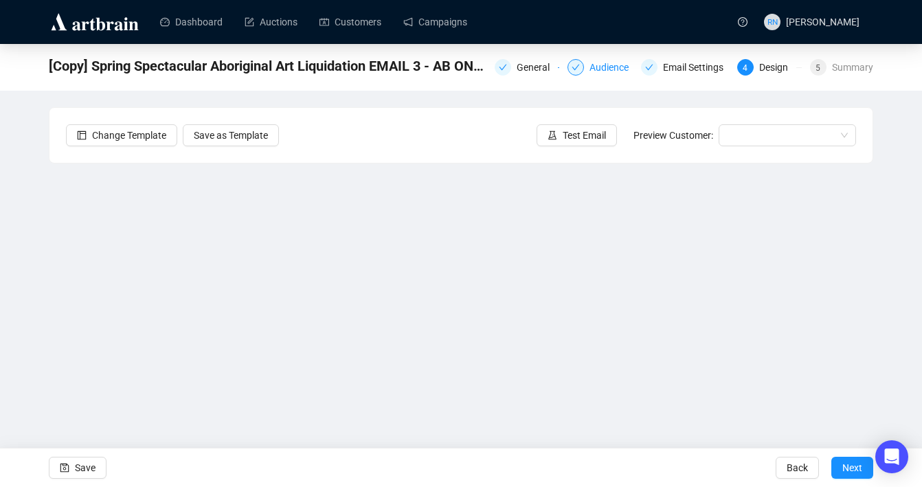
click at [594, 67] on div "Audience" at bounding box center [613, 67] width 47 height 16
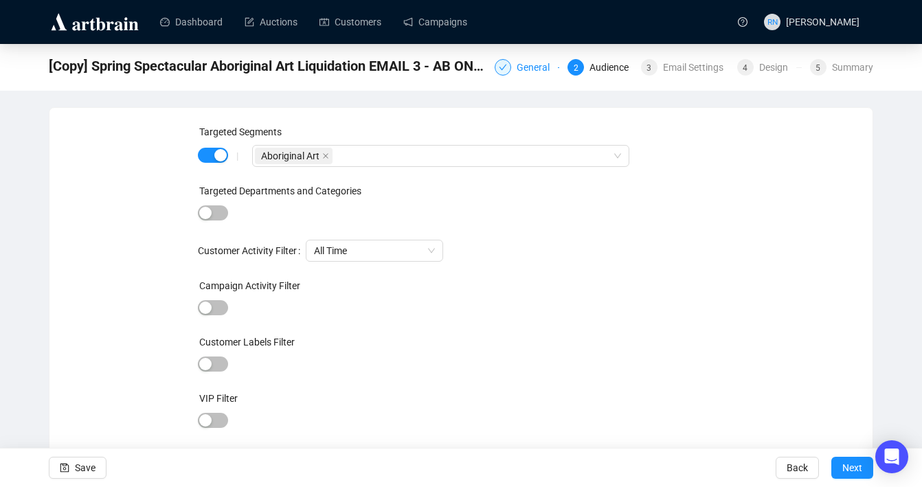
click at [528, 69] on div "General" at bounding box center [537, 67] width 41 height 16
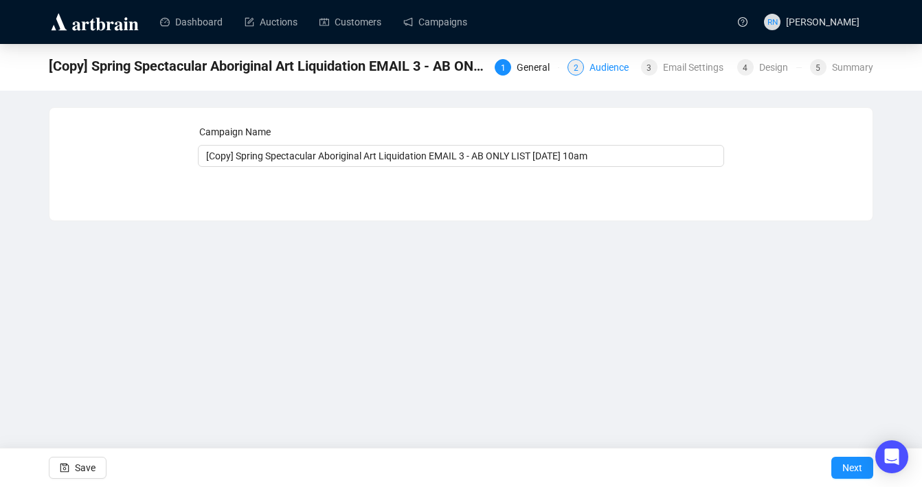
click at [600, 71] on div "Audience" at bounding box center [613, 67] width 47 height 16
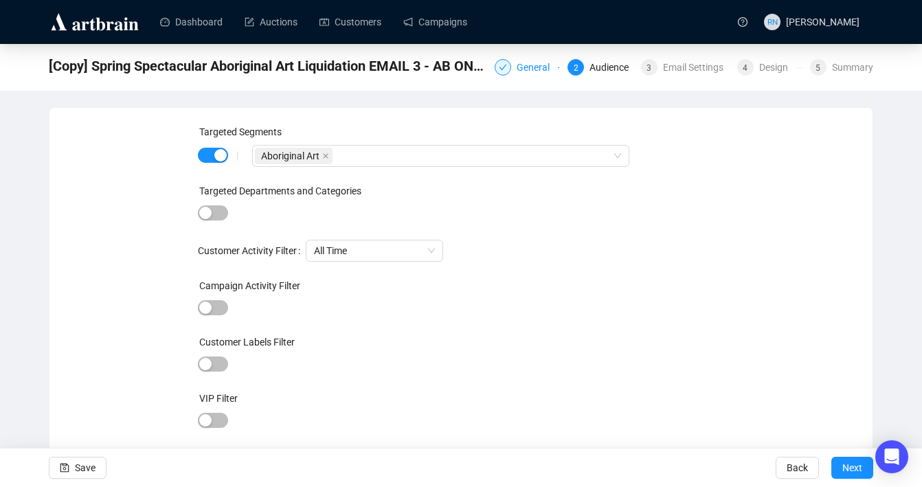
click at [495, 74] on div at bounding box center [503, 67] width 16 height 16
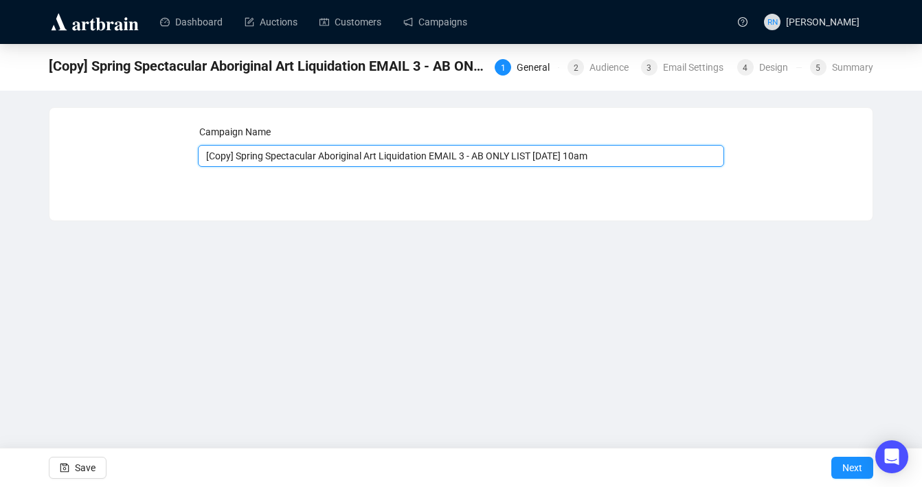
drag, startPoint x: 238, startPoint y: 157, endPoint x: 186, endPoint y: 157, distance: 52.2
click at [186, 157] on div "Campaign Name [Copy] Spring Spectacular Aboriginal Art Liquidation EMAIL 3 - AB…" at bounding box center [461, 153] width 790 height 59
click at [445, 159] on input "Spring Spectacular Aboriginal Art Liquidation EMAIL 3 - AB ONLY LIST [DATE] 10am" at bounding box center [461, 156] width 527 height 22
drag, startPoint x: 454, startPoint y: 153, endPoint x: 515, endPoint y: 158, distance: 61.4
click at [515, 158] on input "Spring Spectacular Aboriginal Art Liquidation EMAIL 4 - AB ONLY LIST 27.9.25 10…" at bounding box center [461, 156] width 527 height 22
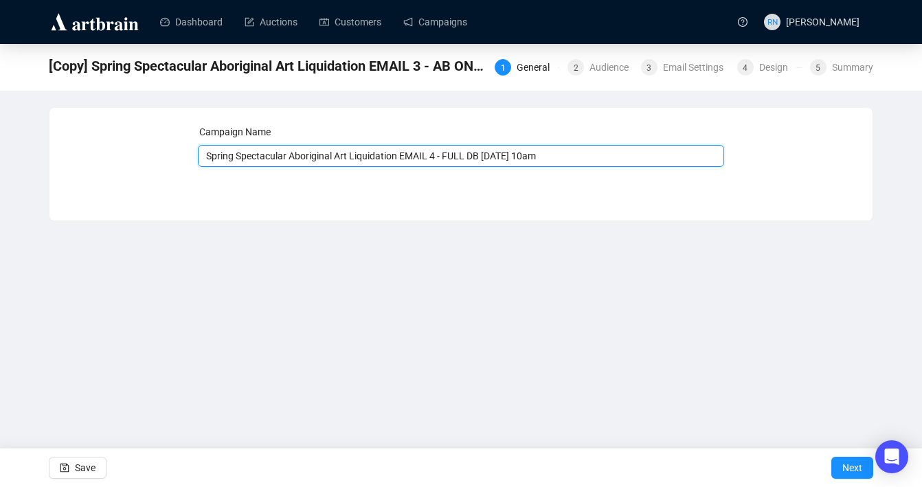
click at [507, 158] on input "Spring Spectacular Aboriginal Art Liquidation EMAIL 4 - FULL DB 27.9.25 10am" at bounding box center [461, 156] width 527 height 22
click at [541, 160] on input "Spring Spectacular Aboriginal Art Liquidation EMAIL 4 - FULL DB 28.9.25 10am" at bounding box center [461, 156] width 527 height 22
type input "Spring Spectacular Aboriginal Art Liquidation EMAIL 4 - FULL DB 28.9.25 3"
click at [583, 156] on input "Spring Spectacular Aboriginal Art Liquidation EMAIL 4 - FULL DB 28.9.25 3" at bounding box center [461, 156] width 527 height 22
type input "Spring Spectacular Aboriginal Art Liquidation EMAIL 4 - FULL DB 28.9.25 3PM END…"
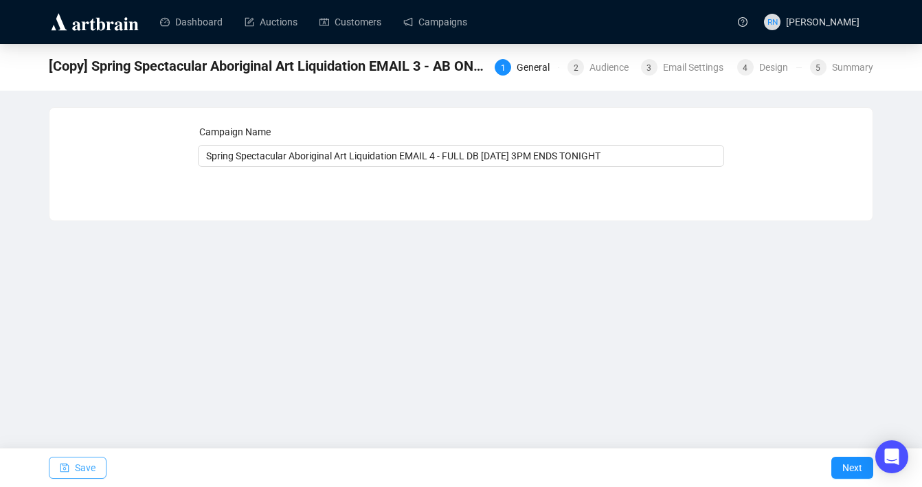
click at [87, 469] on span "Save" at bounding box center [85, 468] width 21 height 38
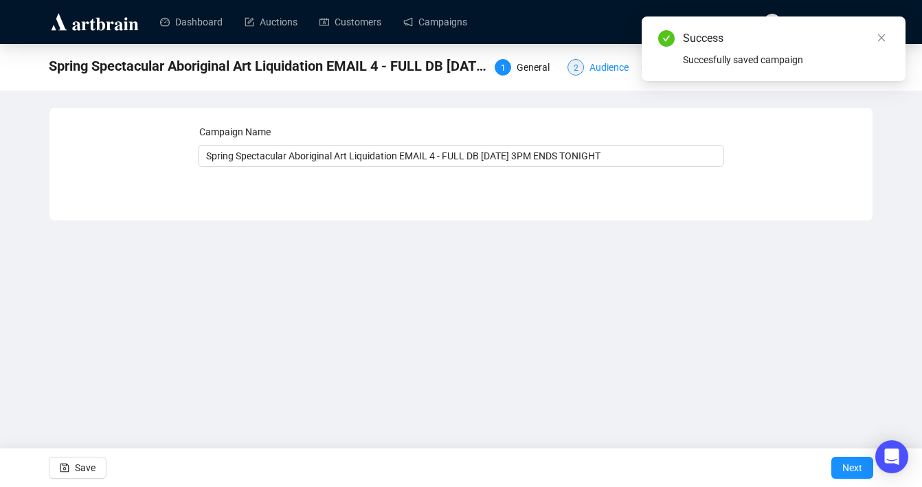
click at [574, 71] on div "2" at bounding box center [576, 67] width 16 height 16
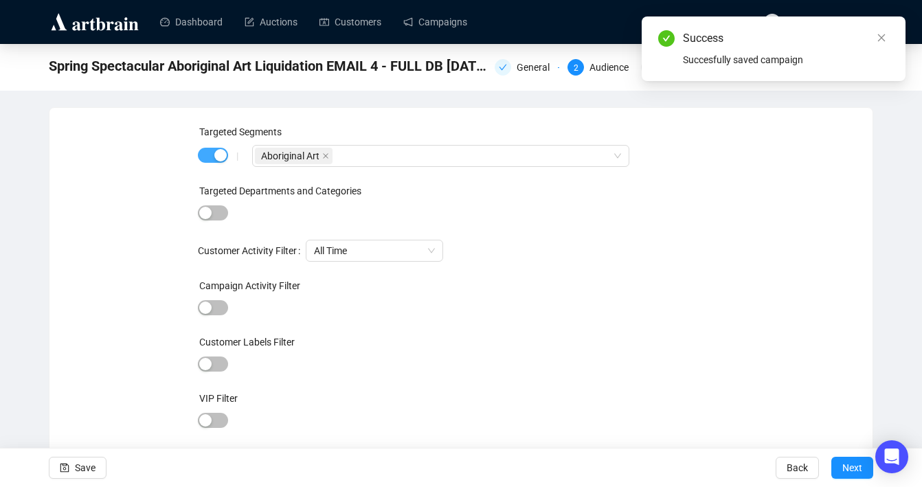
click at [219, 157] on div "button" at bounding box center [220, 155] width 12 height 12
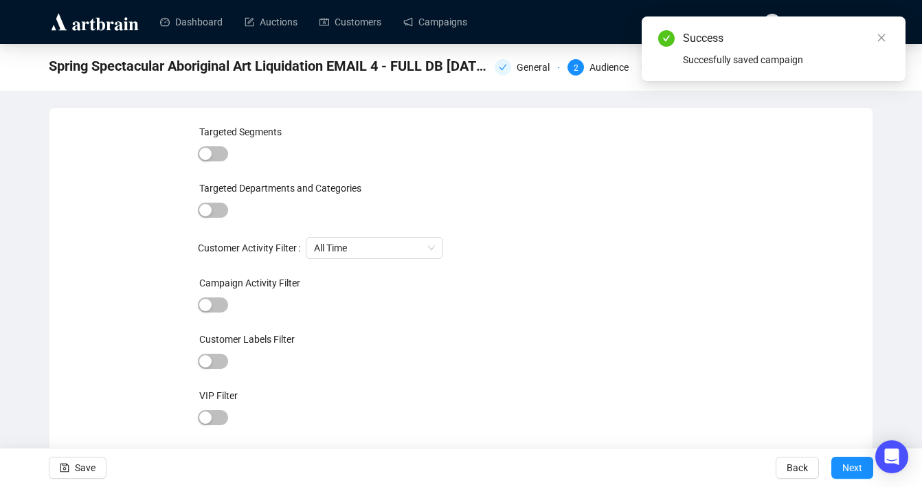
scroll to position [31, 0]
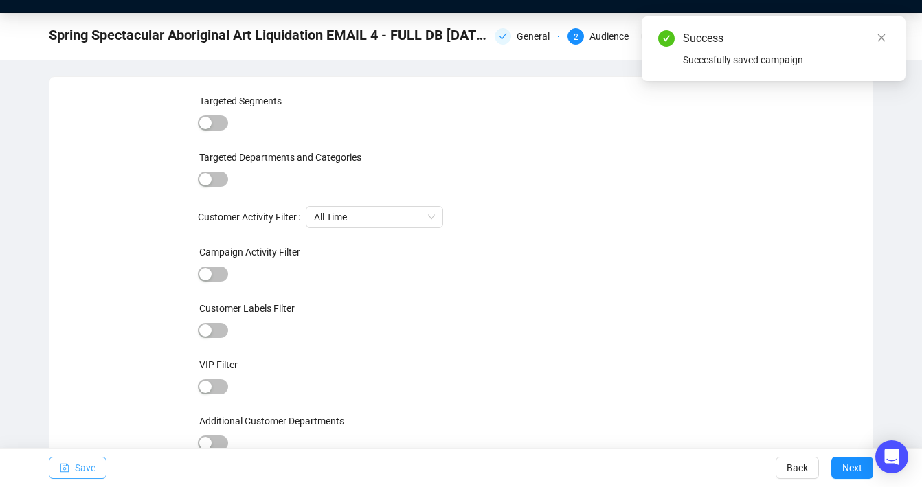
click at [71, 473] on button "Save" at bounding box center [78, 468] width 58 height 22
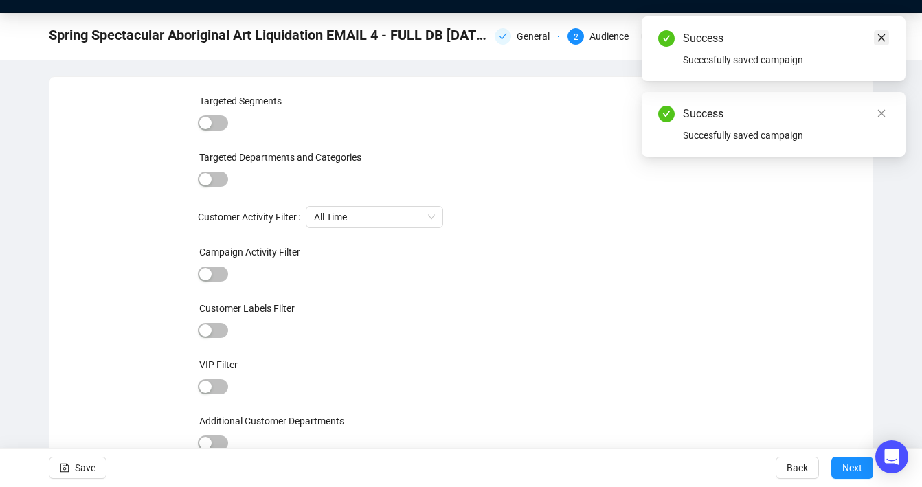
click at [882, 42] on icon "close" at bounding box center [882, 38] width 10 height 10
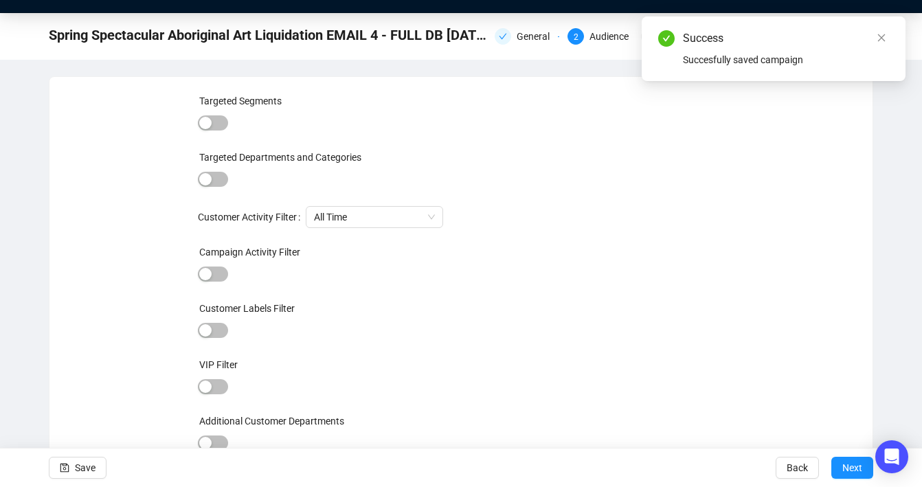
click at [882, 42] on icon "close" at bounding box center [882, 38] width 10 height 10
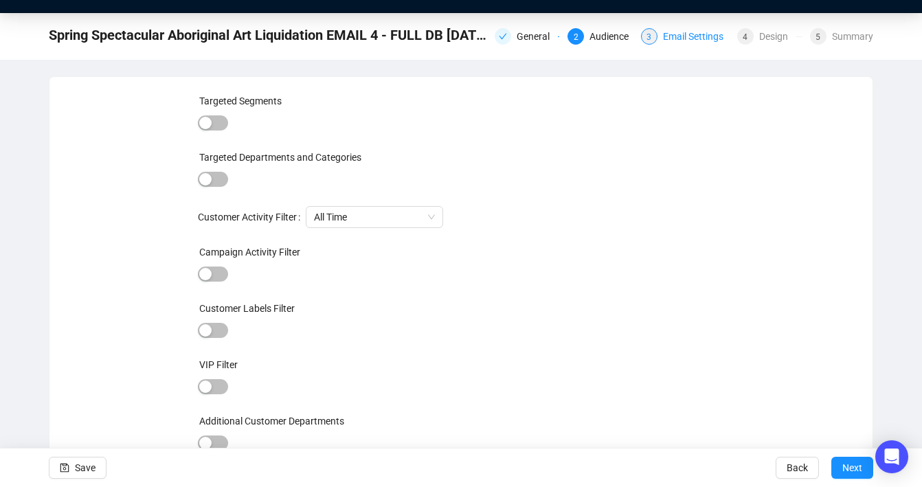
click at [674, 41] on div "Email Settings" at bounding box center [697, 36] width 69 height 16
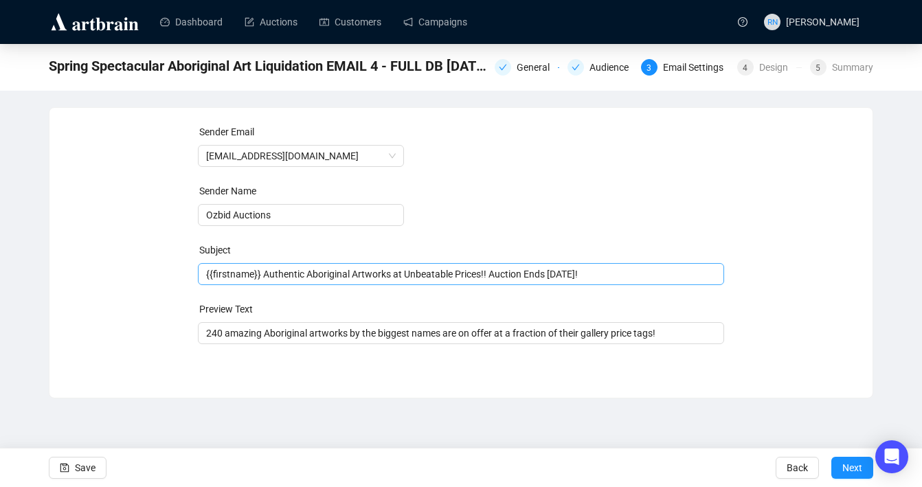
click at [426, 271] on span "{{firstname}} Authentic Aboriginal Artworks at Unbeatable Prices!! Auction Ends…" at bounding box center [461, 274] width 527 height 11
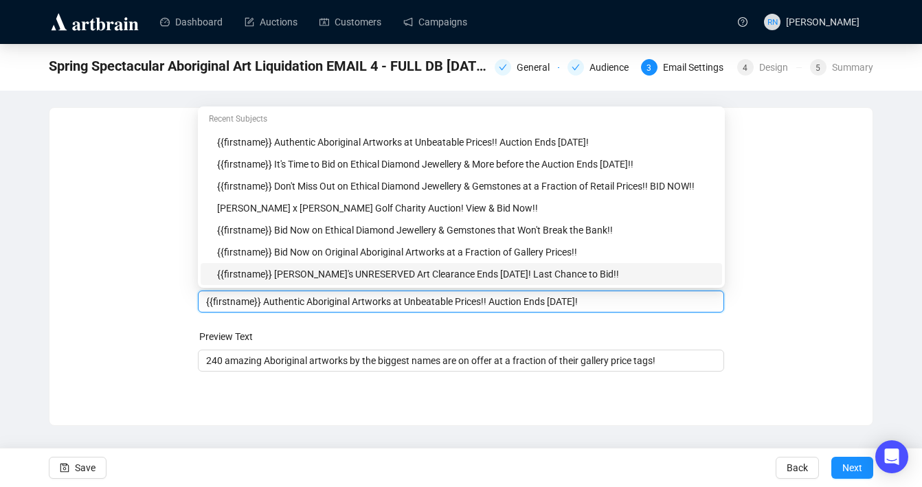
click at [609, 300] on input "{{firstname}} Authentic Aboriginal Artworks at Unbeatable Prices!! Auction Ends…" at bounding box center [461, 301] width 511 height 15
drag, startPoint x: 610, startPoint y: 304, endPoint x: 267, endPoint y: 304, distance: 342.9
click at [267, 304] on input "{{firstname}} Authentic Aboriginal Artworks at Unbeatable Prices!! Auction Ends…" at bounding box center [461, 301] width 511 height 15
click at [676, 302] on input "{{firstname}} SPRING SPECTACULAR ABORIGNAL ART LIQUIDATION ENDS TONIGHT - Last …" at bounding box center [461, 301] width 511 height 15
drag, startPoint x: 262, startPoint y: 304, endPoint x: 184, endPoint y: 295, distance: 78.2
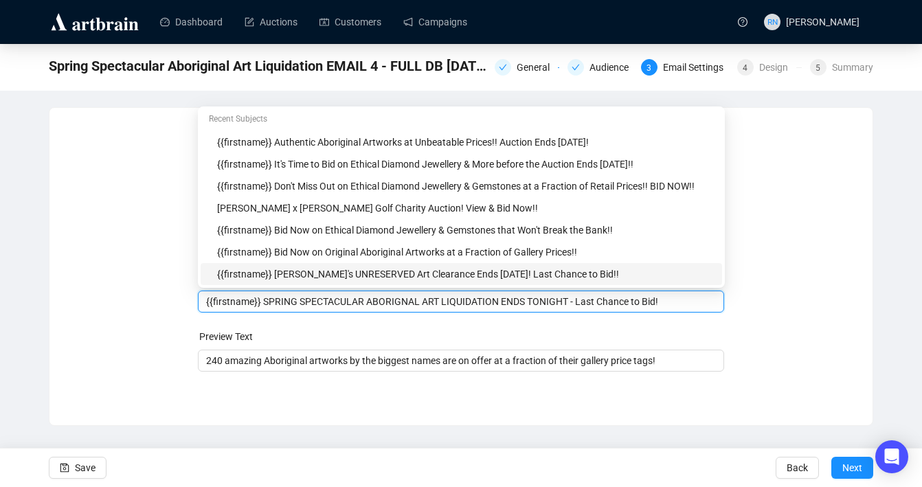
click at [184, 295] on div "Sender Email auctions@ozbid.com.au Sender Name Ozbid Auctions Subject Merge Tag…" at bounding box center [461, 256] width 790 height 264
click at [348, 305] on input "SPRING SPECTACULAR ABORIGNAL ART LIQUIDATION ENDS TONIGHT - Last Chance to Bid!" at bounding box center [461, 301] width 511 height 15
click at [527, 300] on input "SPRING SPECTACULAR ABORIGINAL ART LIQUIDATION ENDS TONIGHT - Last Chance to Bid!" at bounding box center [461, 301] width 511 height 15
click at [536, 302] on input "SPRING SPECTACULAR ABORIGINAL ART LIQUIDATION ENDS TONIGHT - Last Chance to Bid!" at bounding box center [461, 301] width 511 height 15
type input "SPRING SPECTACULAR ABORIGINAL ART LIQUIDATION ENDS TONIGHT!! Last Chance to Bid!"
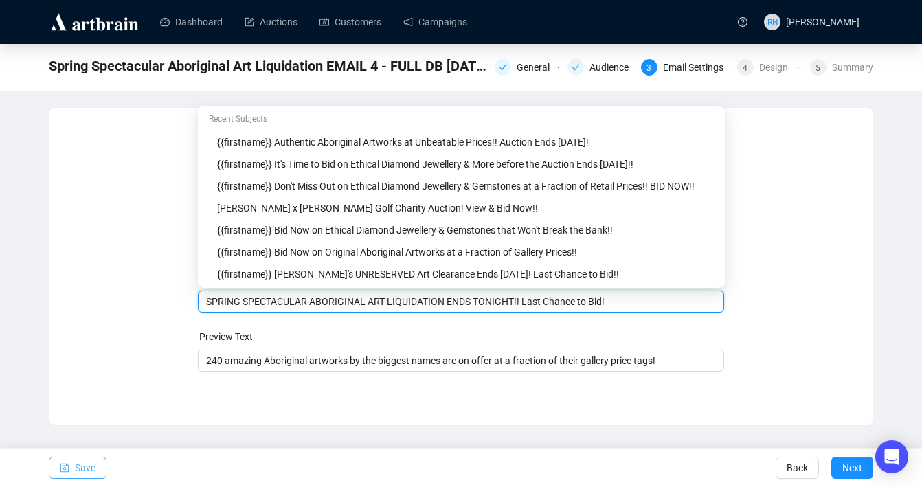
click at [69, 463] on button "Save" at bounding box center [78, 468] width 58 height 22
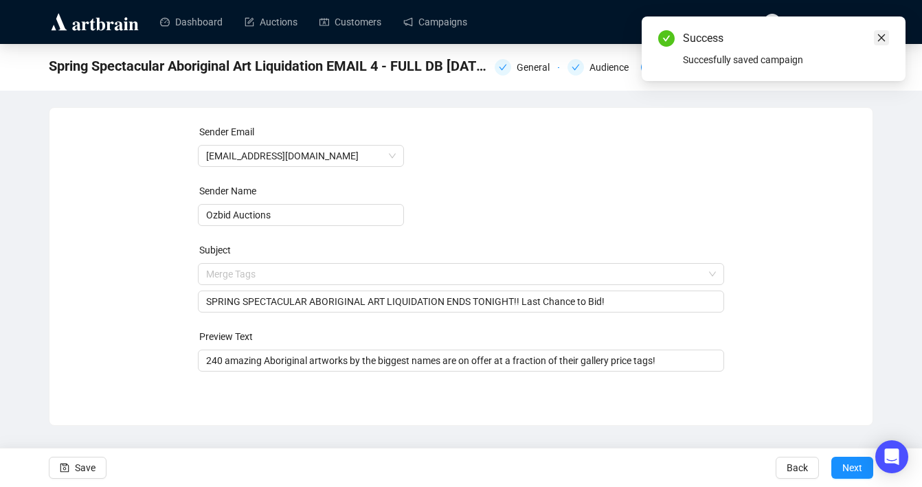
click at [885, 40] on icon "close" at bounding box center [882, 38] width 10 height 10
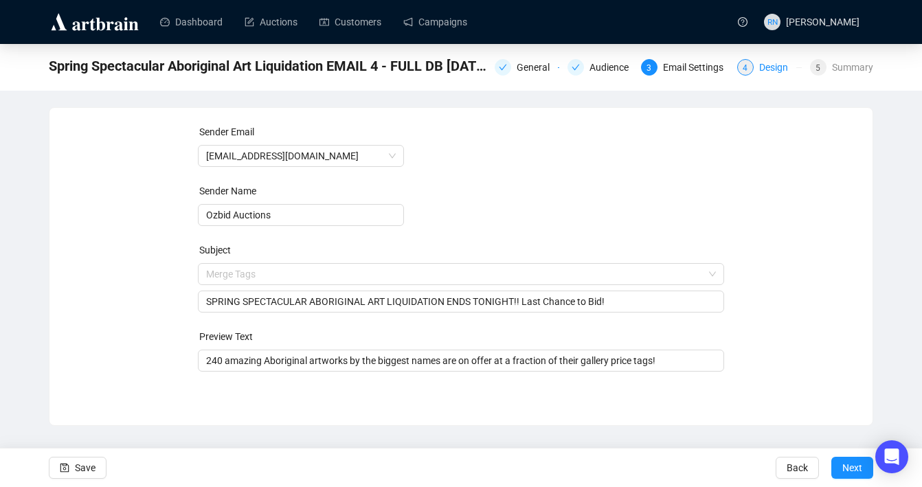
click at [749, 69] on div "4" at bounding box center [745, 67] width 16 height 16
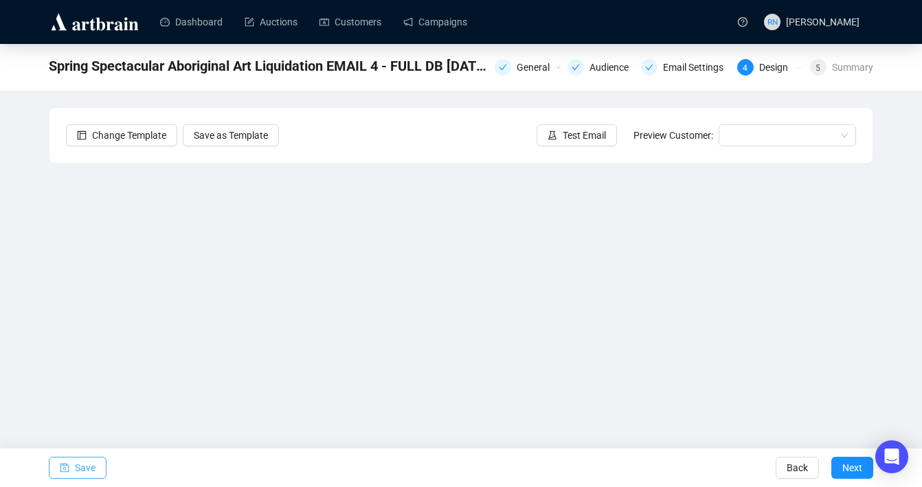
click at [76, 463] on span "Save" at bounding box center [85, 468] width 21 height 38
click at [75, 471] on span "Save" at bounding box center [85, 468] width 21 height 38
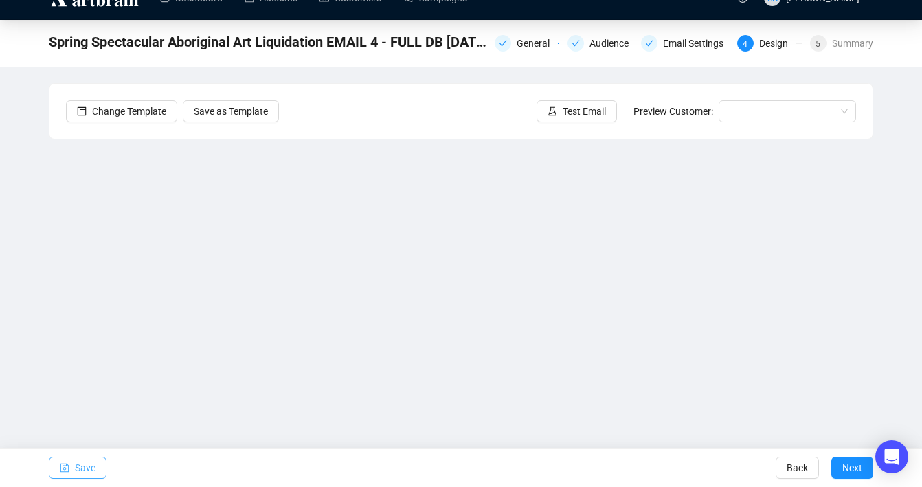
click at [89, 475] on span "Save" at bounding box center [85, 468] width 21 height 38
click at [85, 467] on span "Save" at bounding box center [85, 468] width 21 height 38
click at [69, 469] on button "Save" at bounding box center [78, 468] width 58 height 22
click at [585, 104] on span "Test Email" at bounding box center [584, 111] width 43 height 15
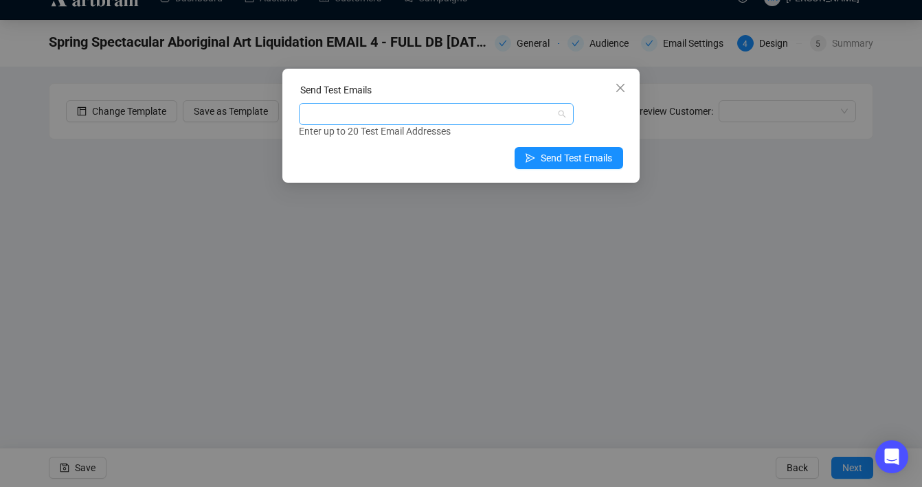
click at [449, 106] on div at bounding box center [429, 113] width 255 height 19
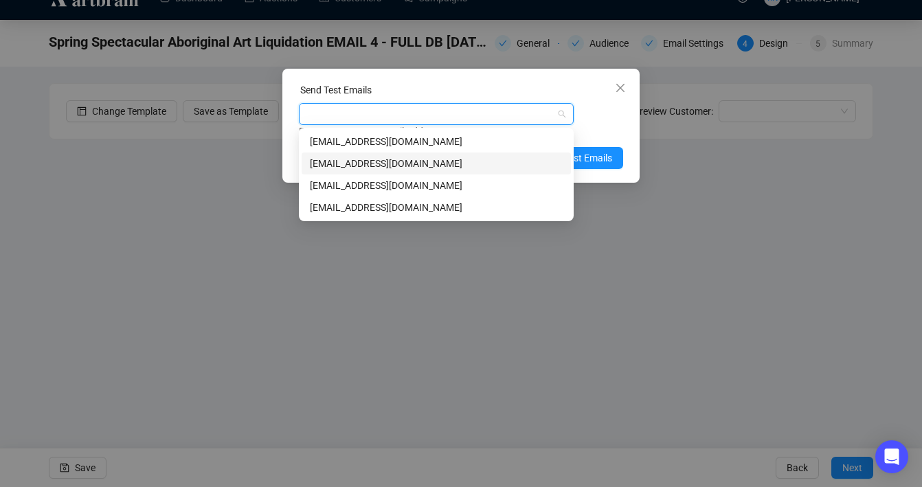
click at [443, 166] on div "[EMAIL_ADDRESS][DOMAIN_NAME]" at bounding box center [436, 163] width 253 height 15
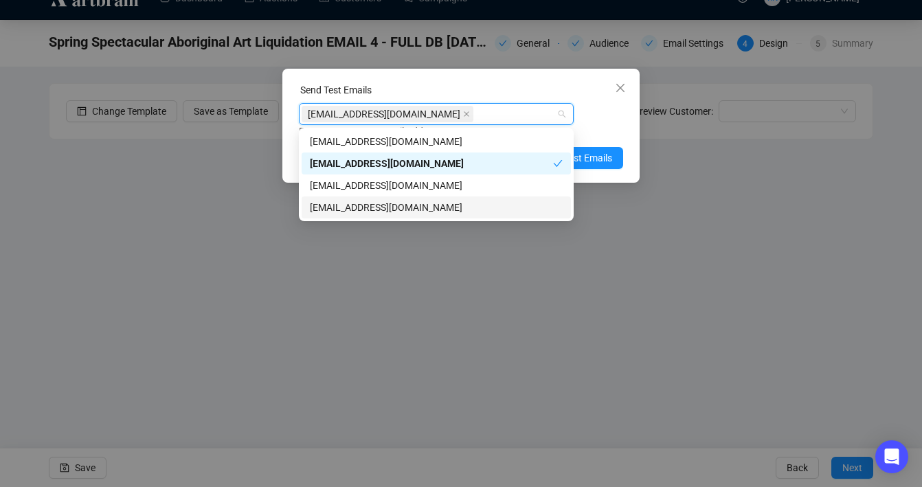
click at [442, 210] on div "[EMAIL_ADDRESS][DOMAIN_NAME]" at bounding box center [436, 207] width 253 height 15
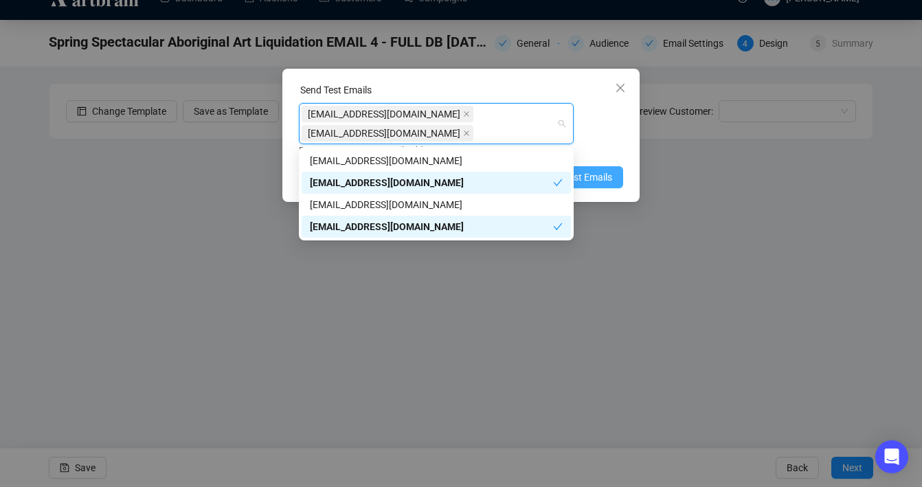
click at [613, 173] on button "Send Test Emails" at bounding box center [569, 177] width 109 height 22
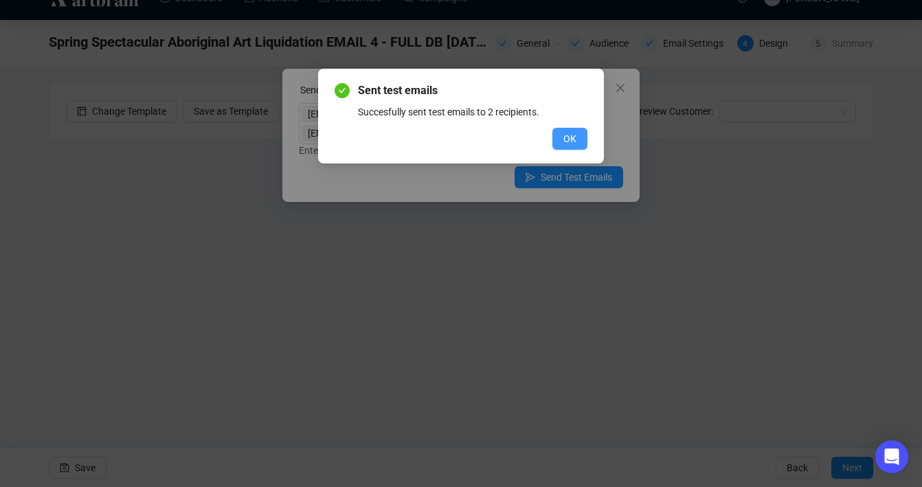
click at [573, 144] on span "OK" at bounding box center [570, 138] width 13 height 15
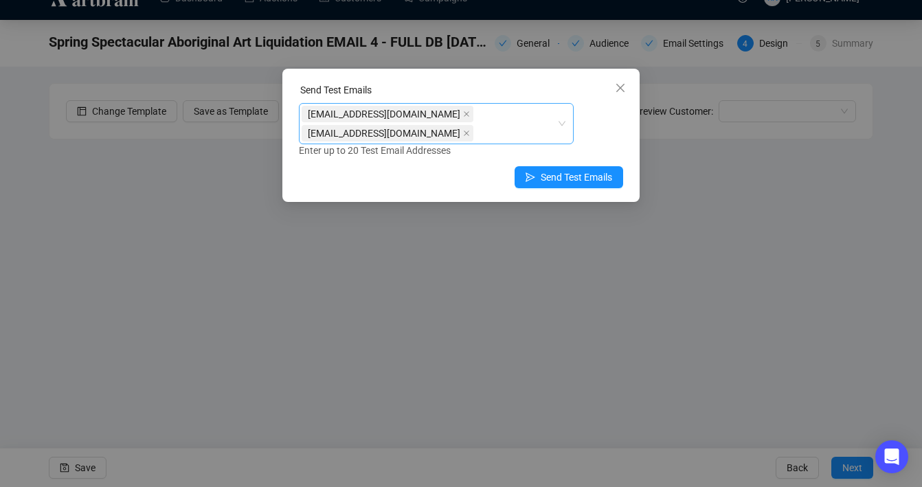
click at [536, 127] on div "[EMAIL_ADDRESS][DOMAIN_NAME] [EMAIL_ADDRESS][DOMAIN_NAME]" at bounding box center [429, 123] width 255 height 38
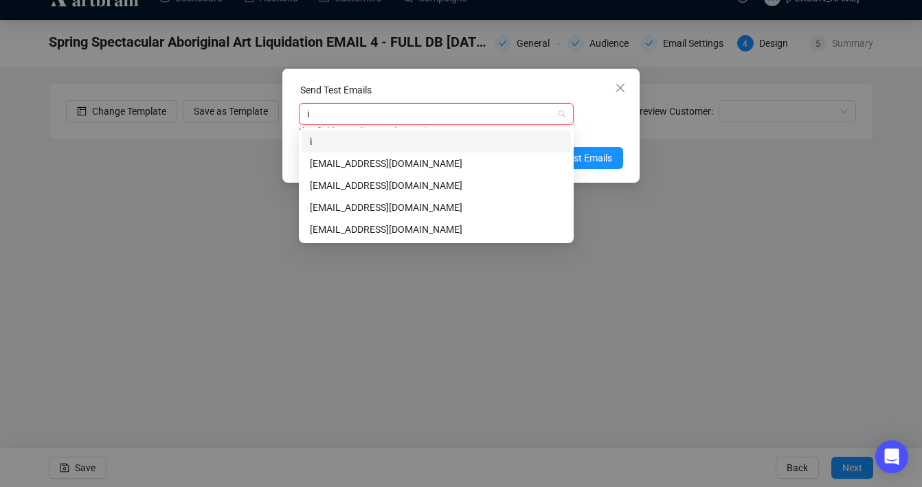
type input "in"
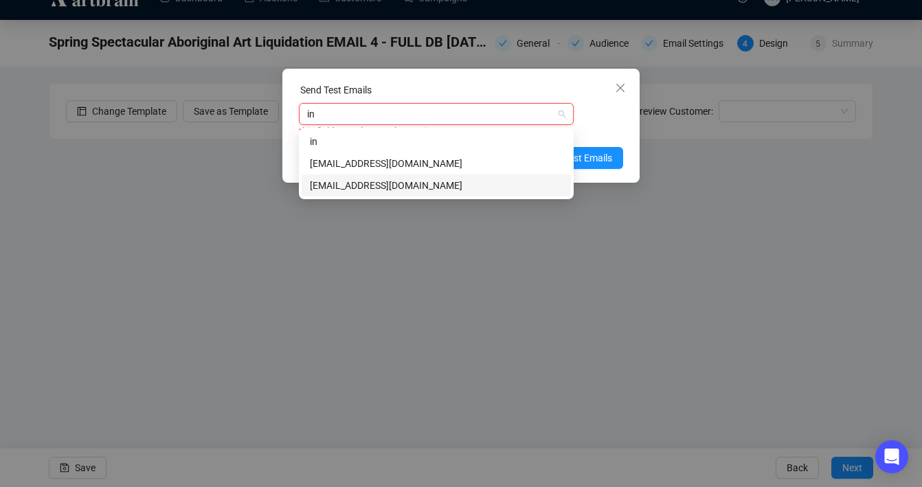
click at [498, 181] on div "[EMAIL_ADDRESS][DOMAIN_NAME]" at bounding box center [436, 185] width 253 height 15
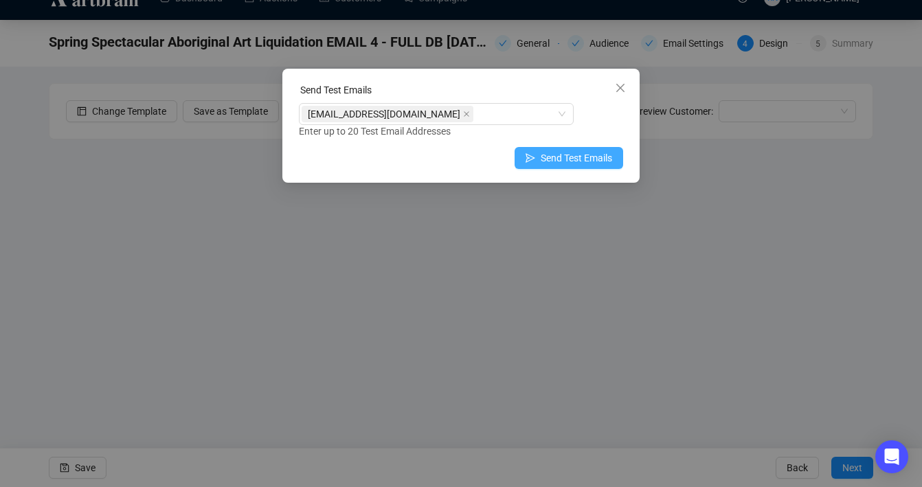
click at [594, 159] on span "Send Test Emails" at bounding box center [576, 158] width 71 height 15
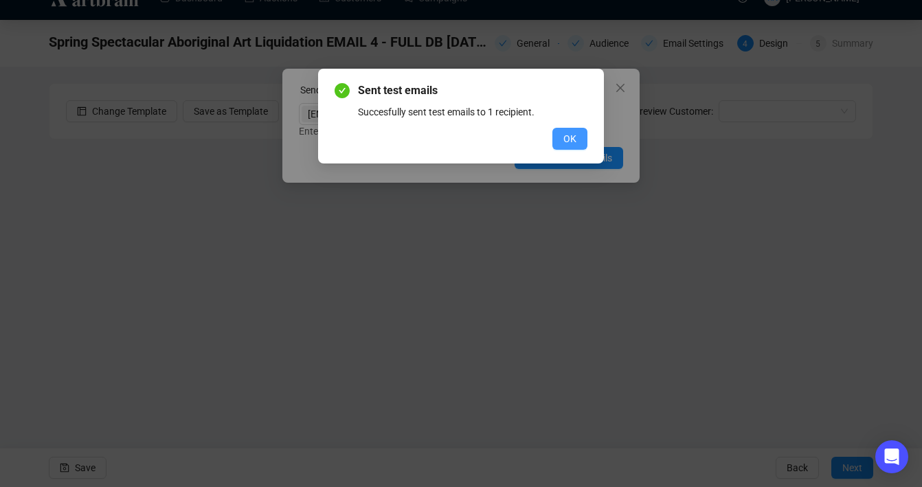
click at [553, 144] on button "OK" at bounding box center [570, 139] width 35 height 22
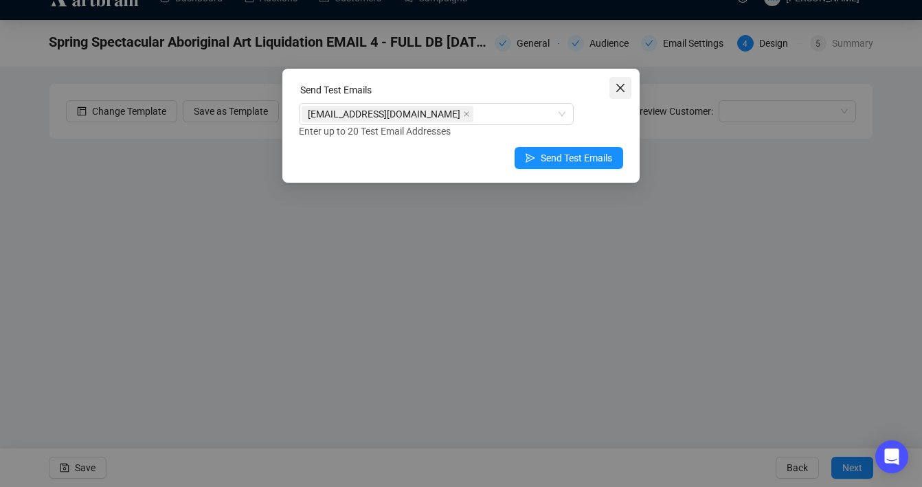
click at [621, 92] on icon "close" at bounding box center [620, 87] width 11 height 11
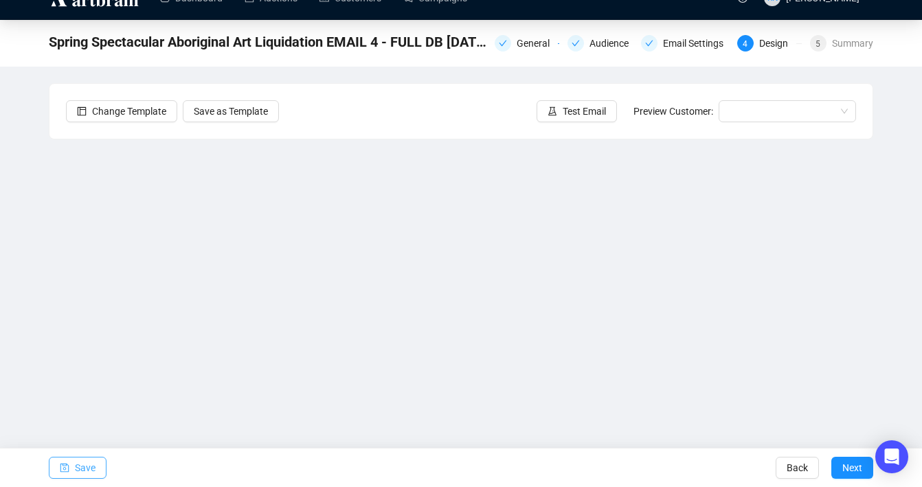
click at [69, 474] on span "button" at bounding box center [65, 468] width 10 height 38
click at [849, 474] on span "Next" at bounding box center [853, 468] width 20 height 38
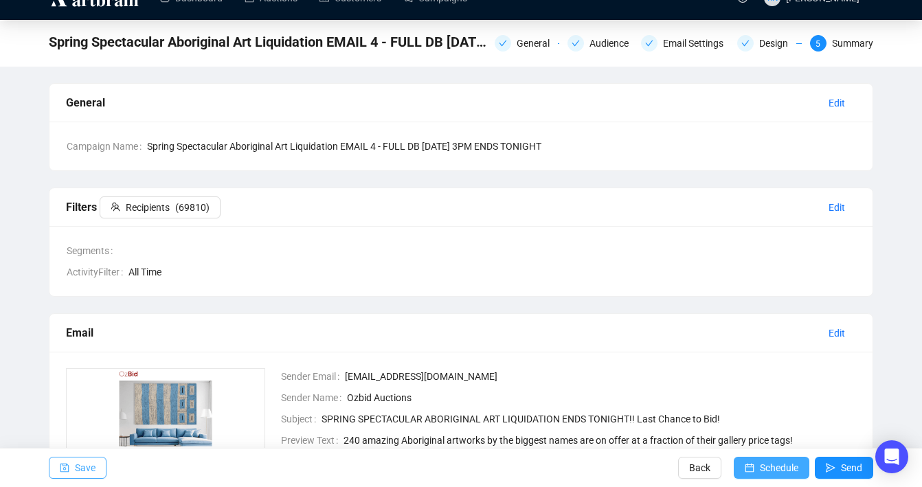
click at [764, 473] on span "Schedule" at bounding box center [779, 468] width 38 height 38
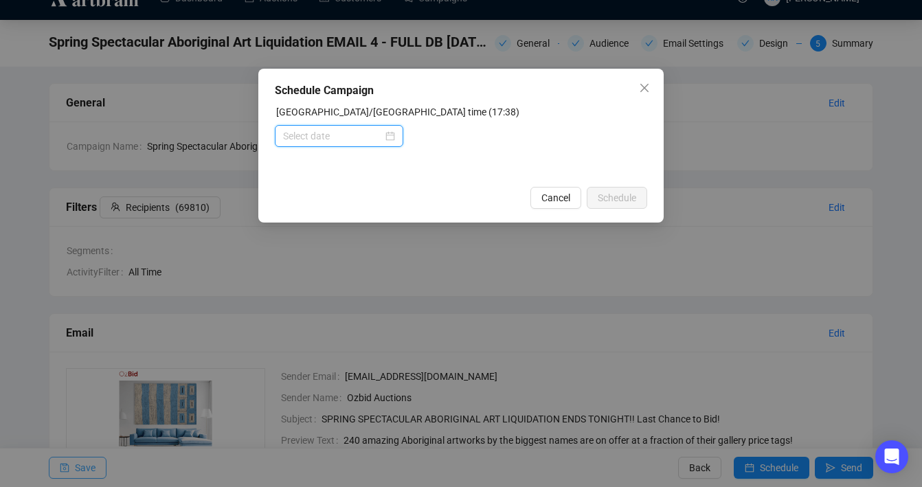
click at [379, 140] on input at bounding box center [333, 136] width 100 height 15
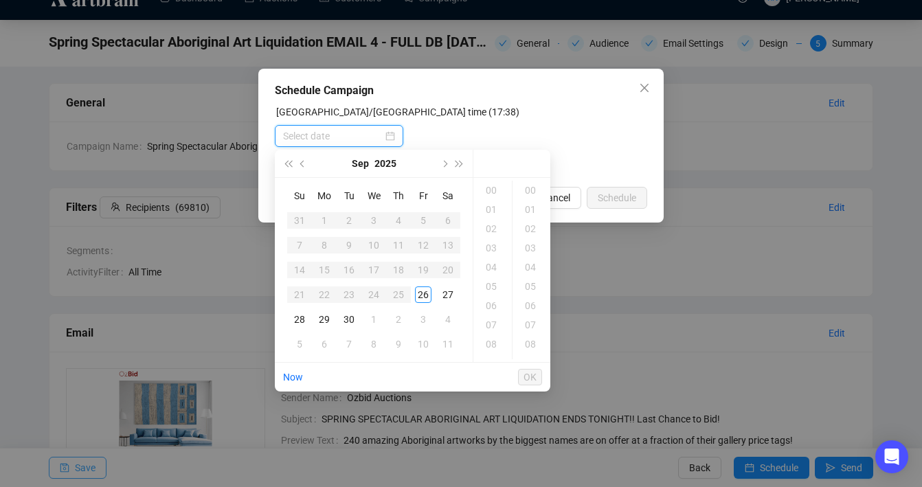
click at [389, 136] on div at bounding box center [339, 136] width 112 height 15
click at [298, 311] on td "28" at bounding box center [299, 319] width 25 height 25
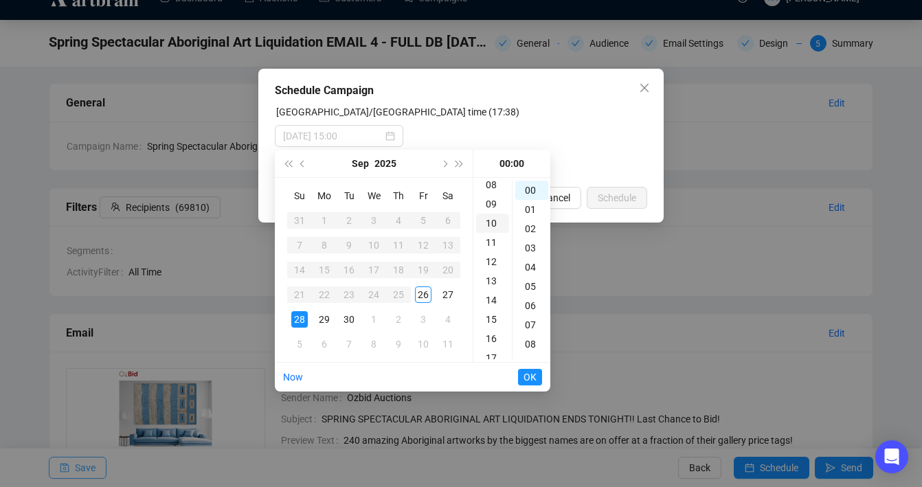
scroll to position [210, 0]
click at [493, 269] on div "15" at bounding box center [492, 269] width 33 height 19
type input "[DATE] 15:00"
click at [531, 376] on span "OK" at bounding box center [530, 377] width 13 height 26
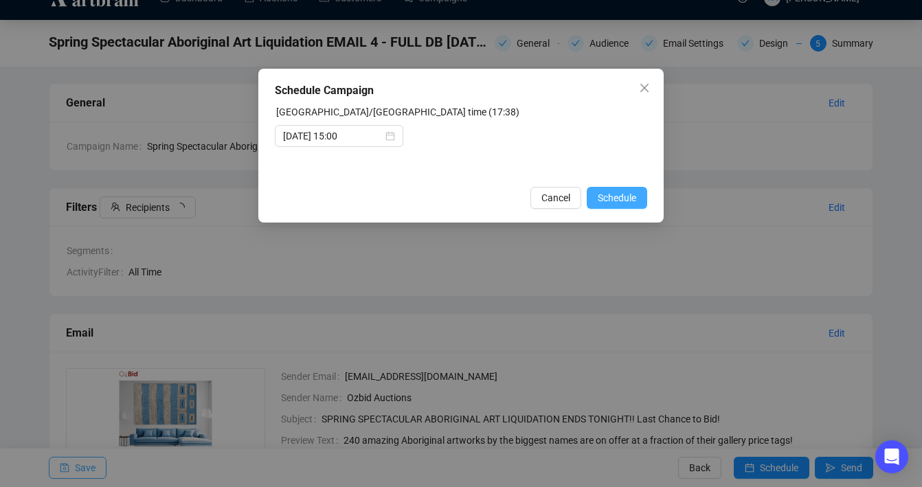
click at [621, 197] on span "Schedule" at bounding box center [617, 197] width 38 height 15
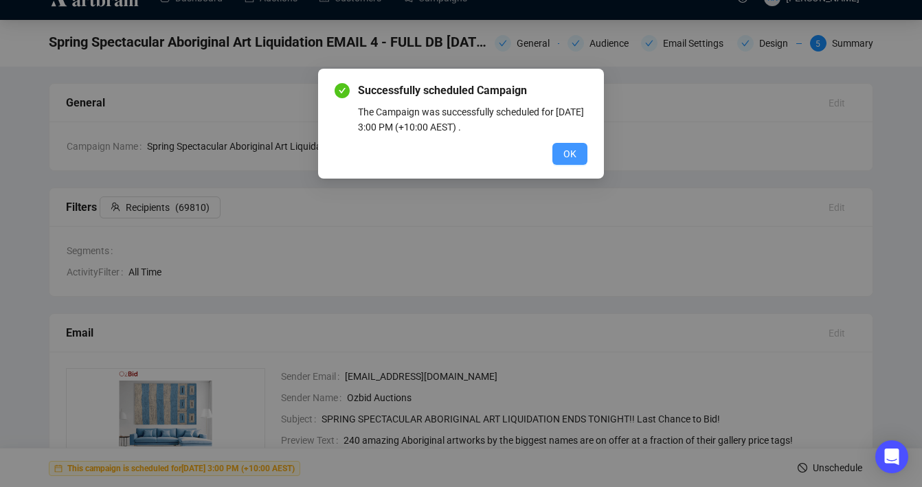
click at [572, 153] on span "OK" at bounding box center [570, 153] width 13 height 15
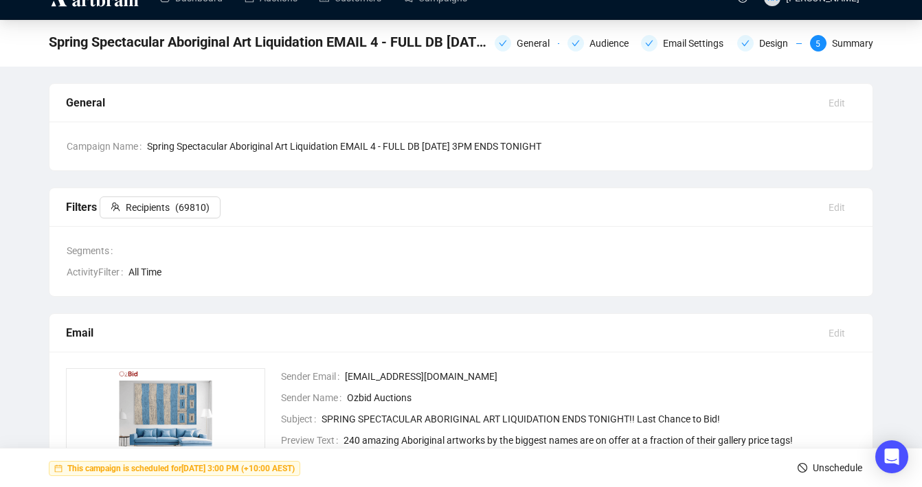
scroll to position [0, 0]
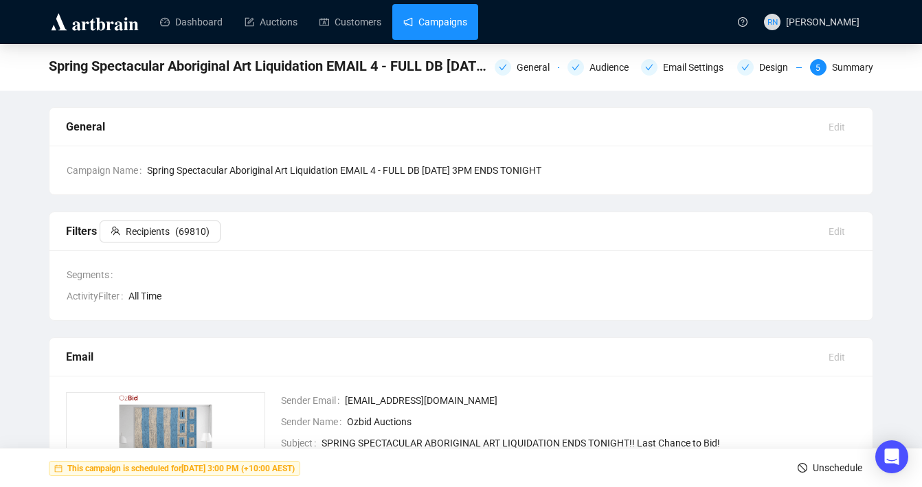
click at [430, 38] on link "Campaigns" at bounding box center [435, 22] width 64 height 36
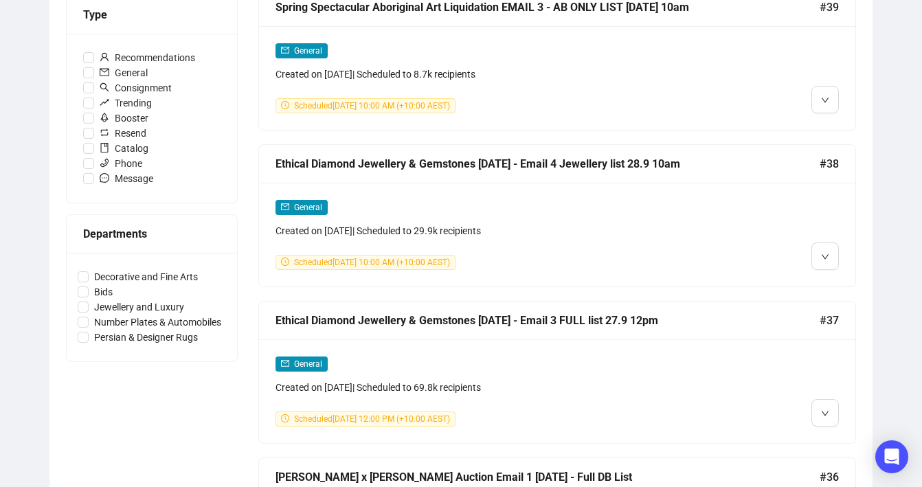
scroll to position [427, 0]
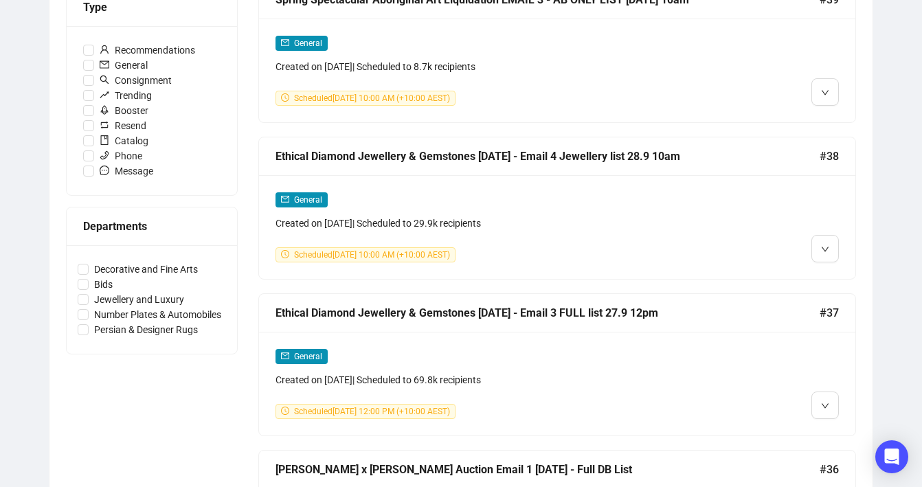
click at [671, 208] on div "General Created on Sep 26, 2025 | Scheduled to 29.9k recipients" at bounding box center [486, 211] width 421 height 39
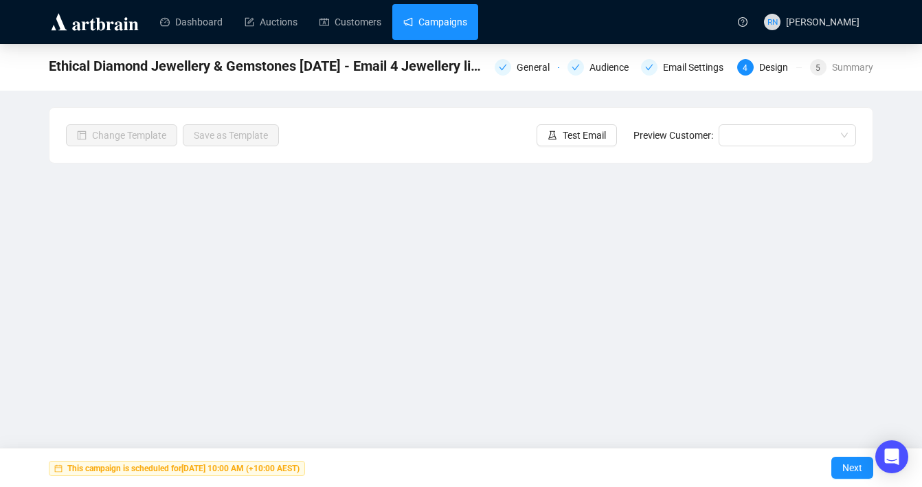
click at [428, 27] on link "Campaigns" at bounding box center [435, 22] width 64 height 36
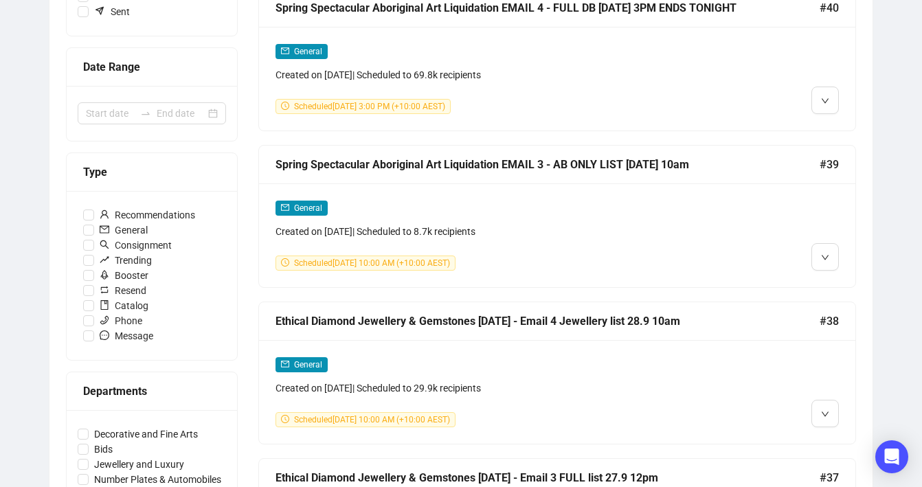
scroll to position [304, 0]
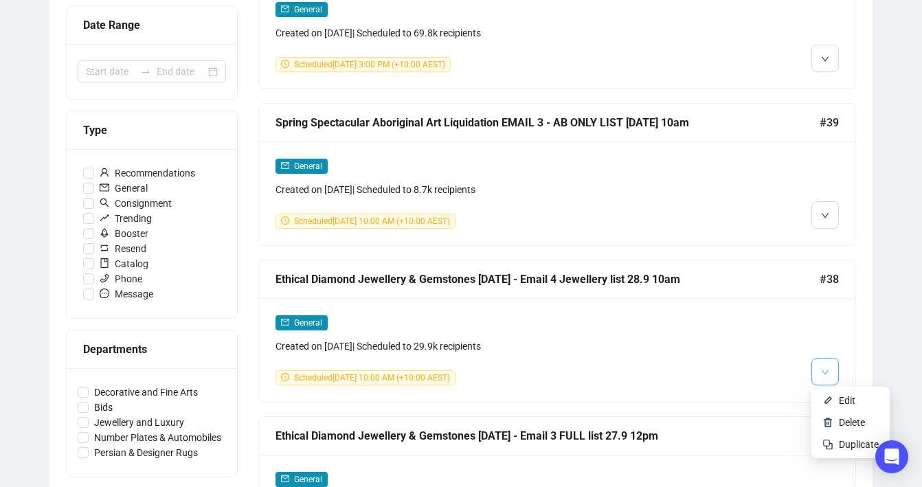
click at [835, 370] on button "button" at bounding box center [825, 371] width 27 height 27
click at [840, 445] on span "Duplicate" at bounding box center [859, 444] width 40 height 11
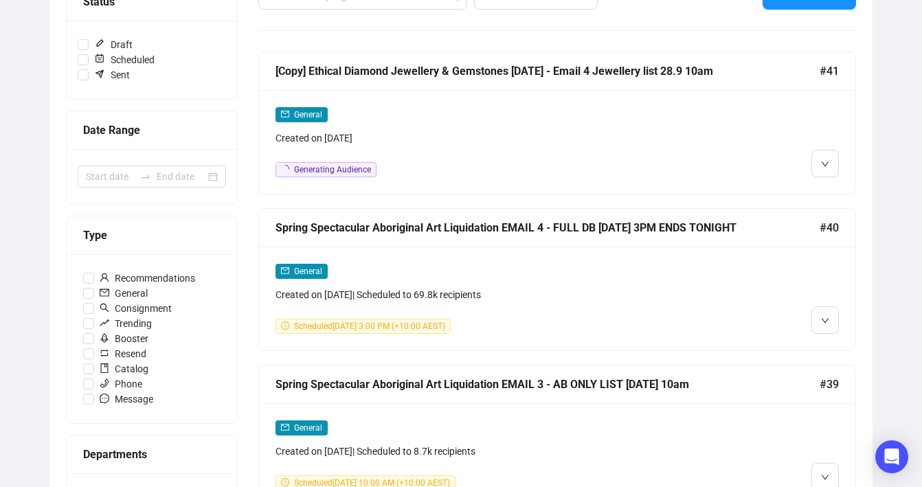
scroll to position [27, 0]
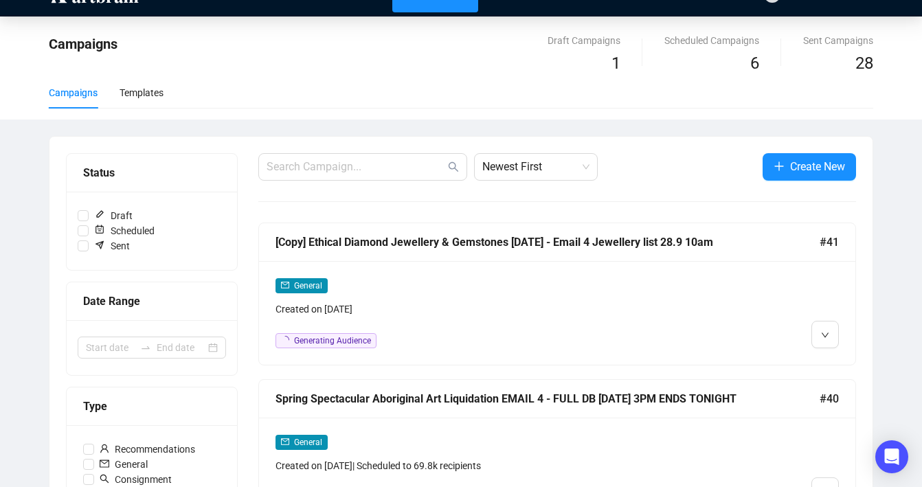
click at [454, 261] on div "General Created on [DATE] Generating Audience" at bounding box center [557, 313] width 597 height 104
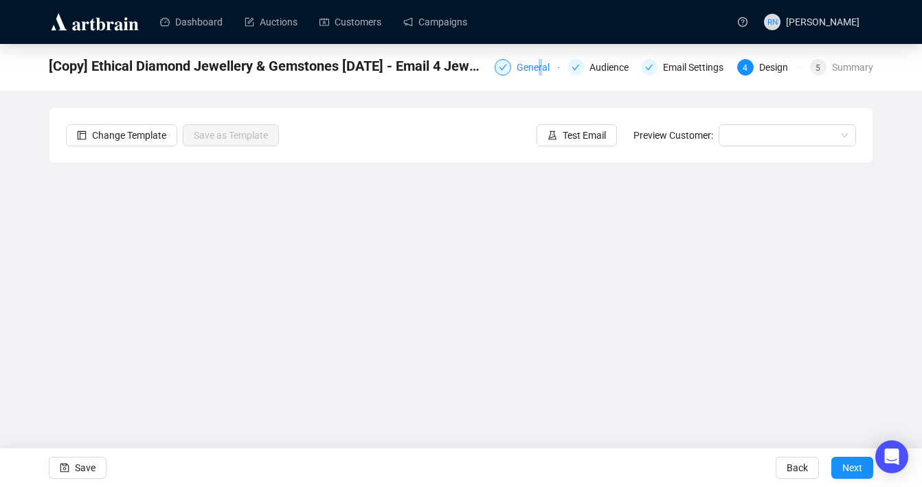
click at [533, 67] on div "General" at bounding box center [537, 67] width 41 height 16
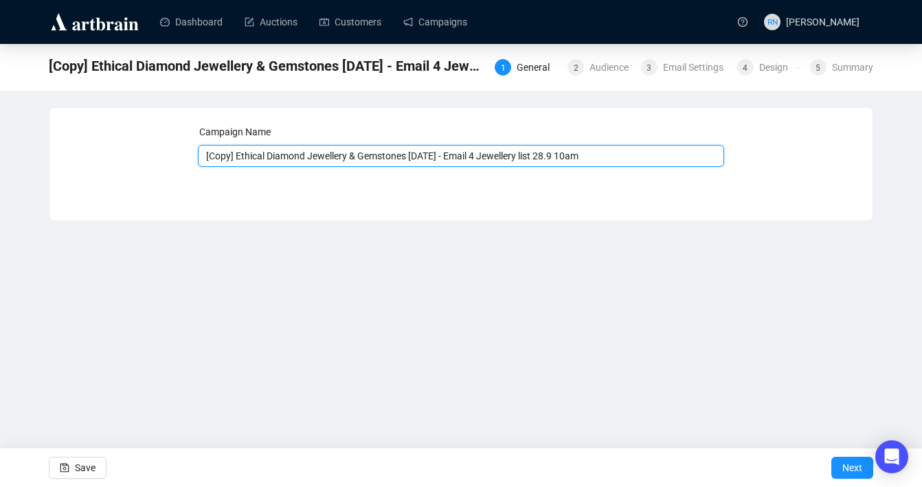
drag, startPoint x: 238, startPoint y: 156, endPoint x: 121, endPoint y: 145, distance: 117.4
click at [121, 145] on div "Campaign Name [Copy] Ethical Diamond Jewellery & Gemstones 29.9.25 - Email 4 Je…" at bounding box center [461, 153] width 790 height 59
click at [464, 157] on input "Ethical Diamond Jewellery & Gemstones [DATE] - Email 4 Jewellery list 28.9 10am" at bounding box center [461, 156] width 527 height 22
click at [480, 159] on input "Ethical Diamond Jewellery & Gemstones 29.9.25 - Email 5 Jewellery list 28.9 10am" at bounding box center [461, 156] width 527 height 22
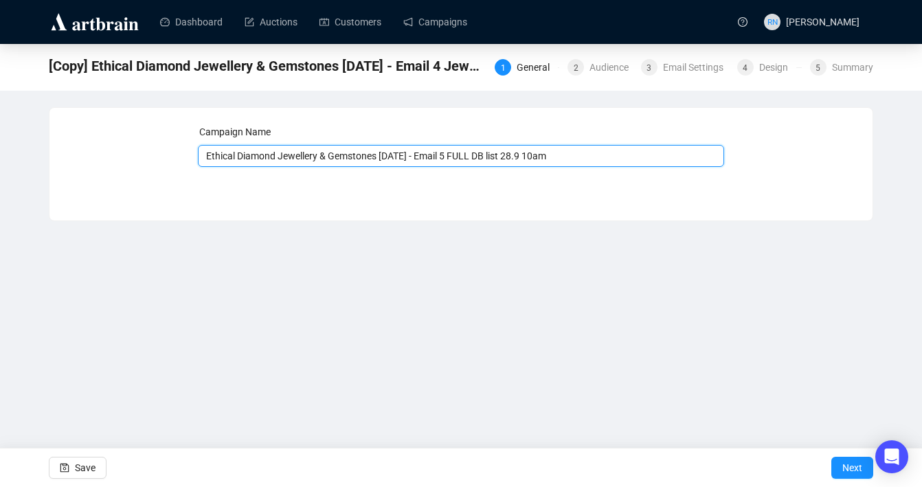
click at [531, 158] on input "Ethical Diamond Jewellery & Gemstones 29.9.25 - Email 5 FULL DB list 28.9 10am" at bounding box center [461, 156] width 527 height 22
click at [553, 155] on input "Ethical Diamond Jewellery & Gemstones 29.9.25 - Email 5 FULL DB list 29.9 10am" at bounding box center [461, 156] width 527 height 22
type input "Ethical Diamond Jewellery & Gemstones 29.9.25 - Email 5 FULL DB list 29.9 3pm"
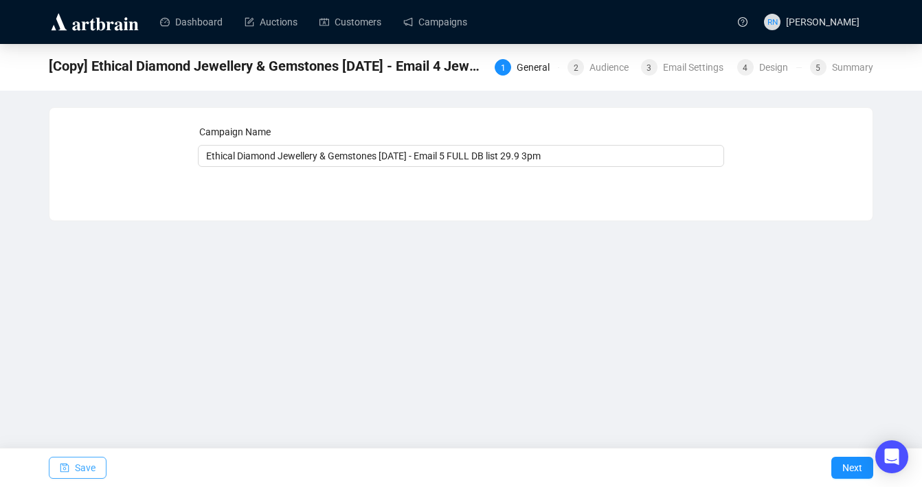
click at [69, 474] on button "Save" at bounding box center [78, 468] width 58 height 22
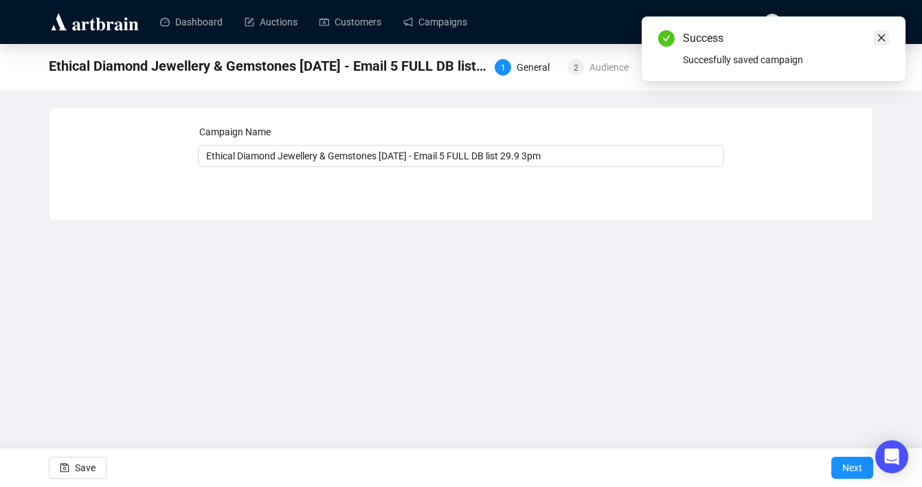
click at [879, 34] on icon "close" at bounding box center [882, 38] width 10 height 10
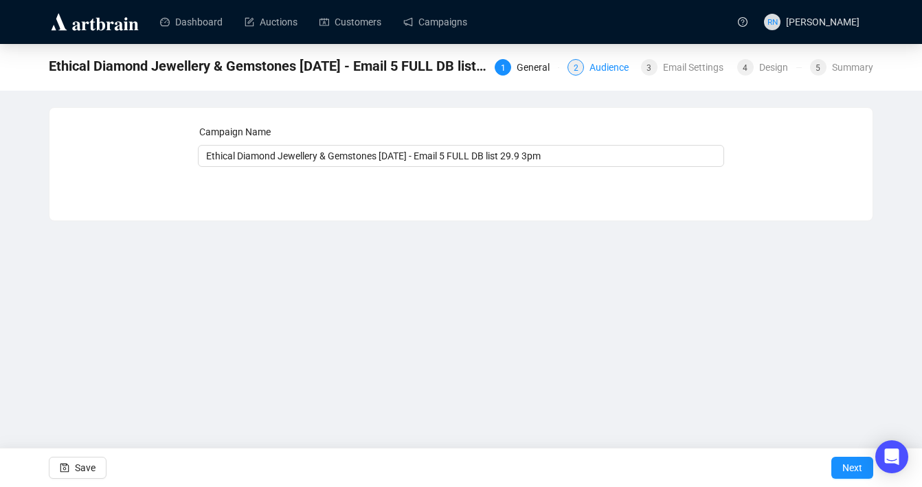
click at [592, 71] on div "Audience" at bounding box center [613, 67] width 47 height 16
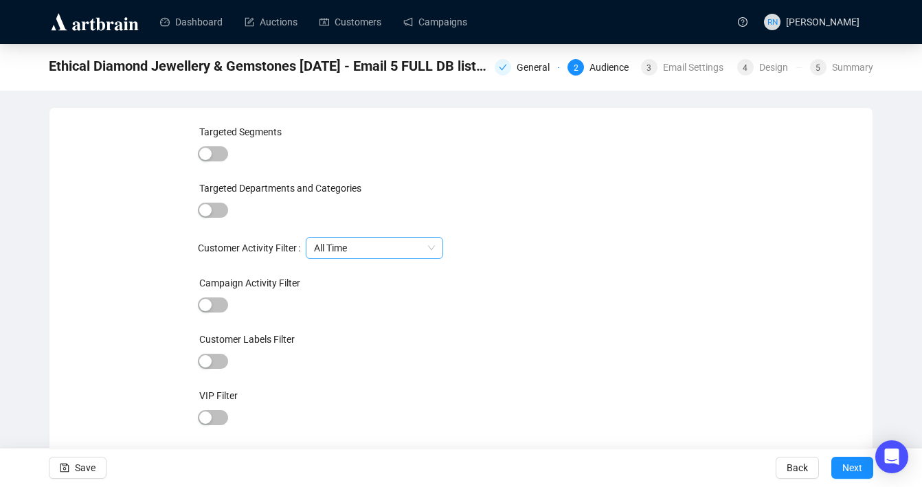
scroll to position [31, 0]
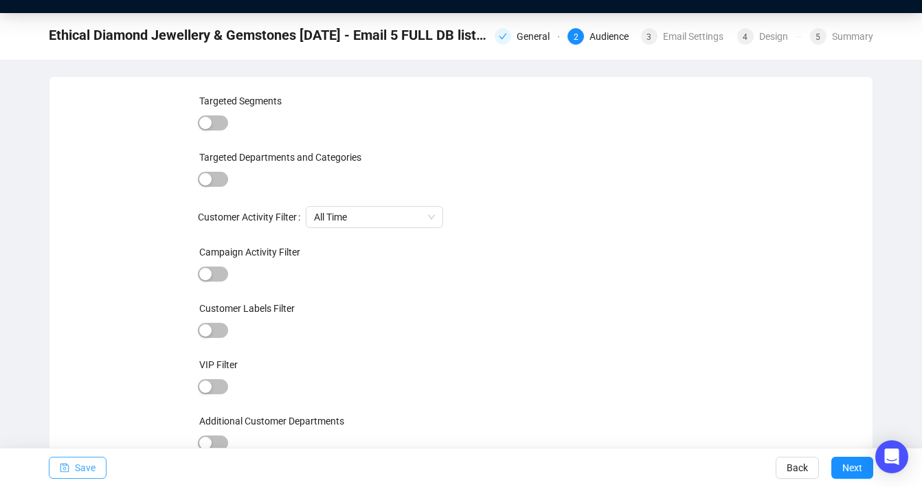
click at [96, 472] on span "Save" at bounding box center [85, 468] width 21 height 38
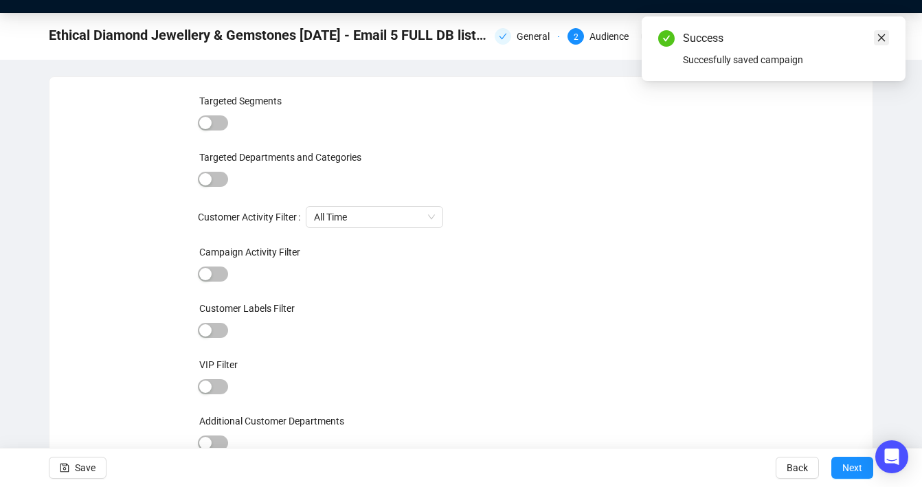
click at [874, 35] on link "Close" at bounding box center [881, 37] width 15 height 15
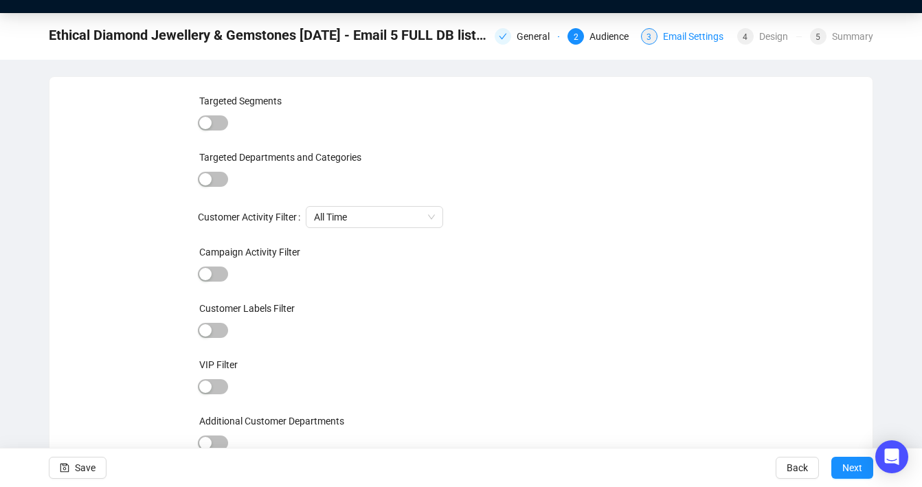
click at [694, 41] on div "Email Settings" at bounding box center [697, 36] width 69 height 16
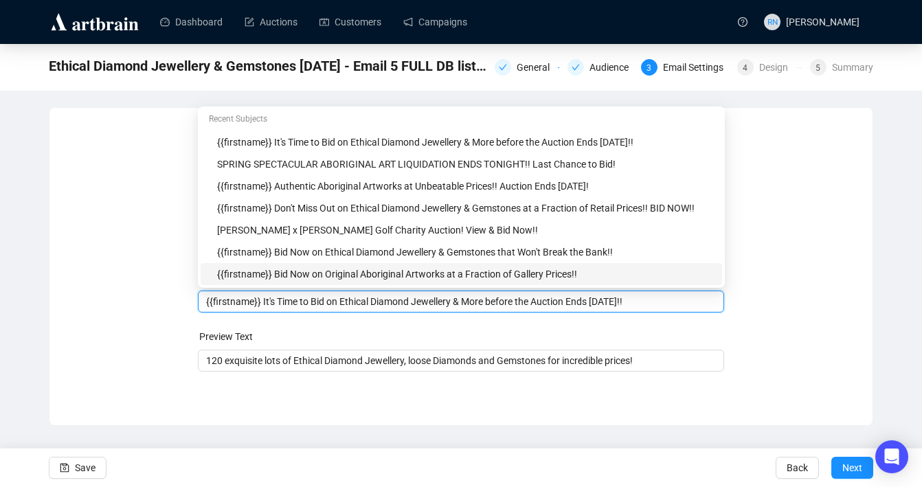
click at [260, 273] on body "Dashboard Auctions Customers Campaigns RN Reannon Navaratnam Ethical Diamond Je…" at bounding box center [461, 243] width 922 height 487
drag, startPoint x: 205, startPoint y: 302, endPoint x: 682, endPoint y: 314, distance: 477.1
click at [682, 314] on form "Sender Email auctions@ozbid.com.au Sender Name Ozbid Auctions Subject Merge Tag…" at bounding box center [461, 247] width 527 height 247
drag, startPoint x: 681, startPoint y: 302, endPoint x: 194, endPoint y: 292, distance: 486.7
click at [194, 292] on div "Sender Email auctions@ozbid.com.au Sender Name Ozbid Auctions Subject Merge Tag…" at bounding box center [461, 256] width 790 height 264
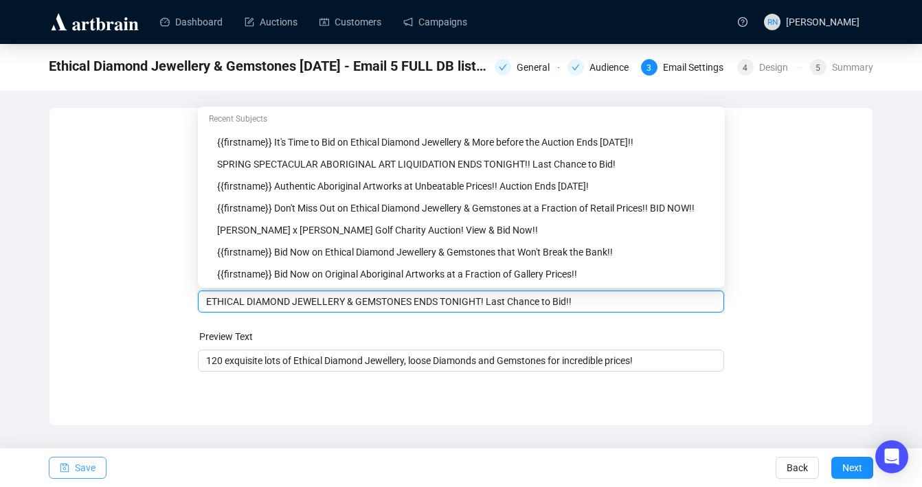
type input "ETHICAL DIAMOND JEWELLERY & GEMSTONES ENDS TONIGHT! Last Chance to Bid!!"
click at [81, 465] on span "Save" at bounding box center [85, 468] width 21 height 38
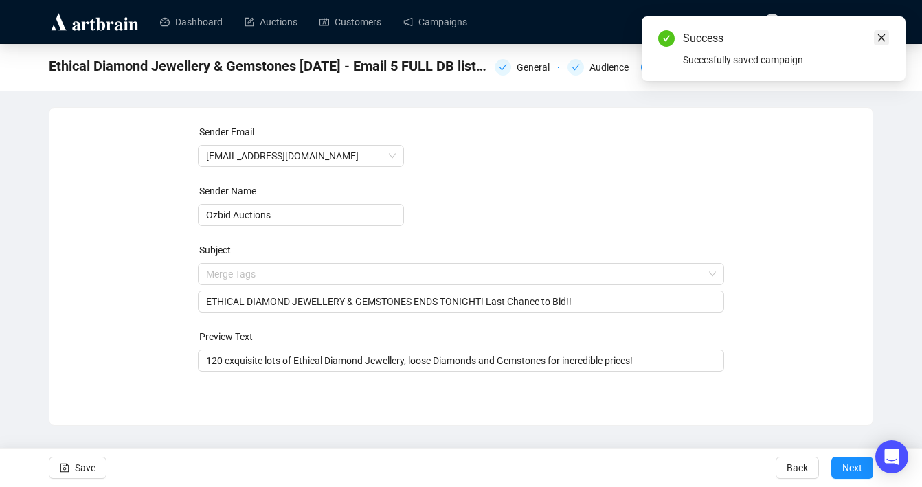
click at [884, 36] on icon "close" at bounding box center [882, 38] width 10 height 10
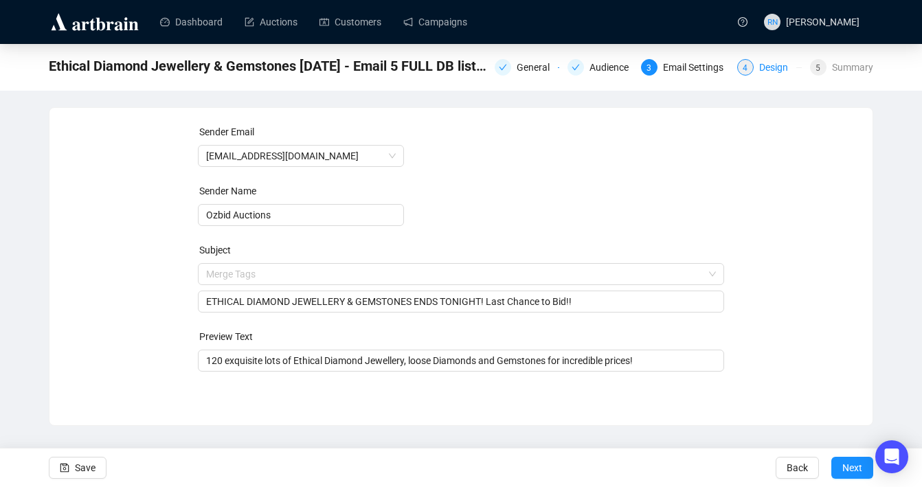
click at [748, 72] on div "4 Design" at bounding box center [769, 67] width 65 height 16
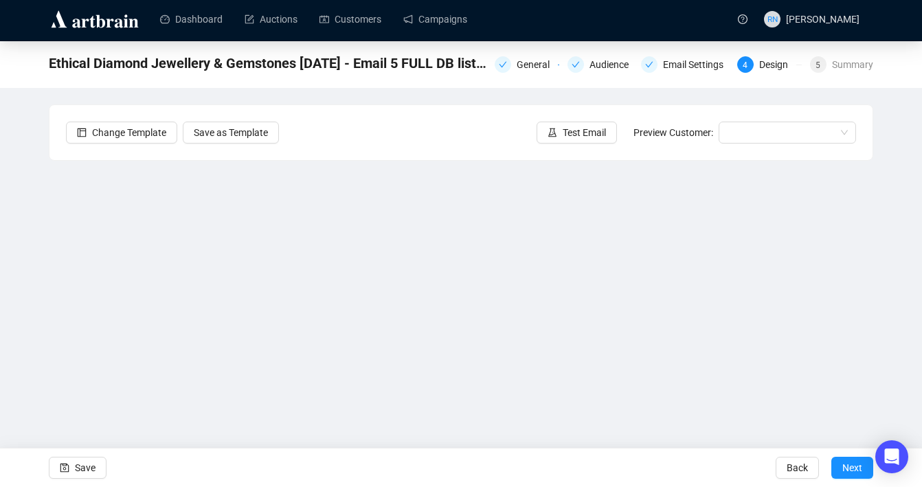
scroll to position [24, 0]
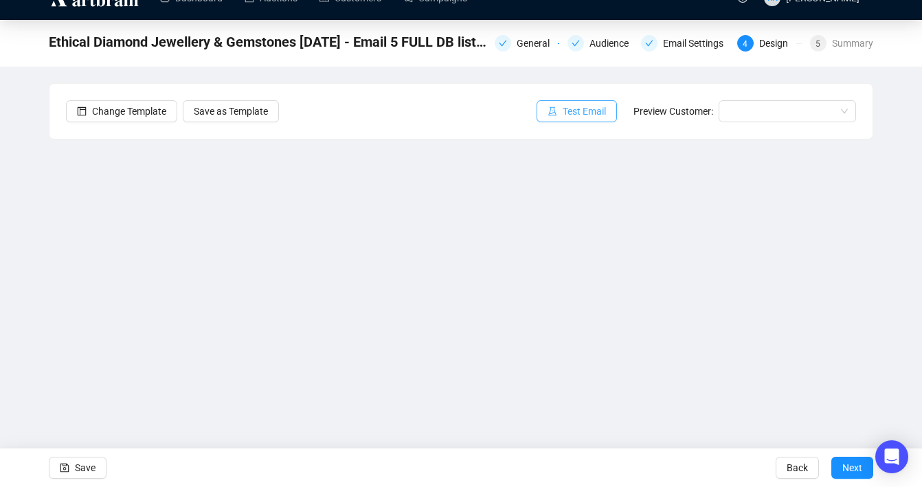
click at [576, 113] on span "Test Email" at bounding box center [584, 111] width 43 height 15
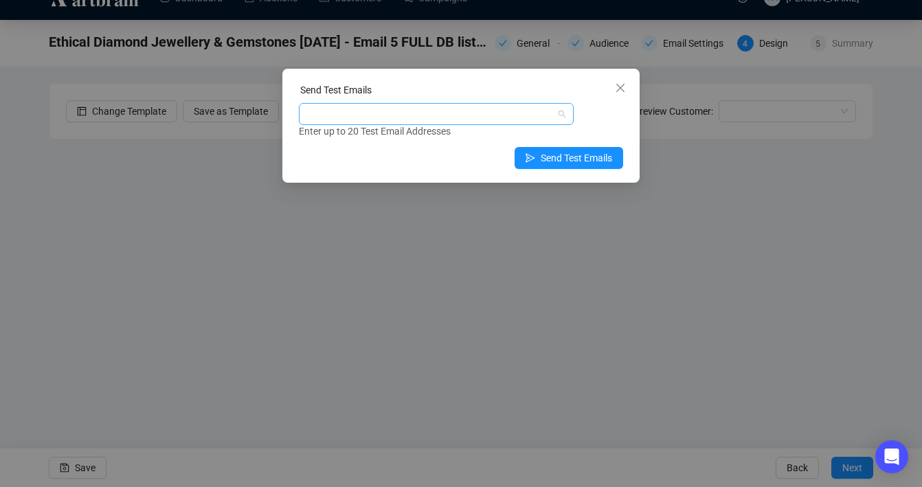
click at [399, 119] on div at bounding box center [429, 113] width 255 height 19
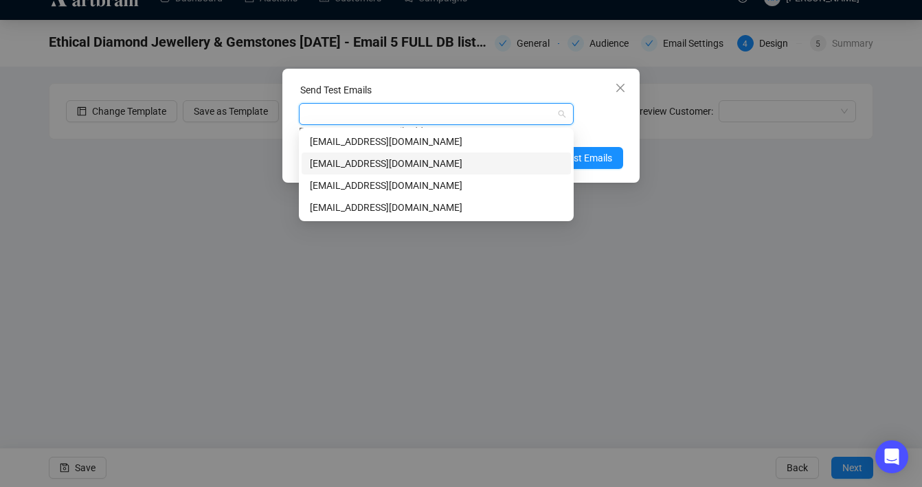
click at [400, 167] on div "[EMAIL_ADDRESS][DOMAIN_NAME]" at bounding box center [436, 163] width 253 height 15
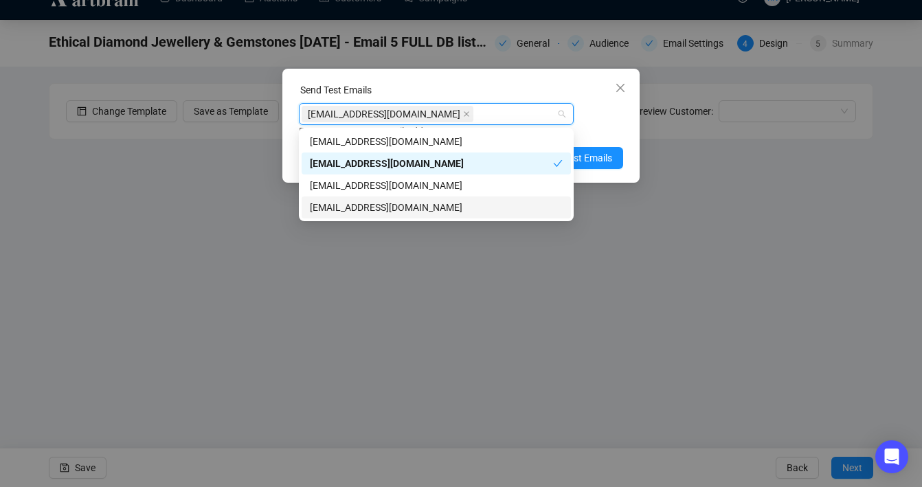
click at [410, 210] on div "[EMAIL_ADDRESS][DOMAIN_NAME]" at bounding box center [436, 207] width 253 height 15
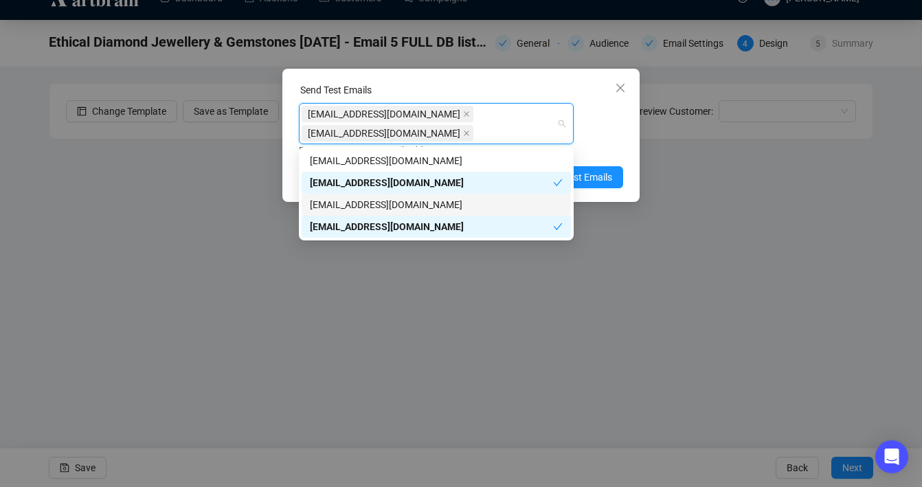
click at [407, 201] on div "[EMAIL_ADDRESS][DOMAIN_NAME]" at bounding box center [436, 204] width 253 height 15
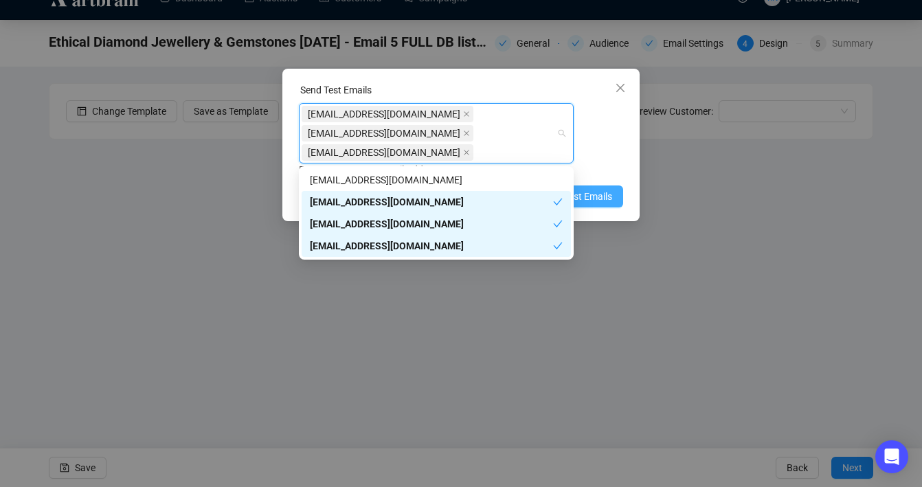
click at [605, 203] on span "Send Test Emails" at bounding box center [576, 196] width 71 height 15
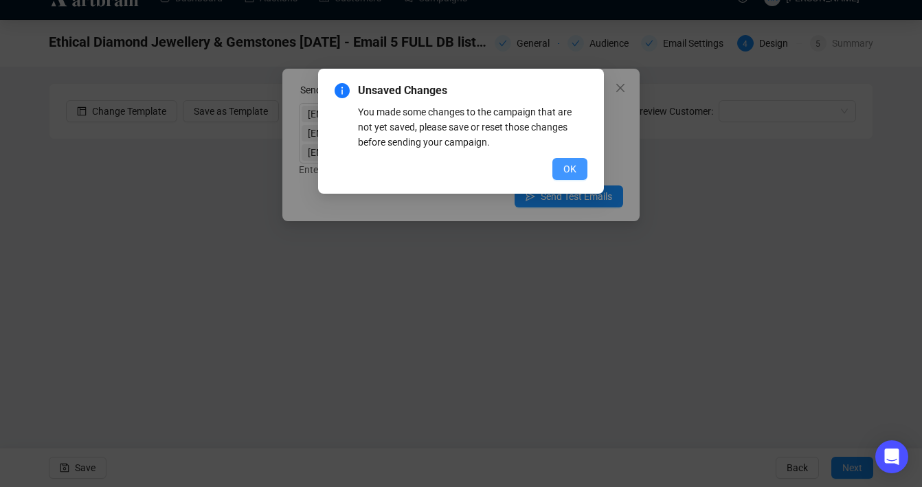
click at [570, 160] on button "OK" at bounding box center [570, 169] width 35 height 22
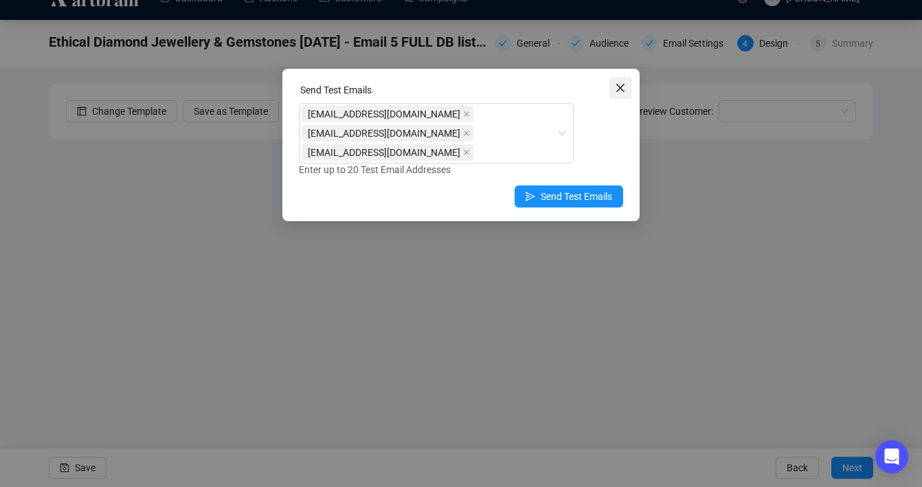
click at [620, 91] on icon "close" at bounding box center [620, 87] width 11 height 11
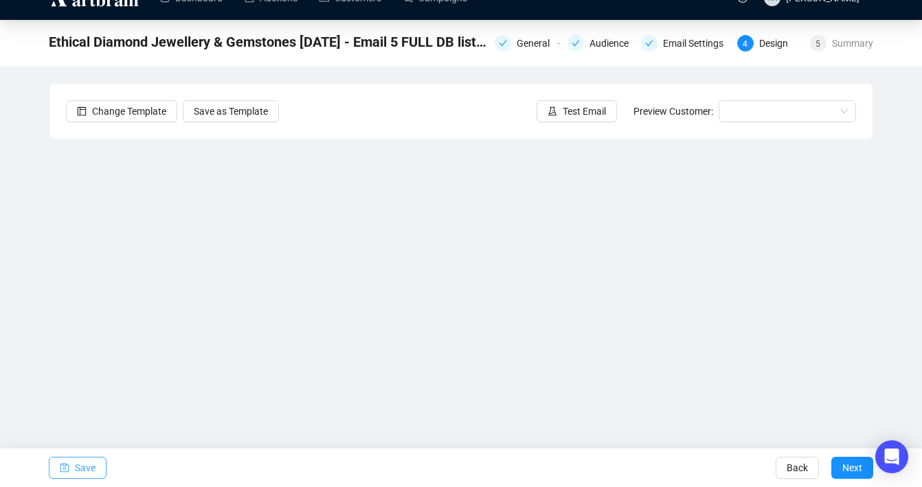
click at [84, 467] on span "Save" at bounding box center [85, 468] width 21 height 38
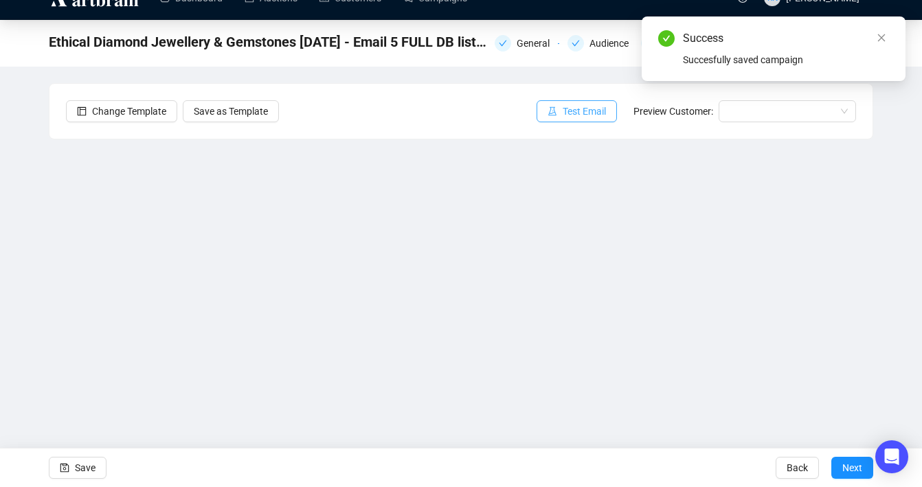
click at [586, 113] on span "Test Email" at bounding box center [584, 111] width 43 height 15
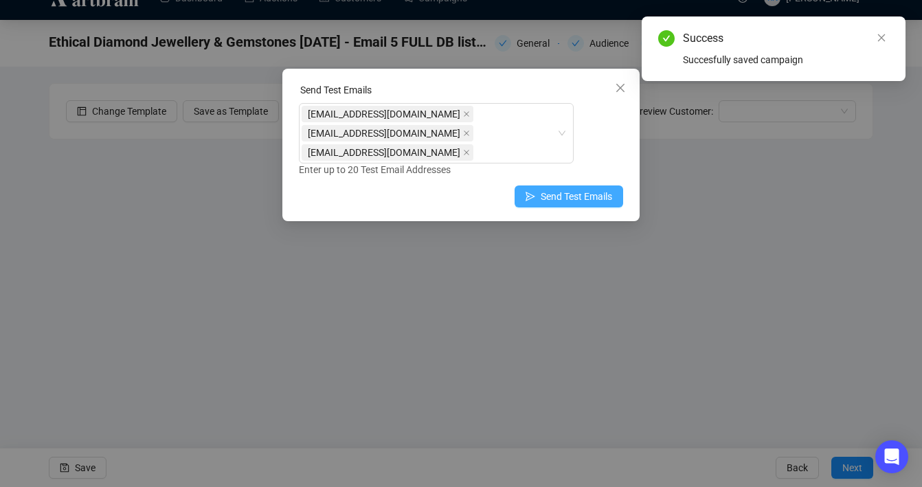
click at [561, 195] on span "Send Test Emails" at bounding box center [576, 196] width 71 height 15
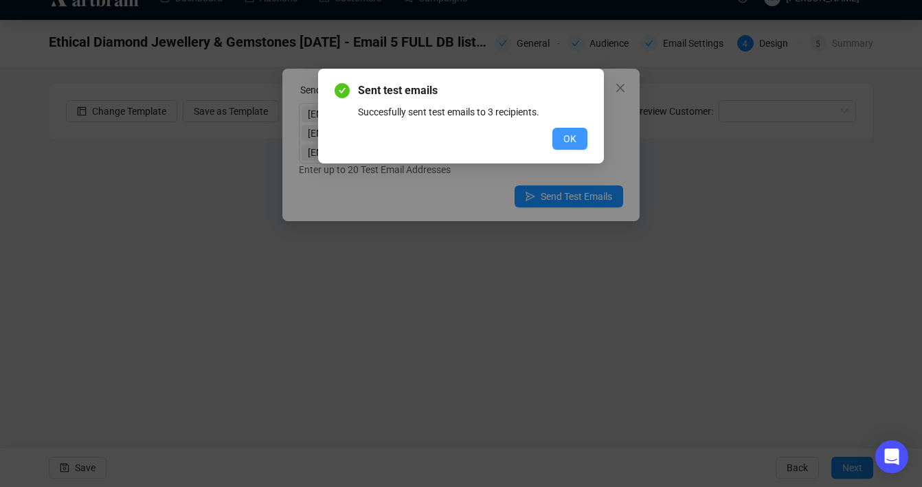
click at [572, 137] on span "OK" at bounding box center [570, 138] width 13 height 15
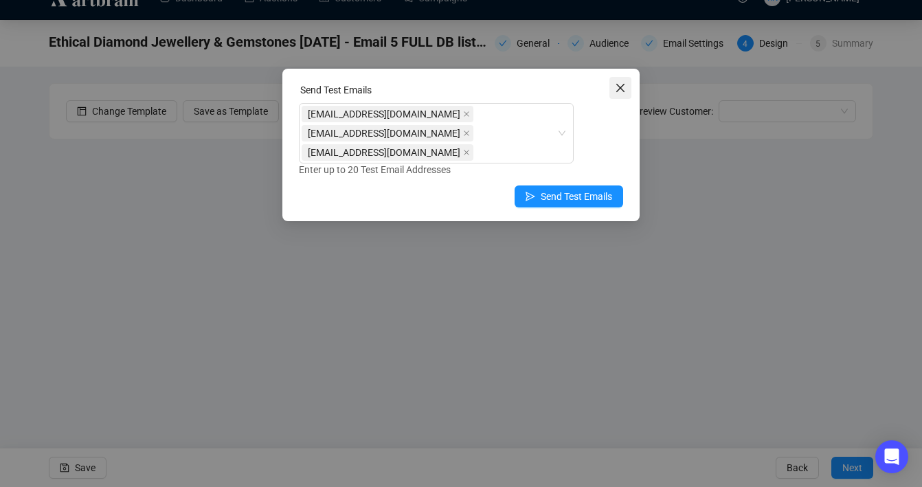
click at [628, 87] on span "Close" at bounding box center [621, 87] width 22 height 11
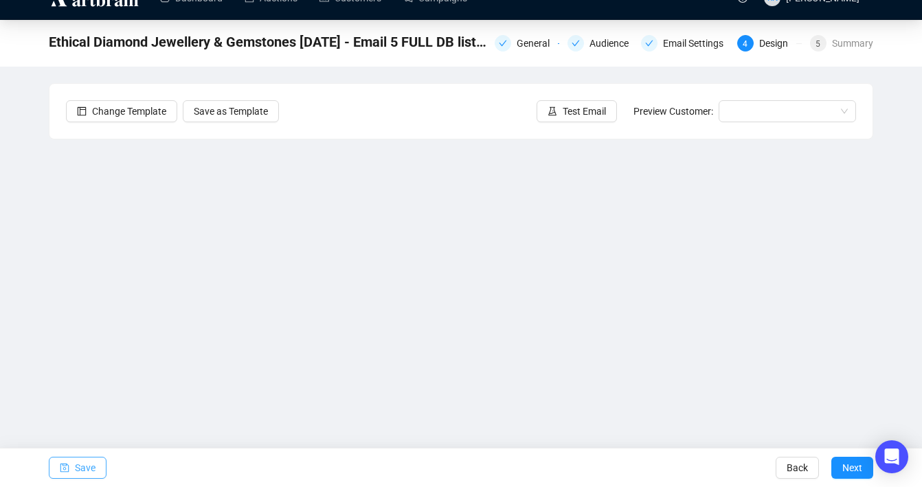
click at [75, 463] on span "Save" at bounding box center [85, 468] width 21 height 38
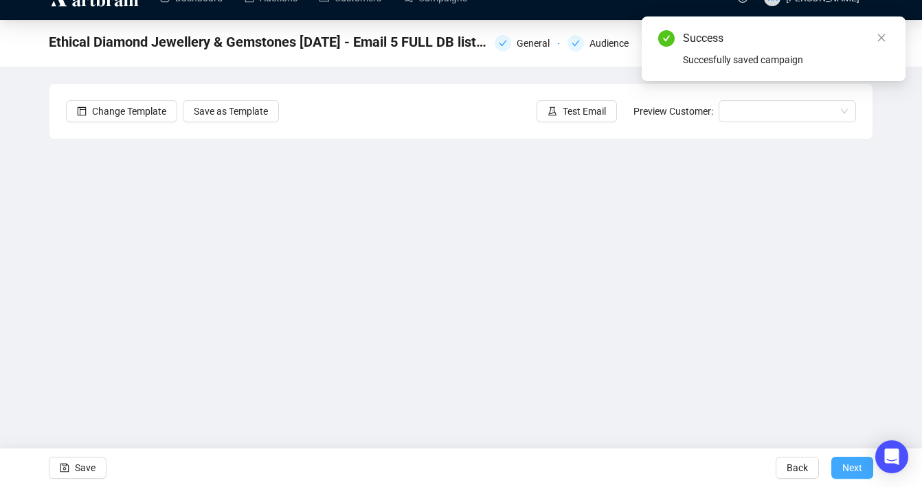
click at [852, 471] on span "Next" at bounding box center [853, 468] width 20 height 38
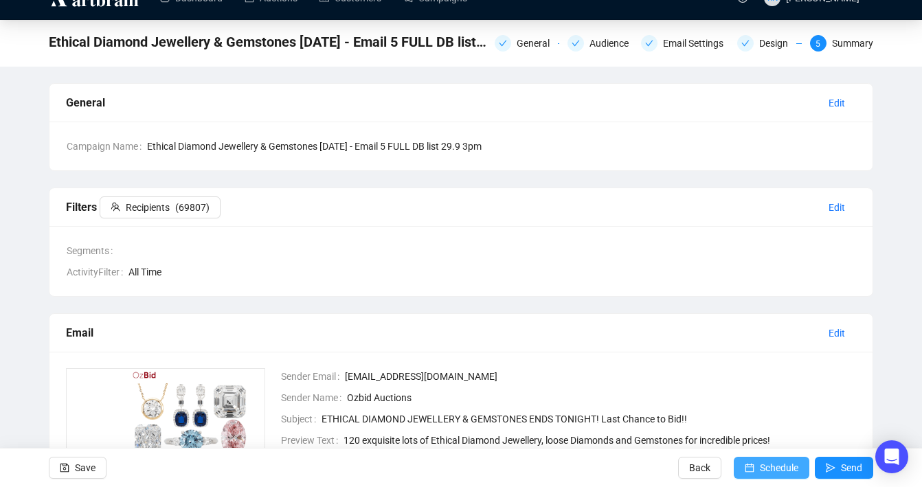
click at [769, 474] on span "Schedule" at bounding box center [779, 468] width 38 height 38
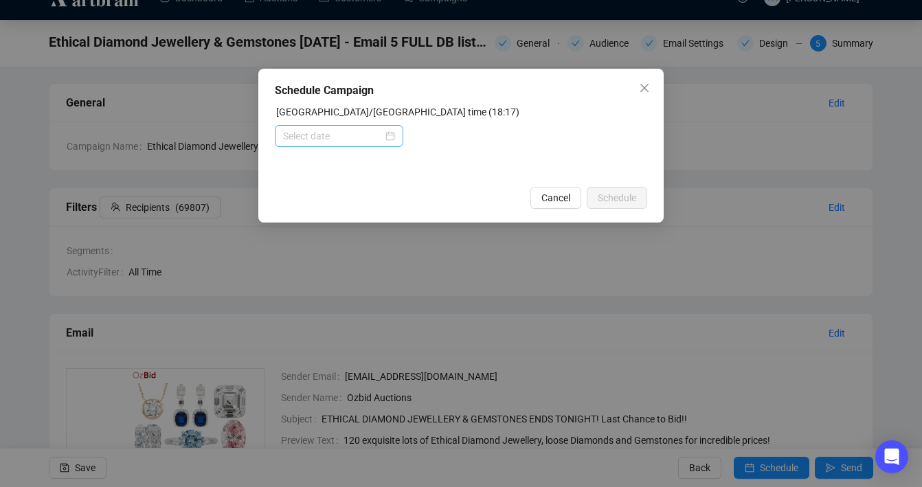
click at [386, 133] on div at bounding box center [339, 136] width 112 height 15
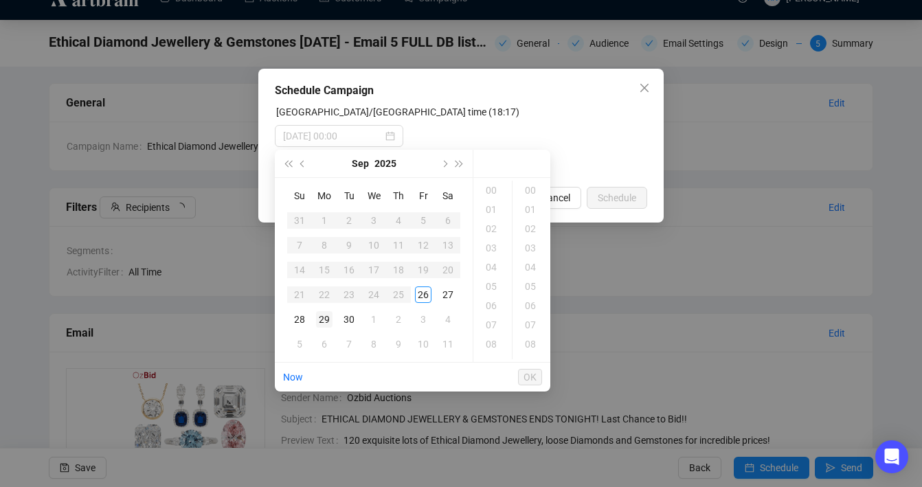
click at [326, 319] on div "29" at bounding box center [324, 319] width 16 height 16
click at [490, 326] on div "15" at bounding box center [492, 326] width 33 height 19
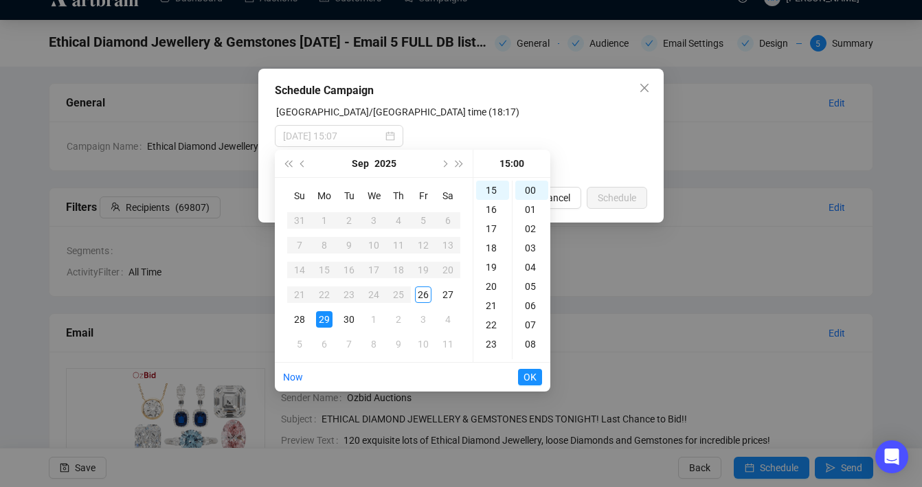
type input "2025-09-29 15:00"
click at [536, 375] on span "OK" at bounding box center [530, 377] width 13 height 26
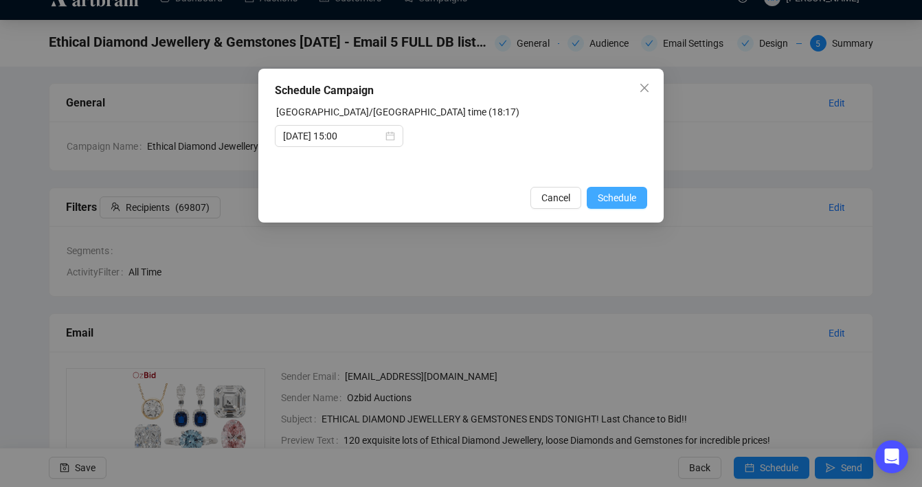
click at [611, 200] on span "Schedule" at bounding box center [617, 197] width 38 height 15
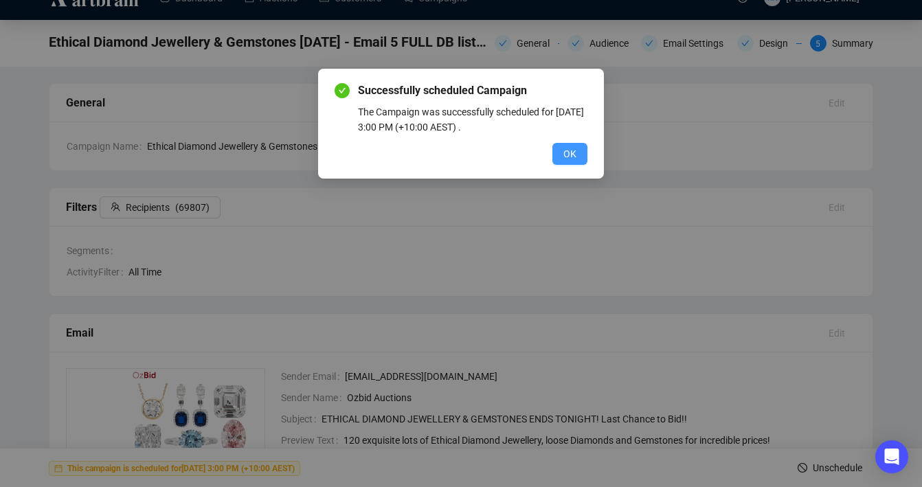
click at [569, 160] on span "OK" at bounding box center [570, 153] width 13 height 15
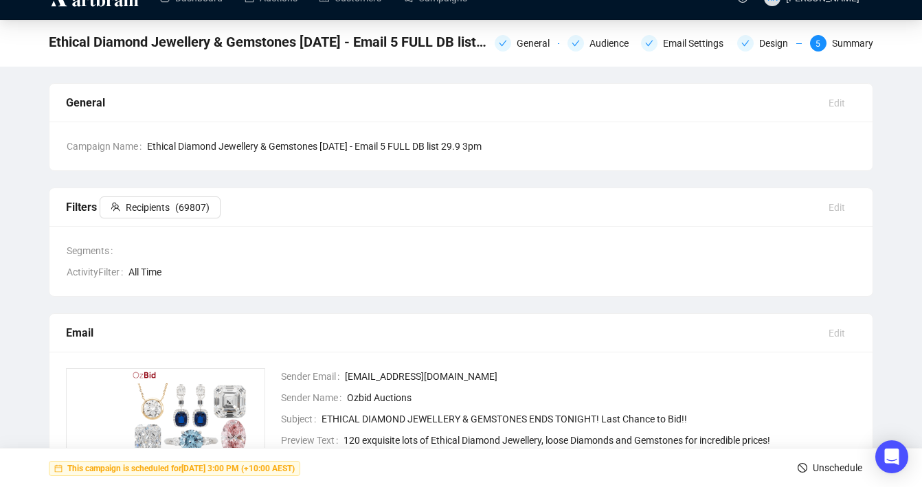
scroll to position [0, 0]
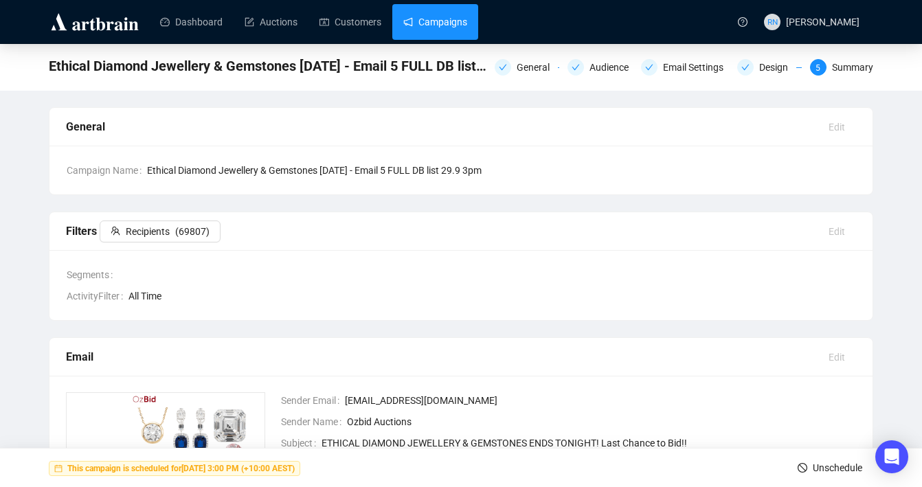
click at [421, 23] on link "Campaigns" at bounding box center [435, 22] width 64 height 36
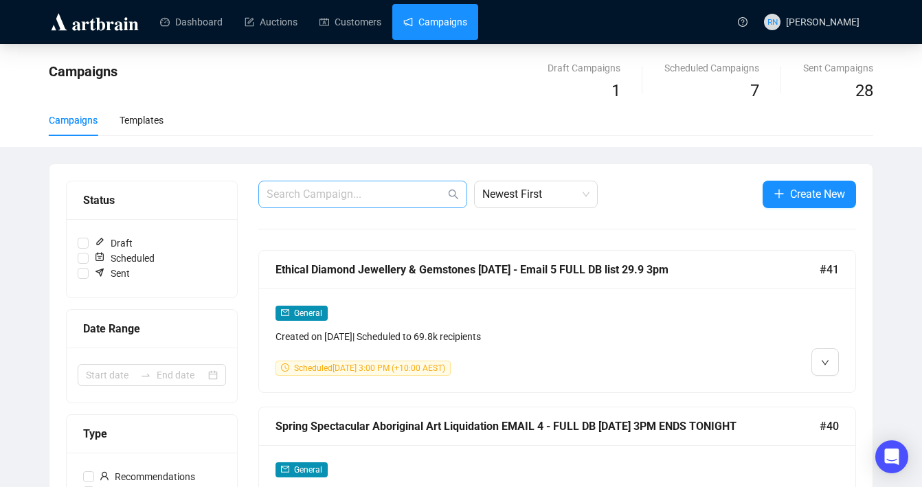
click at [375, 202] on span at bounding box center [362, 194] width 209 height 27
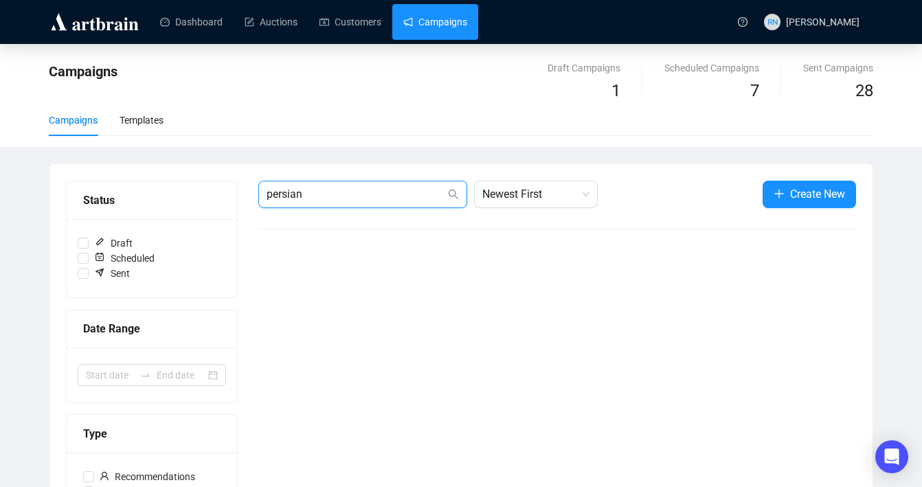
click at [323, 194] on input "persian" at bounding box center [356, 194] width 179 height 16
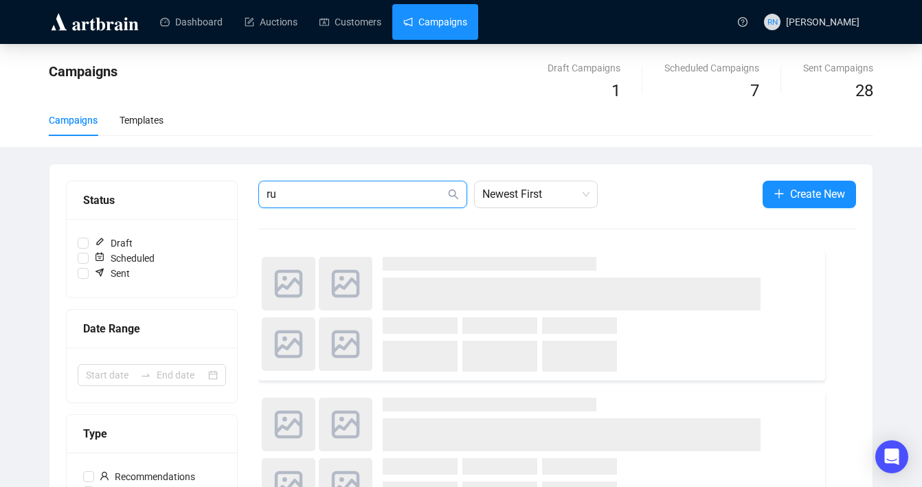
type input "r"
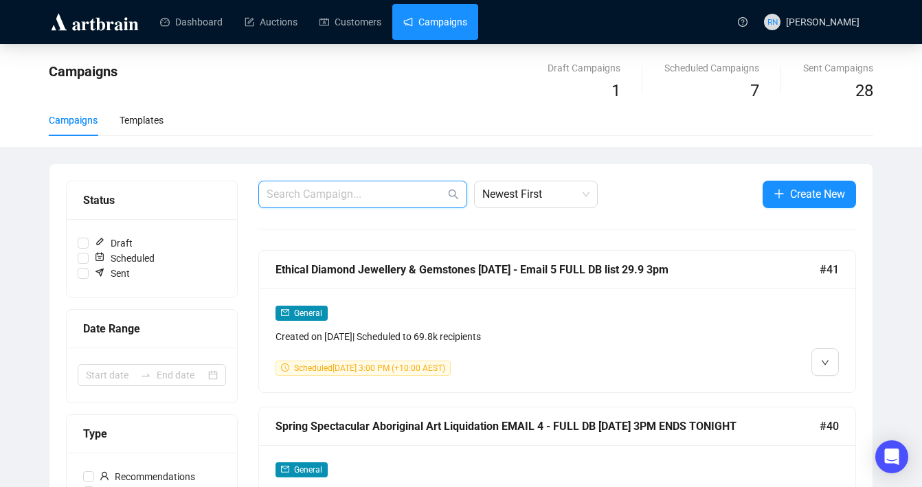
click at [396, 201] on input "text" at bounding box center [356, 194] width 179 height 16
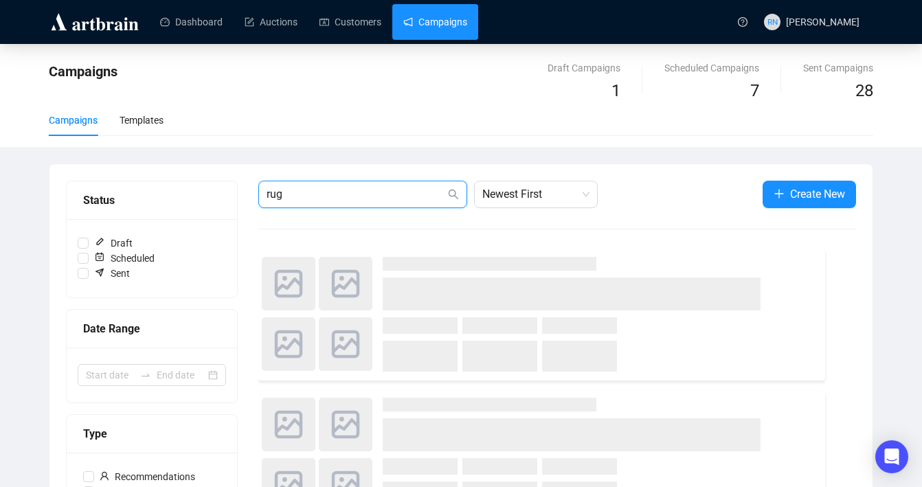
type input "rug"
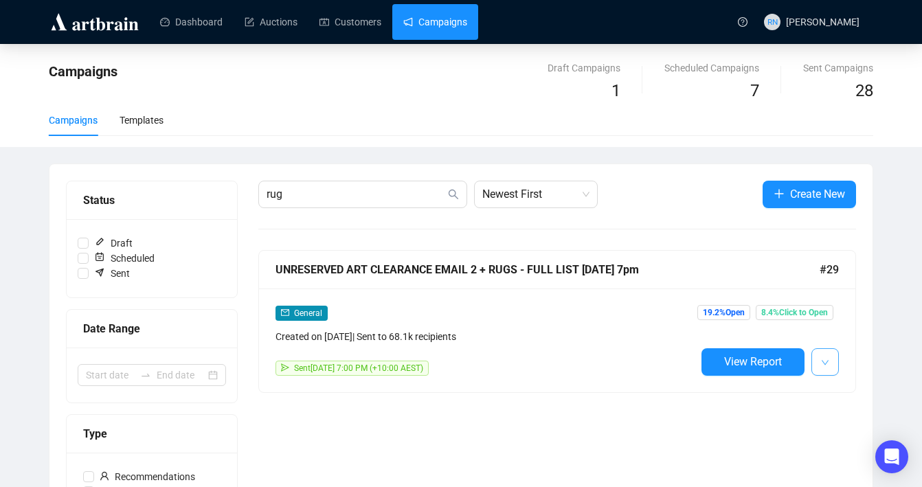
click at [825, 357] on span "button" at bounding box center [825, 361] width 8 height 17
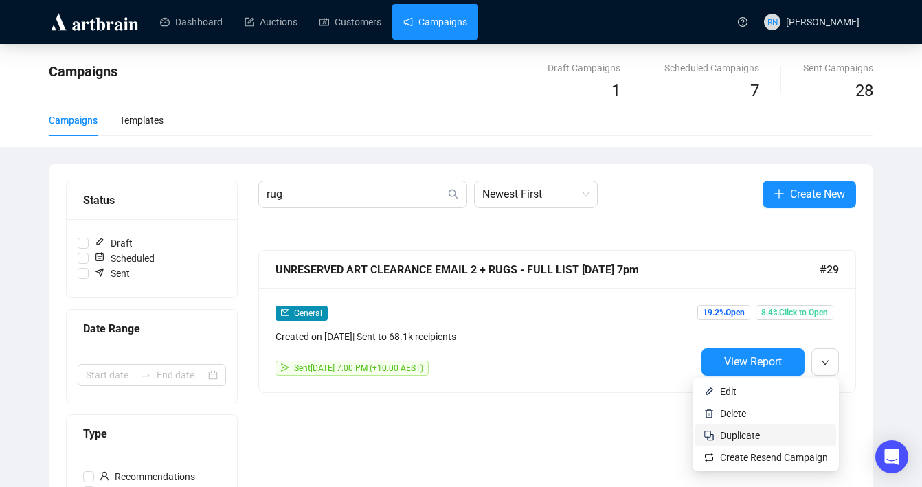
click at [794, 428] on span "Duplicate" at bounding box center [774, 435] width 108 height 15
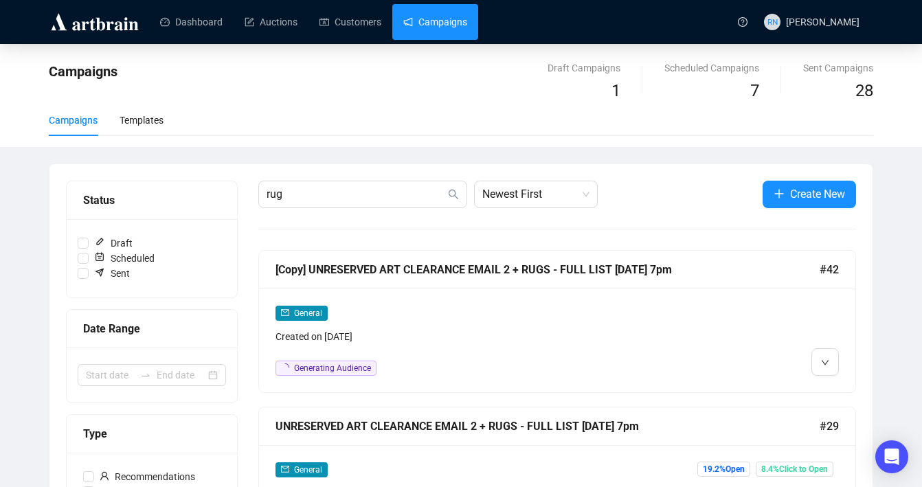
click at [432, 311] on div "General" at bounding box center [486, 313] width 421 height 16
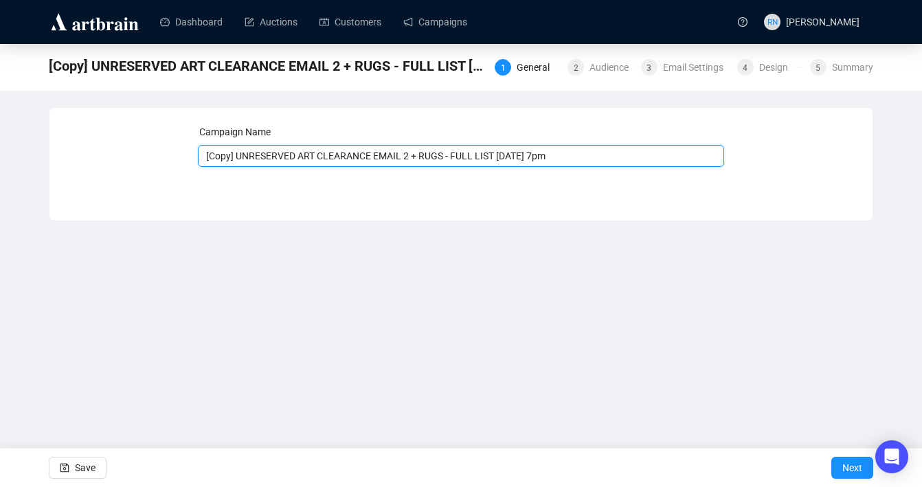
drag, startPoint x: 432, startPoint y: 157, endPoint x: 157, endPoint y: 155, distance: 275.6
click at [157, 155] on div "Campaign Name [Copy] UNRESERVED ART CLEARANCE EMAIL 2 + RUGS - FULL LIST 23.9.2…" at bounding box center [461, 153] width 790 height 59
click at [401, 158] on input "PERSIAN & DESIGNER RUGS - FULL LIST 23.9.25 7pm" at bounding box center [461, 156] width 527 height 22
click at [438, 154] on input "PERSIAN & DESIGNER RUGS - FULL LIST 29.9.25 7pm" at bounding box center [461, 156] width 527 height 22
type input "PERSIAN & DESIGNER RUGS - FULL LIST 29.9.25 8AM ENDS TOMORROW"
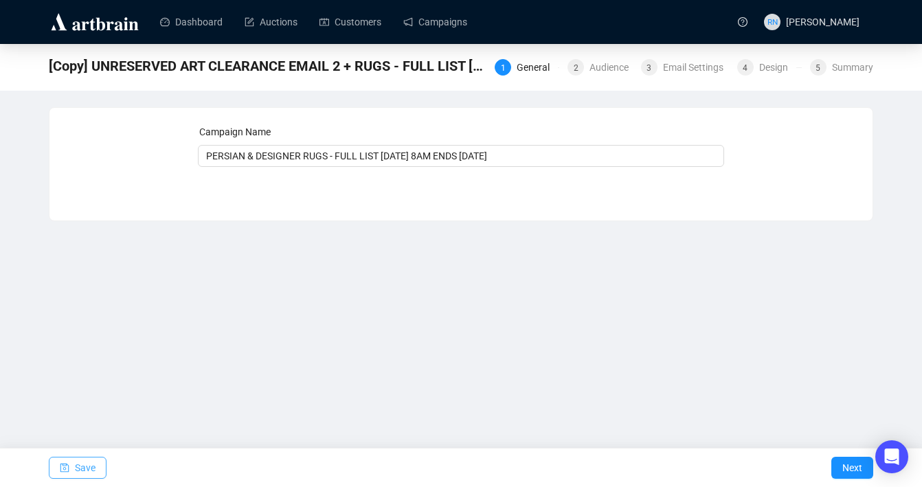
click at [79, 460] on span "Save" at bounding box center [85, 468] width 21 height 38
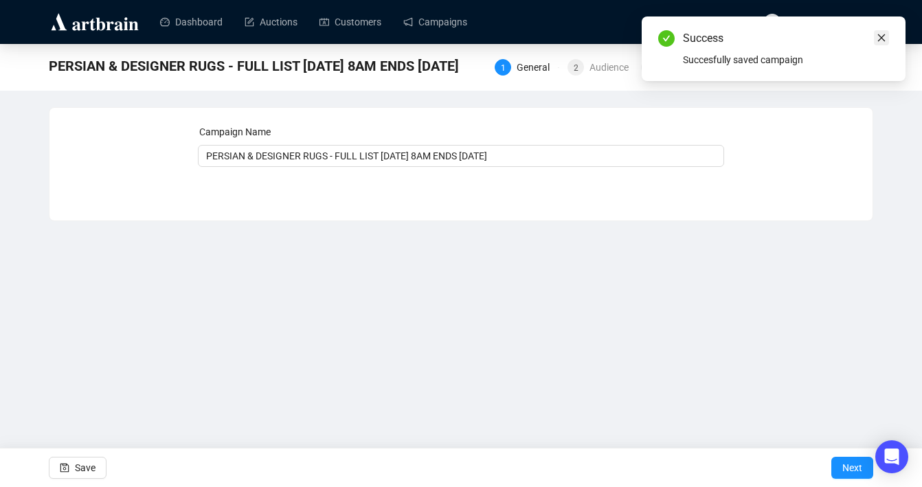
click at [887, 36] on link "Close" at bounding box center [881, 37] width 15 height 15
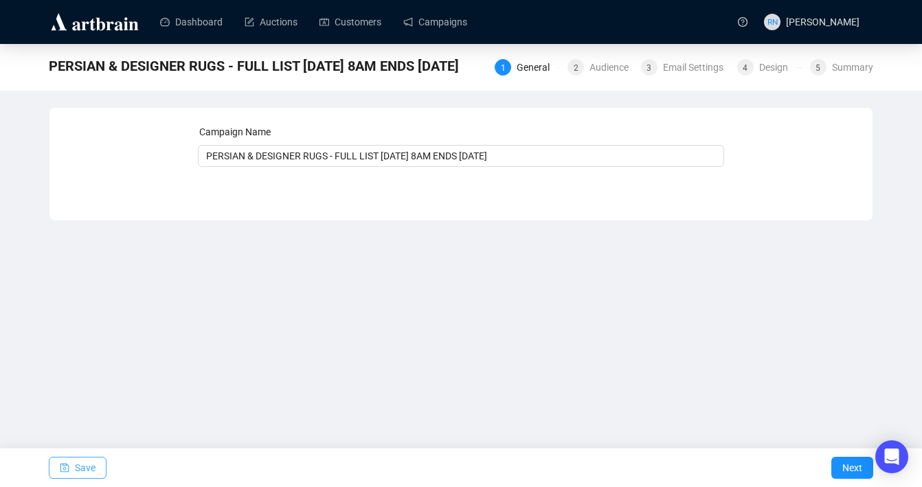
click at [85, 469] on span "Save" at bounding box center [85, 468] width 21 height 38
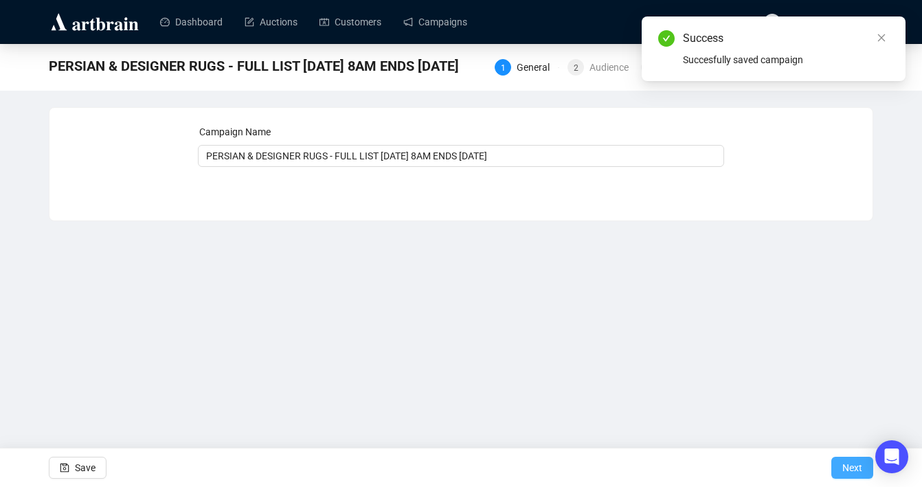
click at [854, 473] on span "Next" at bounding box center [853, 468] width 20 height 38
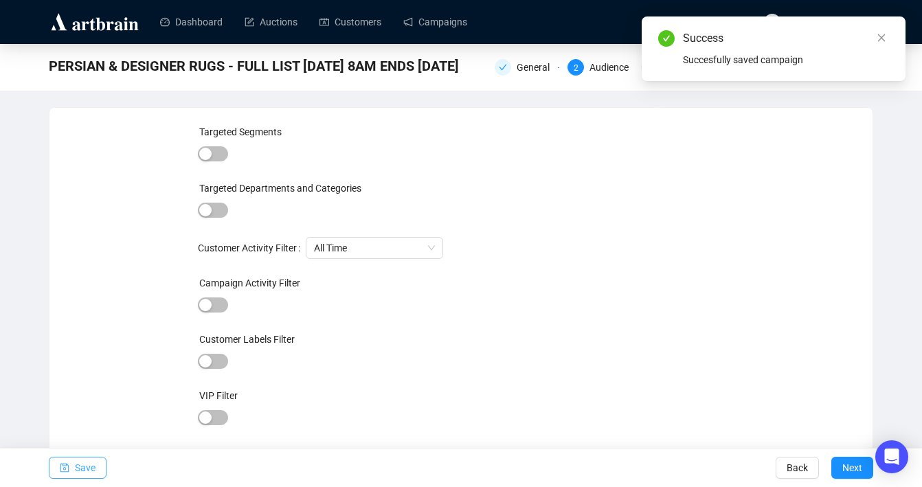
click at [69, 474] on span "button" at bounding box center [65, 468] width 10 height 38
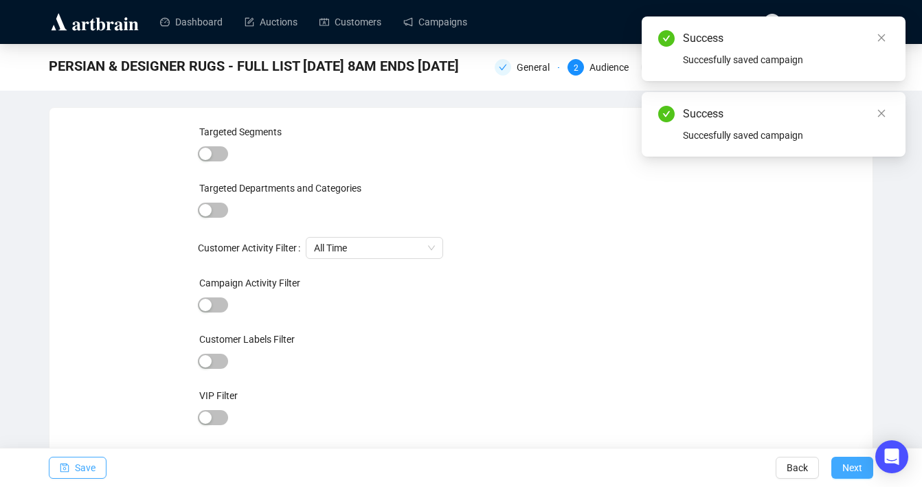
click at [854, 465] on span "Next" at bounding box center [853, 468] width 20 height 38
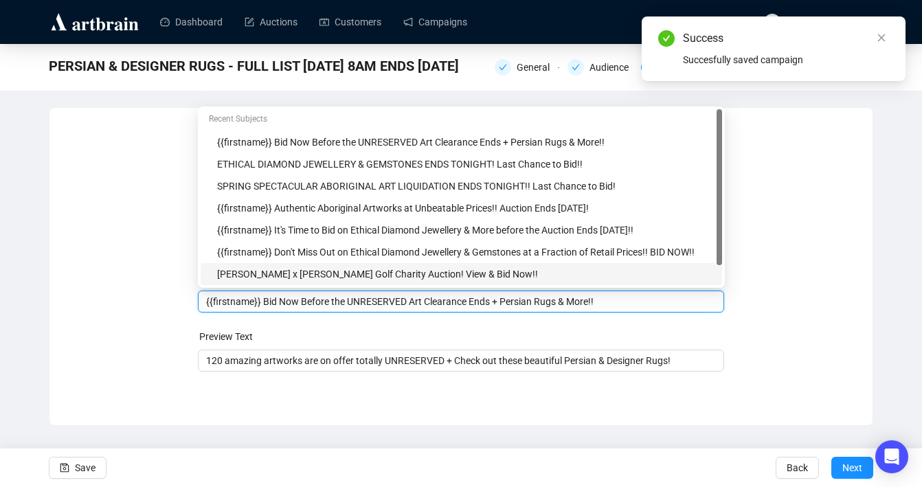
drag, startPoint x: 514, startPoint y: 275, endPoint x: 252, endPoint y: 278, distance: 262.6
click at [252, 278] on body "Dashboard Auctions Customers Campaigns RN Reannon Navaratnam PERSIAN & DESIGNER…" at bounding box center [461, 243] width 922 height 487
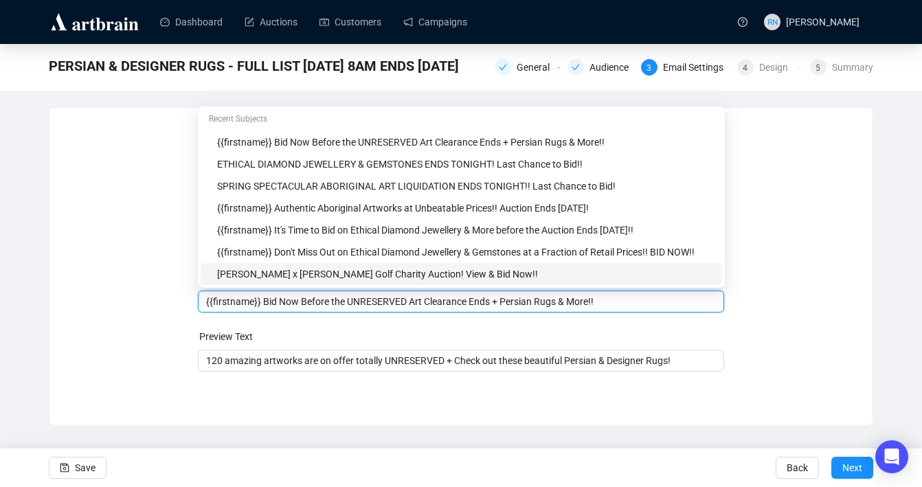
drag, startPoint x: 263, startPoint y: 297, endPoint x: 511, endPoint y: 304, distance: 247.5
click at [511, 304] on input "{{firstname}} Bid Now Before the UNRESERVED Art Clearance Ends + Persian Rugs &…" at bounding box center [461, 301] width 511 height 15
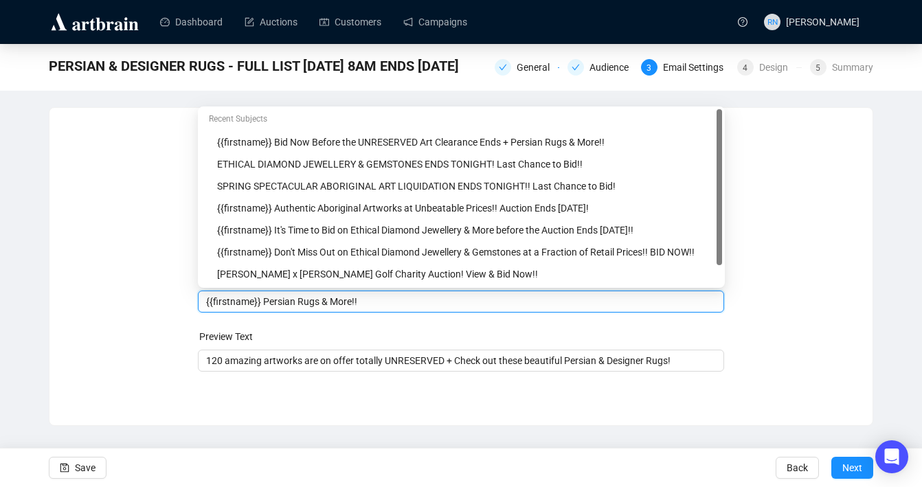
click at [300, 302] on input "{{firstname}} Persian Rugs & More!!" at bounding box center [461, 301] width 511 height 15
click at [267, 302] on input "{{firstname}} Persian &Rugs & More!!" at bounding box center [461, 301] width 511 height 15
click at [305, 304] on input "{{firstname}} Persian &Rugs & More!!" at bounding box center [461, 301] width 511 height 15
click at [374, 306] on input "{{firstname}} Persian & Designer Rugs & More!!" at bounding box center [461, 301] width 511 height 15
drag, startPoint x: 548, startPoint y: 303, endPoint x: 482, endPoint y: 300, distance: 66.1
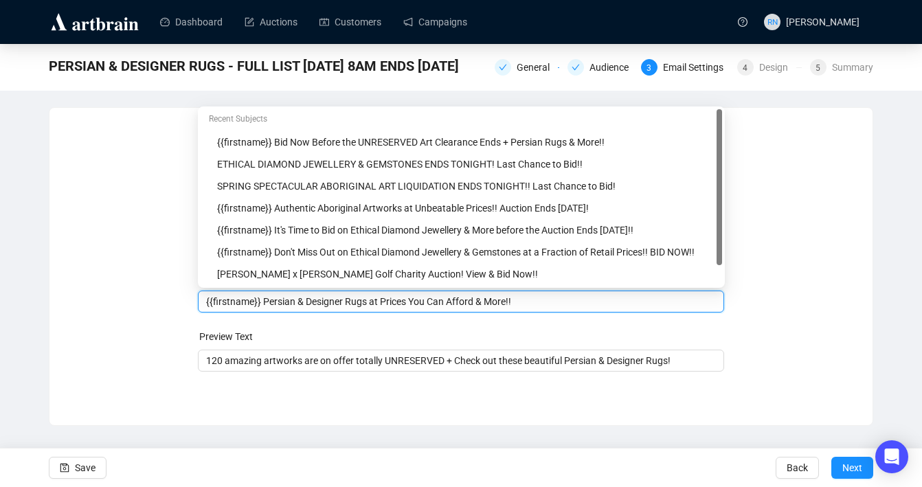
click at [482, 300] on input "{{firstname}} Persian & Designer Rugs at Prices You Can Afford & More!!" at bounding box center [461, 301] width 511 height 15
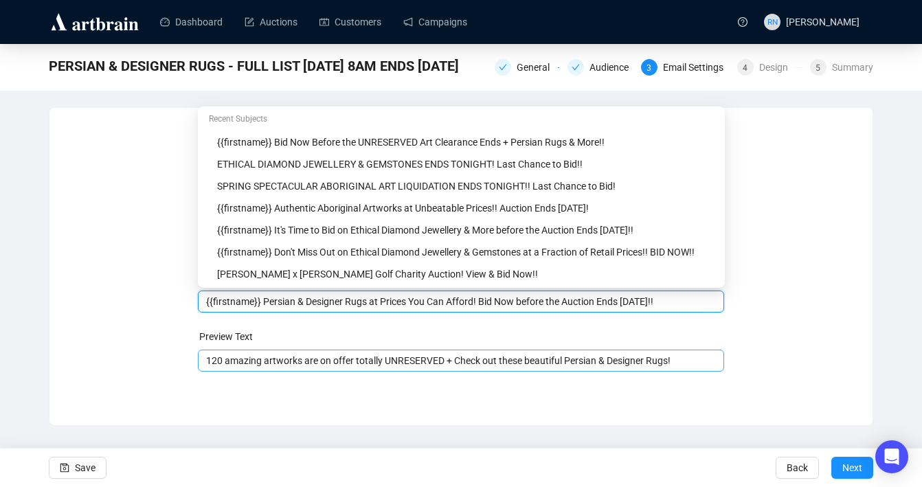
type input "{{firstname}} Persian & Designer Rugs at Prices You Can Afford! Bid Now before …"
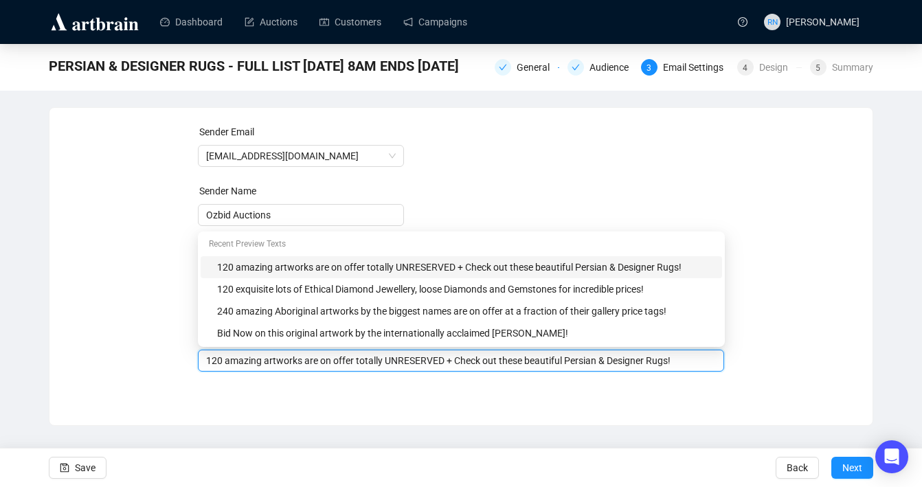
drag, startPoint x: 579, startPoint y: 364, endPoint x: 226, endPoint y: 362, distance: 353.3
click at [226, 362] on input "120 amazing artworks are on offer totally UNRESERVED + Check out these beautifu…" at bounding box center [461, 360] width 511 height 15
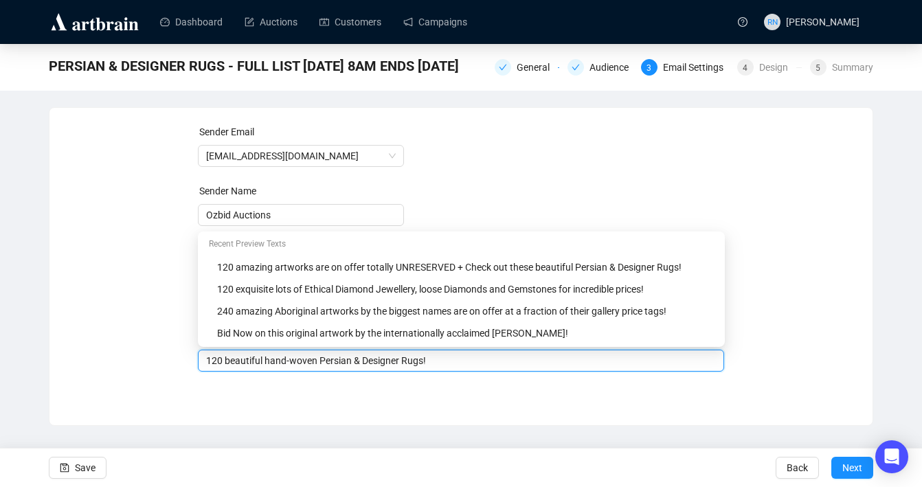
click at [430, 364] on input "120 beautiful hand-woven Persian & Designer Rugs!" at bounding box center [461, 360] width 511 height 15
type input "120 beautiful hand-woven Persian & Designer Rugs are on offer at a fraction of …"
click at [88, 472] on span "Save" at bounding box center [85, 468] width 21 height 38
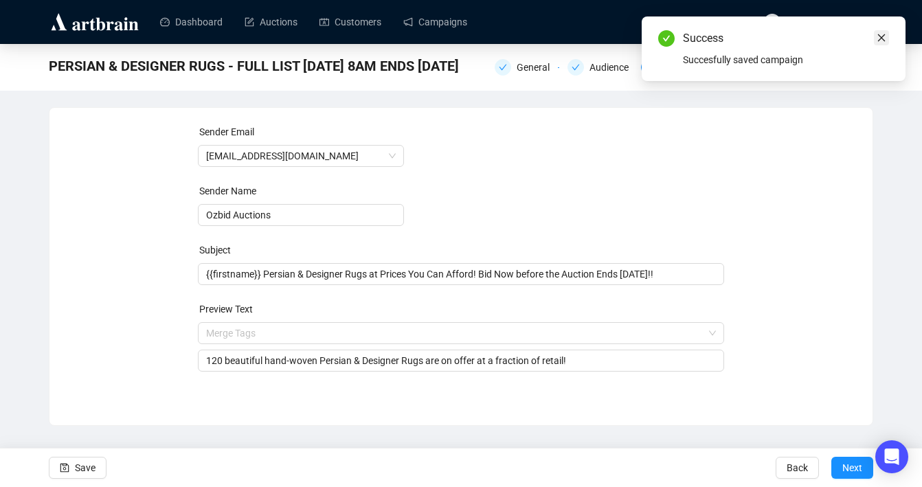
click at [880, 35] on icon "close" at bounding box center [882, 38] width 10 height 10
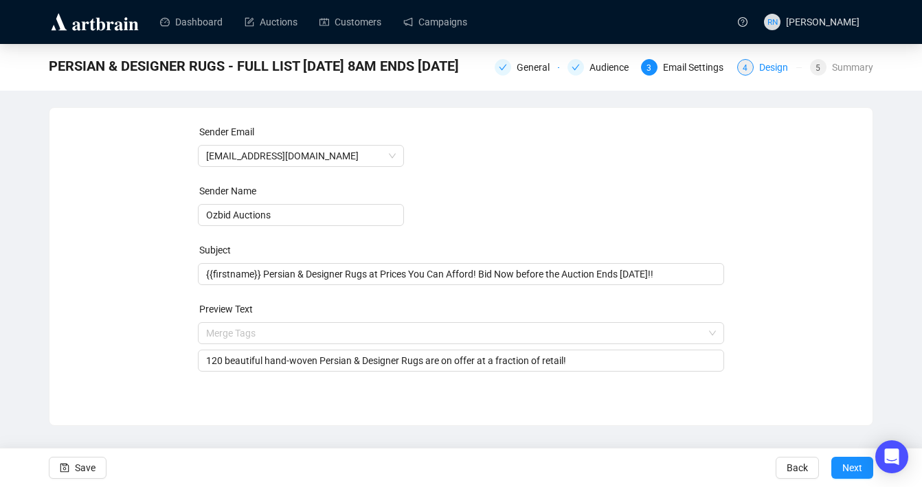
click at [753, 72] on div "4 Design" at bounding box center [769, 67] width 65 height 16
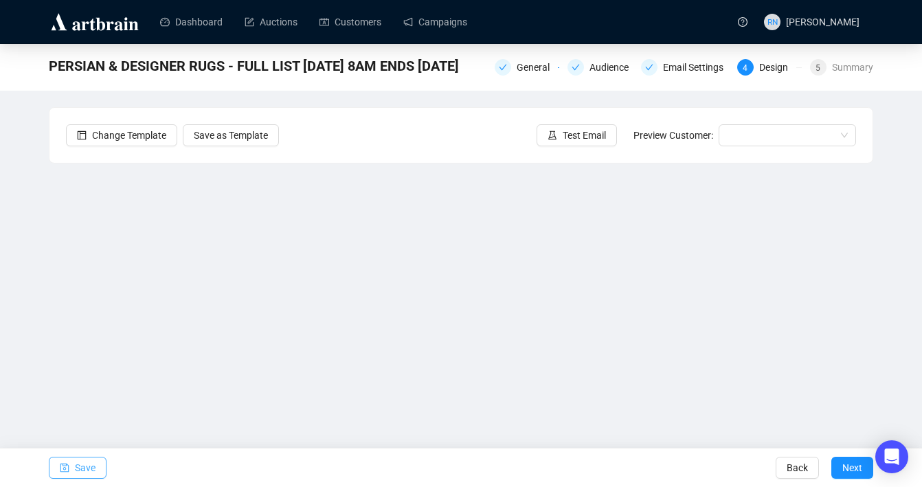
click at [96, 470] on button "Save" at bounding box center [78, 468] width 58 height 22
click at [86, 469] on span "Save" at bounding box center [85, 468] width 21 height 38
